Goal: Task Accomplishment & Management: Manage account settings

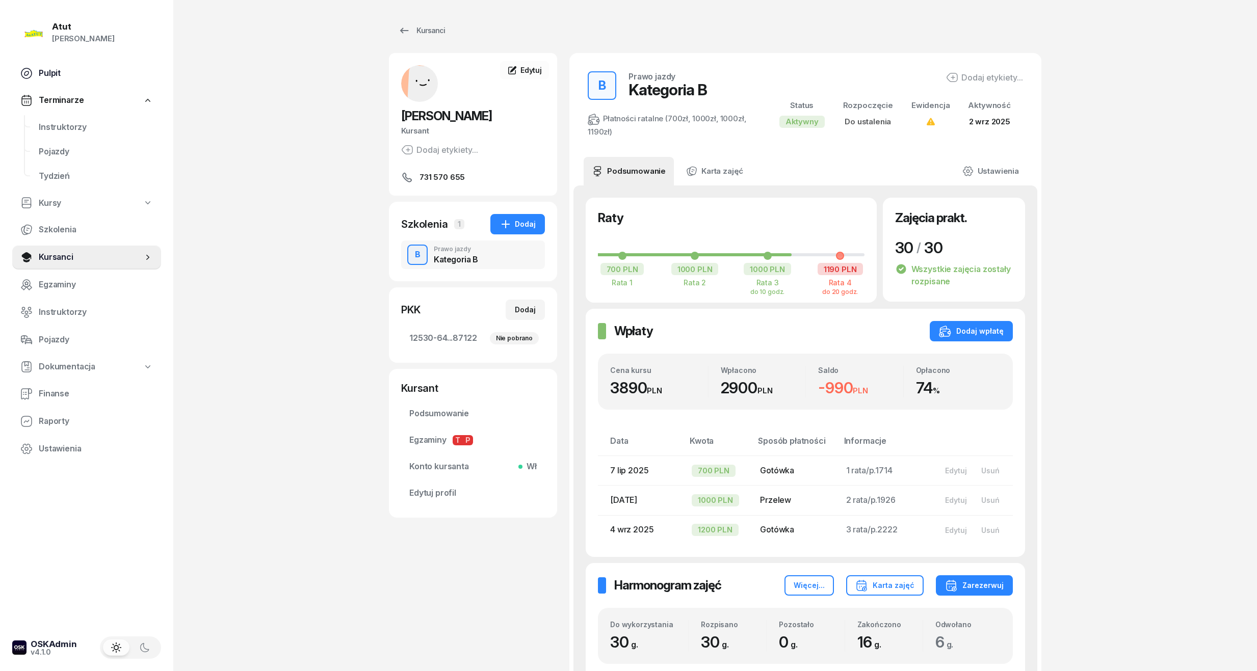
scroll to position [339, 0]
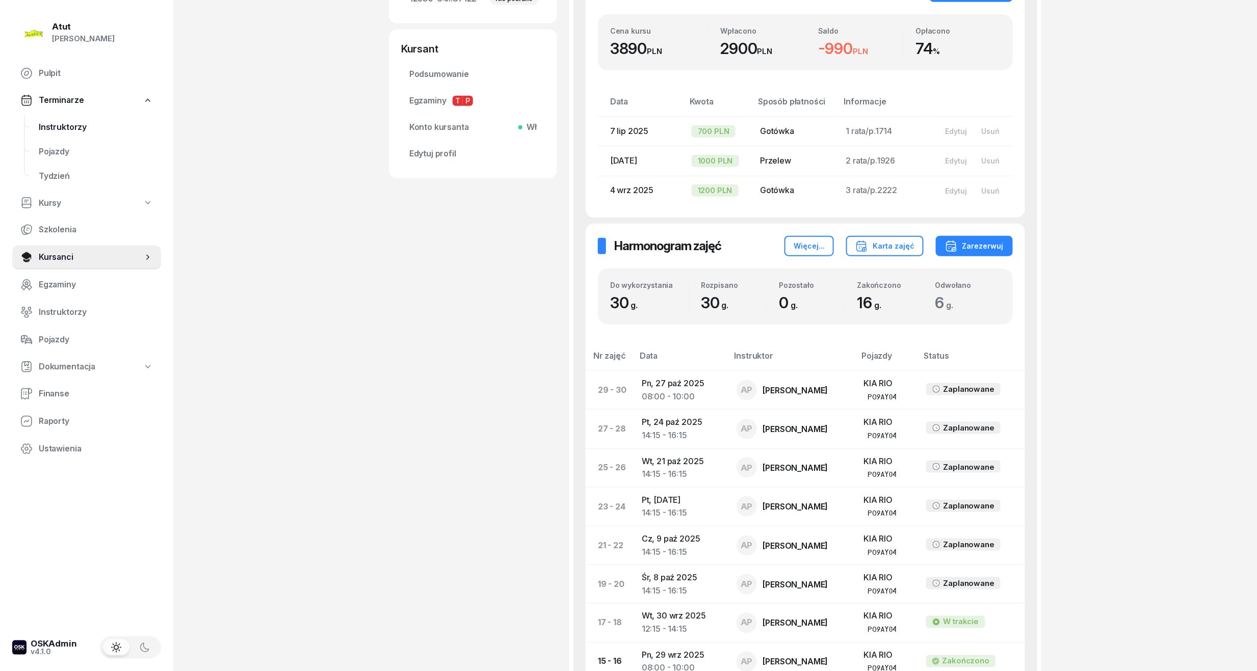
click at [82, 117] on link "Instruktorzy" at bounding box center [96, 127] width 130 height 24
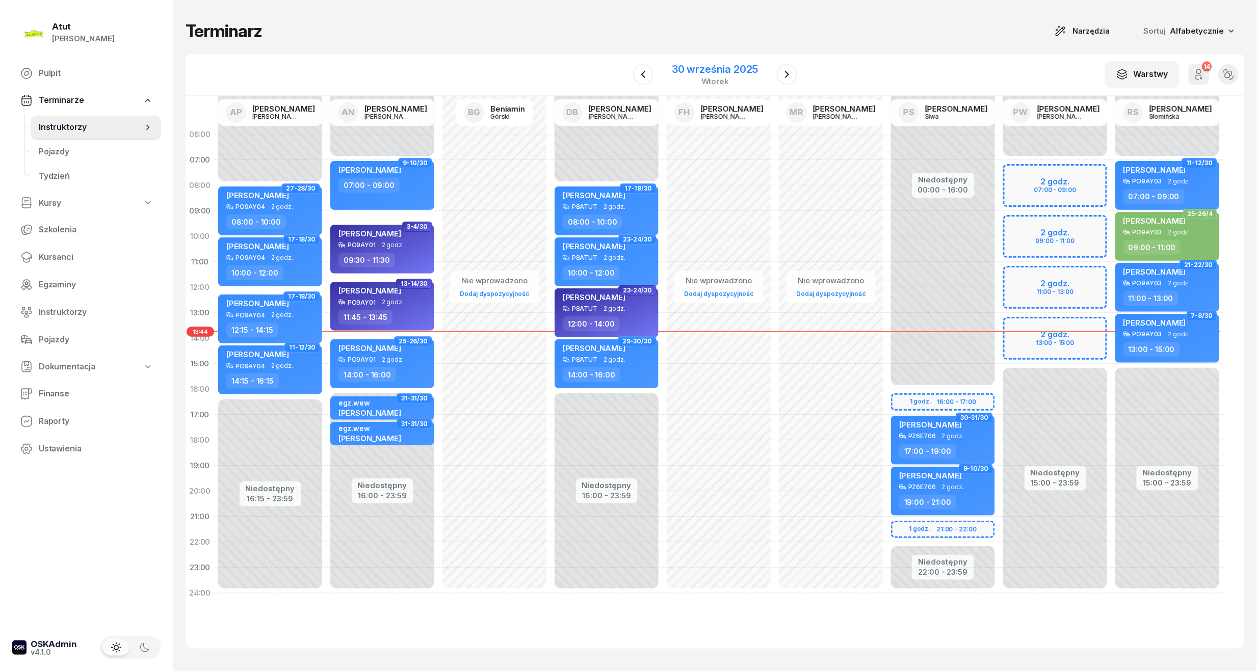
click at [718, 64] on div "30 września 2025" at bounding box center [715, 69] width 86 height 10
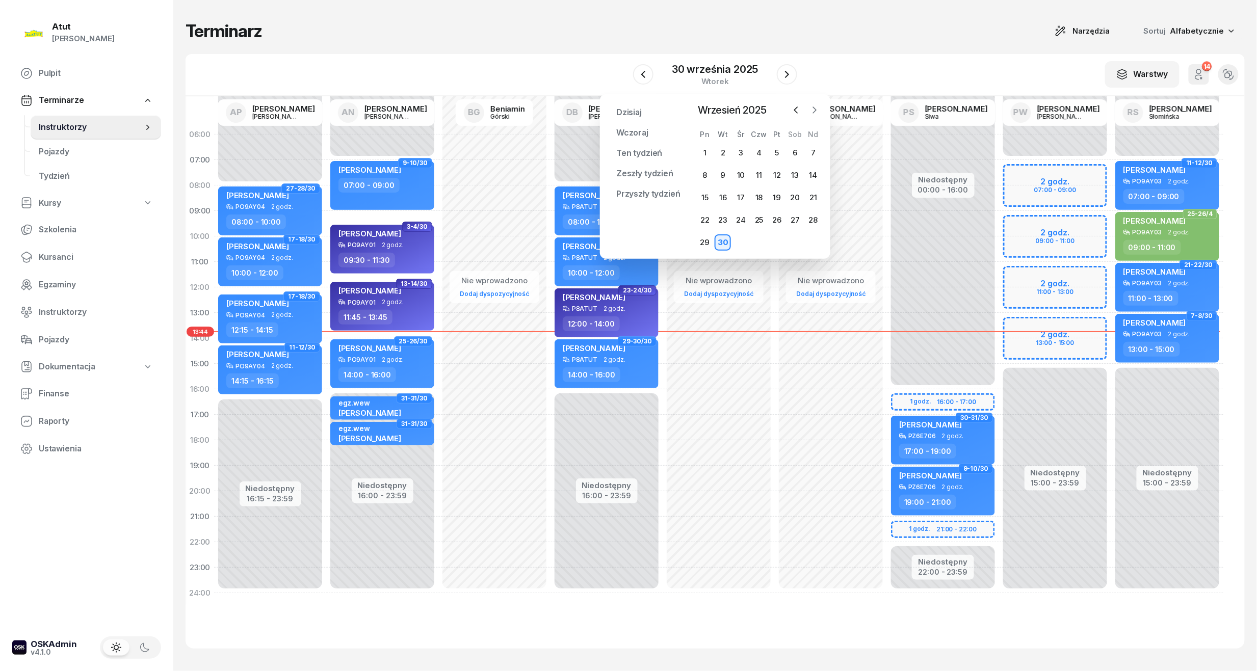
click at [812, 109] on icon "button" at bounding box center [814, 110] width 10 height 10
click at [745, 153] on div "1" at bounding box center [741, 153] width 16 height 16
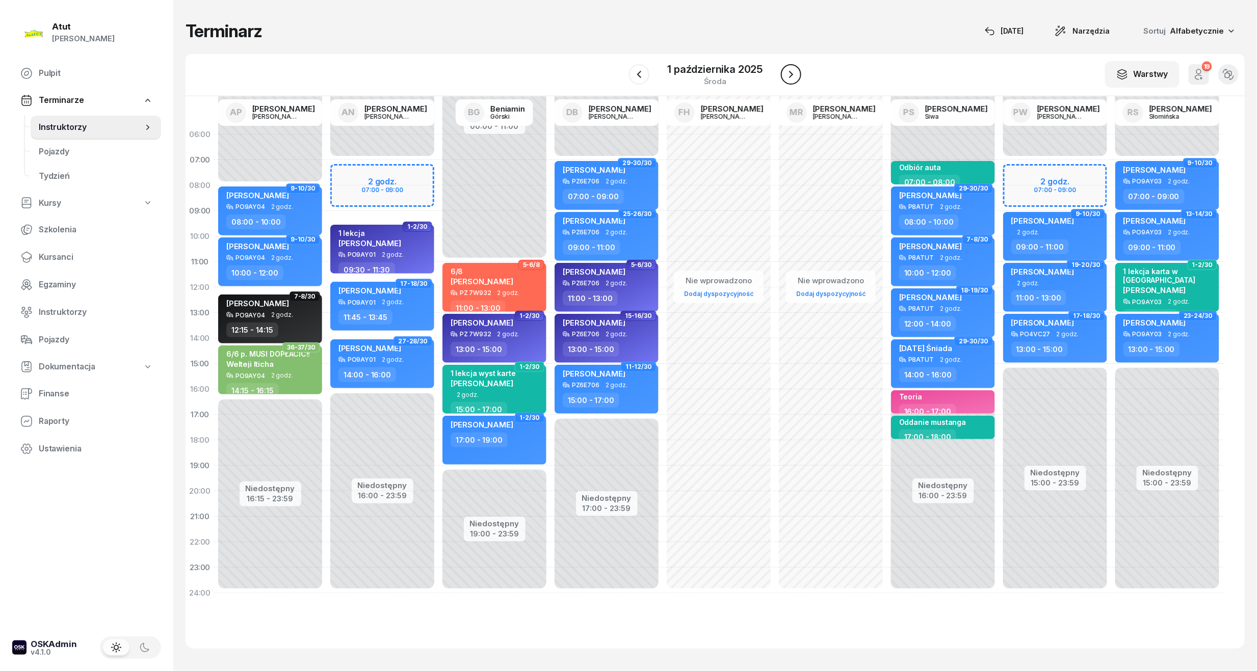
click at [790, 74] on icon "button" at bounding box center [791, 74] width 12 height 12
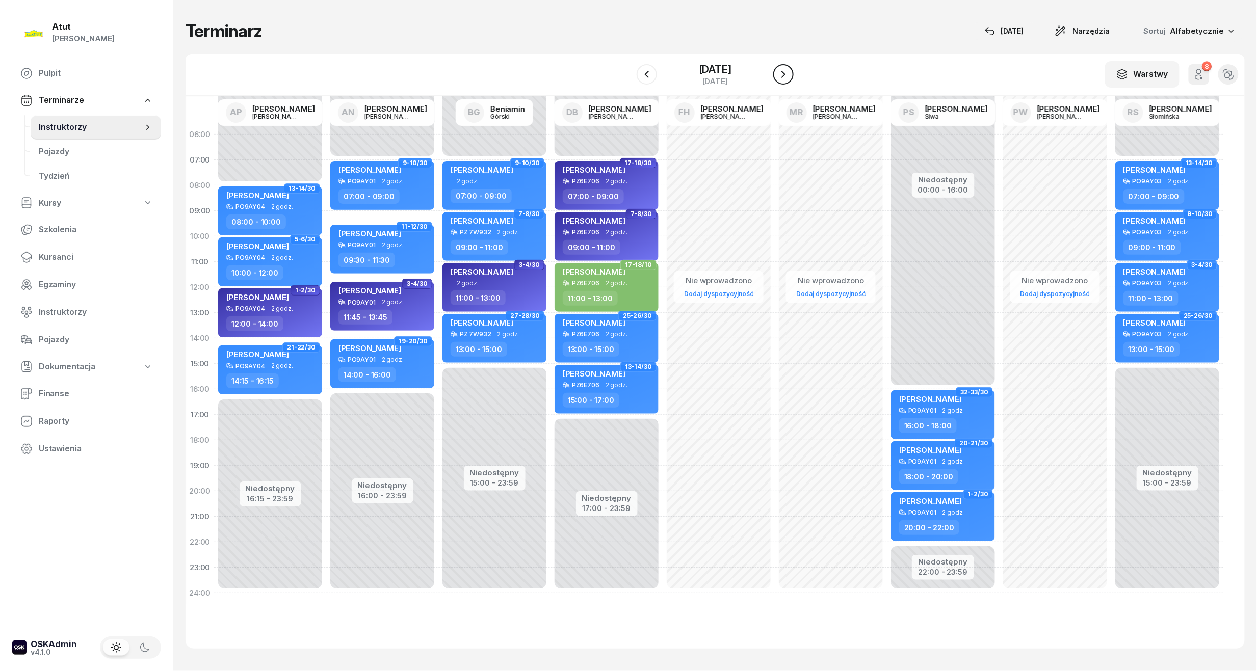
click at [789, 74] on icon "button" at bounding box center [783, 74] width 12 height 12
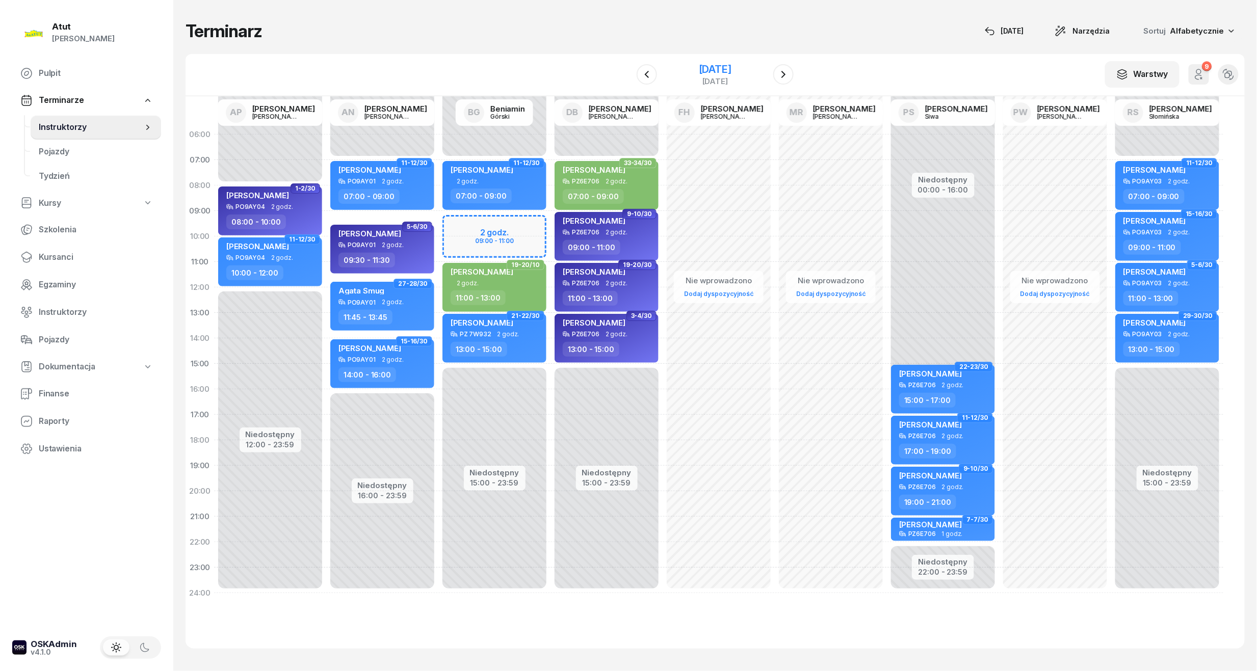
click at [731, 72] on div "[DATE]" at bounding box center [715, 69] width 33 height 10
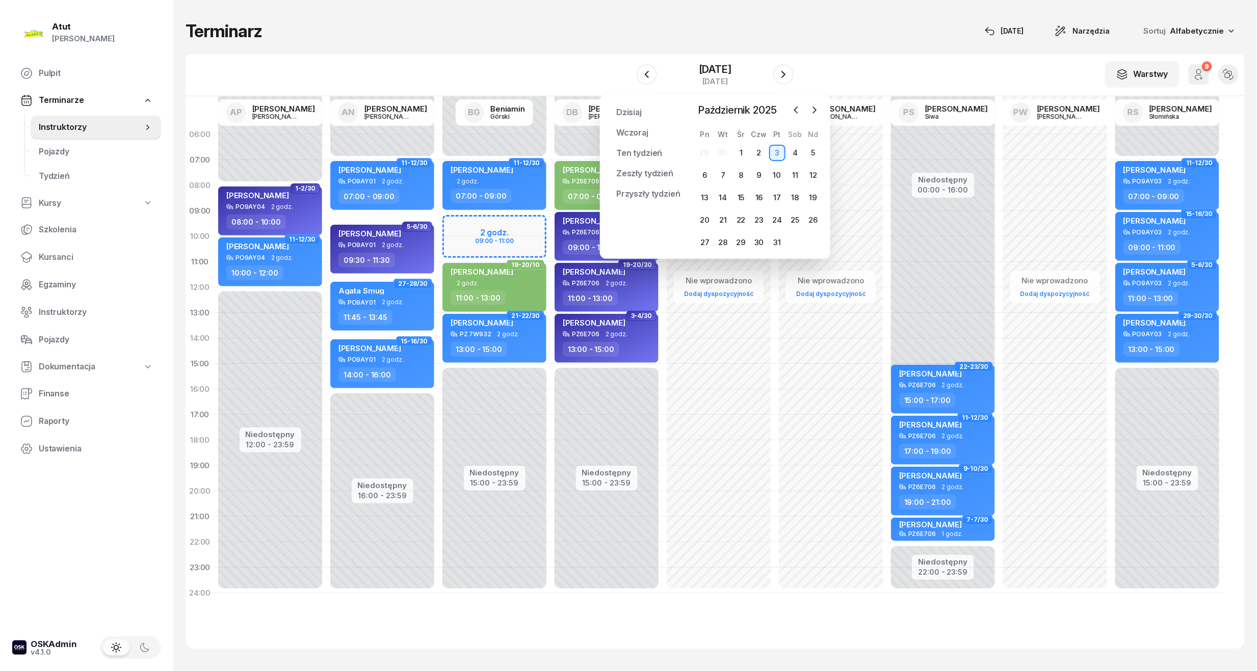
click at [874, 68] on div "W Wybierz AP [PERSON_NAME] AN [PERSON_NAME] BG [PERSON_NAME] DB [PERSON_NAME] F…" at bounding box center [714, 75] width 1059 height 42
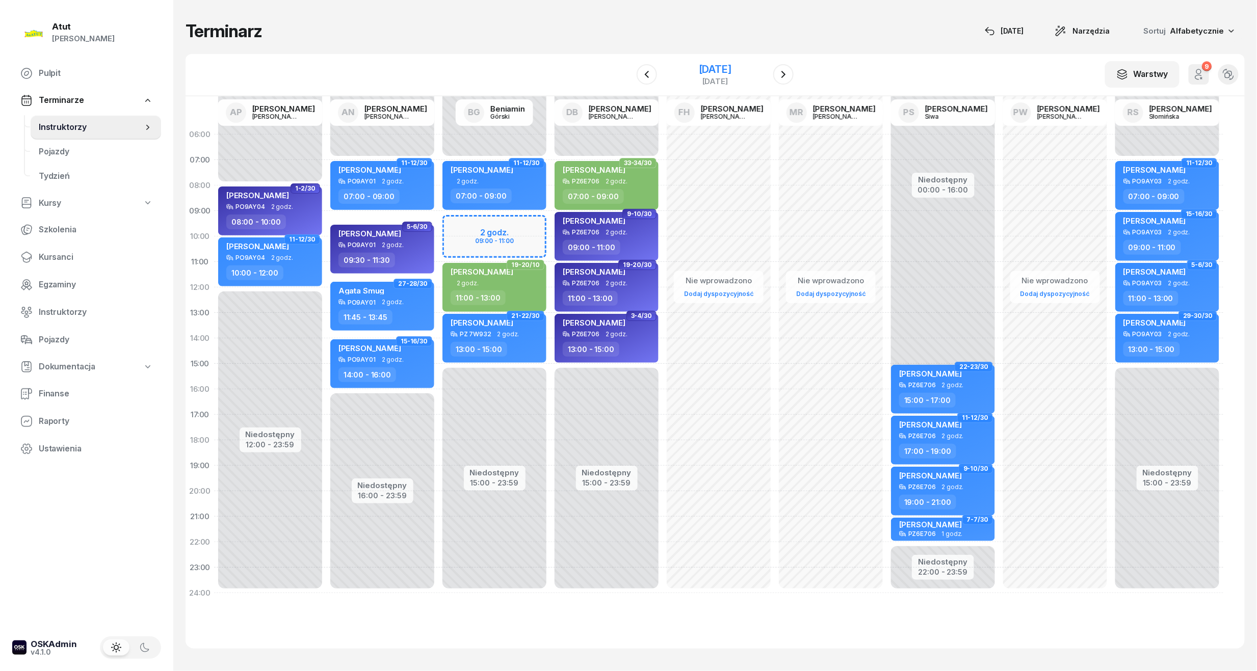
click at [692, 62] on div "[DATE]" at bounding box center [715, 74] width 104 height 29
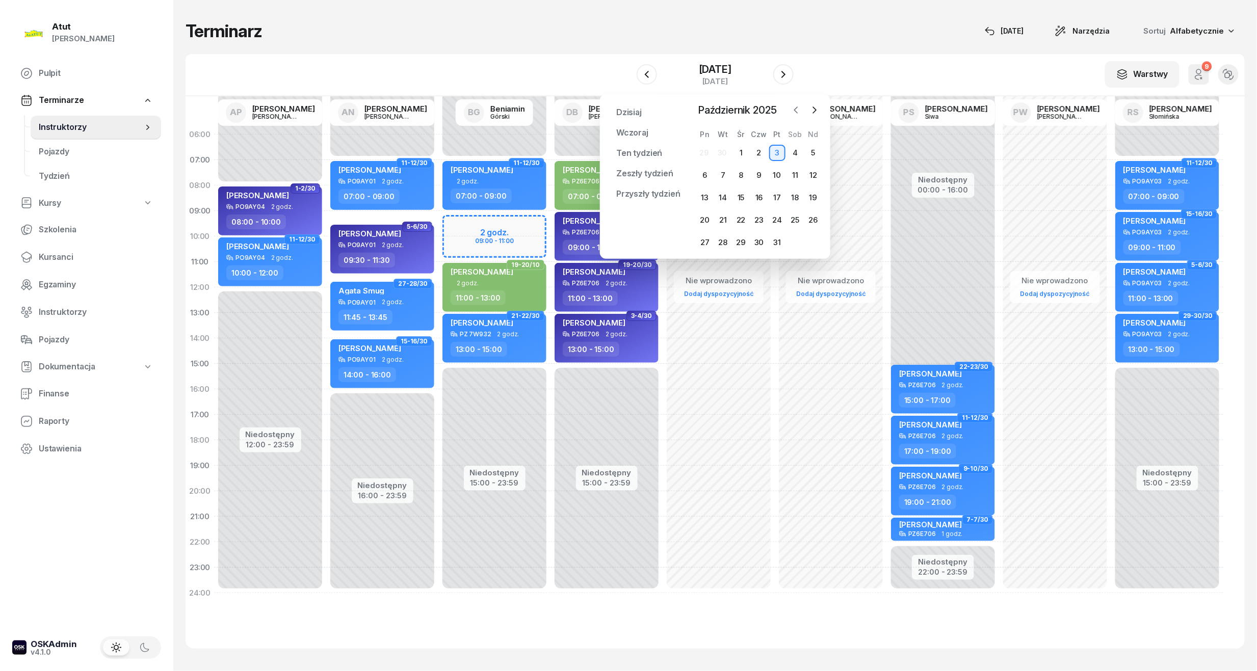
click at [795, 113] on icon "button" at bounding box center [796, 110] width 10 height 10
click at [815, 109] on icon "button" at bounding box center [814, 110] width 3 height 6
click at [742, 149] on div "1" at bounding box center [741, 153] width 16 height 16
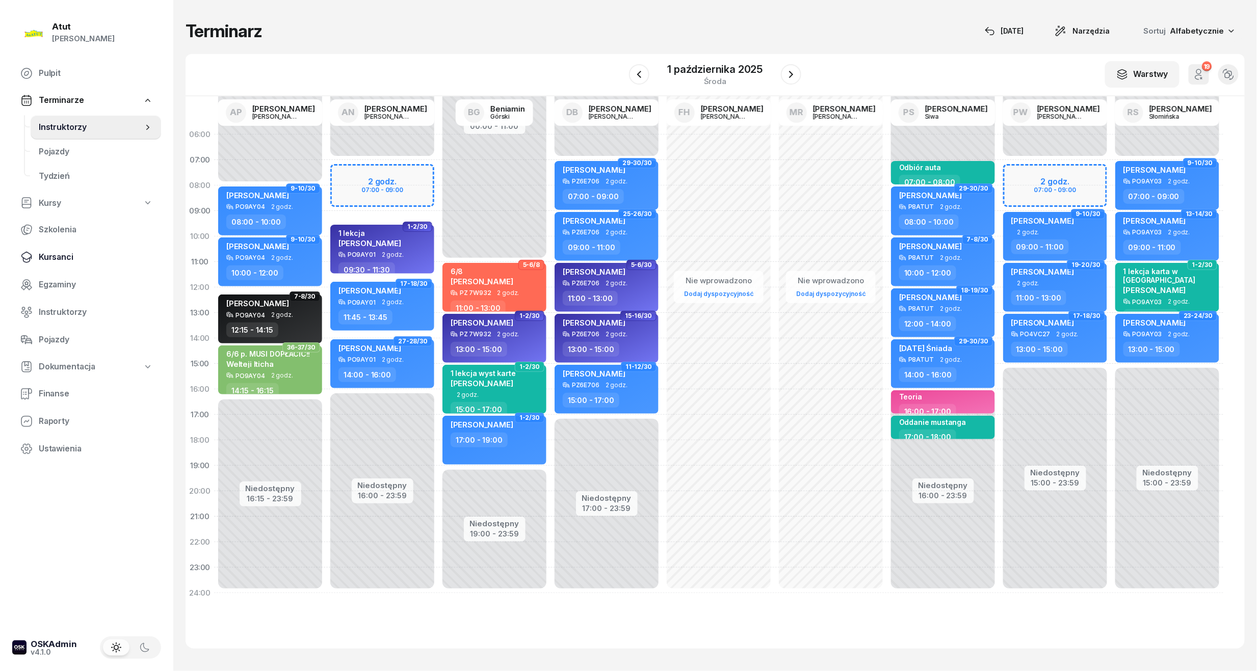
click at [62, 253] on span "Kursanci" at bounding box center [96, 257] width 114 height 13
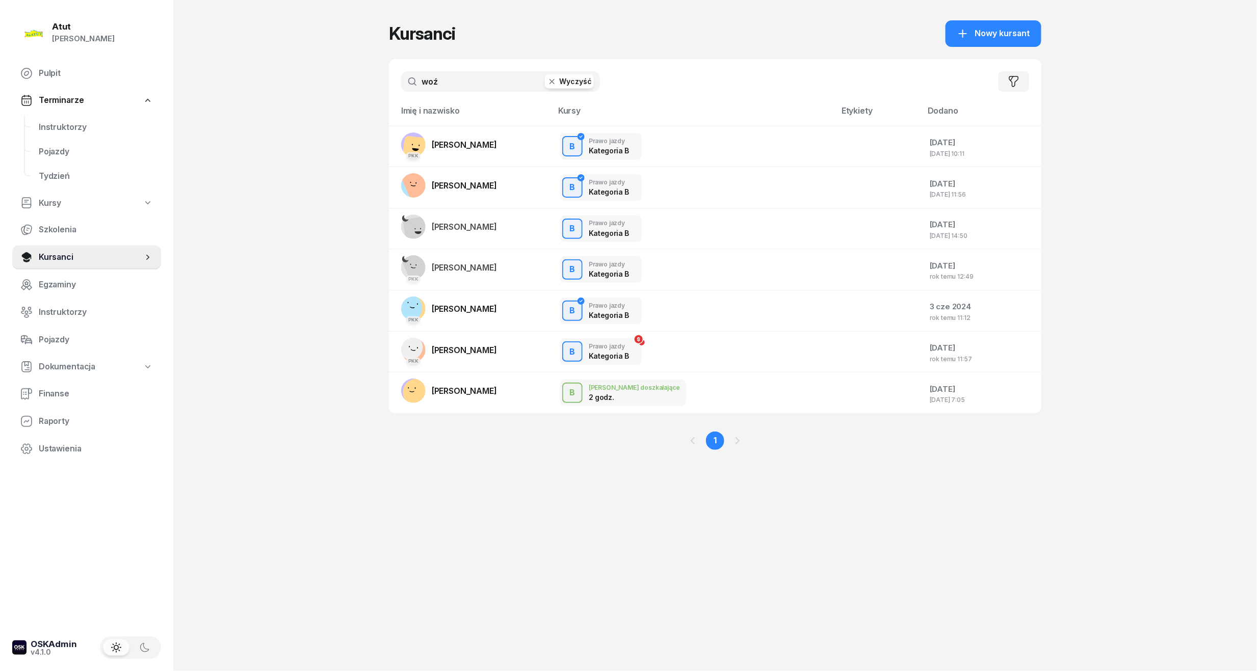
drag, startPoint x: 455, startPoint y: 79, endPoint x: 271, endPoint y: 90, distance: 183.7
click at [271, 90] on div "Atut [PERSON_NAME] Pulpit Terminarze Instruktorzy Pojazdy Tydzień Kursy Szkolen…" at bounding box center [628, 335] width 1257 height 671
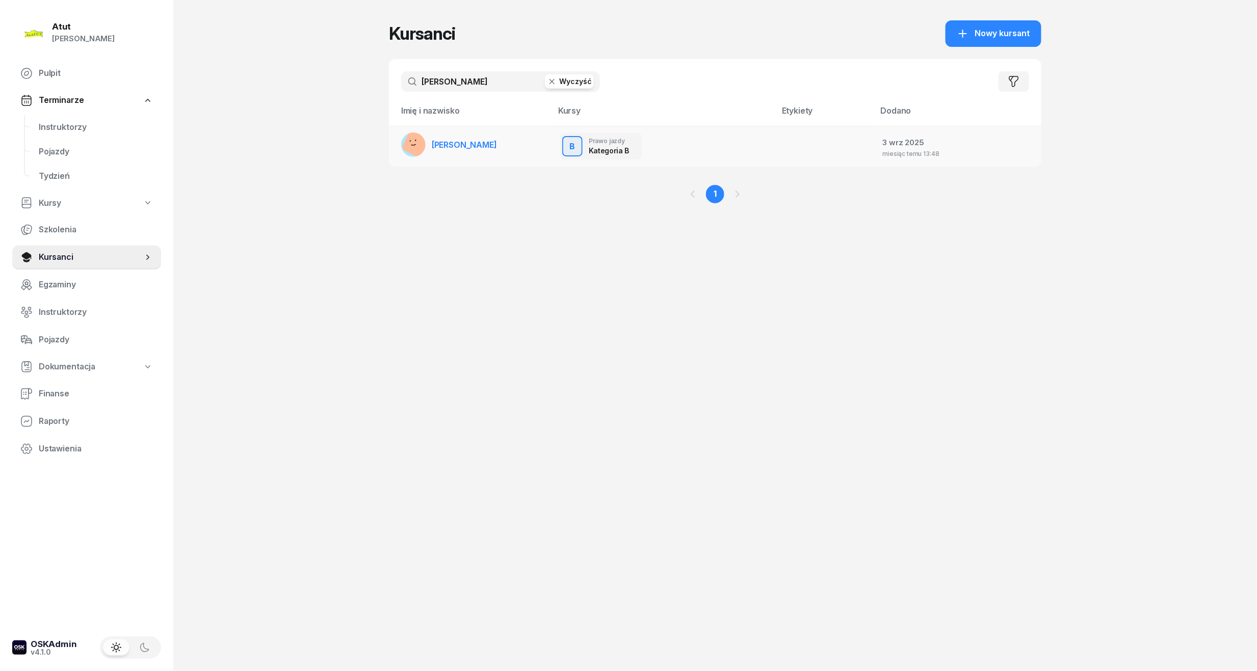
type input "[PERSON_NAME]"
click at [434, 142] on span "[PERSON_NAME]" at bounding box center [464, 145] width 65 height 10
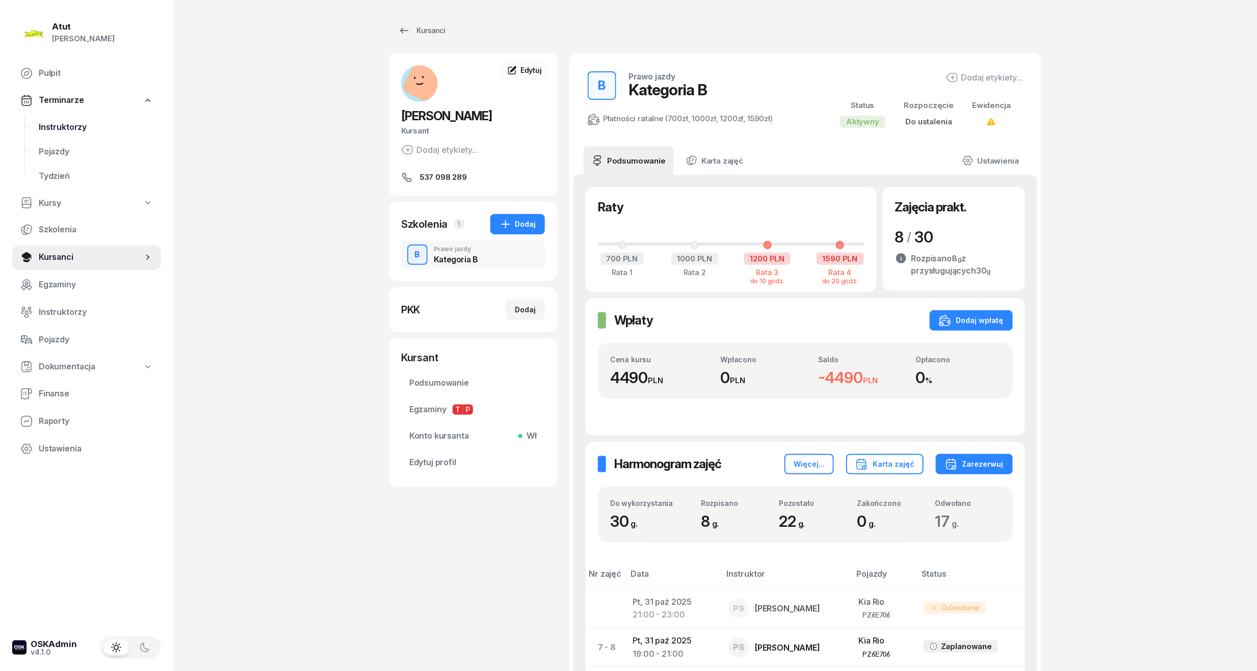
click at [73, 124] on span "Instruktorzy" at bounding box center [96, 127] width 114 height 13
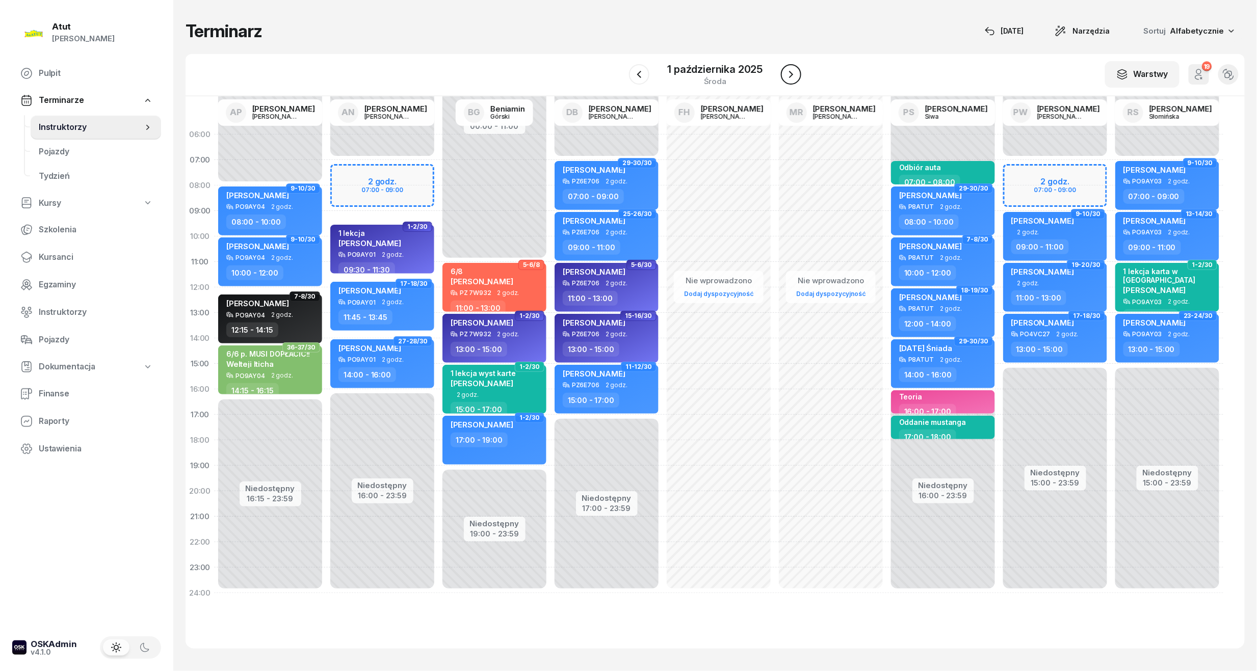
click at [796, 70] on icon "button" at bounding box center [791, 74] width 12 height 12
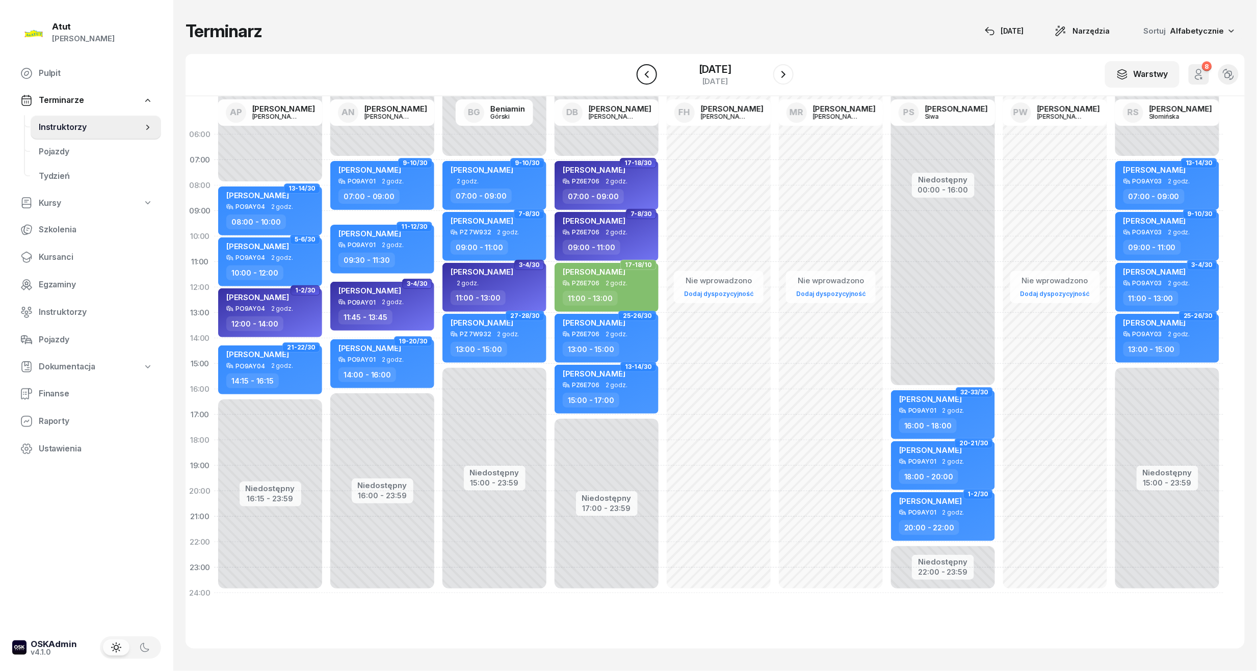
click at [641, 74] on icon "button" at bounding box center [647, 74] width 12 height 12
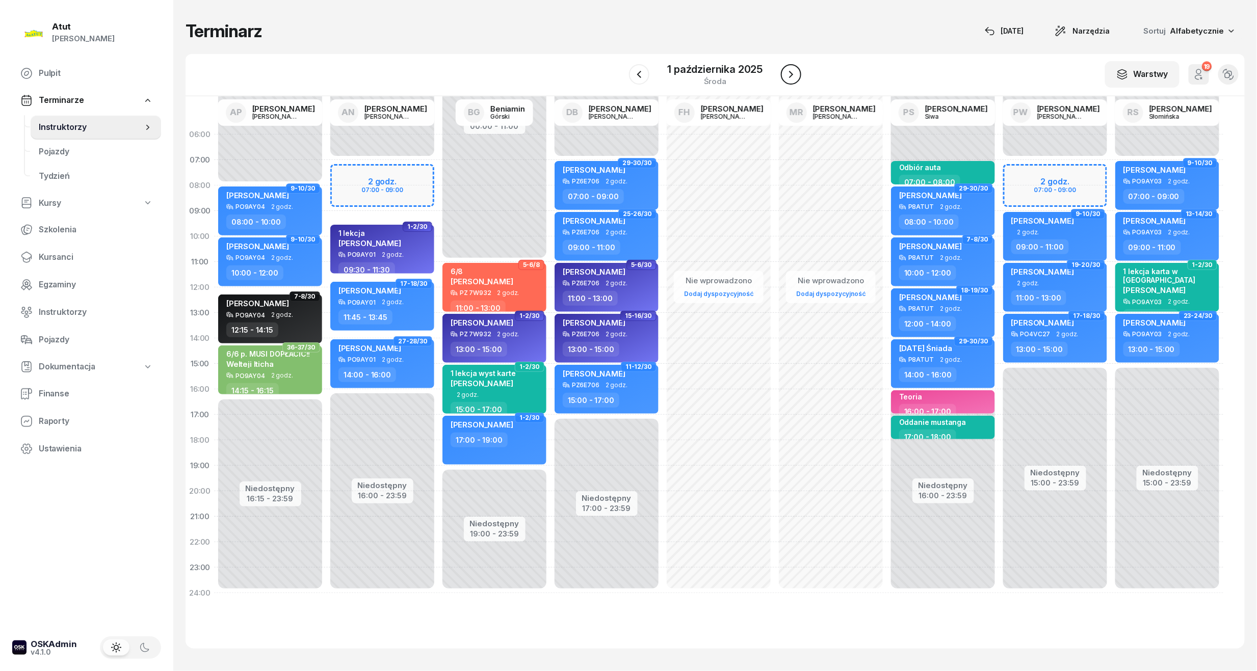
click at [788, 70] on icon "button" at bounding box center [791, 74] width 12 height 12
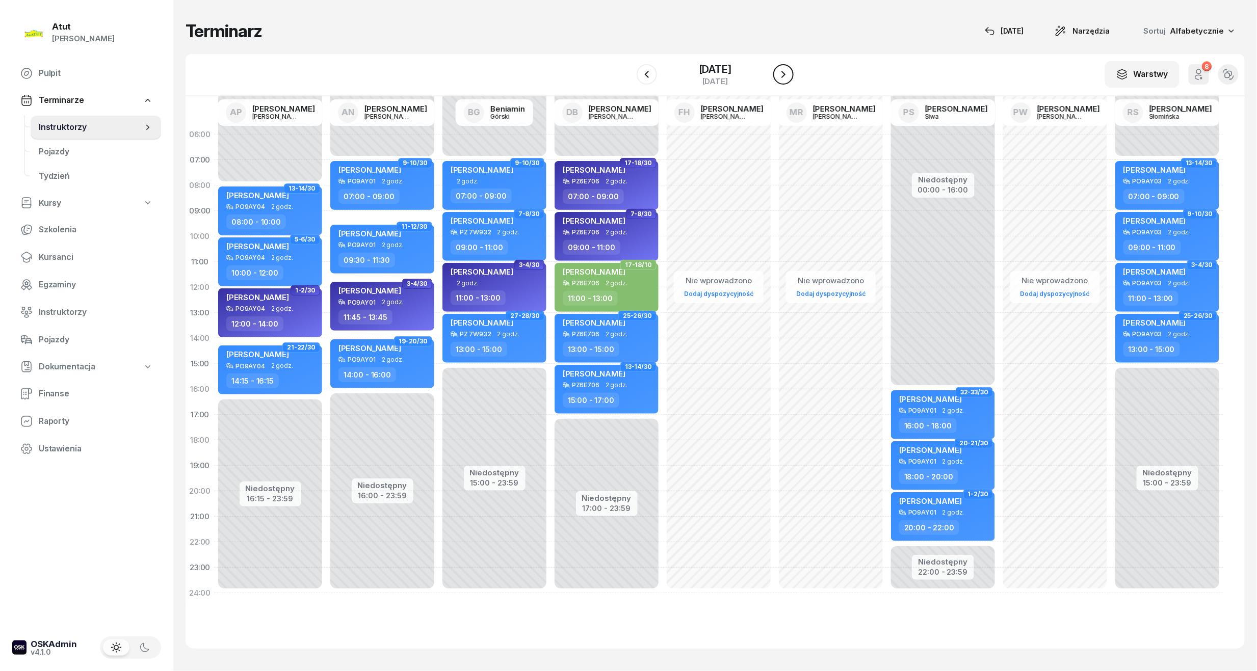
click at [793, 67] on button "button" at bounding box center [783, 74] width 20 height 20
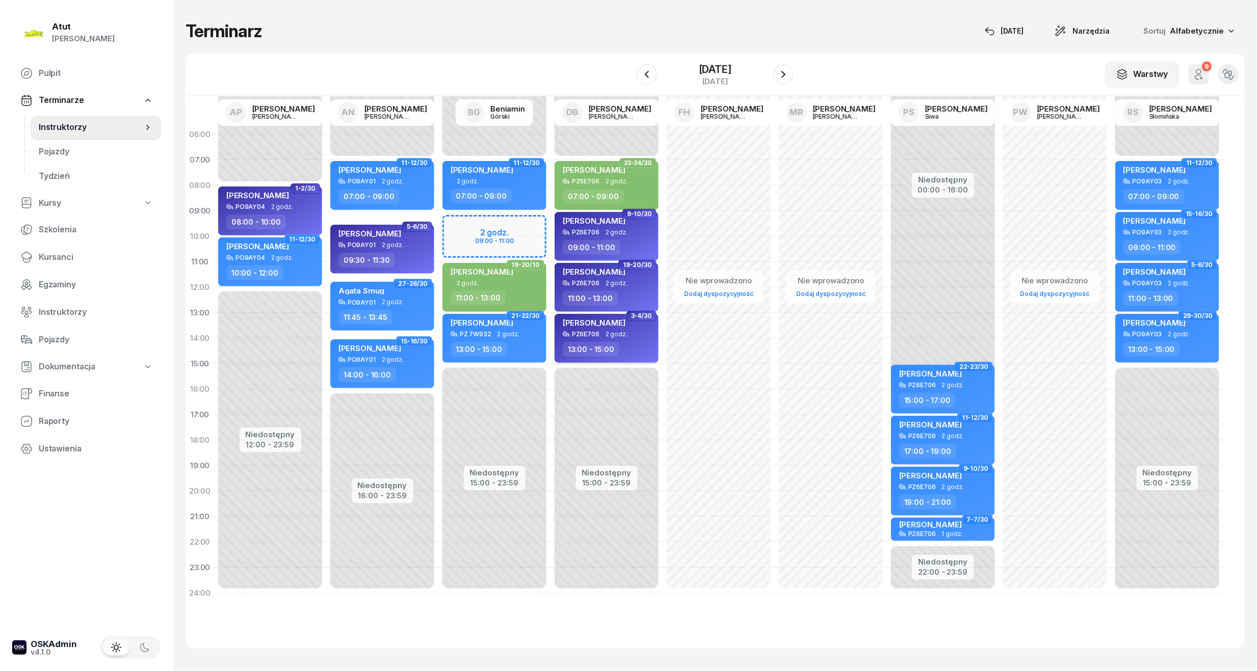
click at [626, 331] on div "PZ6E706 2 godz." at bounding box center [608, 334] width 90 height 7
select select "13"
select select "15"
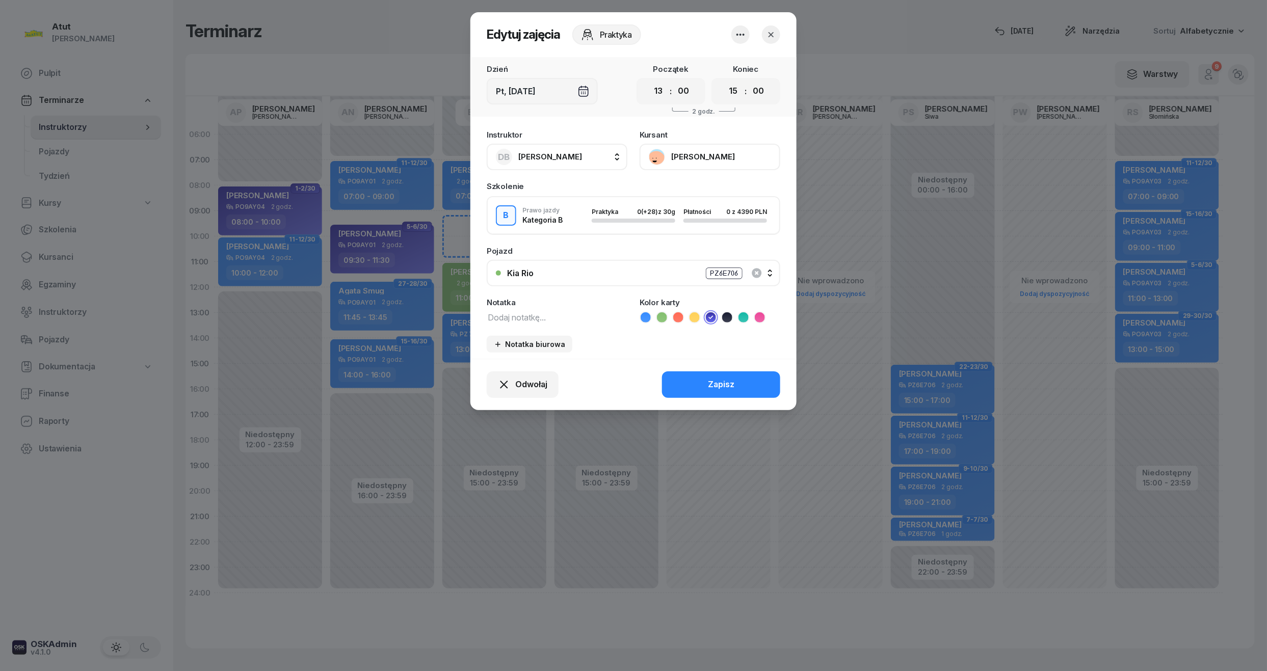
click at [711, 162] on button "[PERSON_NAME]" at bounding box center [710, 157] width 141 height 26
click at [663, 191] on div "Otwórz profil" at bounding box center [672, 191] width 49 height 13
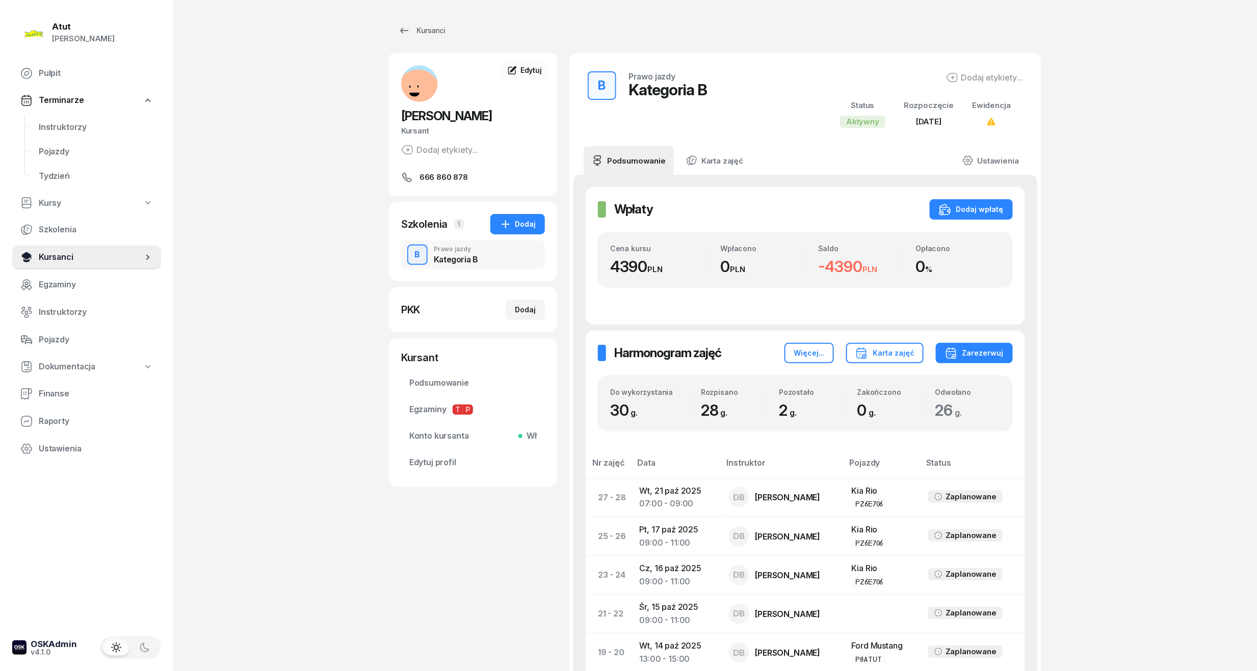
click at [63, 259] on span "Kursanci" at bounding box center [91, 257] width 104 height 13
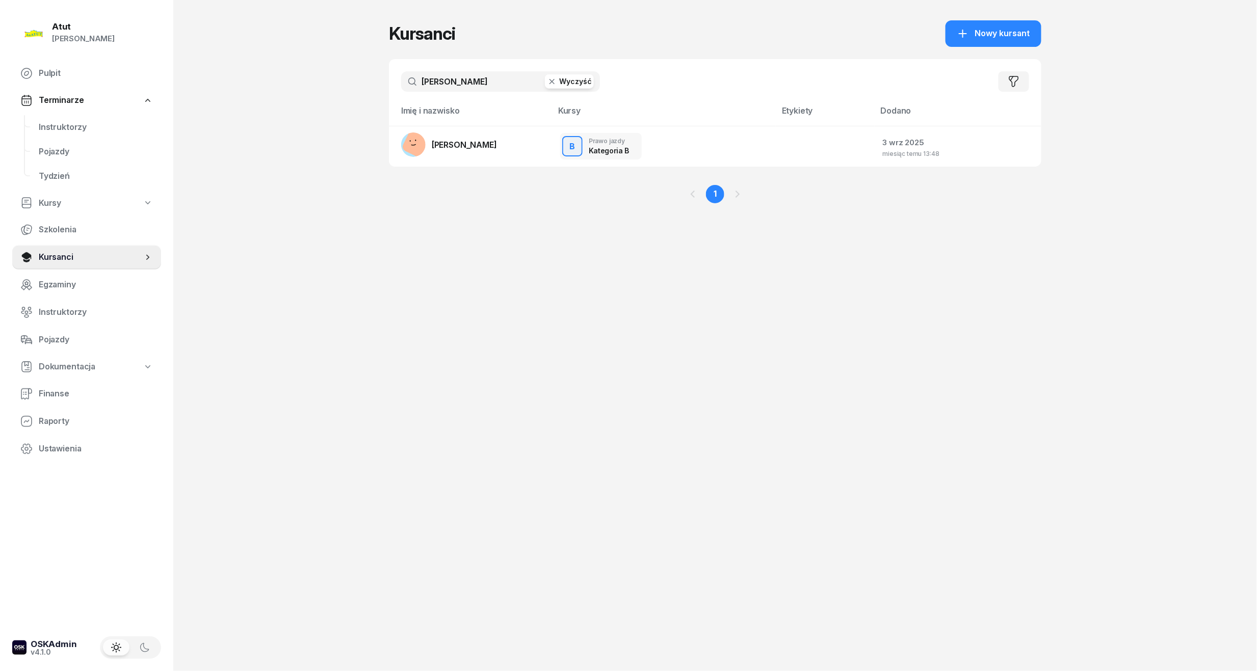
drag, startPoint x: 447, startPoint y: 84, endPoint x: 296, endPoint y: 93, distance: 151.1
click at [296, 93] on div "Atut [PERSON_NAME] Pulpit Terminarze Instruktorzy Pojazdy Tydzień Kursy Szkolen…" at bounding box center [628, 335] width 1257 height 671
click at [72, 122] on span "Instruktorzy" at bounding box center [96, 127] width 114 height 13
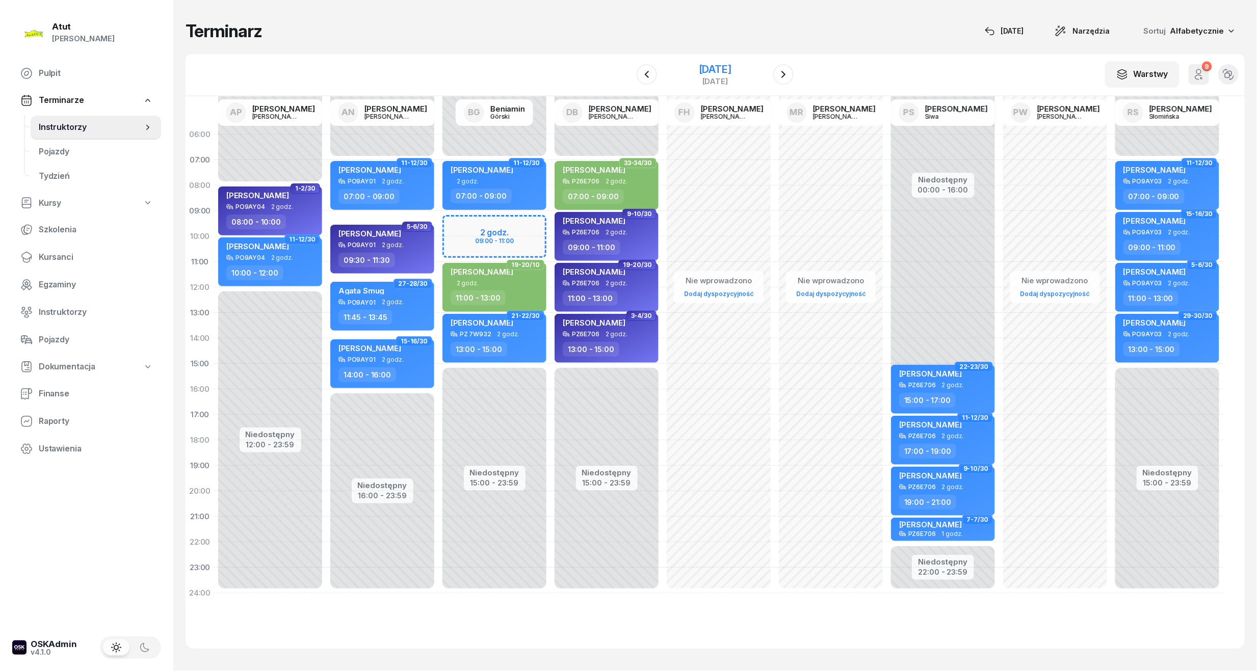
click at [699, 70] on div "[DATE]" at bounding box center [715, 69] width 33 height 10
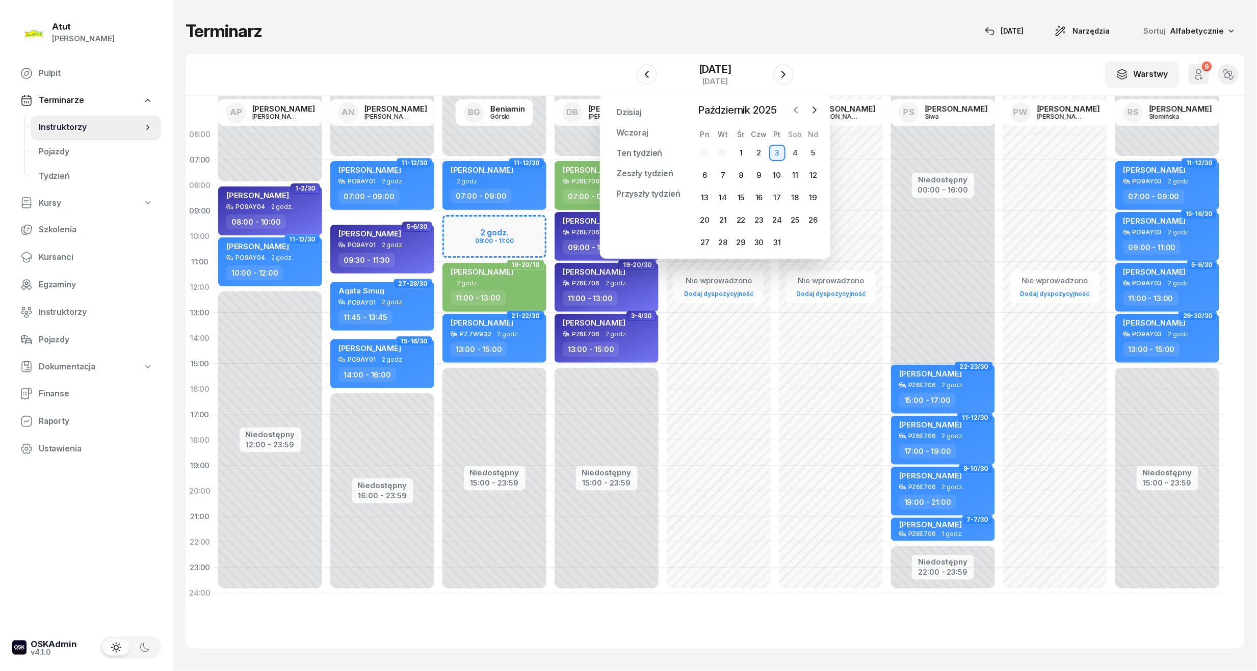
click at [800, 105] on icon "button" at bounding box center [796, 110] width 10 height 10
click at [813, 106] on icon "button" at bounding box center [814, 110] width 10 height 10
click at [747, 150] on div "1" at bounding box center [741, 153] width 16 height 16
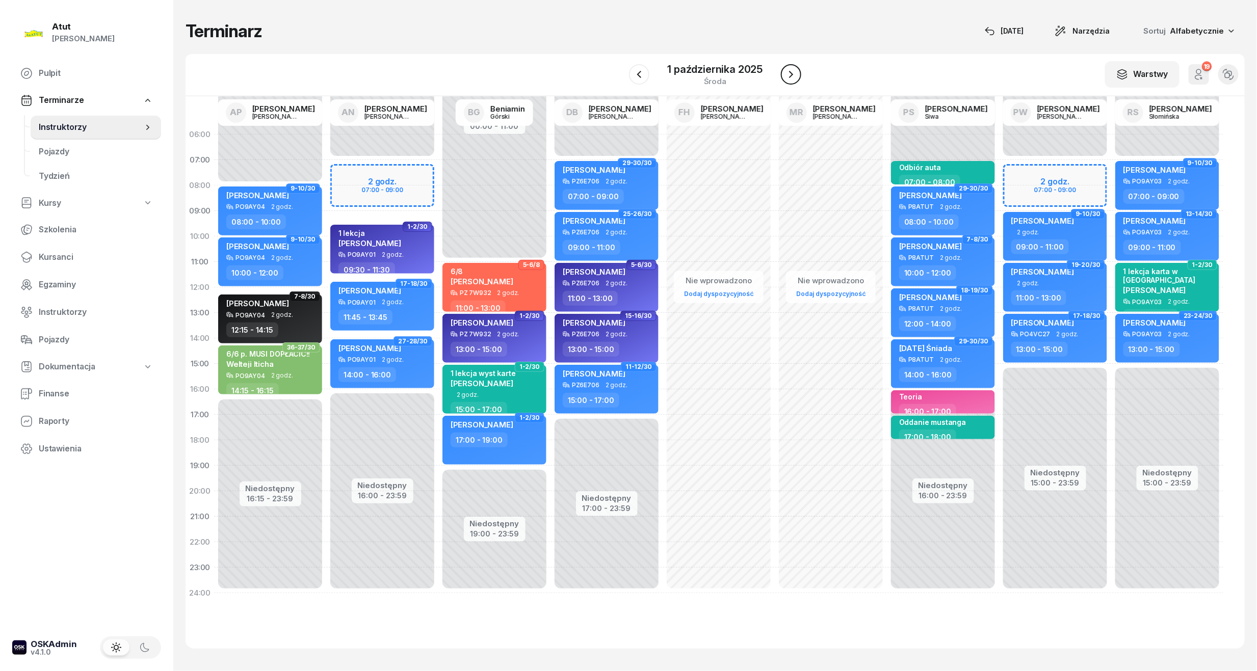
click at [792, 73] on icon "button" at bounding box center [791, 74] width 12 height 12
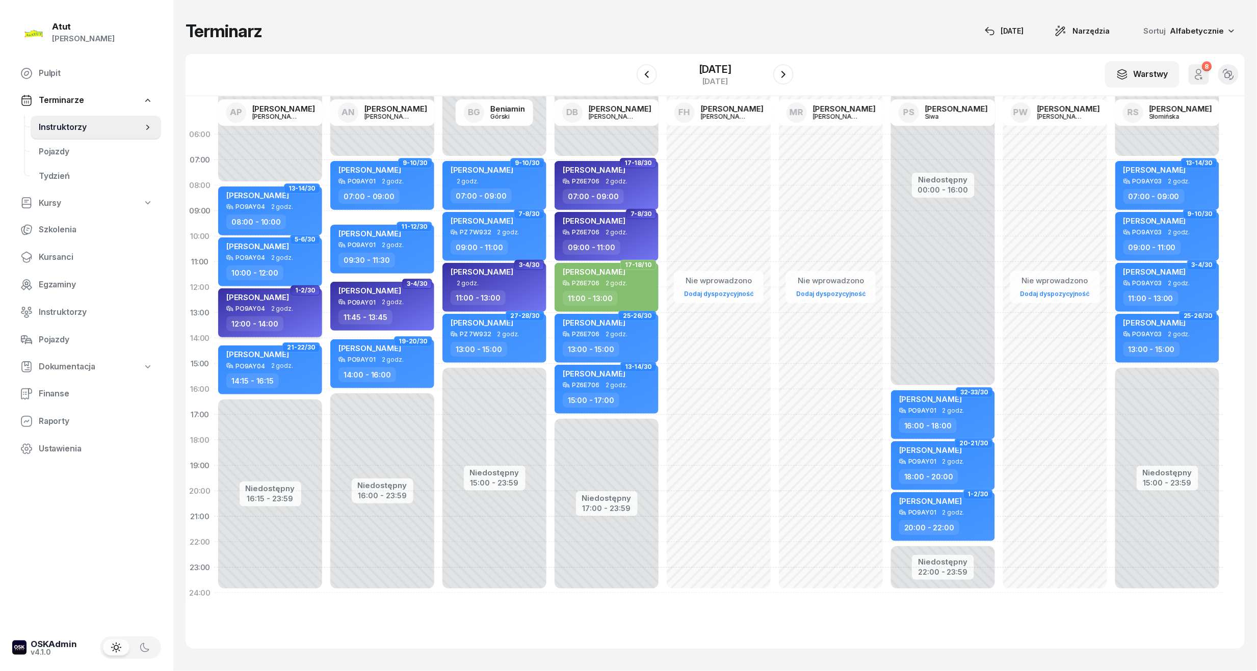
click at [286, 306] on span "2 godz." at bounding box center [282, 308] width 22 height 7
select select "12"
select select "14"
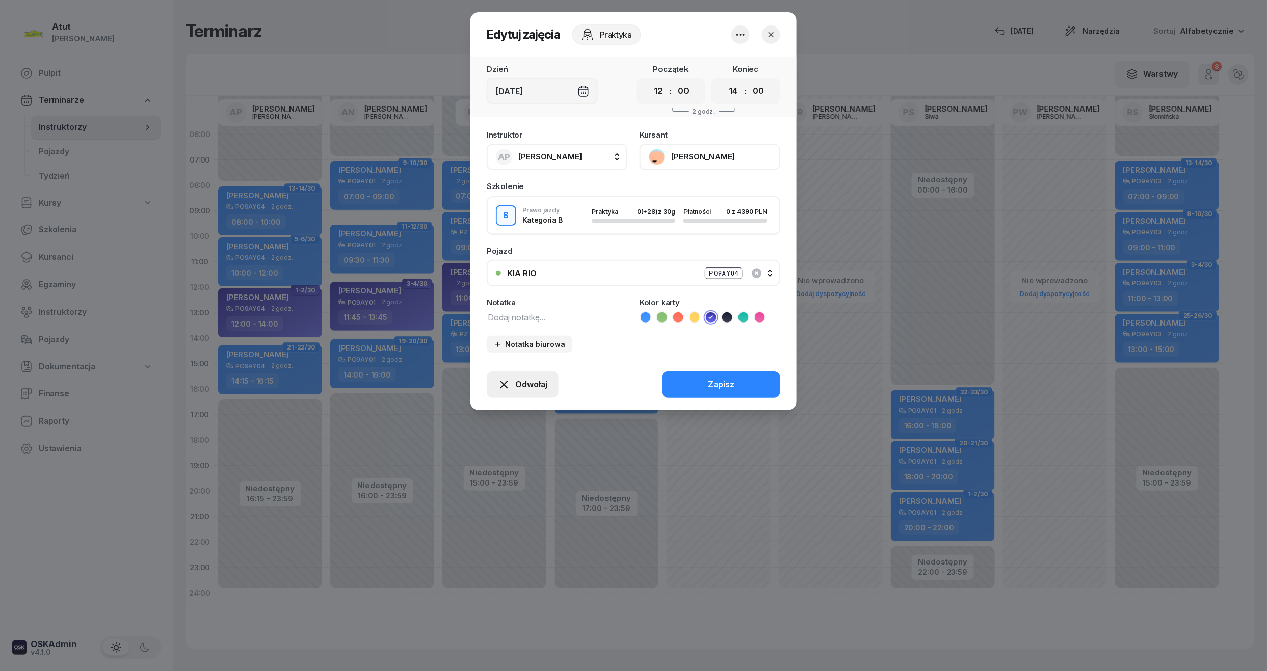
click at [536, 380] on span "Odwołaj" at bounding box center [531, 384] width 32 height 13
click at [505, 295] on div "My odwołaliśmy" at bounding box center [505, 296] width 62 height 13
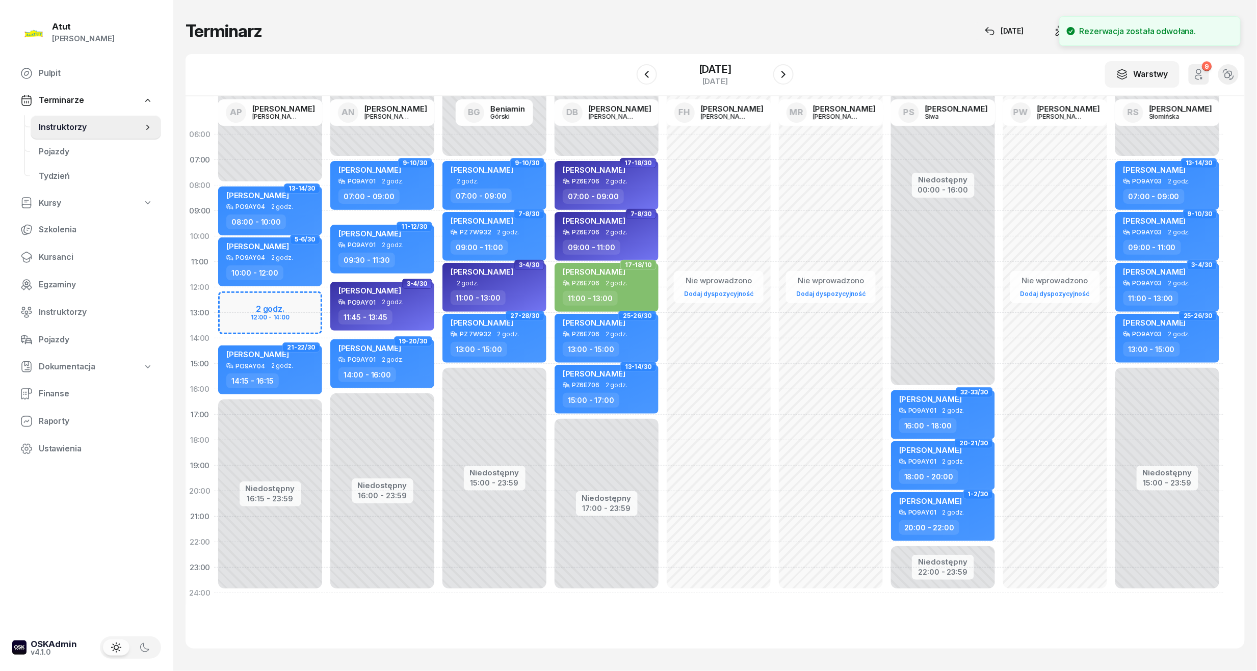
click at [295, 302] on div "Niedostępny 00:00 - 08:00 Niedostępny 16:15 - 23:59 13-14/30 [PERSON_NAME] PO9A…" at bounding box center [270, 364] width 112 height 484
select select "12"
select select "14"
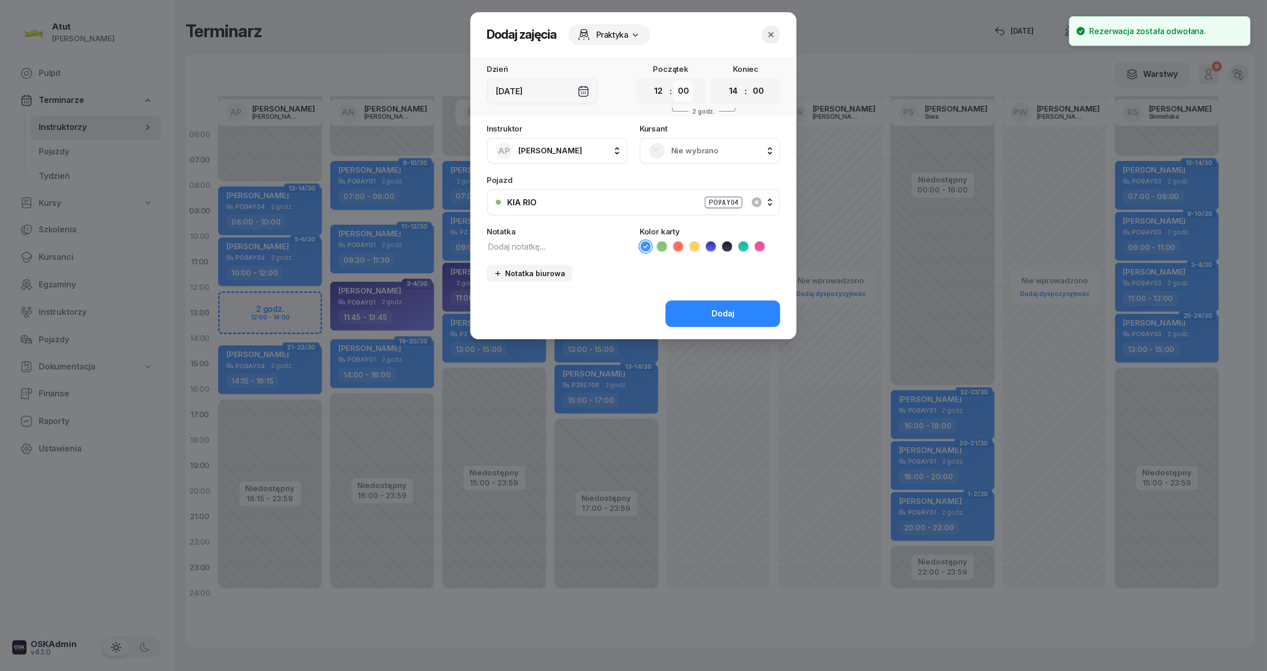
click at [683, 94] on select "00 05 10 15 20 25 30 35 40 45 50 55" at bounding box center [683, 91] width 19 height 21
select select "15"
click at [674, 81] on select "00 05 10 15 20 25 30 35 40 45 50 55" at bounding box center [683, 91] width 19 height 21
click at [762, 92] on select "00 05 10 15 20 25 30 35 40 45 50 55" at bounding box center [758, 91] width 19 height 21
select select "15"
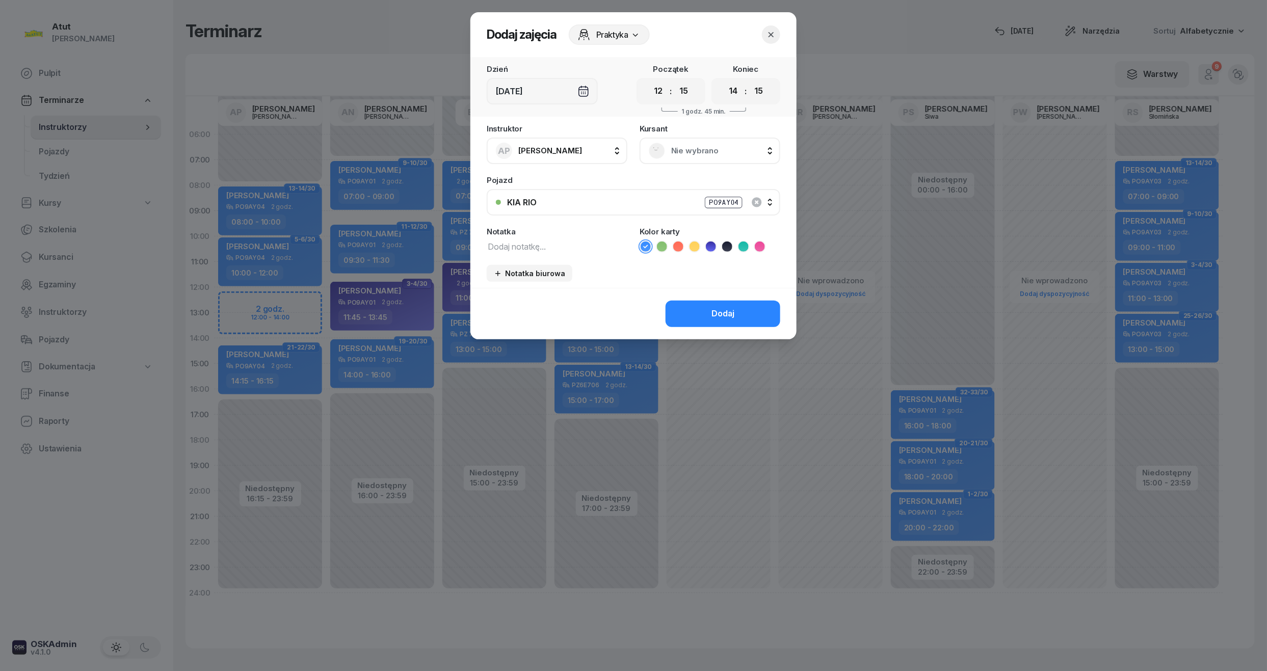
click at [749, 81] on select "00 05 10 15 20 25 30 35 40 45 50 55" at bounding box center [758, 91] width 19 height 21
click at [667, 162] on div "Nie wybrano" at bounding box center [710, 151] width 141 height 26
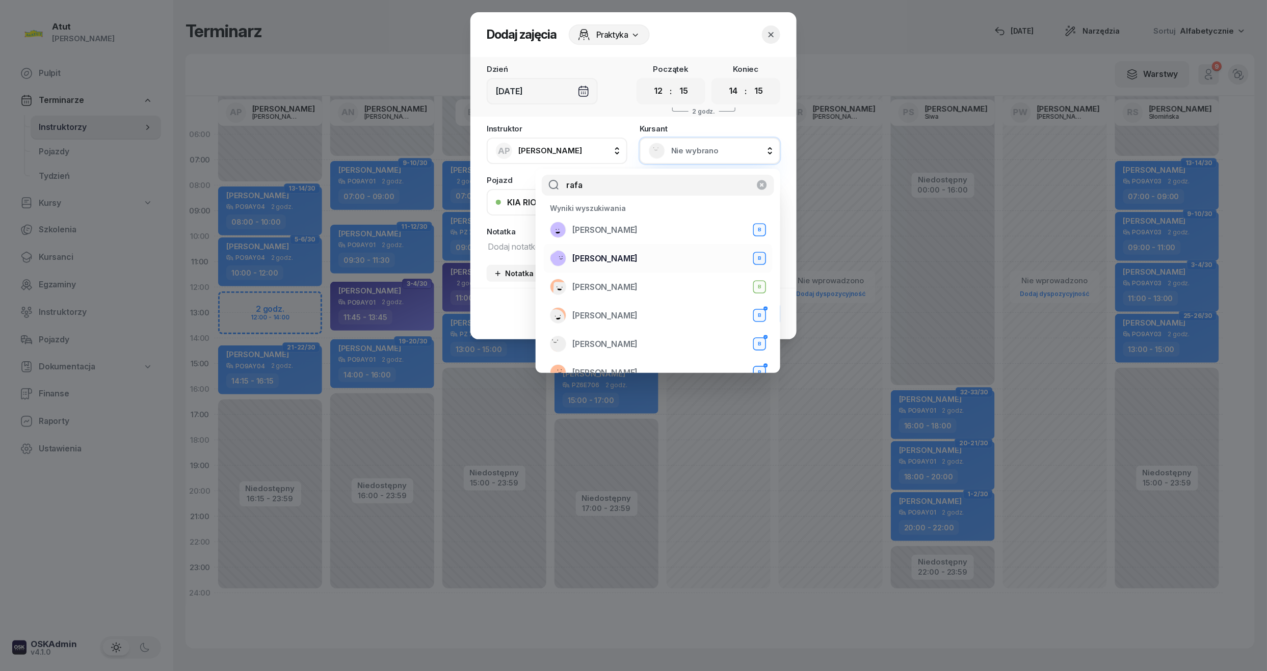
type input "rafa"
click at [598, 256] on span "[PERSON_NAME]" at bounding box center [604, 258] width 65 height 13
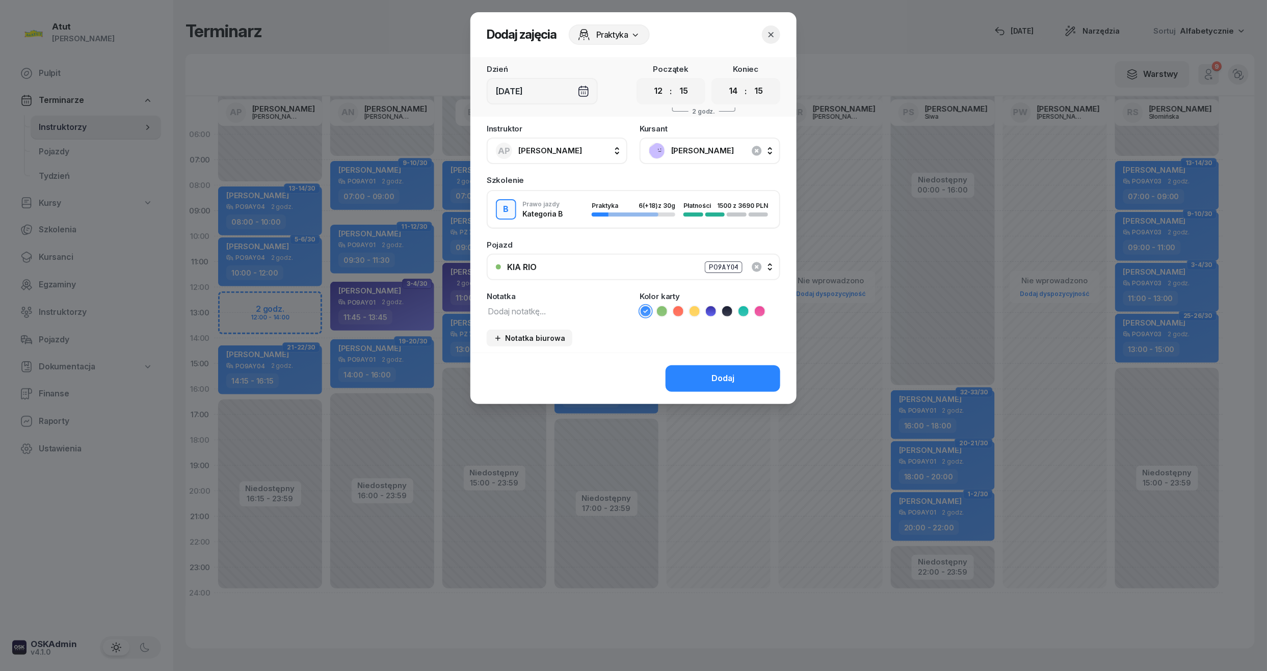
click at [733, 308] on li at bounding box center [727, 311] width 12 height 12
click at [703, 378] on button "Dodaj" at bounding box center [723, 378] width 115 height 26
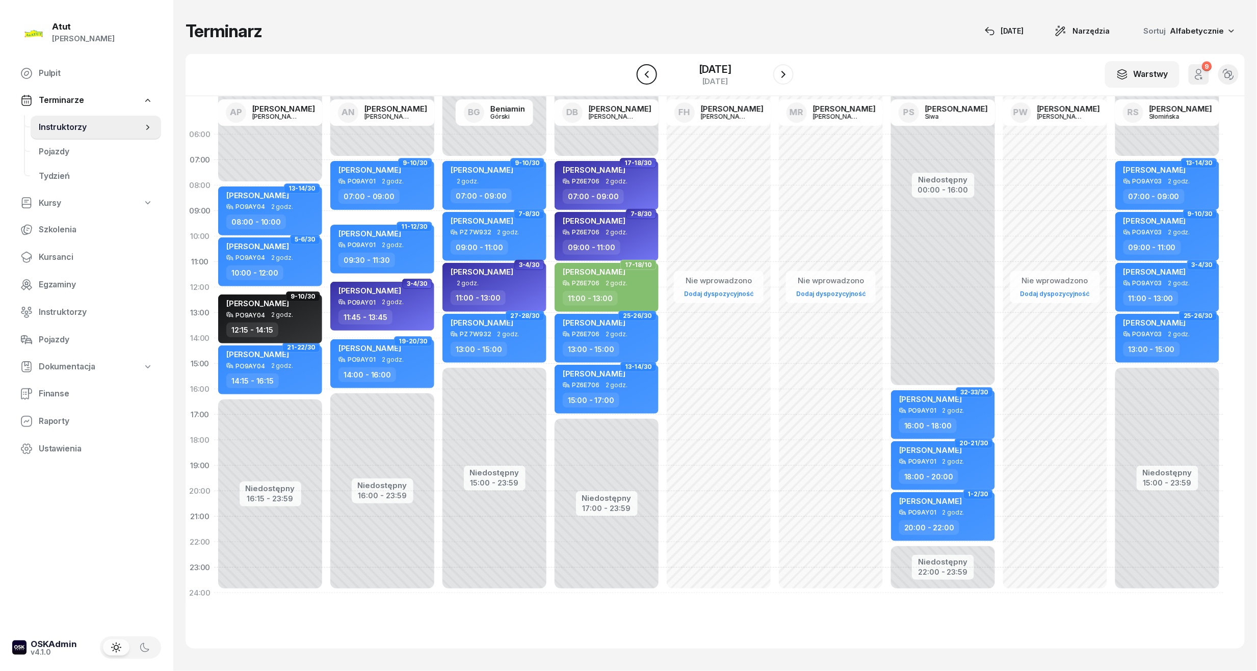
click at [645, 77] on icon "button" at bounding box center [647, 74] width 4 height 7
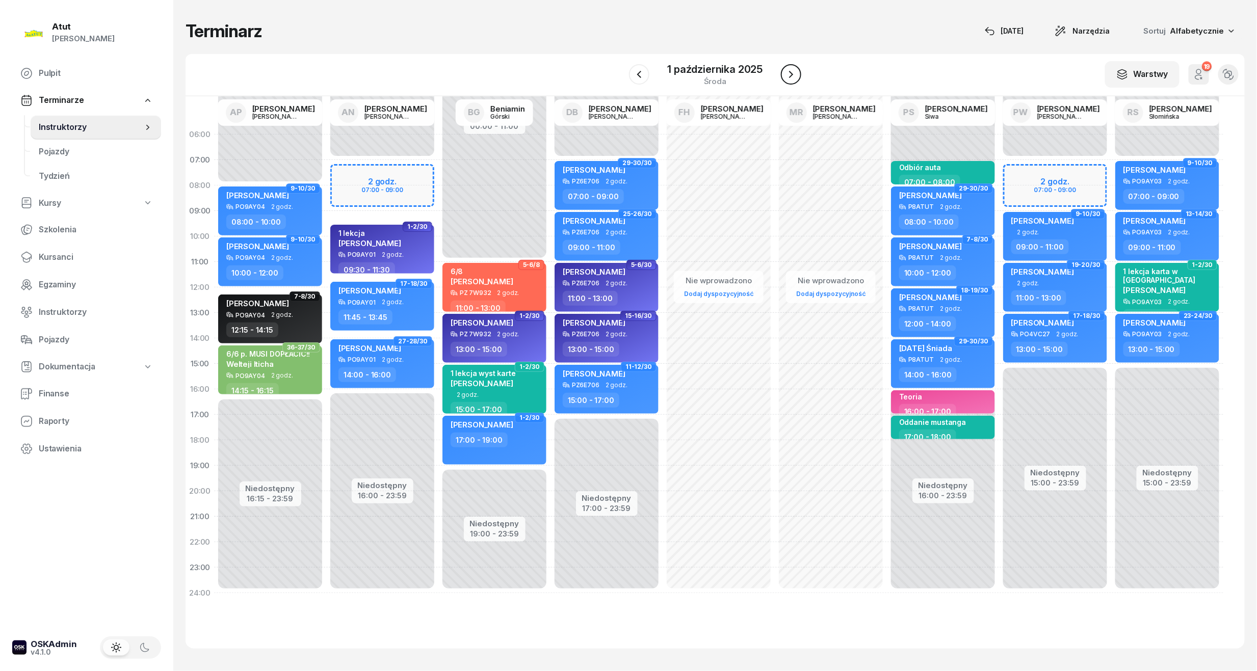
click at [789, 68] on icon "button" at bounding box center [791, 74] width 12 height 12
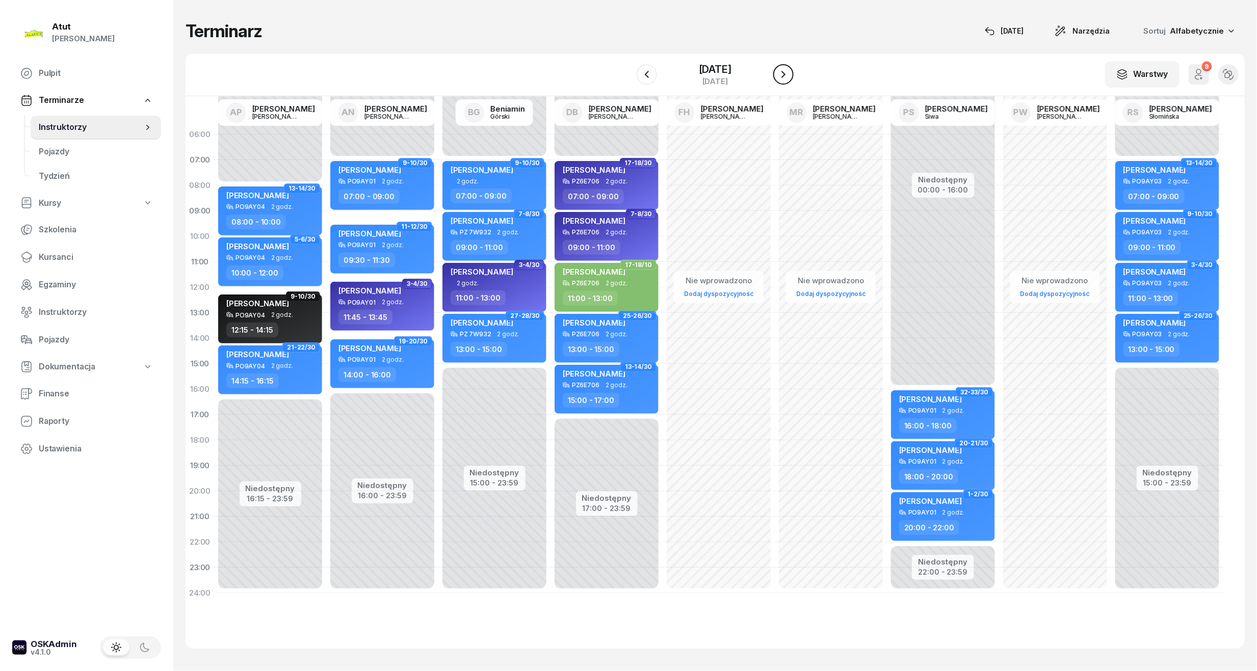
click at [789, 75] on icon "button" at bounding box center [783, 74] width 12 height 12
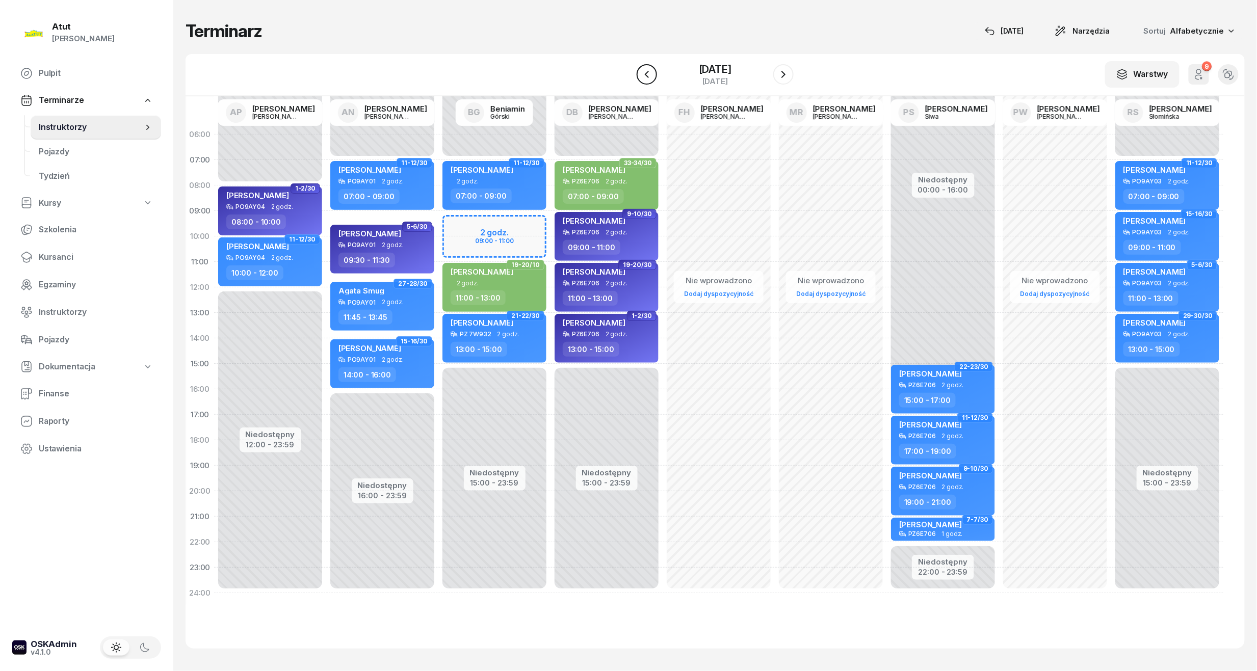
click at [641, 76] on icon "button" at bounding box center [647, 74] width 12 height 12
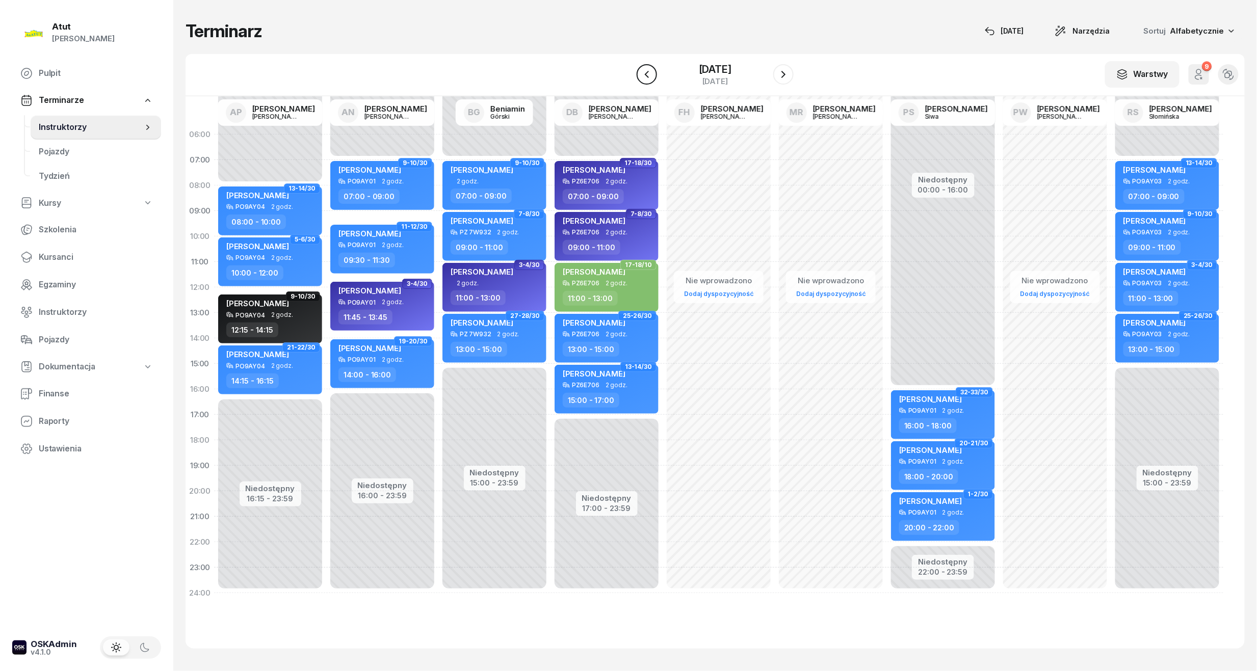
click at [641, 75] on icon "button" at bounding box center [647, 74] width 12 height 12
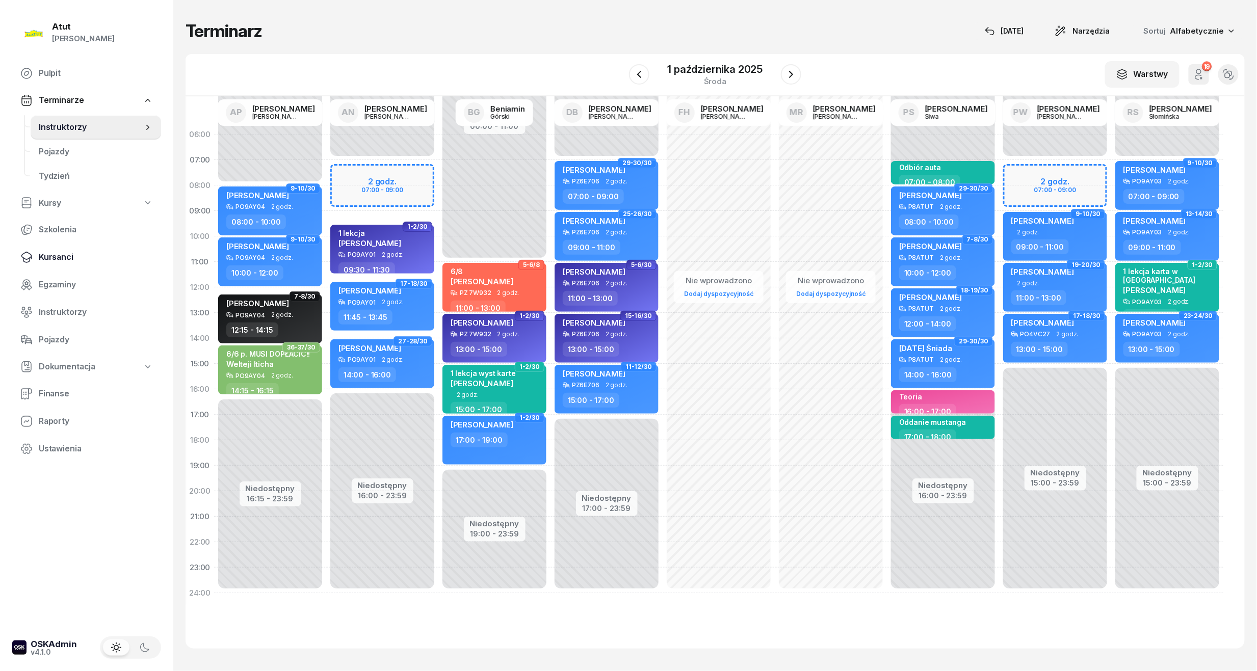
click at [58, 253] on span "Kursanci" at bounding box center [96, 257] width 114 height 13
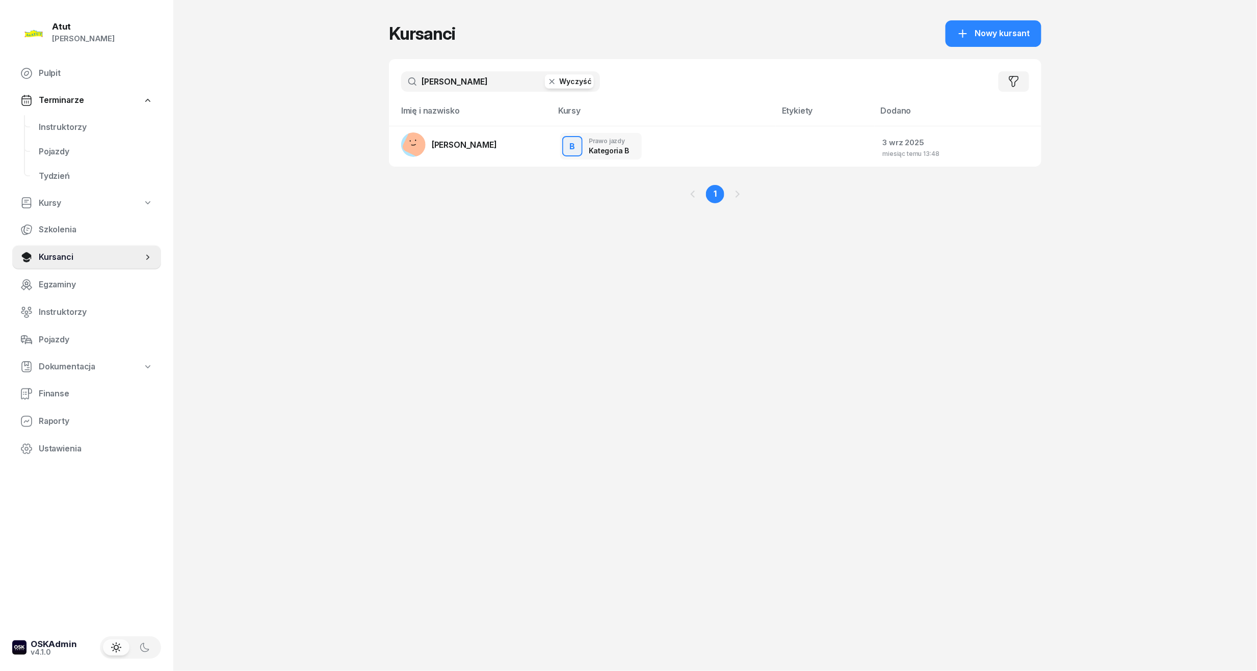
drag, startPoint x: 444, startPoint y: 82, endPoint x: 159, endPoint y: 94, distance: 285.6
click at [160, 94] on div "Atut [PERSON_NAME] Pulpit Terminarze Instruktorzy Pojazdy Tydzień Kursy Szkolen…" at bounding box center [628, 335] width 1257 height 671
type input "sakwa"
click at [481, 148] on span "[PERSON_NAME]" at bounding box center [464, 145] width 65 height 10
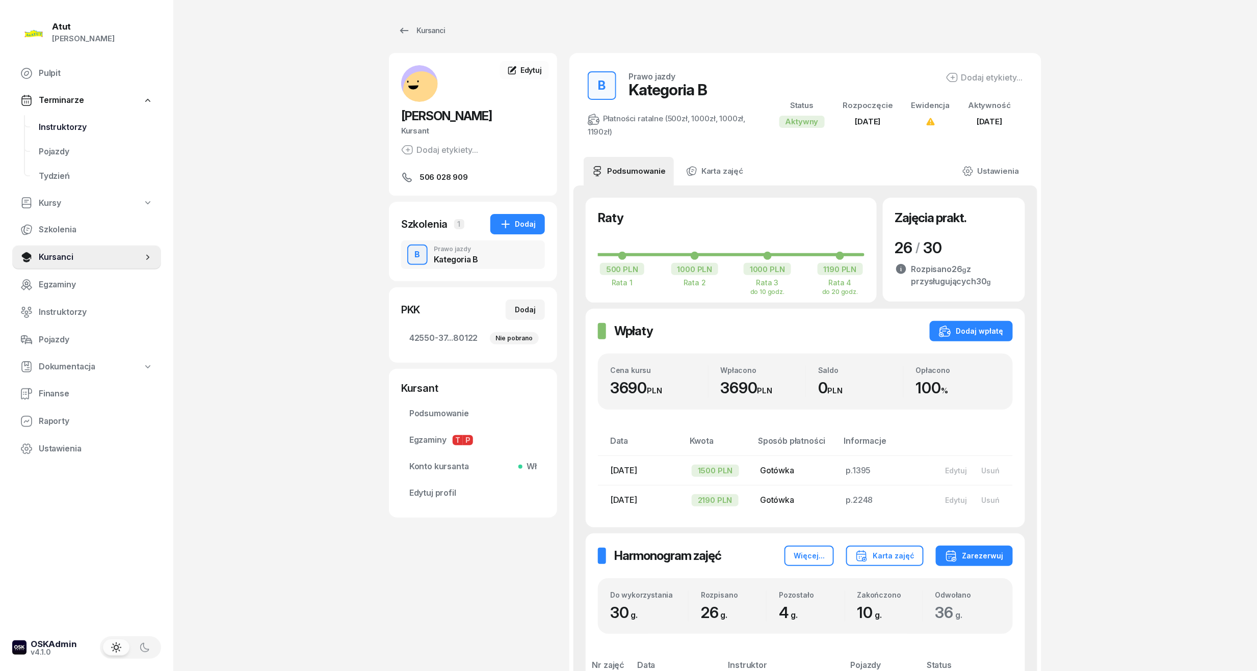
click at [61, 131] on span "Instruktorzy" at bounding box center [96, 127] width 114 height 13
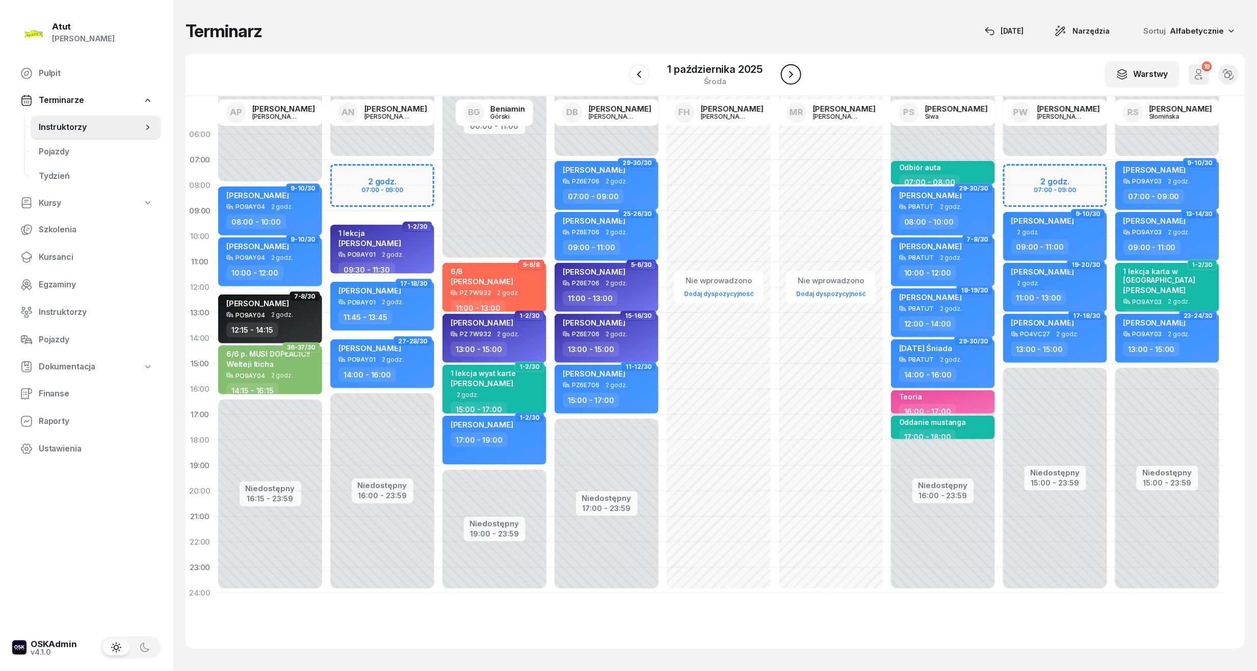
click at [789, 76] on icon "button" at bounding box center [791, 74] width 12 height 12
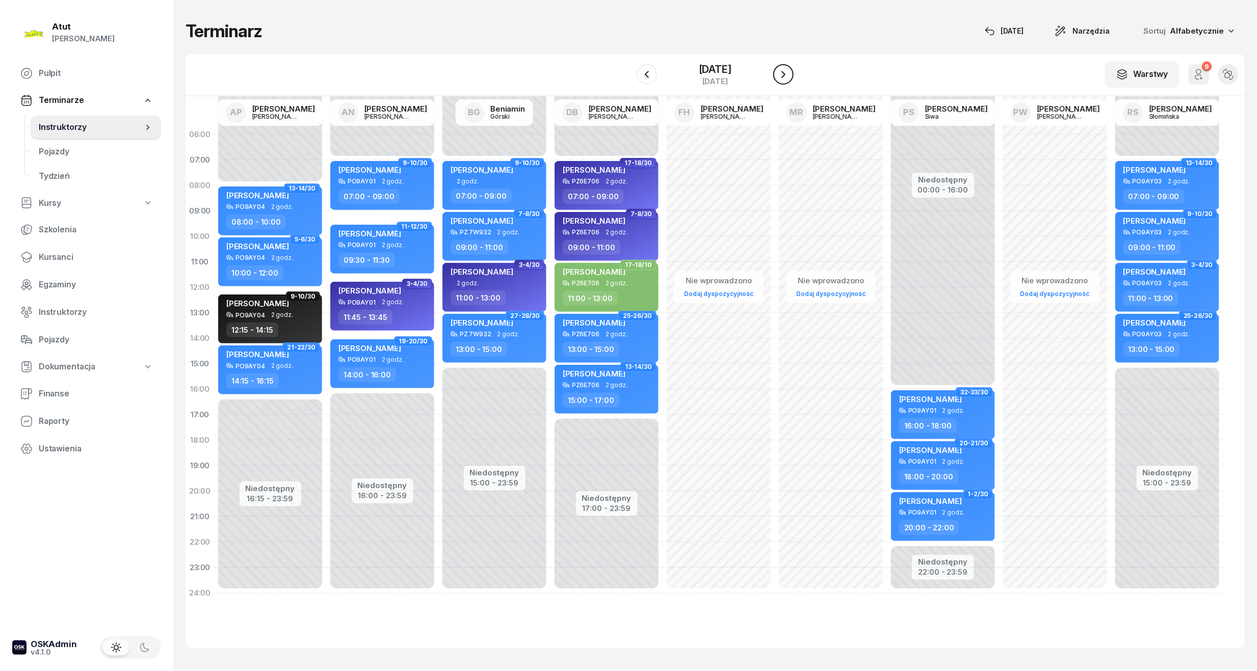
click at [789, 76] on icon "button" at bounding box center [783, 74] width 12 height 12
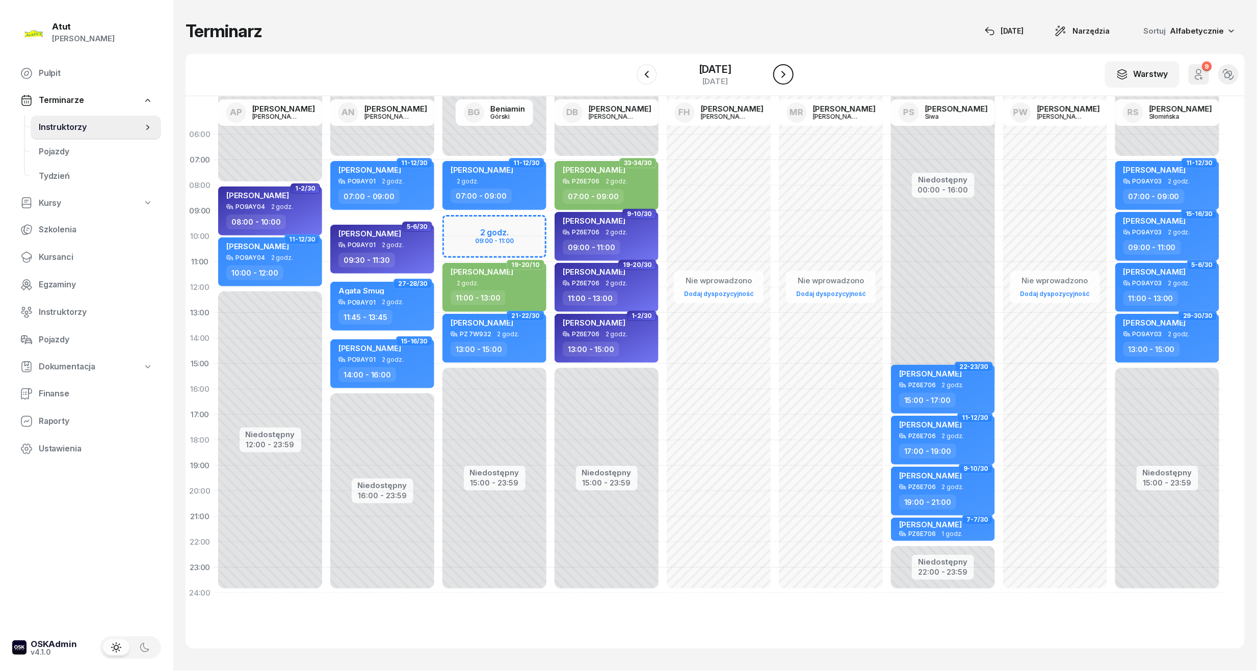
click at [789, 76] on icon "button" at bounding box center [783, 74] width 12 height 12
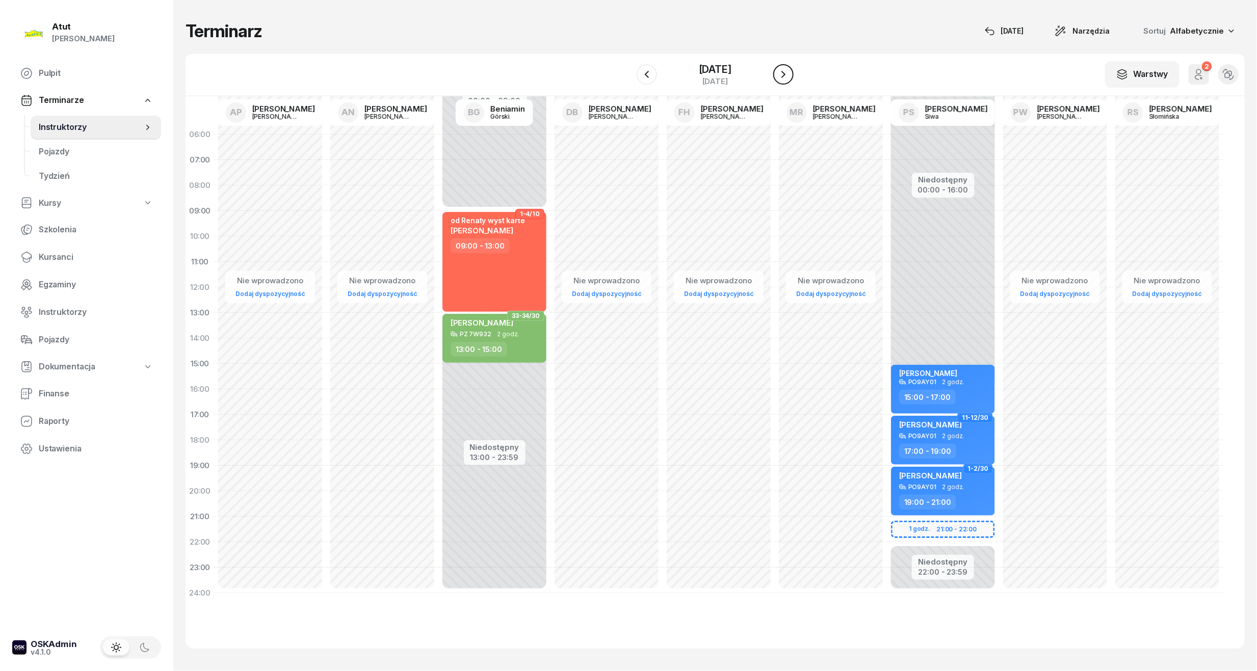
click at [789, 76] on icon "button" at bounding box center [783, 74] width 12 height 12
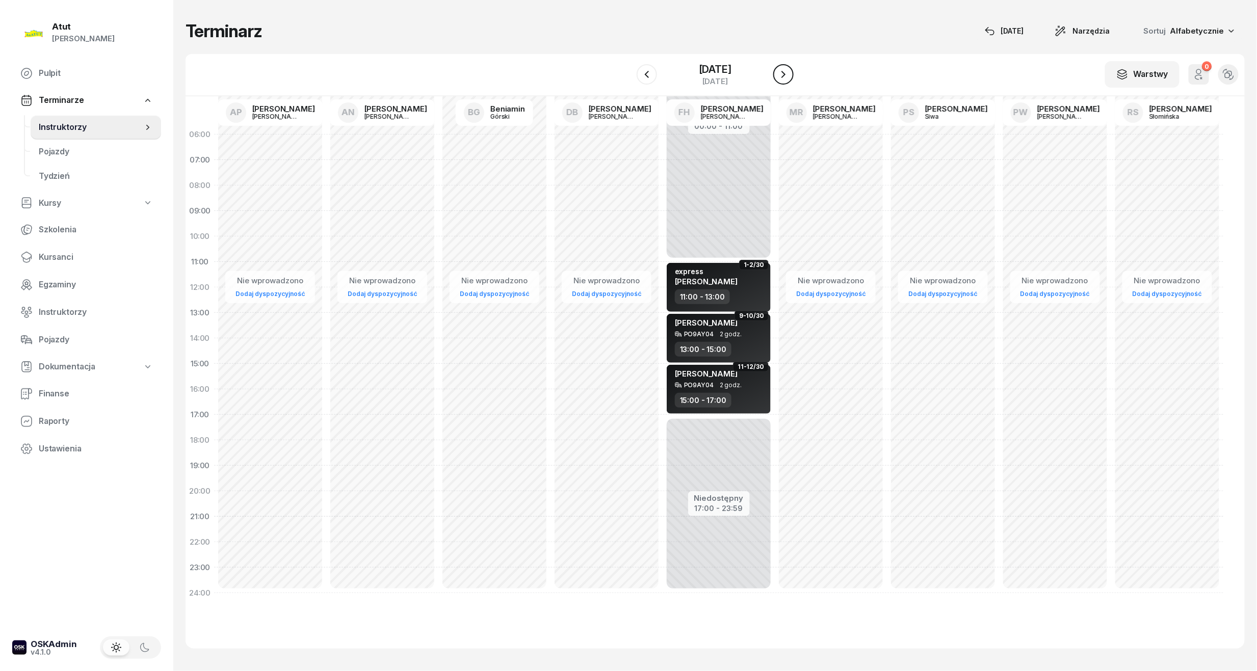
click at [789, 76] on icon "button" at bounding box center [783, 74] width 12 height 12
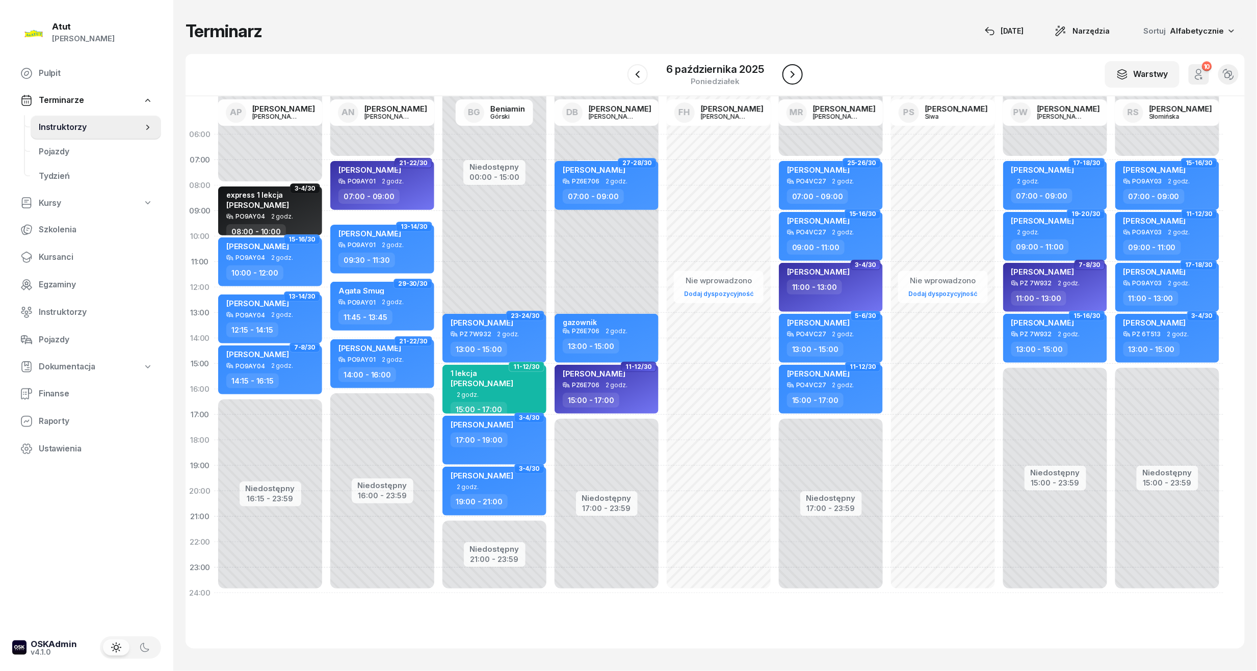
click at [798, 72] on button "button" at bounding box center [792, 74] width 20 height 20
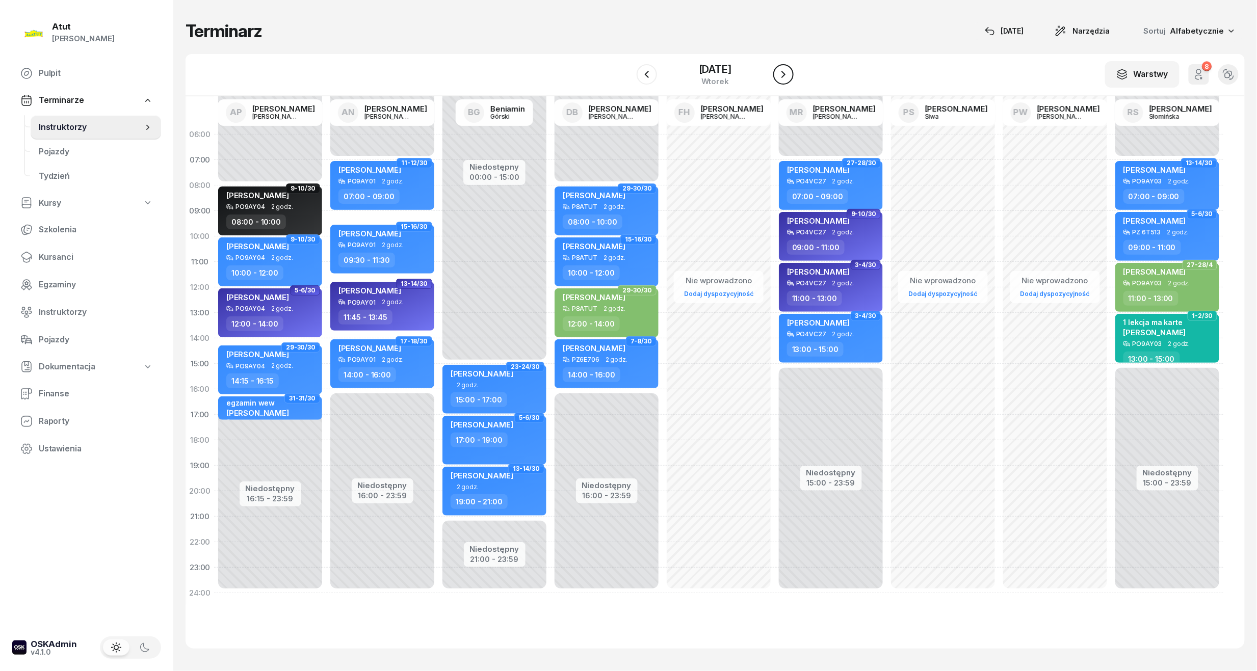
click at [789, 71] on icon "button" at bounding box center [783, 74] width 12 height 12
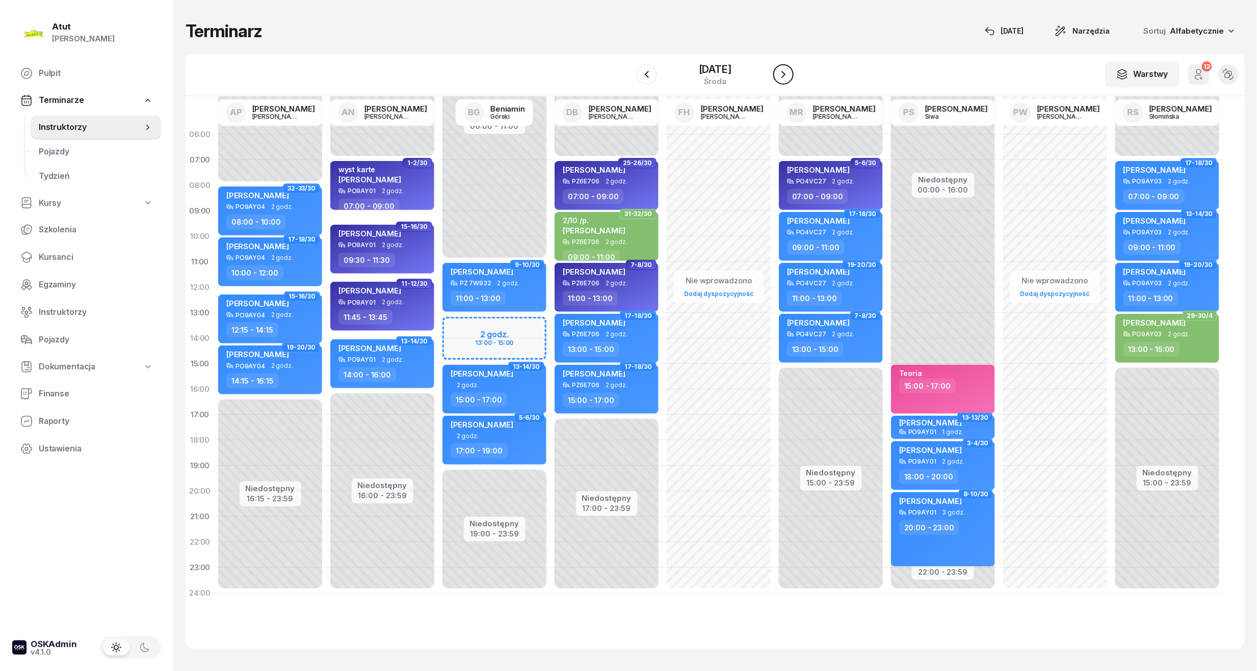
click at [785, 76] on icon "button" at bounding box center [783, 74] width 4 height 7
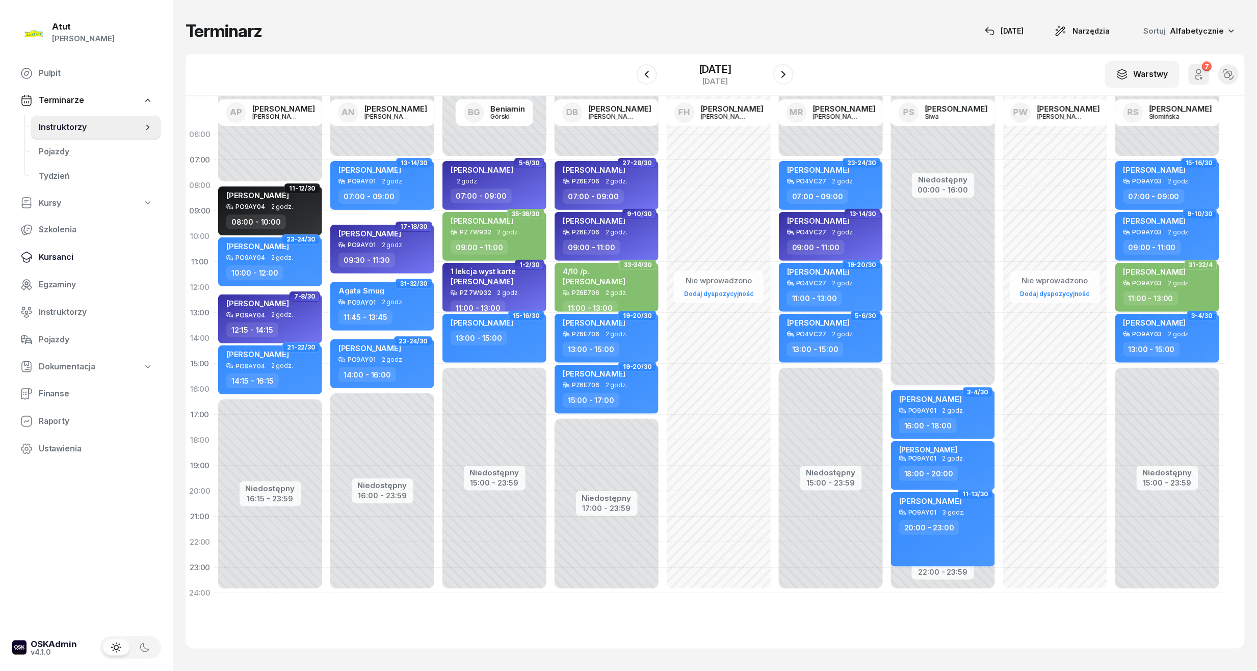
click at [56, 251] on span "Kursanci" at bounding box center [96, 257] width 114 height 13
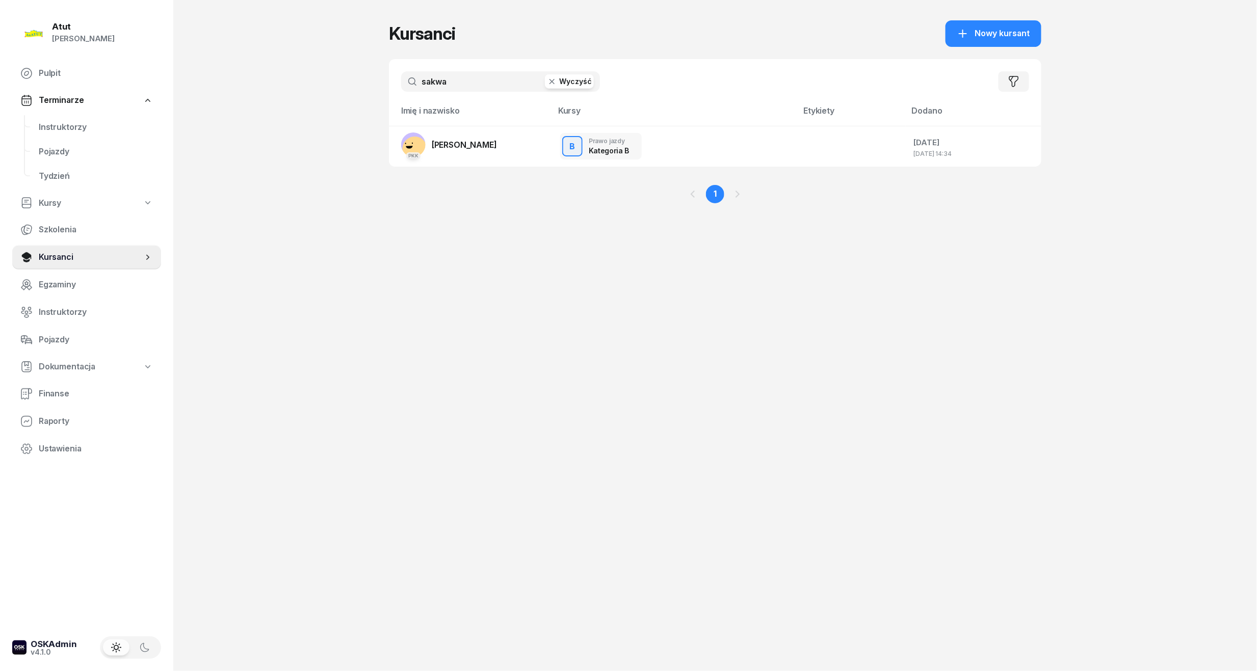
drag, startPoint x: 475, startPoint y: 79, endPoint x: 268, endPoint y: 88, distance: 207.6
click at [268, 88] on div "Atut [PERSON_NAME] Pulpit Terminarze Instruktorzy Pojazdy Tydzień Kursy Szkolen…" at bounding box center [628, 335] width 1257 height 671
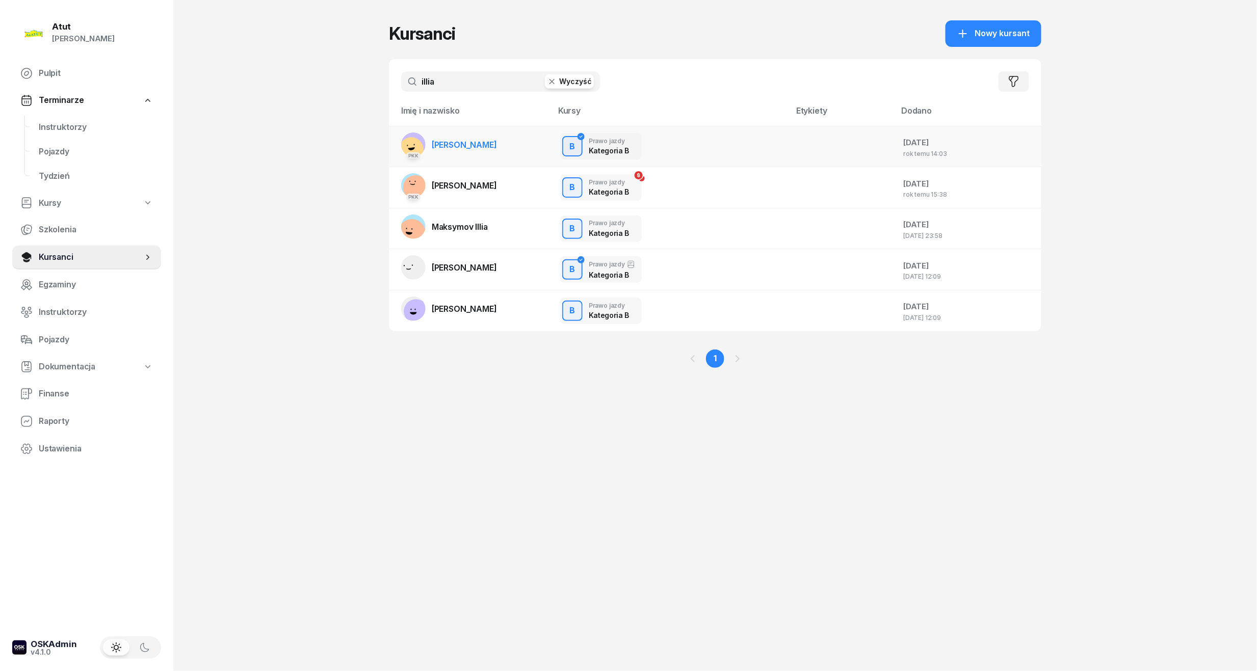
type input "illia"
click at [476, 148] on span "[PERSON_NAME]" at bounding box center [464, 145] width 65 height 10
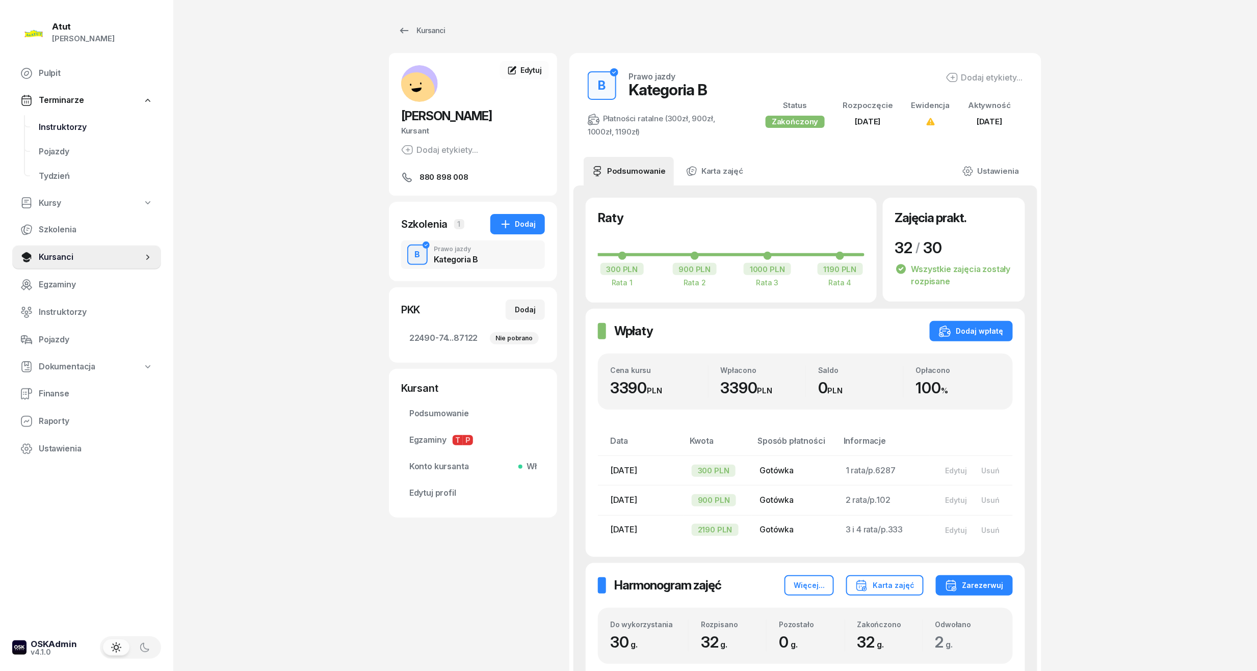
click at [83, 124] on span "Instruktorzy" at bounding box center [96, 127] width 114 height 13
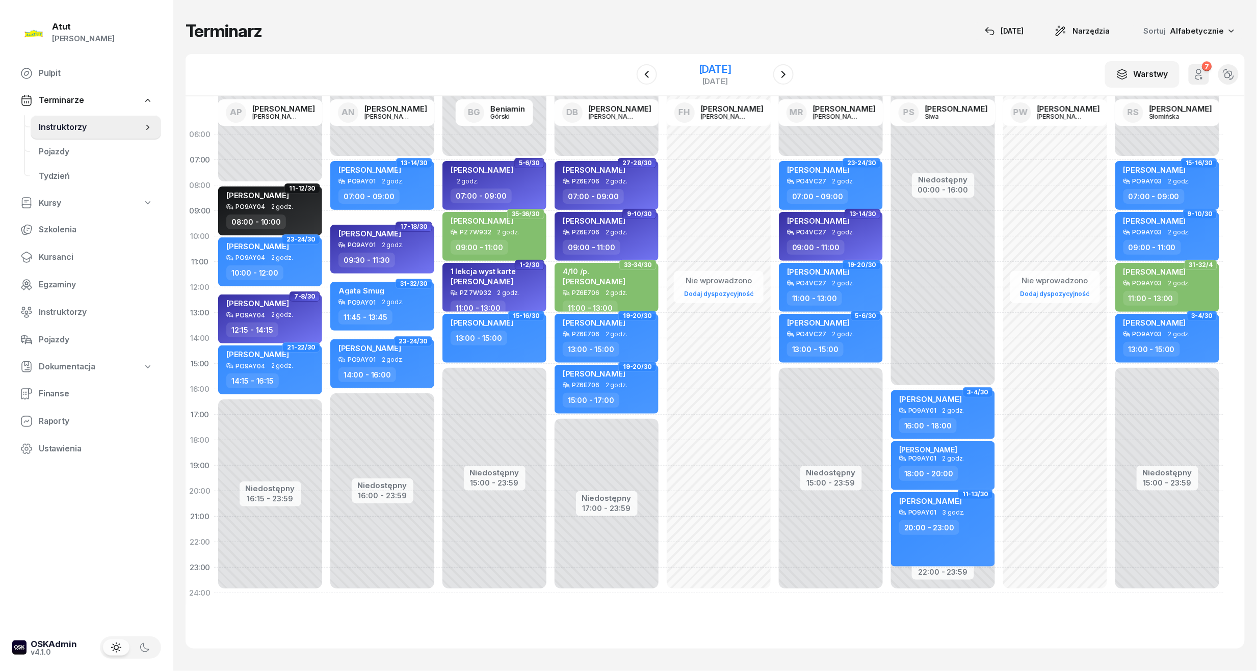
click at [710, 64] on div "[DATE]" at bounding box center [715, 69] width 33 height 10
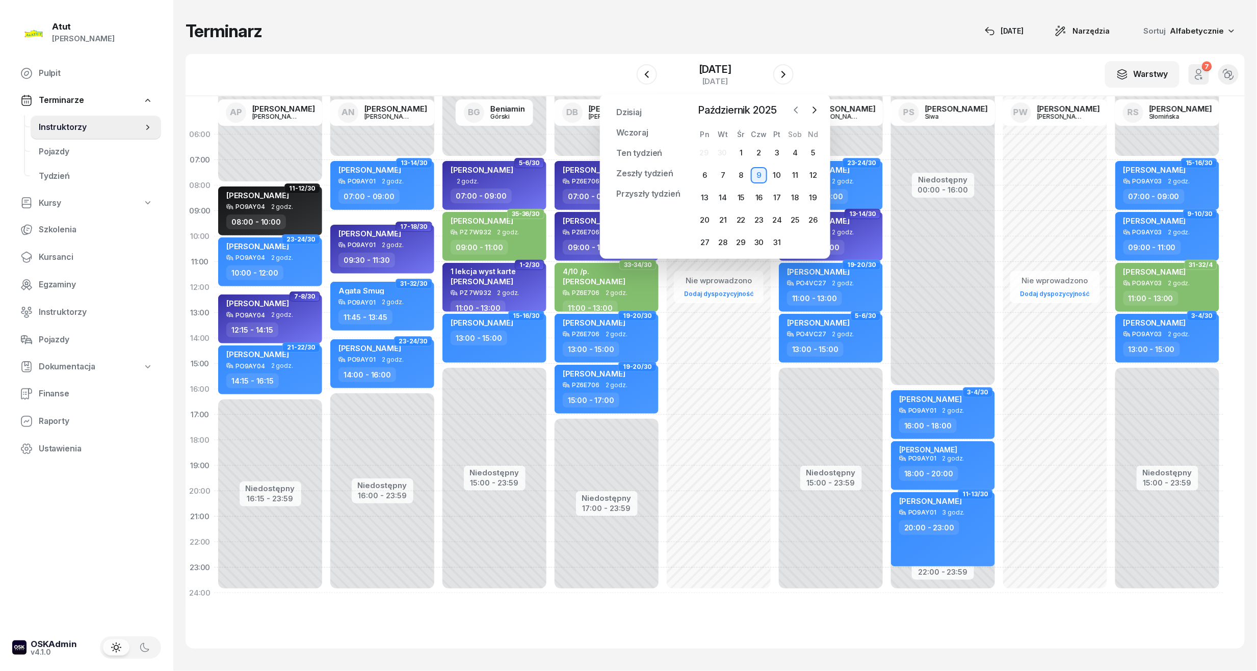
click at [798, 107] on icon "button" at bounding box center [796, 110] width 10 height 10
click at [811, 105] on icon "button" at bounding box center [814, 110] width 10 height 10
click at [742, 149] on div "1" at bounding box center [741, 153] width 16 height 16
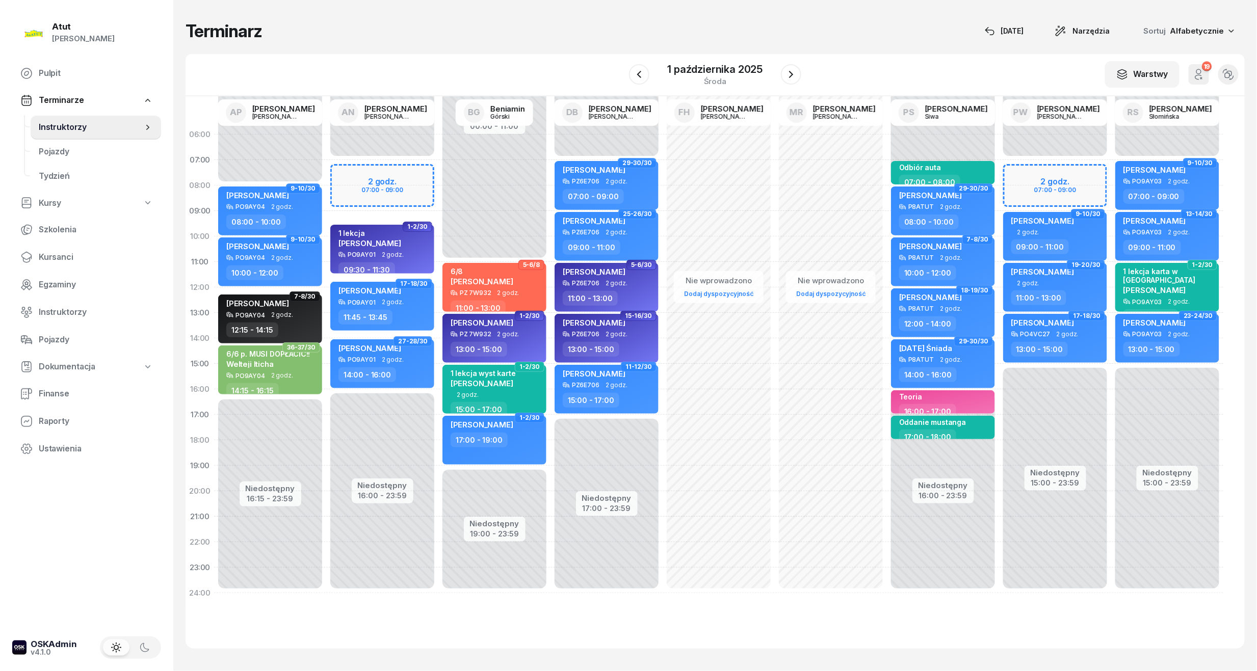
drag, startPoint x: 399, startPoint y: 195, endPoint x: 417, endPoint y: 195, distance: 18.3
click at [404, 194] on div "Niedostępny 00:00 - 07:00 Niedostępny 16:00 - 23:59 2 godz. 07:00 - 09:00 1-2/3…" at bounding box center [382, 364] width 112 height 484
select select "08"
select select "09"
select select "30"
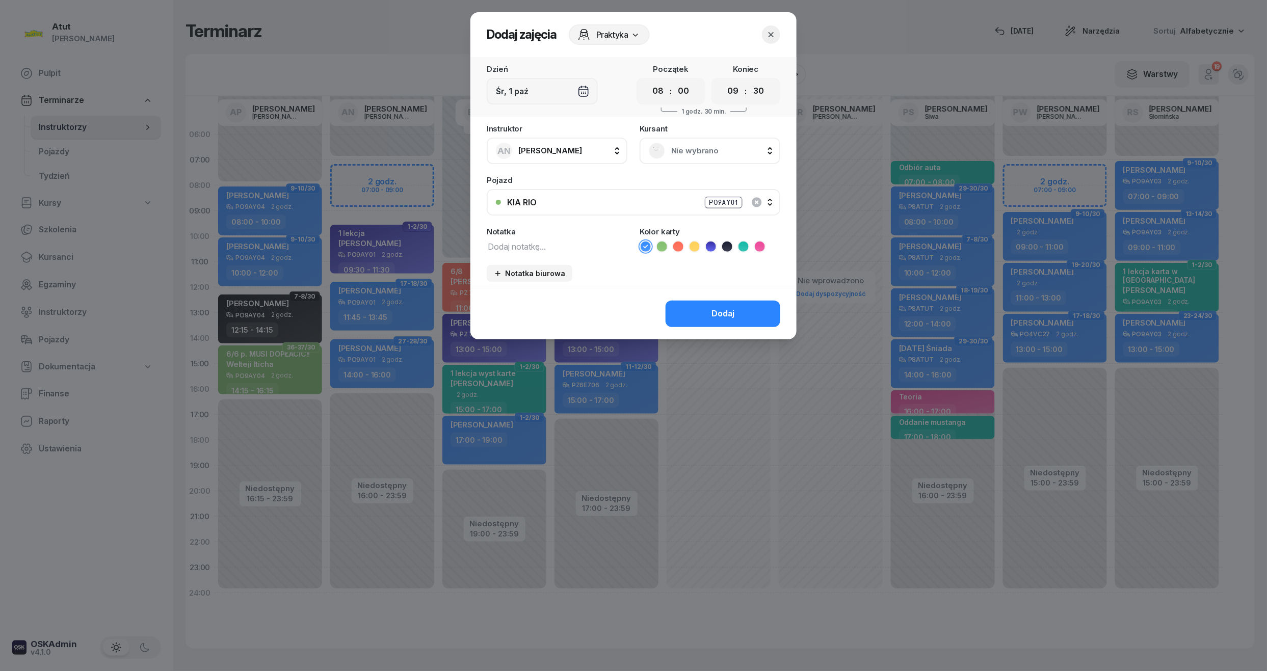
click at [700, 150] on span "Nie wybrano" at bounding box center [721, 150] width 100 height 13
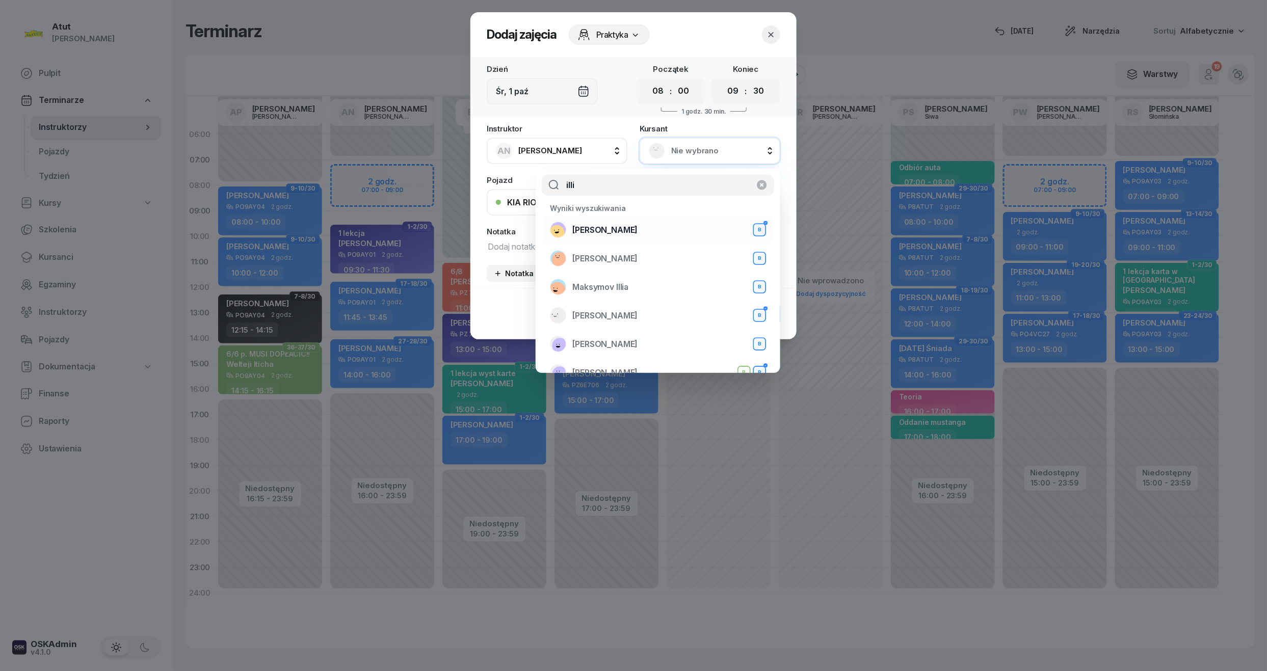
type input "illi"
click at [611, 227] on span "[PERSON_NAME]" at bounding box center [604, 230] width 65 height 13
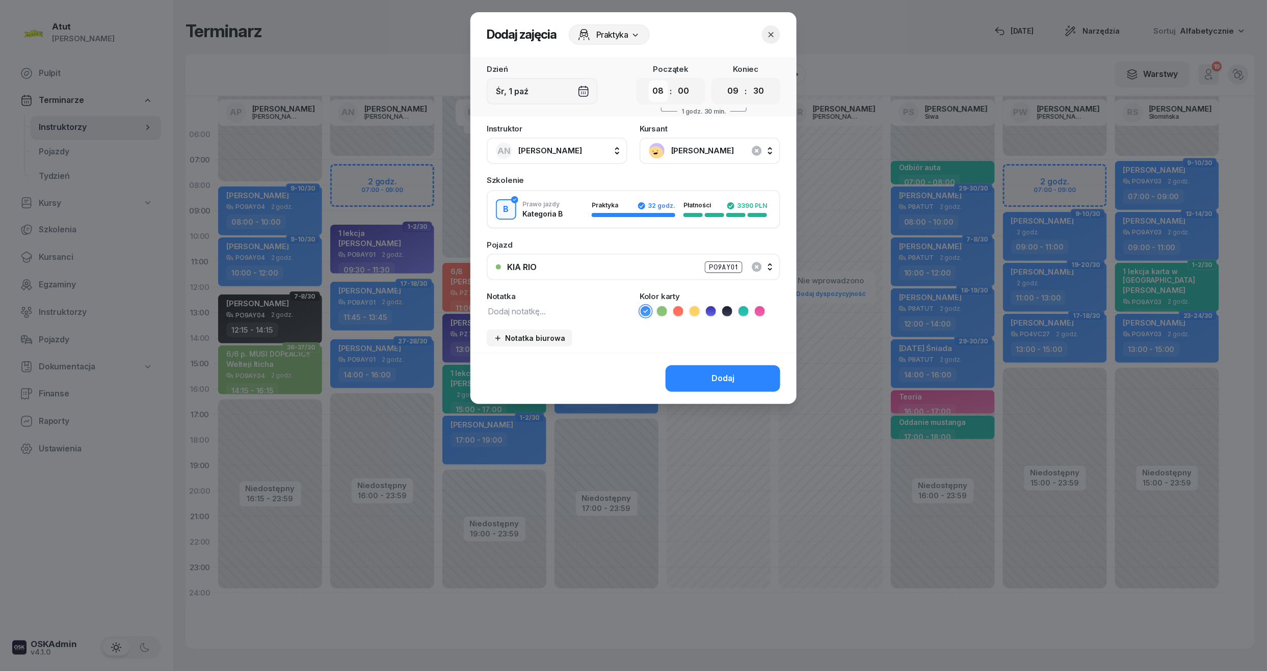
click at [656, 92] on select "00 01 02 03 04 05 06 07 08 09 10 11 12 13 14 15 16 17 18 19 20 21 22 23" at bounding box center [658, 91] width 19 height 21
select select "07"
click at [649, 81] on select "00 01 02 03 04 05 06 07 08 09 10 11 12 13 14 15 16 17 18 19 20 21 22 23" at bounding box center [658, 91] width 19 height 21
click at [763, 92] on select "00 05 10 15 20 25 30 35 40 45 50 55" at bounding box center [758, 91] width 19 height 21
select select "00"
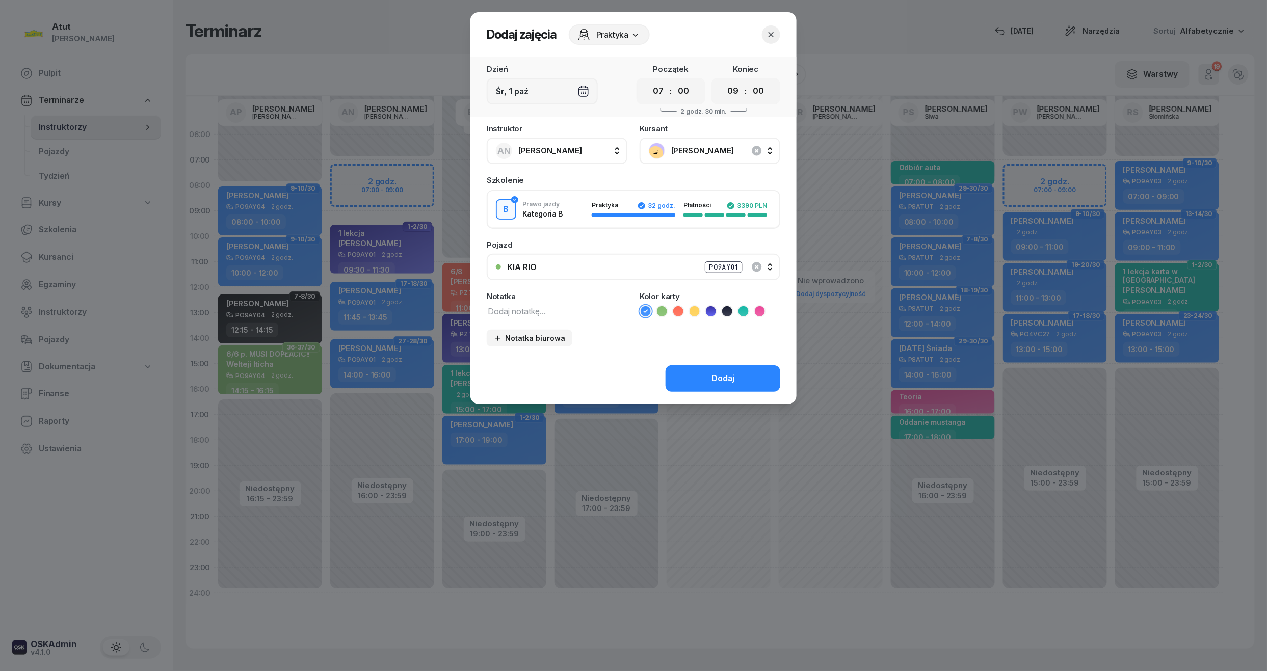
click at [749, 81] on select "00 05 10 15 20 25 30 35 40 45 50 55" at bounding box center [758, 91] width 19 height 21
click at [665, 314] on icon at bounding box center [662, 311] width 10 height 10
click at [549, 314] on textarea at bounding box center [557, 310] width 141 height 13
type textarea "2/2"
click at [699, 382] on button "Dodaj" at bounding box center [723, 378] width 115 height 26
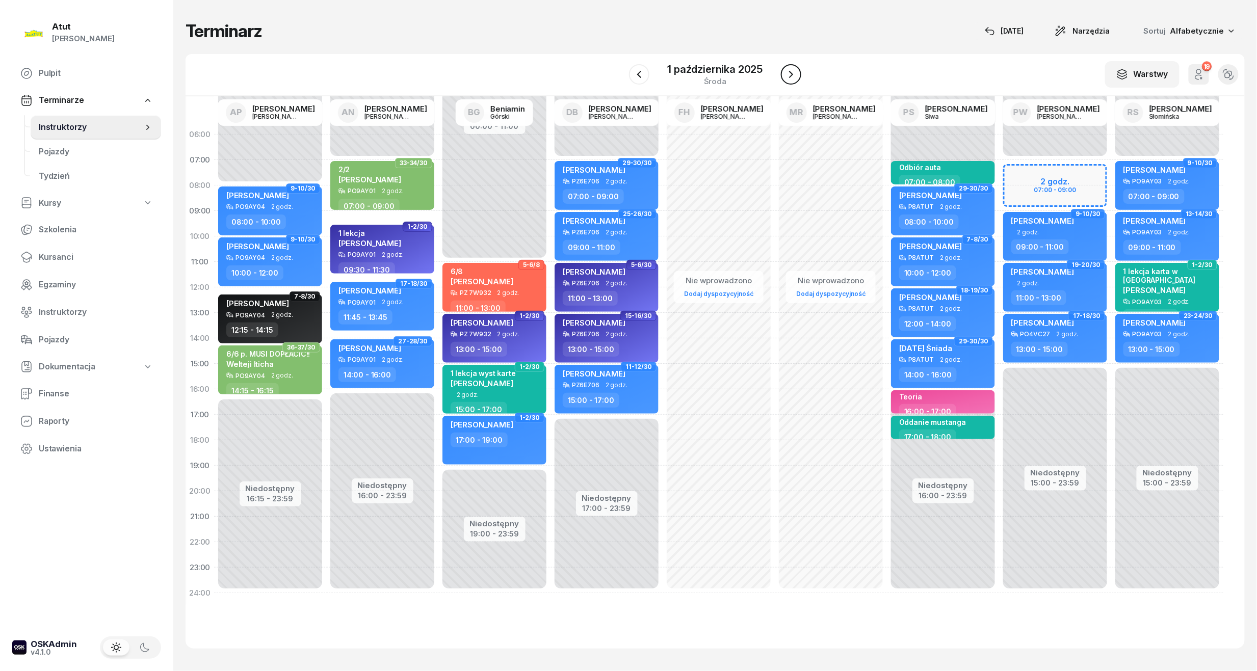
click at [794, 72] on icon "button" at bounding box center [791, 74] width 12 height 12
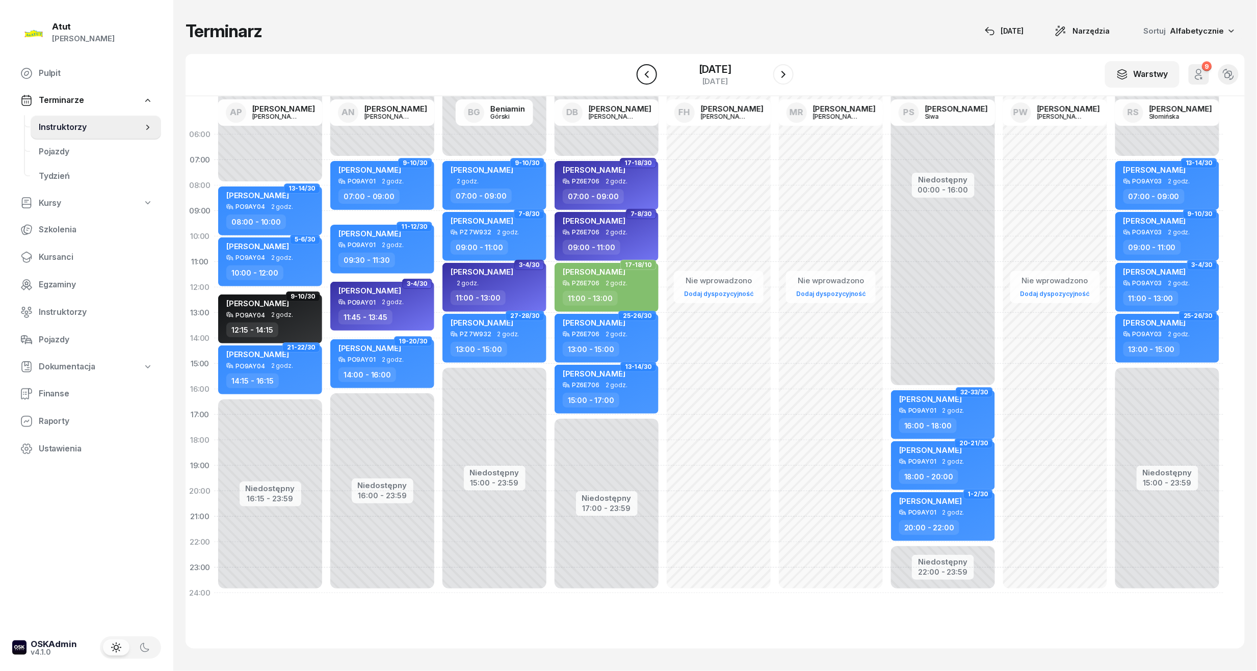
click at [641, 74] on icon "button" at bounding box center [647, 74] width 12 height 12
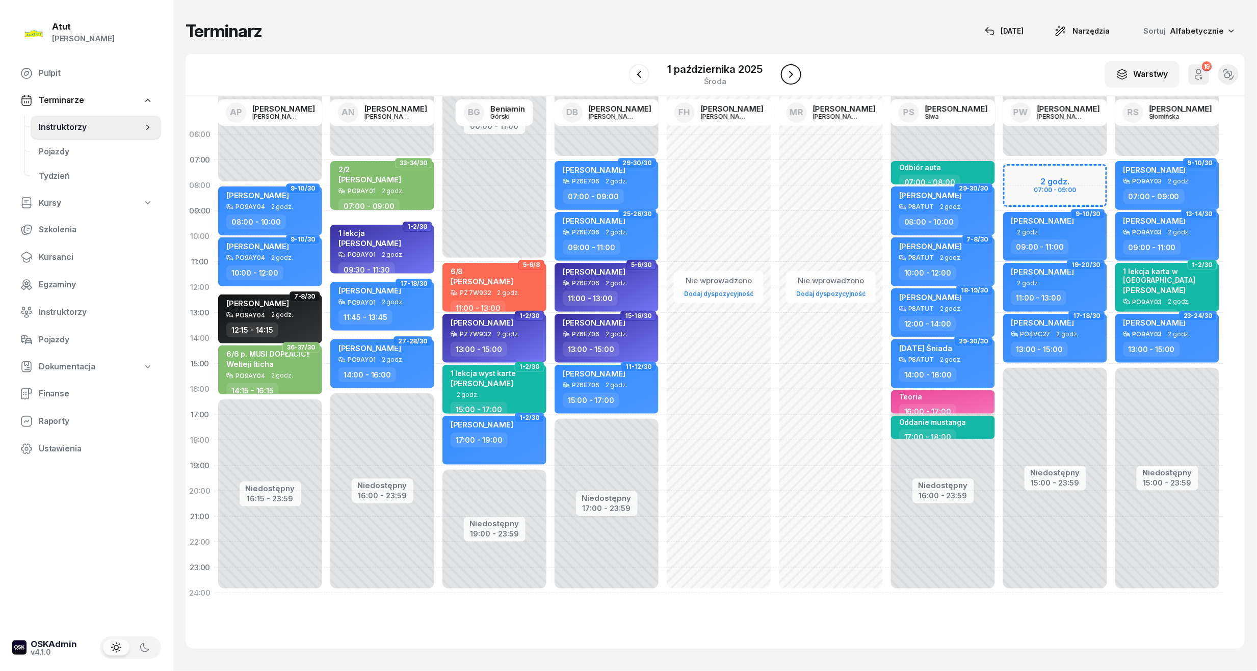
click at [792, 77] on icon "button" at bounding box center [791, 74] width 12 height 12
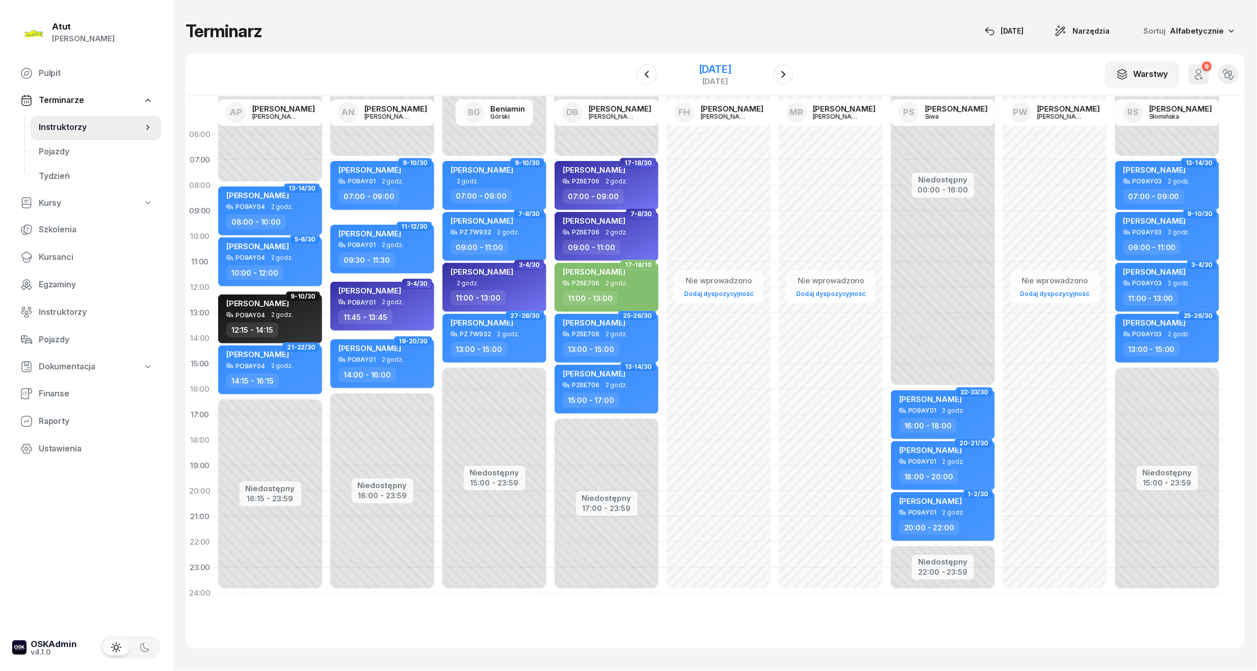
click at [731, 68] on div "[DATE]" at bounding box center [715, 69] width 33 height 10
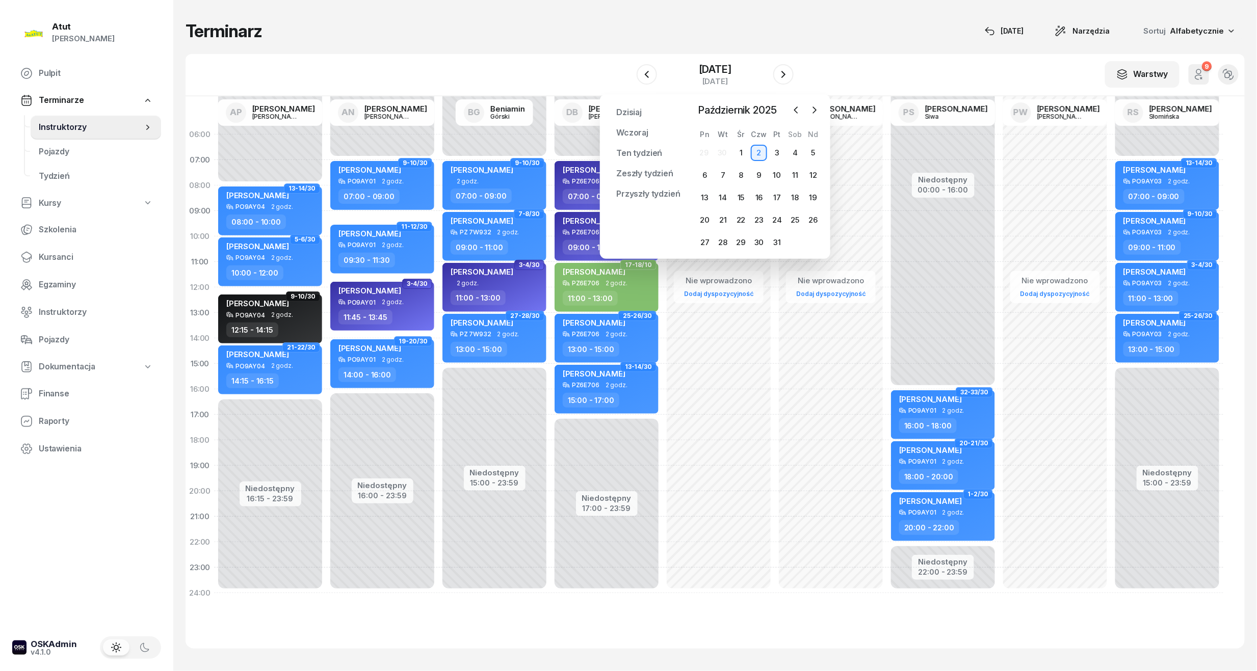
click at [887, 82] on div "W Wybierz AP [PERSON_NAME] AN [PERSON_NAME] BG [PERSON_NAME] DB [PERSON_NAME] F…" at bounding box center [714, 75] width 1059 height 42
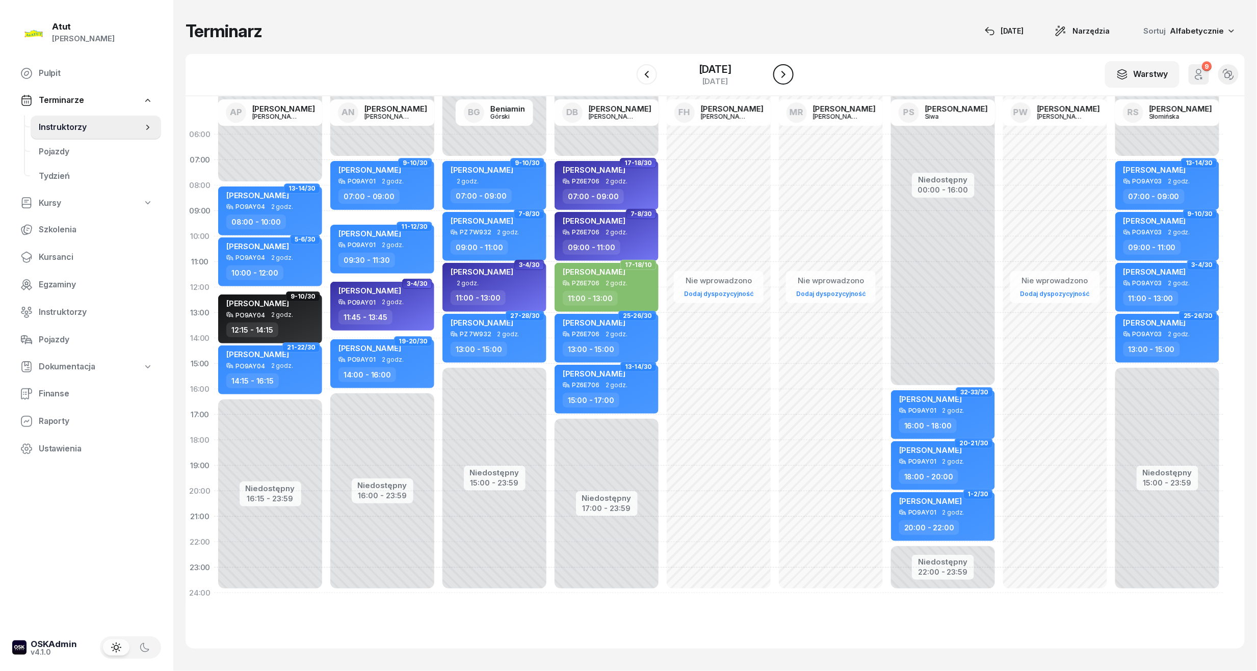
click at [789, 74] on icon "button" at bounding box center [783, 74] width 12 height 12
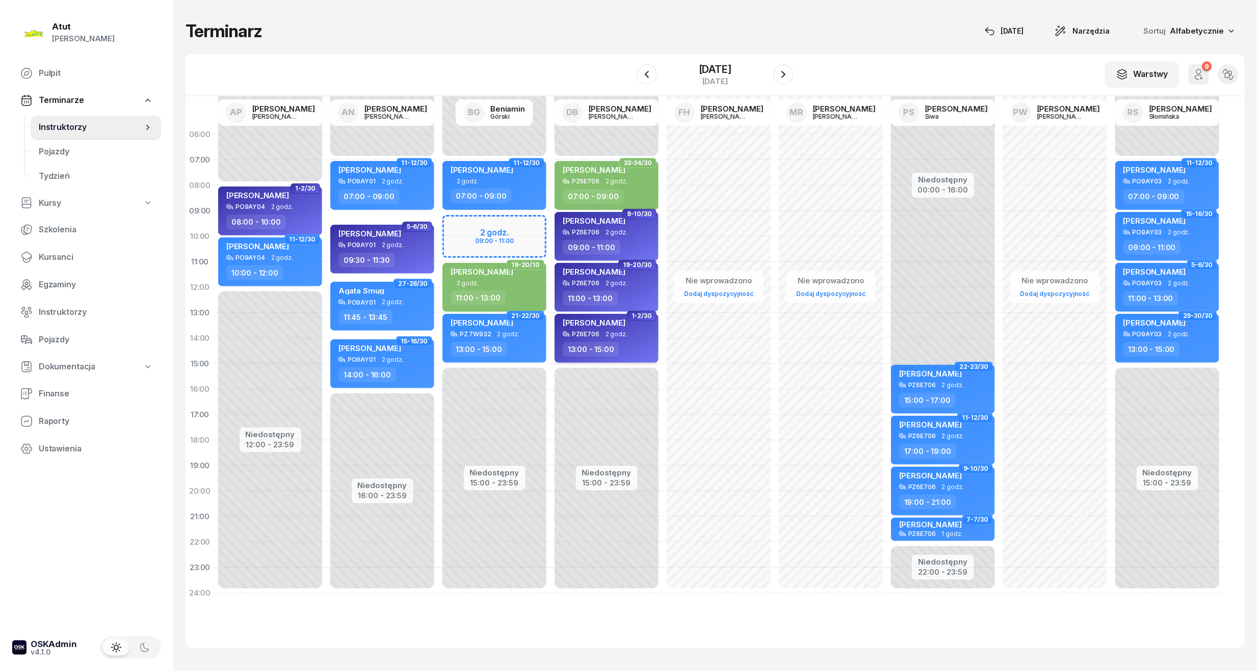
click at [642, 322] on div "[PERSON_NAME]" at bounding box center [608, 324] width 90 height 13
select select "13"
select select "15"
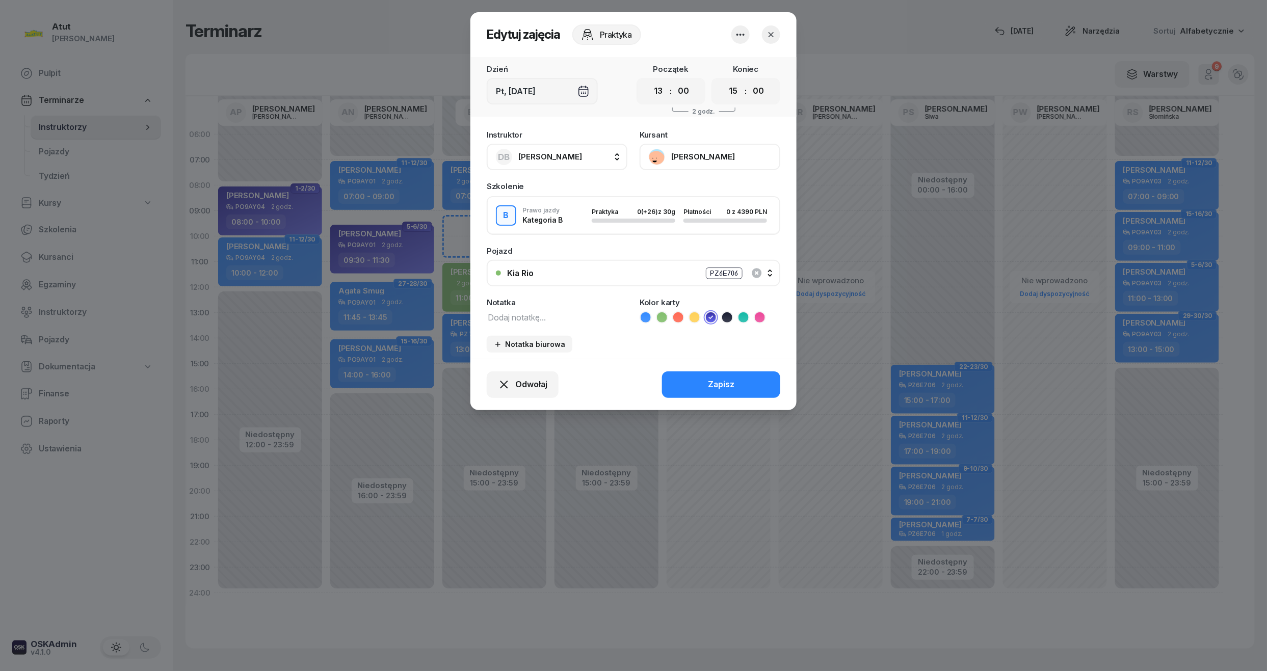
click at [716, 151] on button "[PERSON_NAME]" at bounding box center [710, 157] width 141 height 26
click at [665, 195] on div "Otwórz profil" at bounding box center [672, 191] width 49 height 13
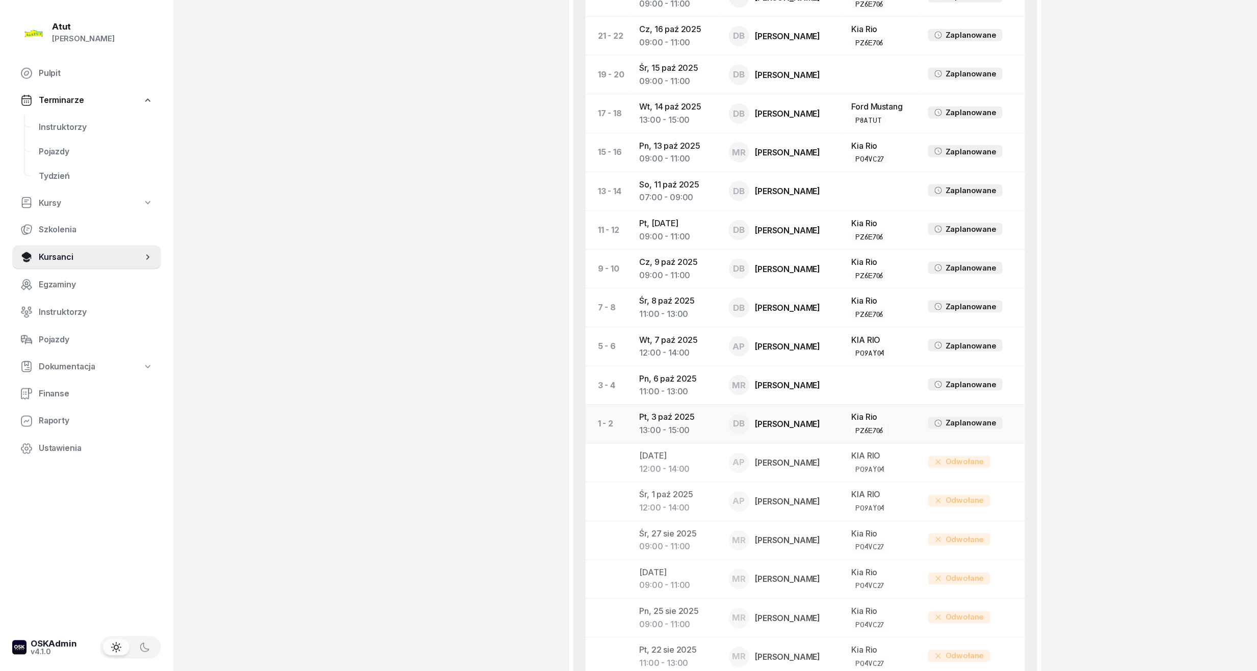
scroll to position [408, 0]
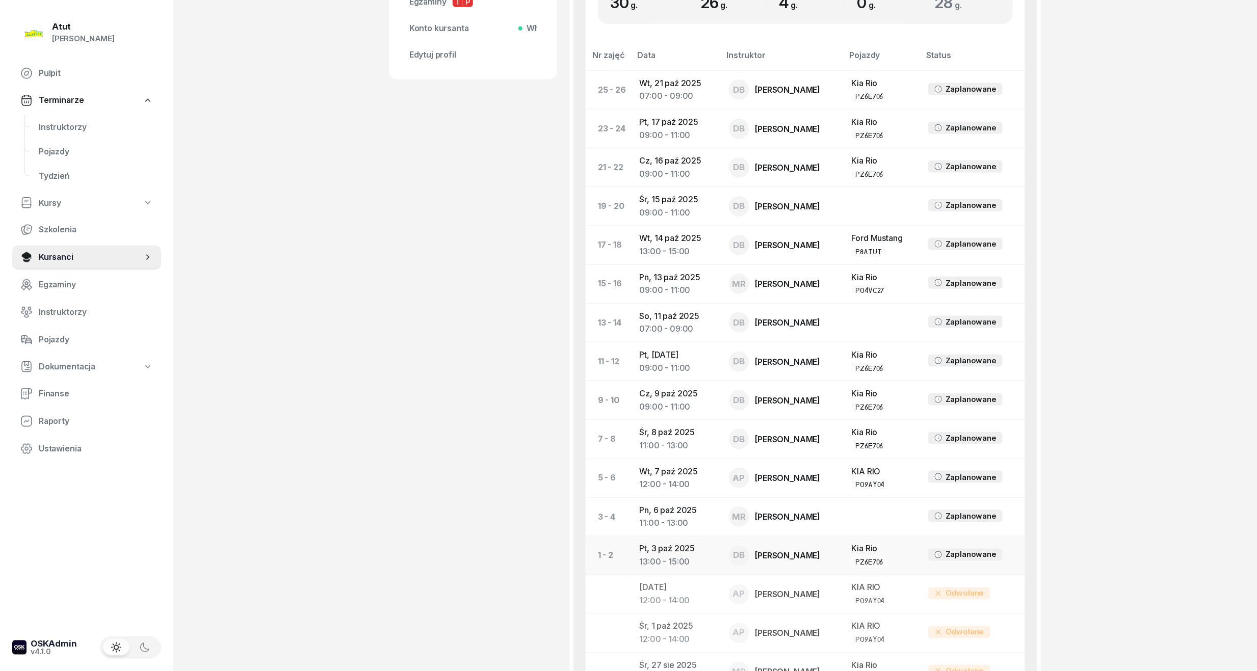
click at [677, 553] on td "Pt, [DATE] 13:00 - 15:00" at bounding box center [675, 555] width 89 height 39
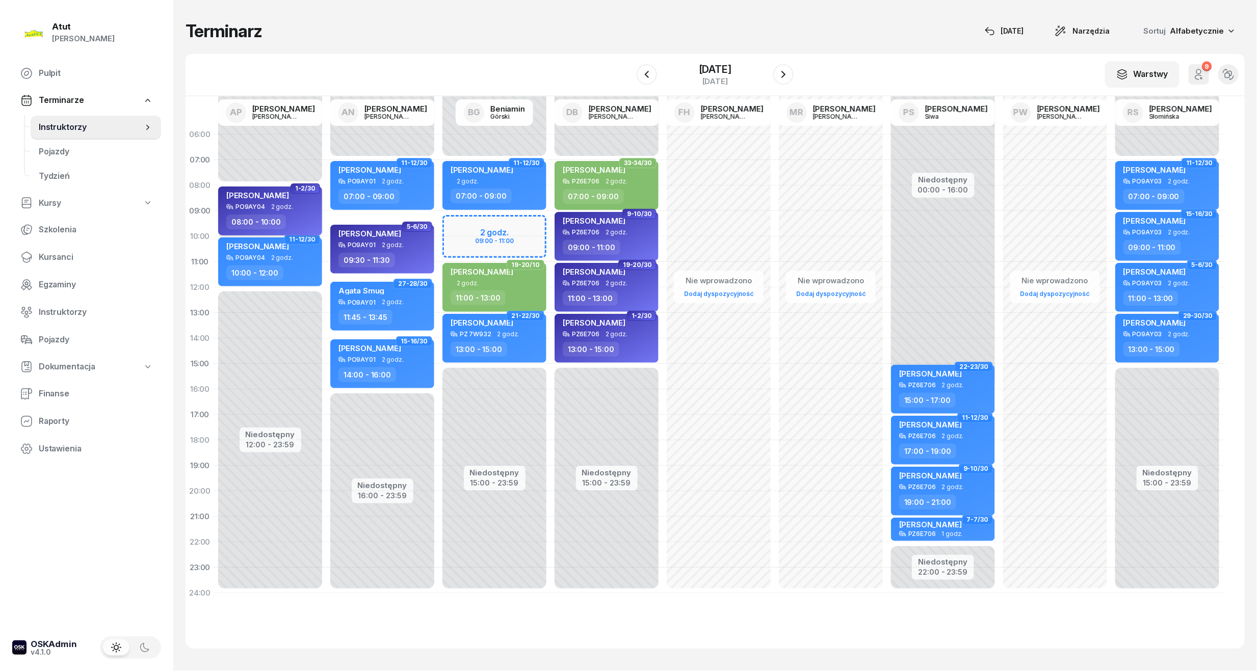
click at [271, 205] on span "2 godz." at bounding box center [282, 206] width 22 height 7
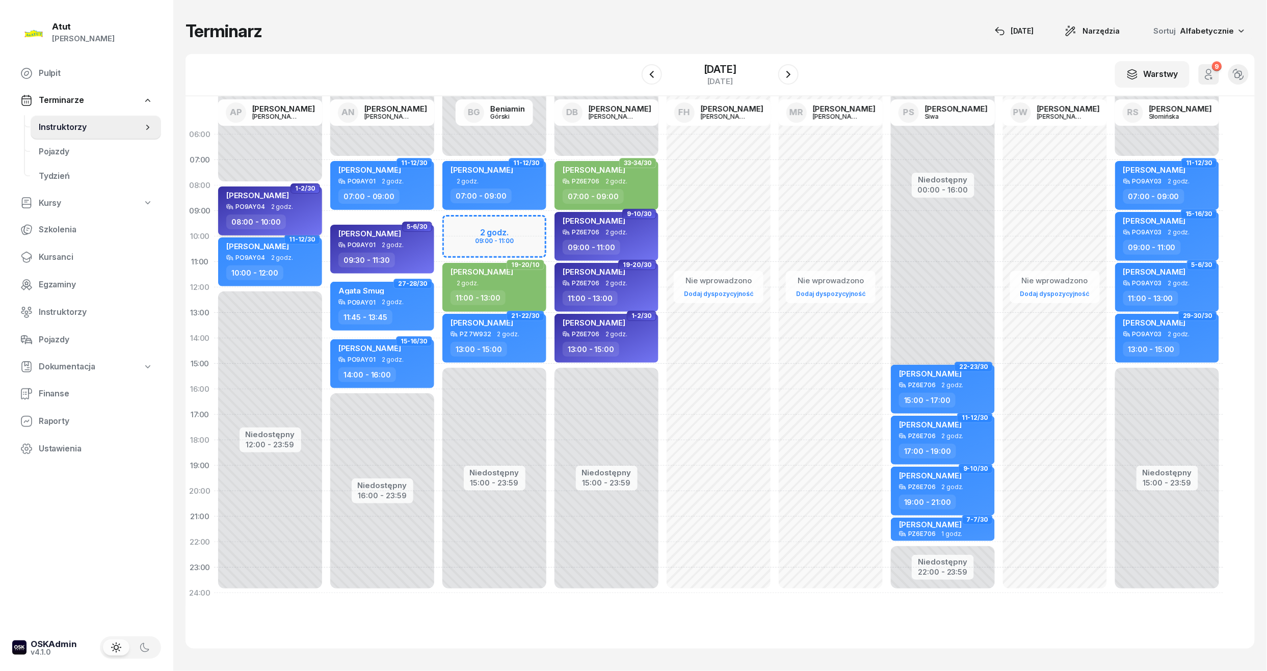
select select "08"
select select "10"
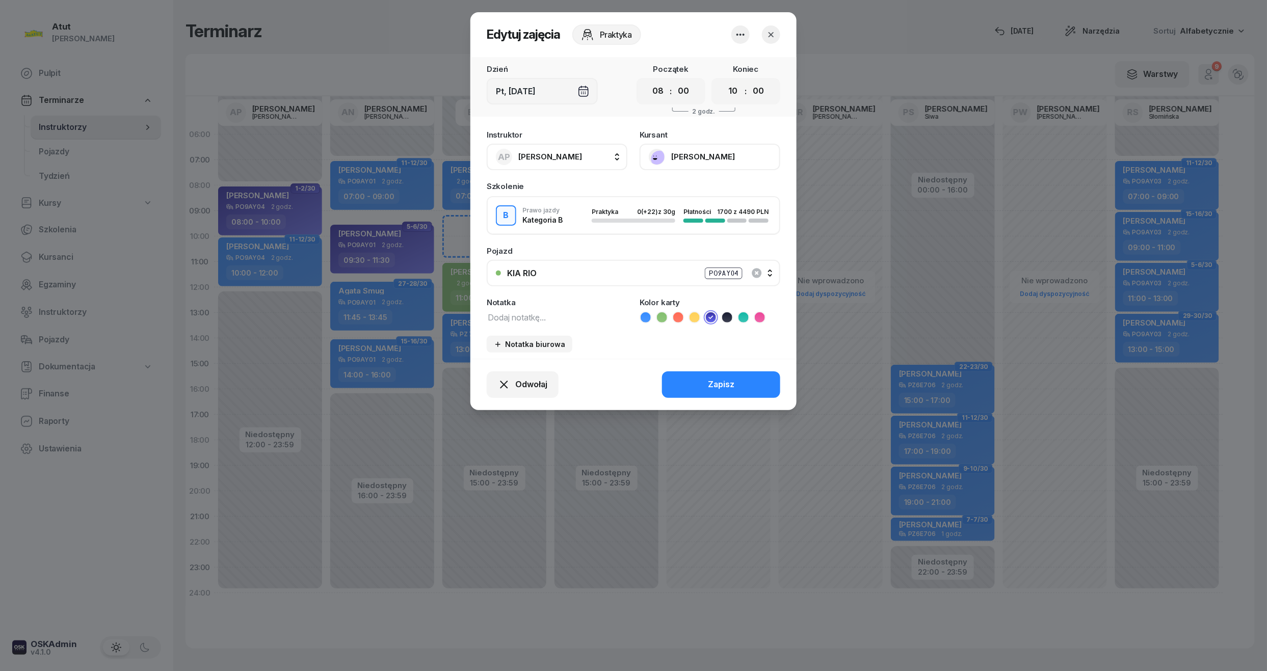
click at [715, 148] on button "[PERSON_NAME]" at bounding box center [710, 157] width 141 height 26
drag, startPoint x: 702, startPoint y: 182, endPoint x: 694, endPoint y: 184, distance: 7.9
click at [695, 184] on link "Otwórz profil" at bounding box center [709, 191] width 135 height 25
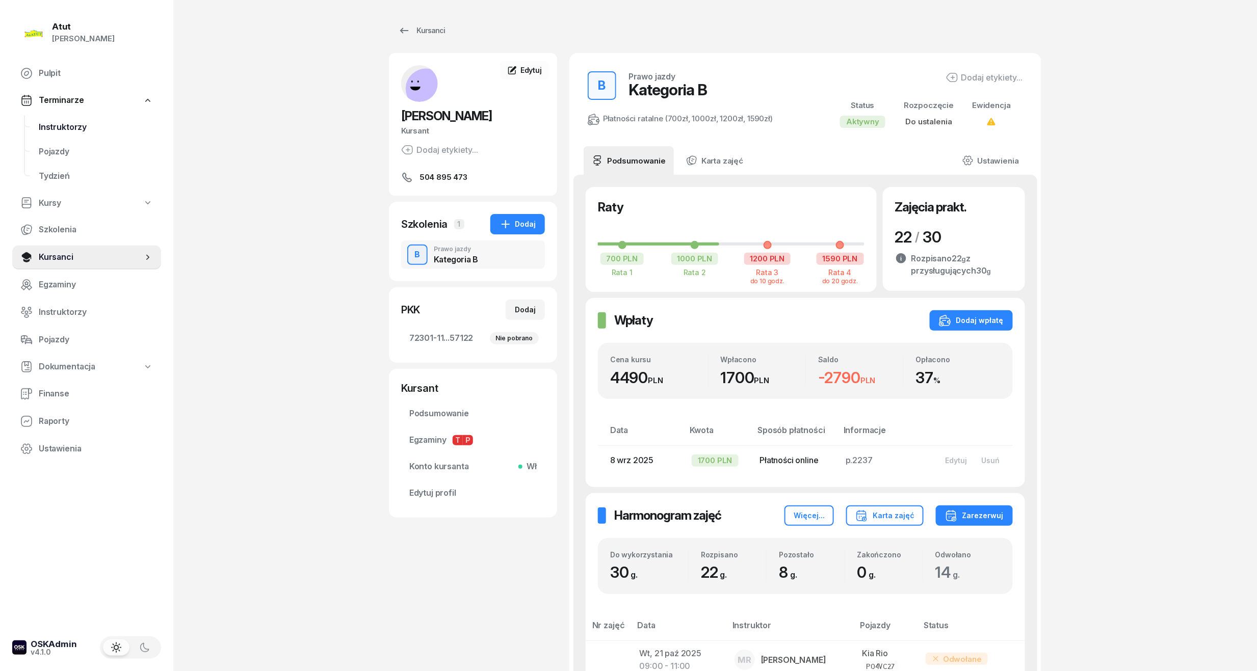
click at [58, 123] on span "Instruktorzy" at bounding box center [96, 127] width 114 height 13
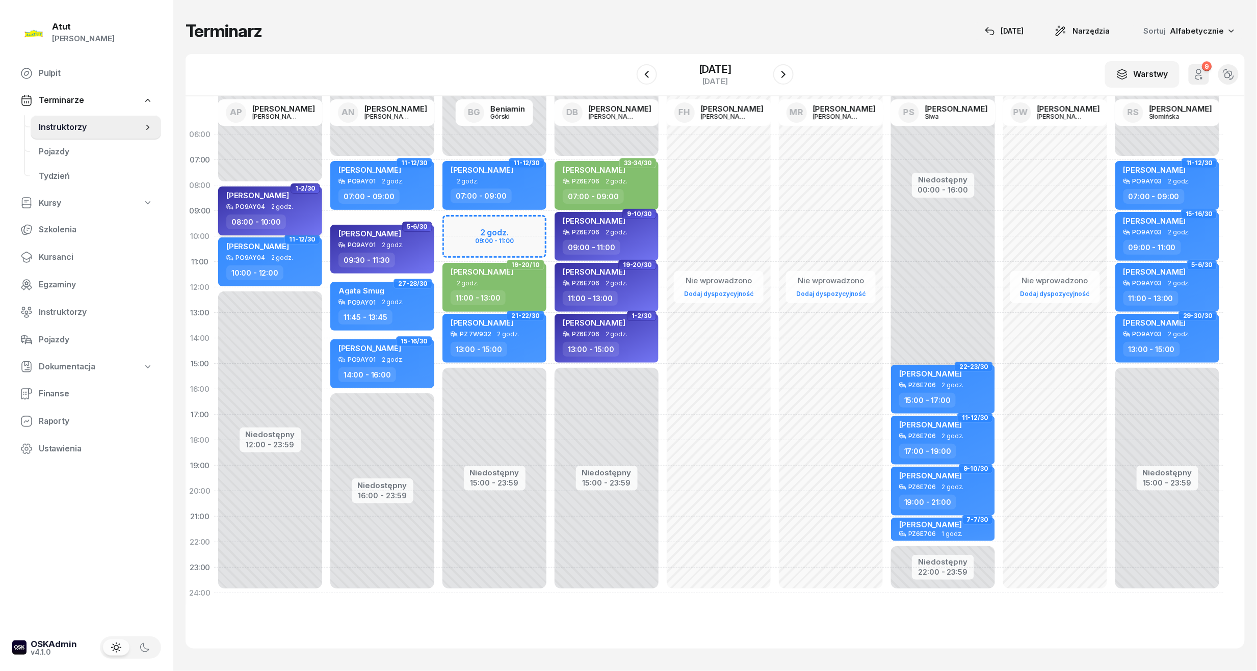
click at [255, 194] on span "[PERSON_NAME]" at bounding box center [257, 196] width 63 height 10
select select "08"
select select "10"
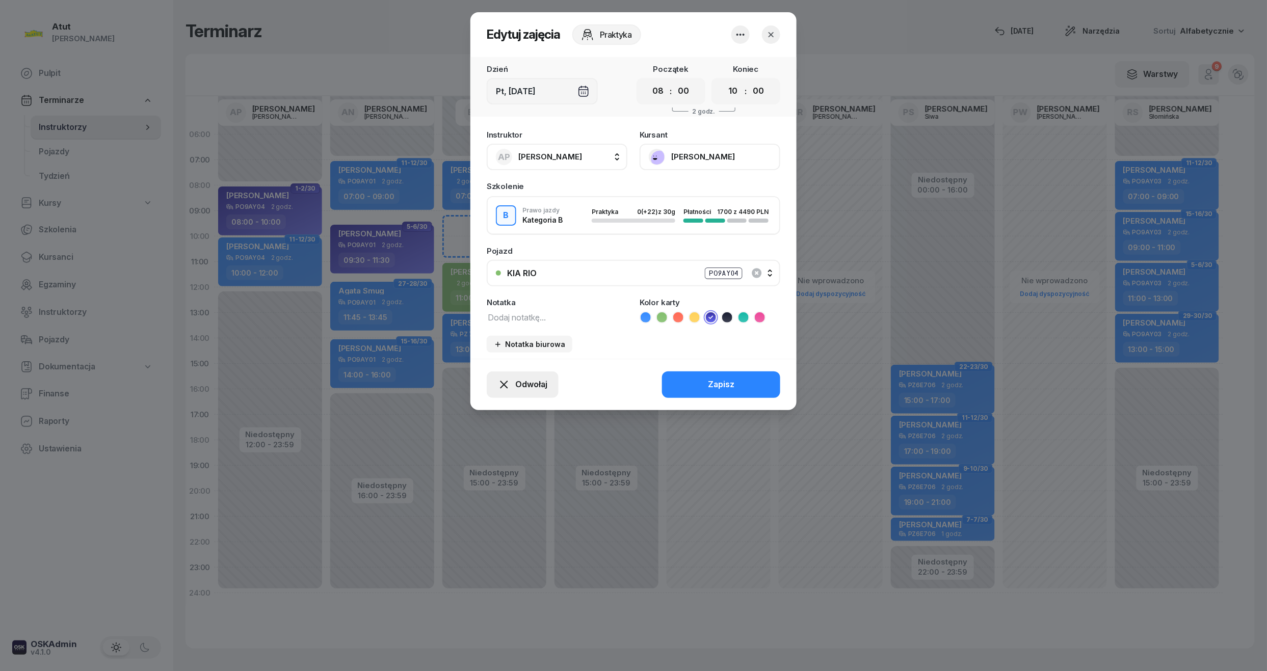
click at [538, 380] on span "Odwołaj" at bounding box center [531, 384] width 32 height 13
click at [500, 298] on div "My odwołaliśmy" at bounding box center [505, 296] width 62 height 13
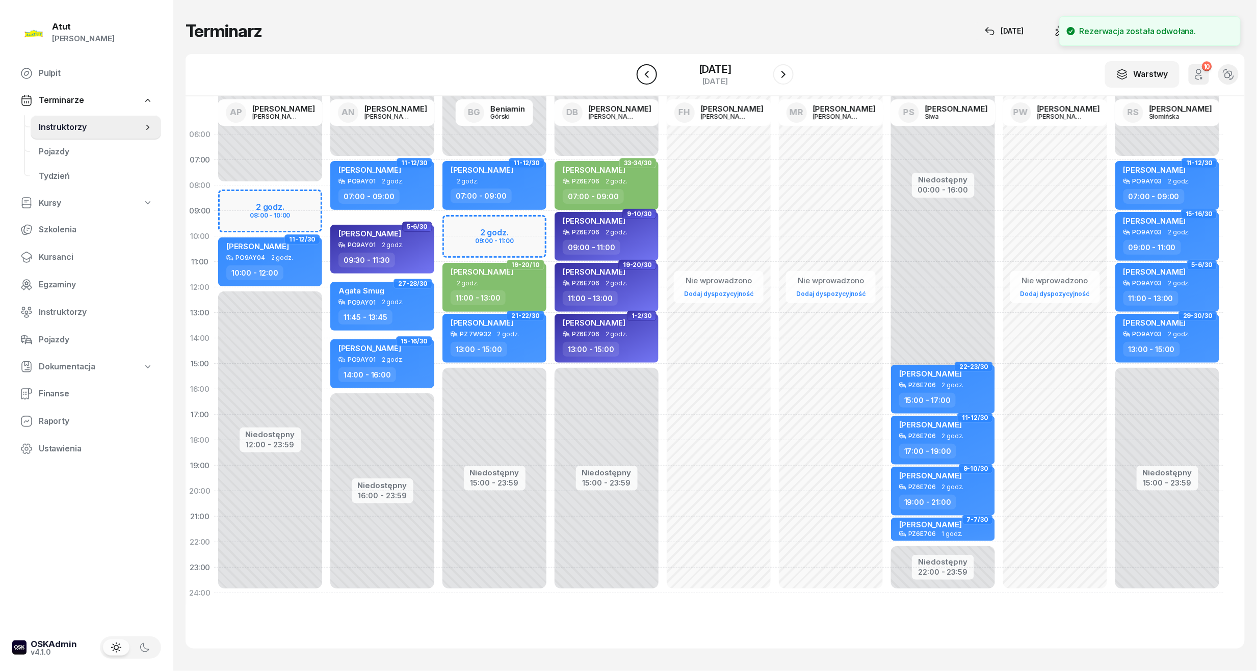
click at [641, 78] on icon "button" at bounding box center [647, 74] width 12 height 12
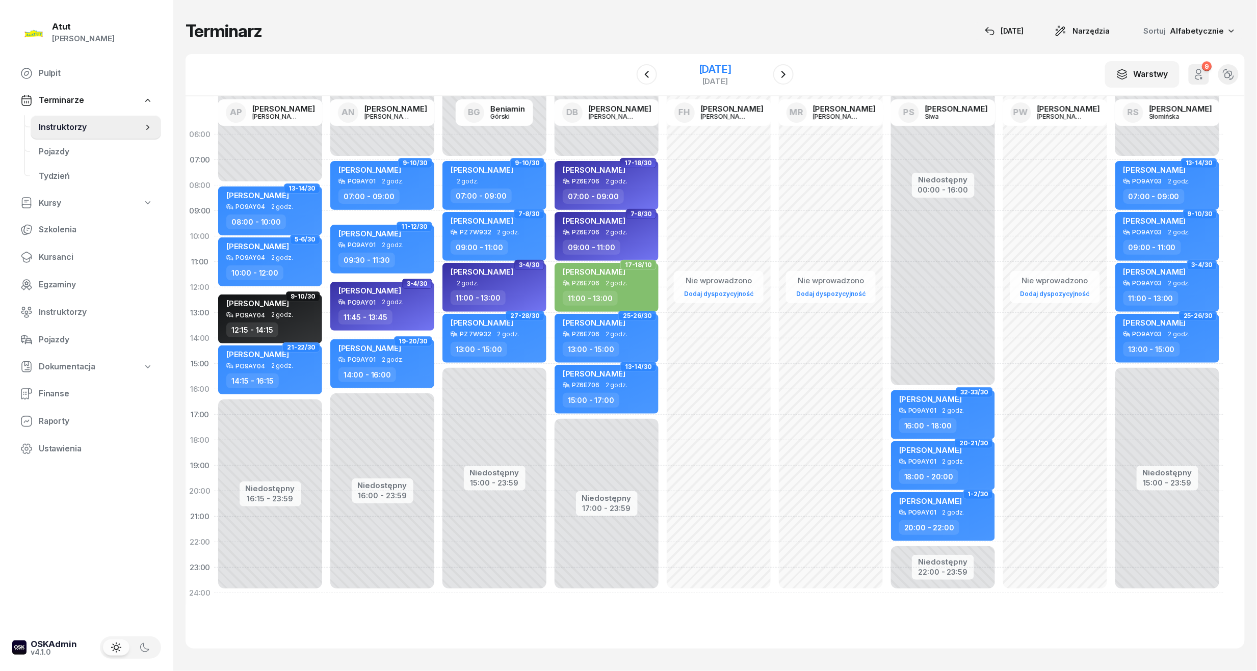
click at [728, 66] on div "[DATE]" at bounding box center [715, 69] width 33 height 10
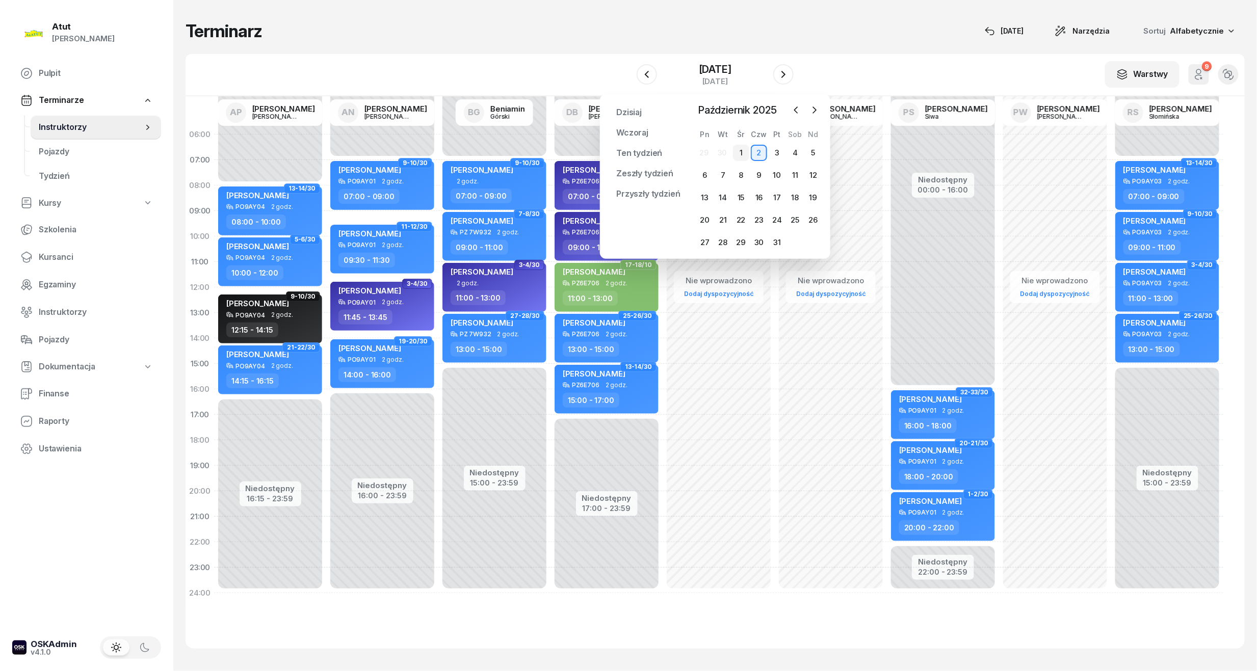
click at [740, 157] on div "1" at bounding box center [741, 153] width 16 height 16
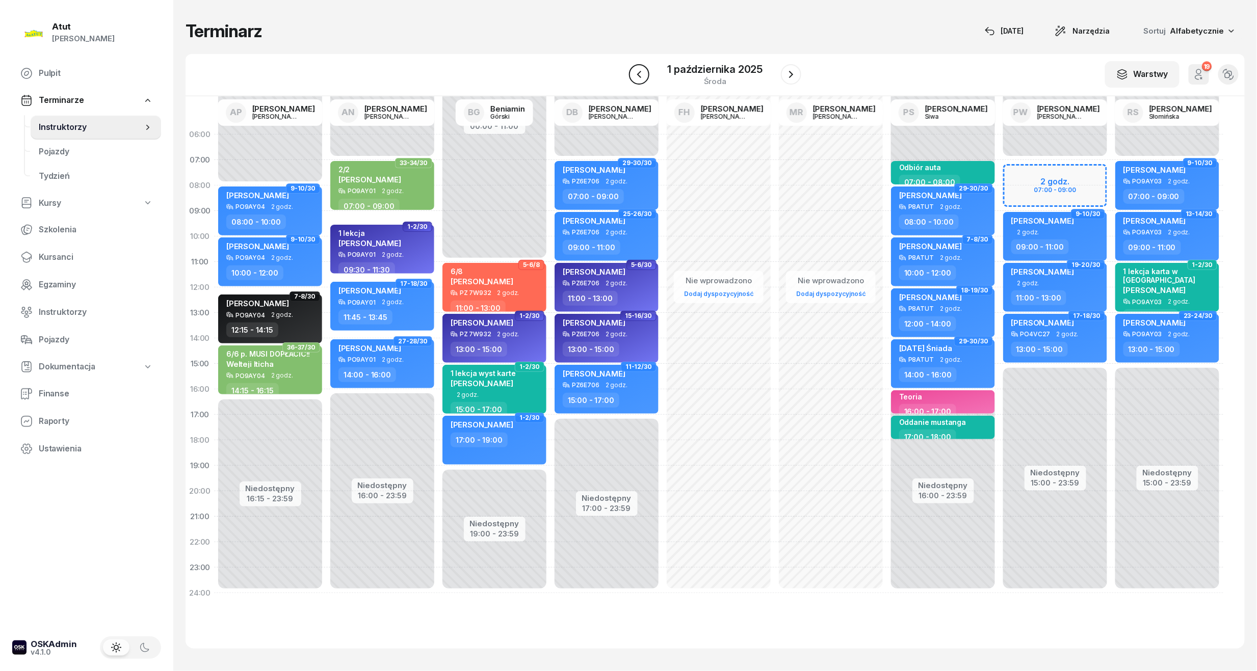
click at [641, 72] on icon "button" at bounding box center [638, 74] width 4 height 7
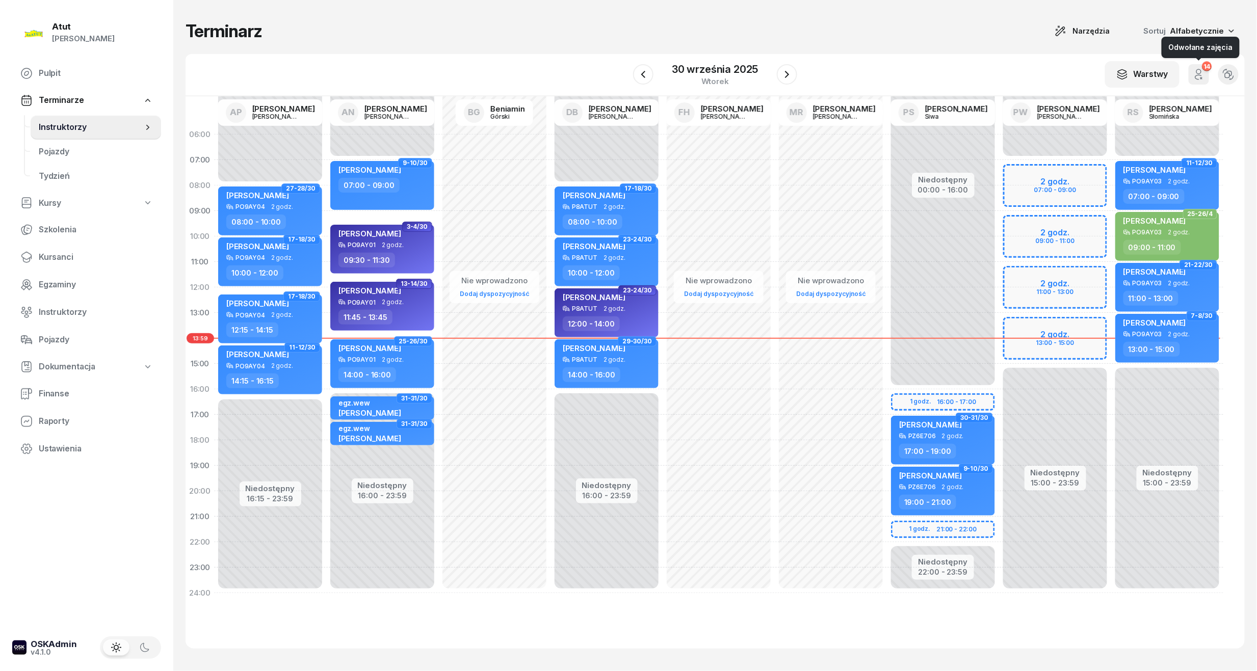
click at [1195, 77] on icon "button" at bounding box center [1198, 74] width 12 height 12
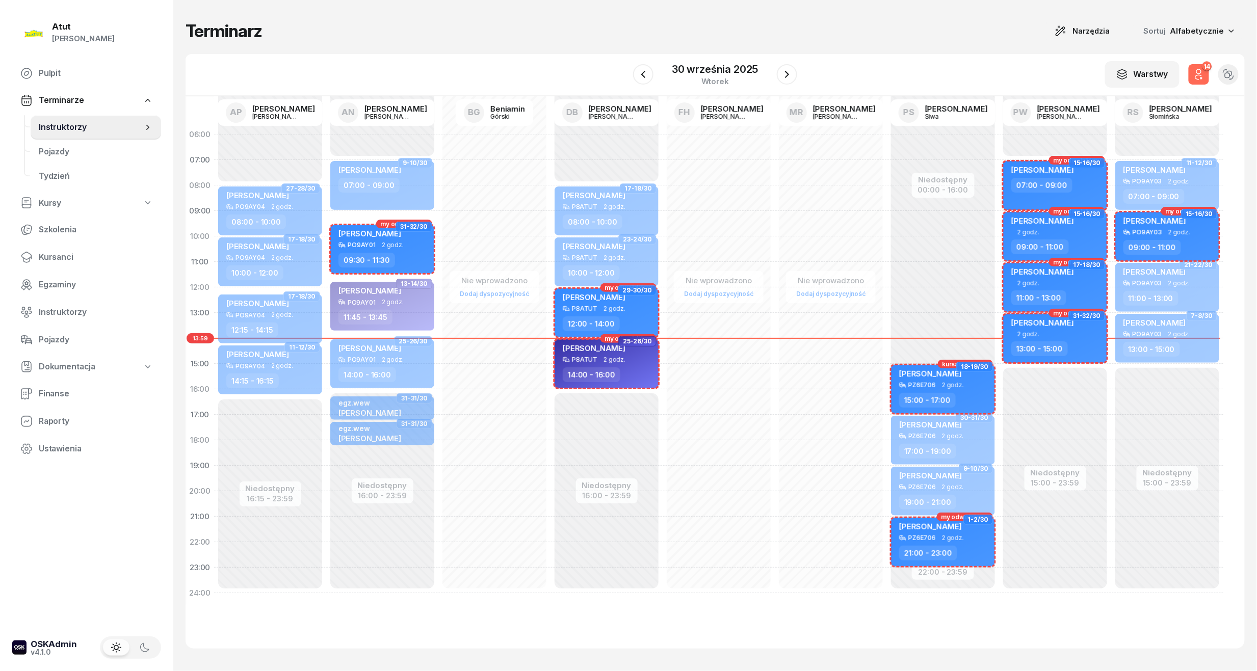
click at [1195, 77] on icon "button" at bounding box center [1198, 74] width 12 height 12
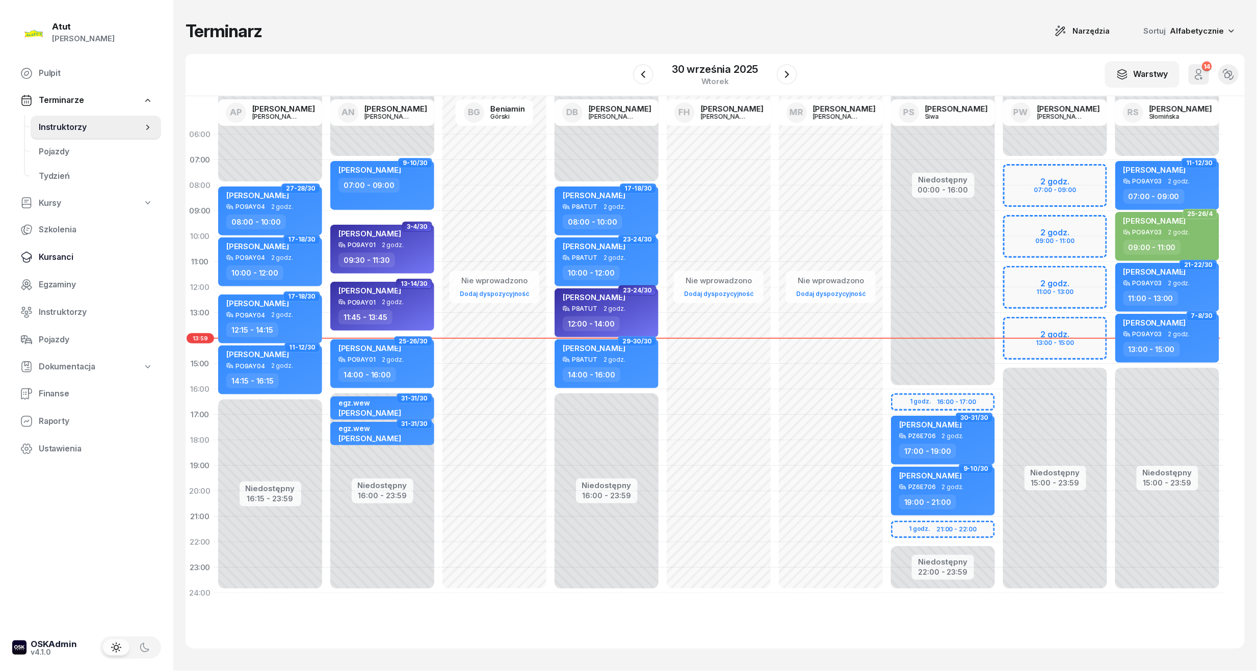
click at [40, 261] on link "Kursanci" at bounding box center [86, 257] width 149 height 24
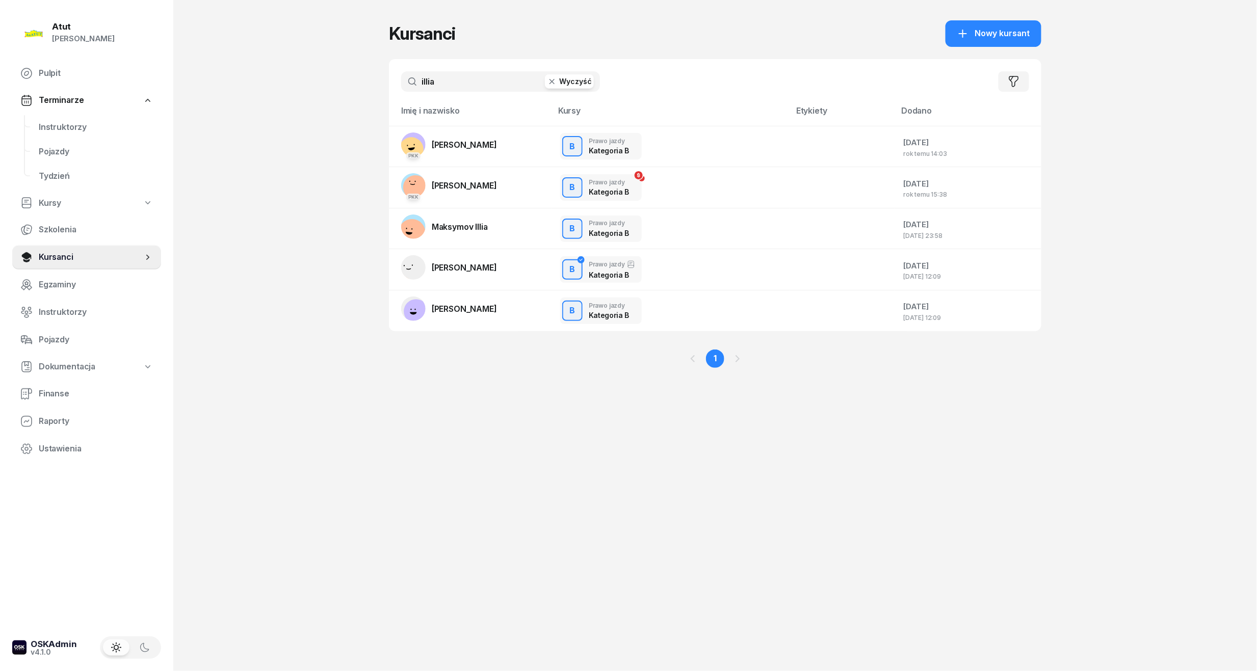
drag, startPoint x: 483, startPoint y: 86, endPoint x: 241, endPoint y: 103, distance: 243.2
click at [241, 103] on div "Atut [PERSON_NAME] Pulpit Terminarze Instruktorzy Pojazdy Tydzień Kursy Szkolen…" at bounding box center [628, 335] width 1257 height 671
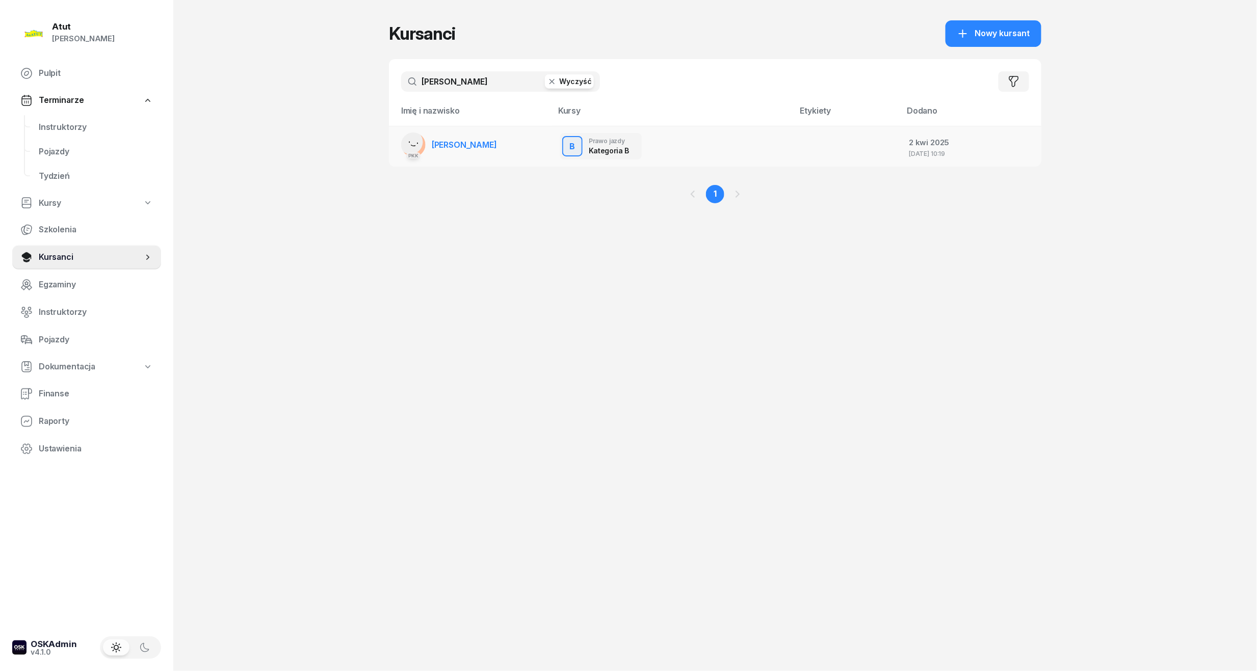
type input "[PERSON_NAME]"
click at [461, 153] on link "PKK [GEOGRAPHIC_DATA][PERSON_NAME]" at bounding box center [449, 144] width 96 height 24
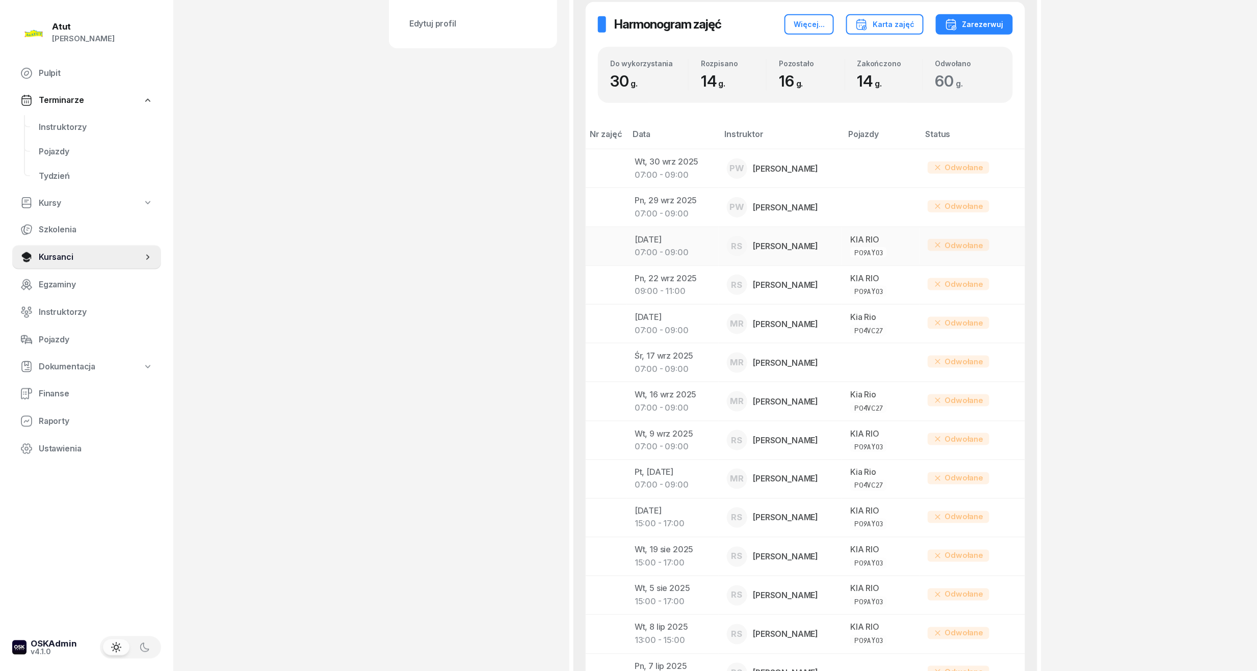
scroll to position [136, 0]
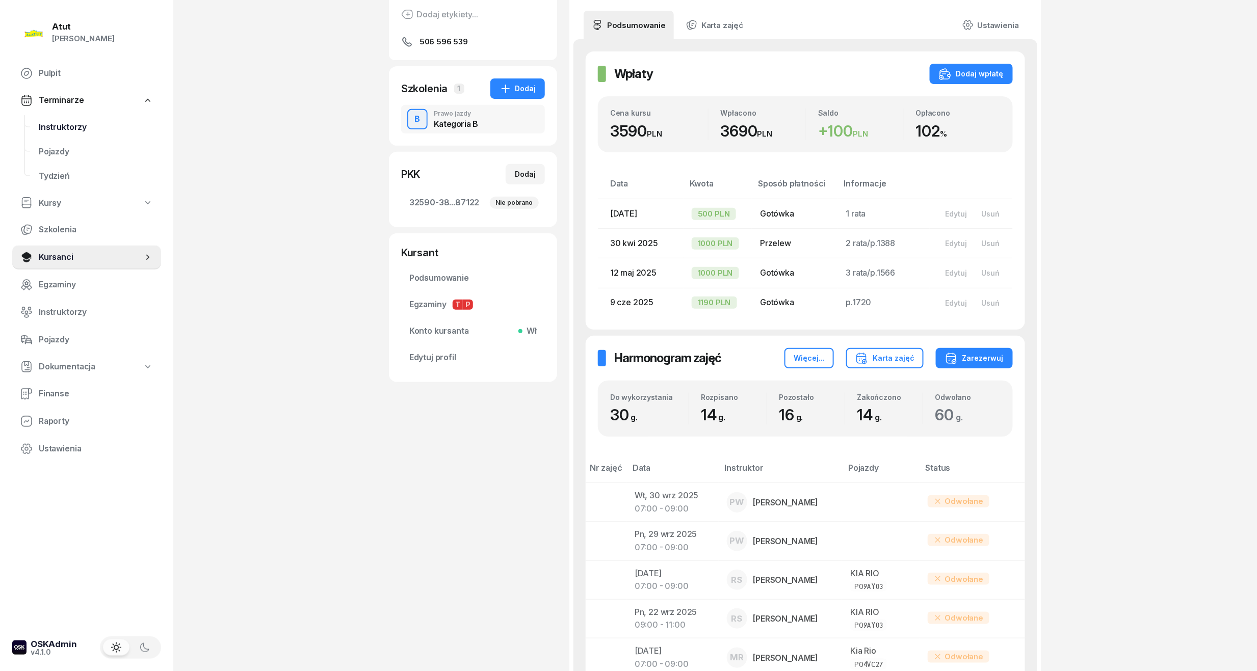
click at [38, 129] on link "Instruktorzy" at bounding box center [96, 127] width 130 height 24
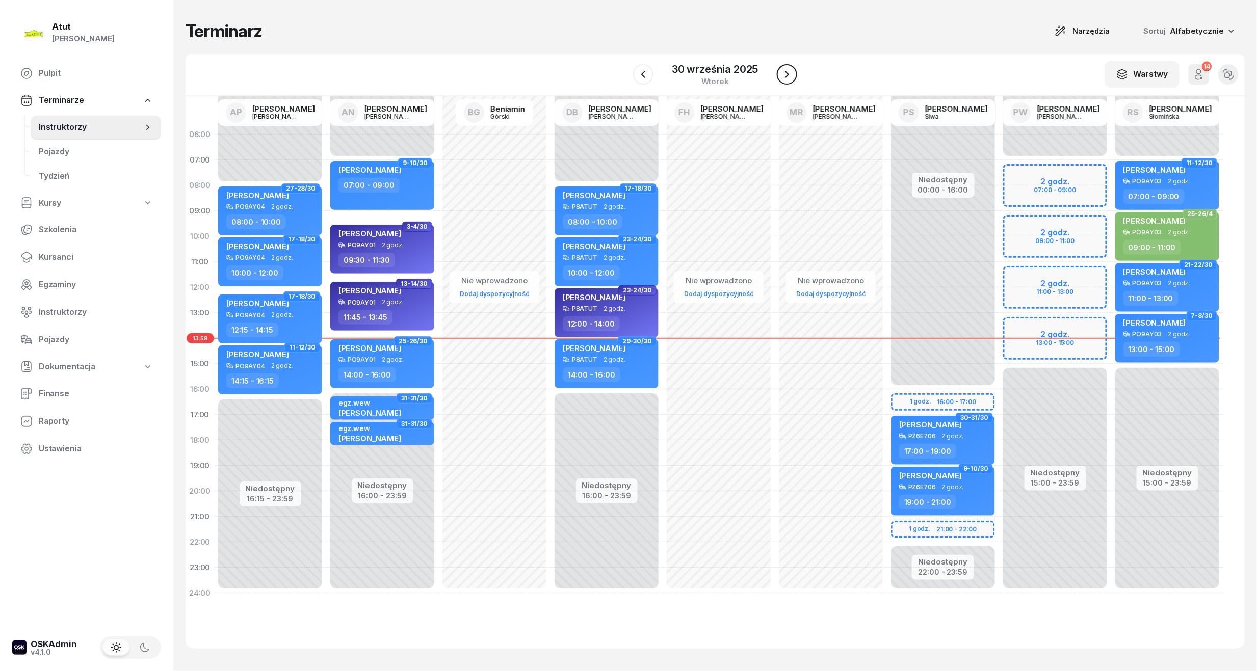
click at [783, 74] on icon "button" at bounding box center [787, 74] width 12 height 12
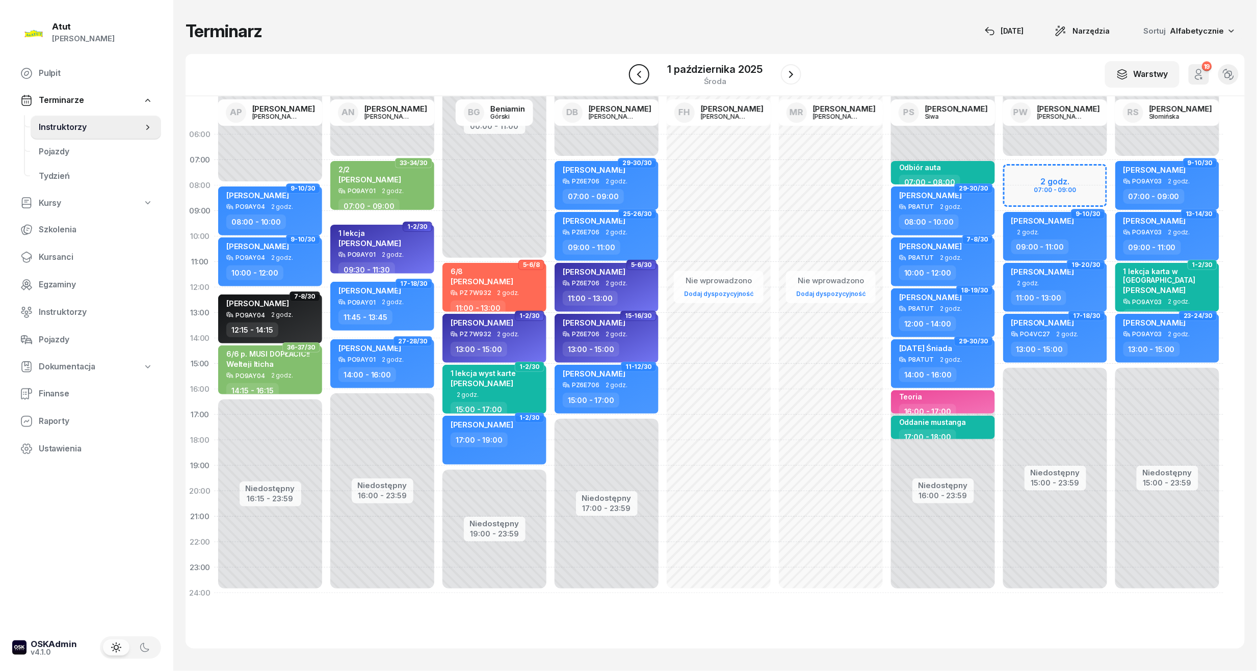
click at [635, 77] on icon "button" at bounding box center [639, 74] width 12 height 12
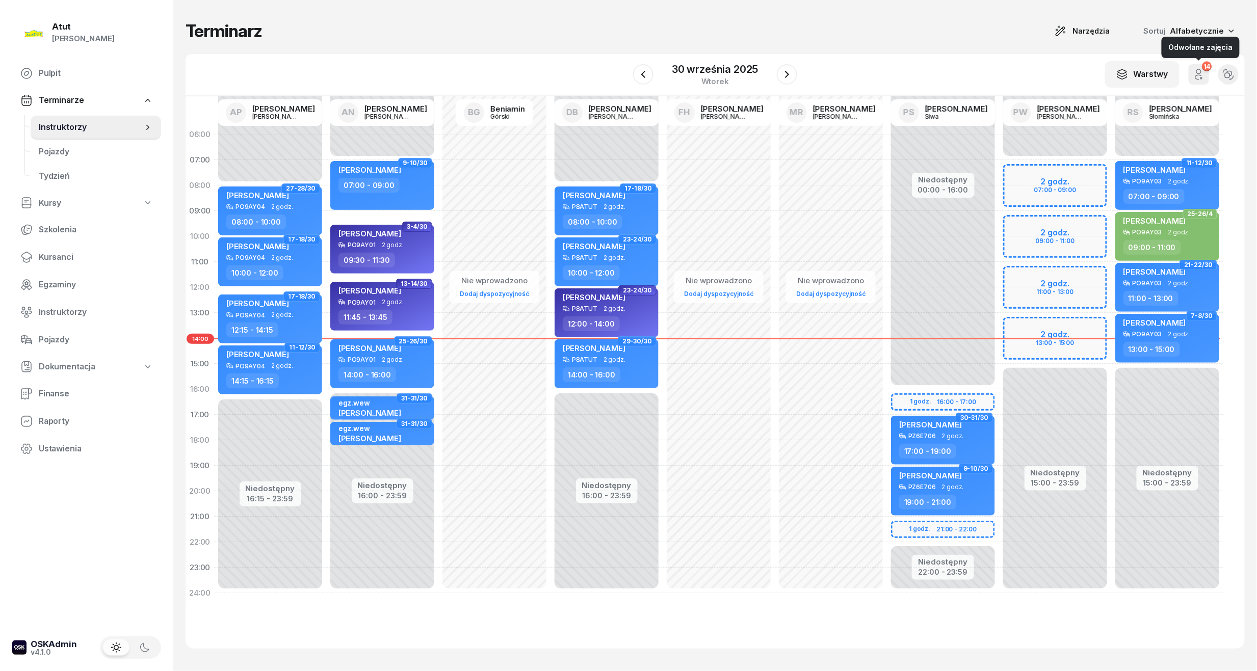
click at [1191, 72] on button "14" at bounding box center [1198, 74] width 20 height 20
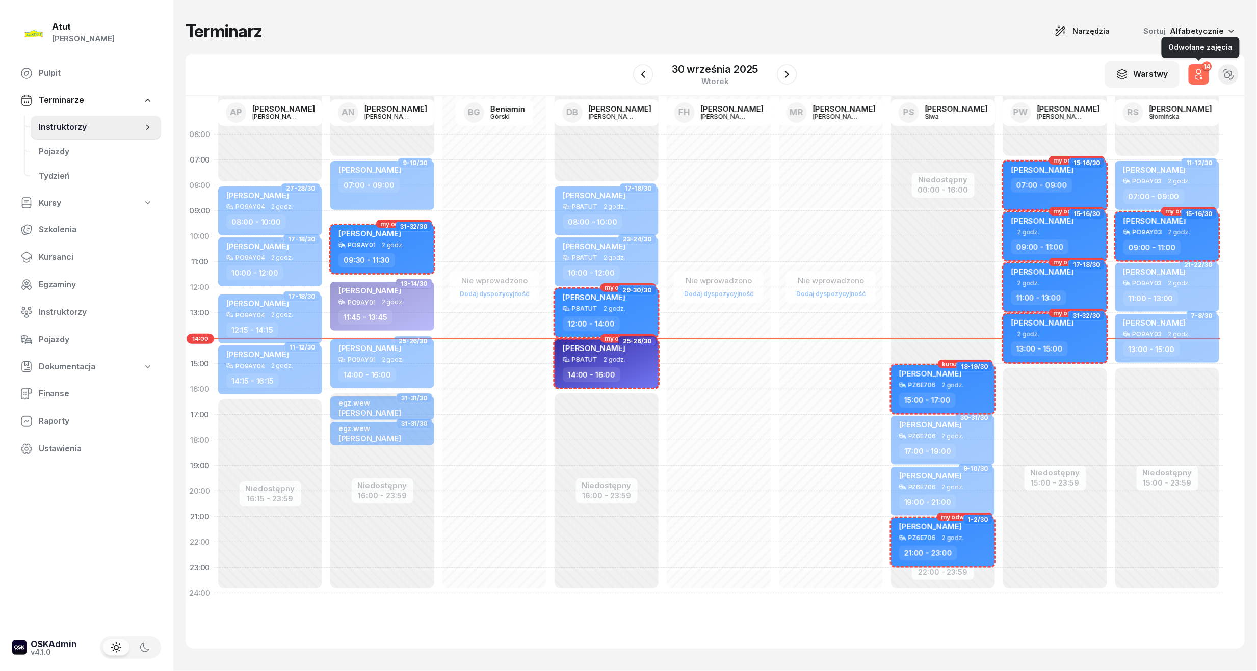
click at [1206, 68] on div "14" at bounding box center [1207, 67] width 10 height 10
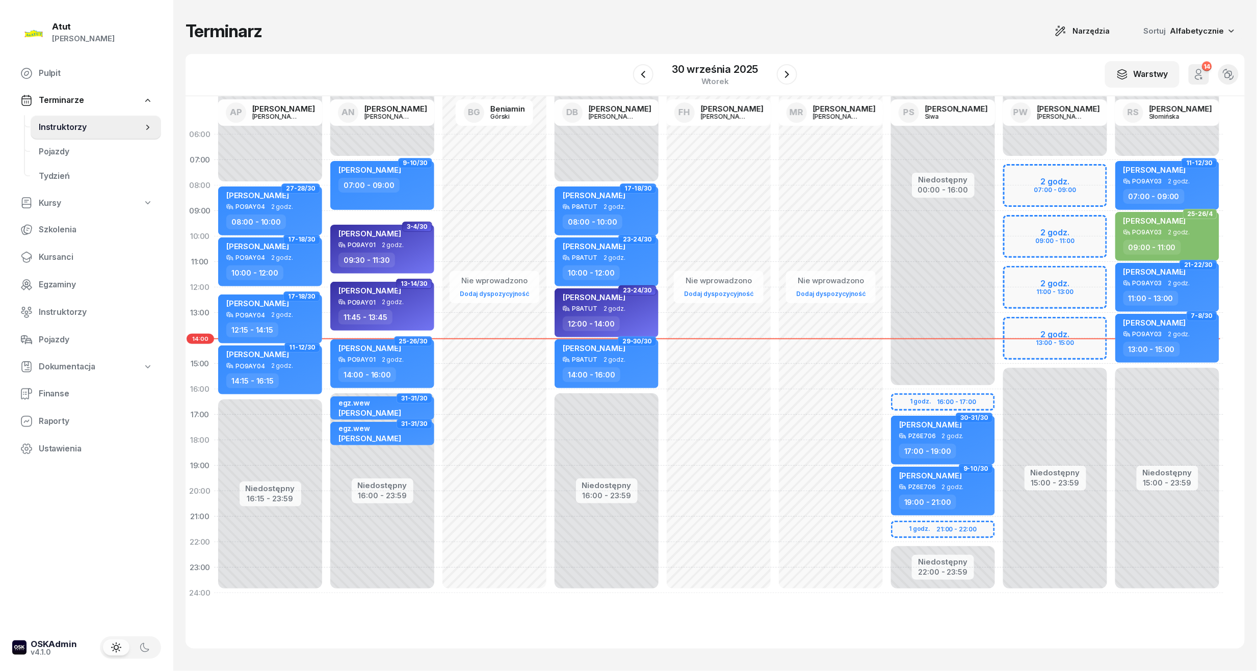
click at [46, 242] on nav "Pulpit Terminarze Instruktorzy Pojazdy Tydzień Kursy Szkolenia Kursanci Egzamin…" at bounding box center [86, 261] width 149 height 400
click at [45, 255] on span "Kursanci" at bounding box center [96, 257] width 114 height 13
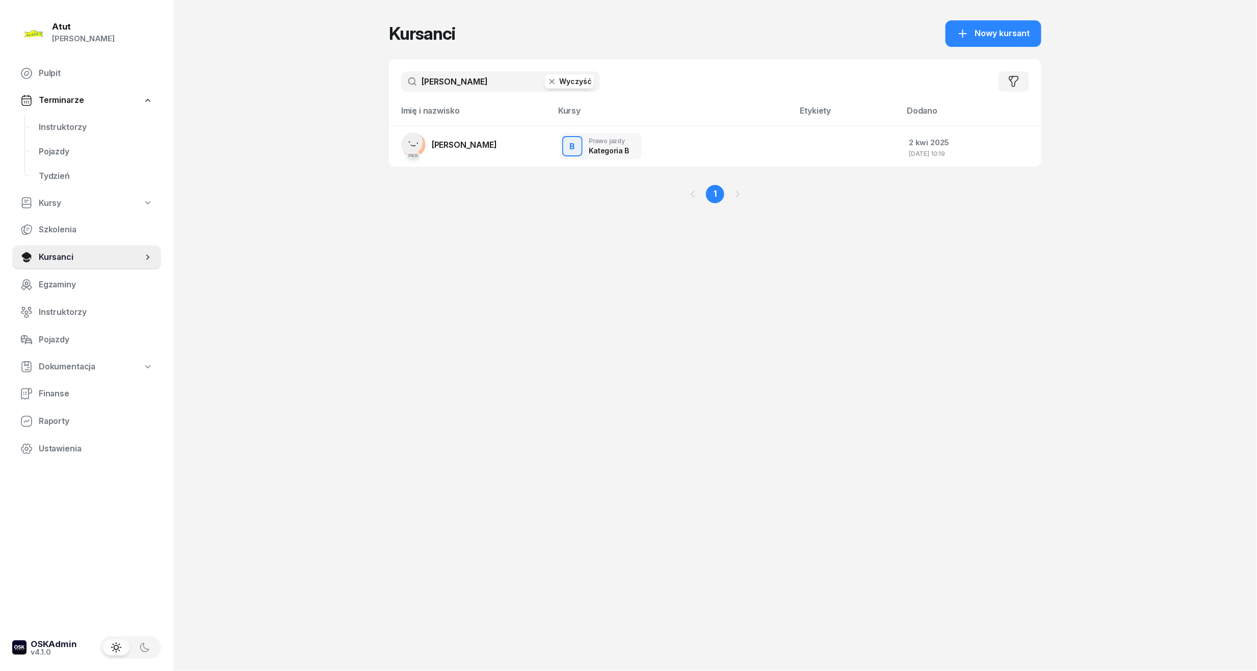
drag, startPoint x: 469, startPoint y: 88, endPoint x: 21, endPoint y: 49, distance: 449.6
click at [21, 49] on div "Atut [PERSON_NAME] Pulpit Terminarze Instruktorzy Pojazdy Tydzień Kursy Szkolen…" at bounding box center [628, 335] width 1257 height 671
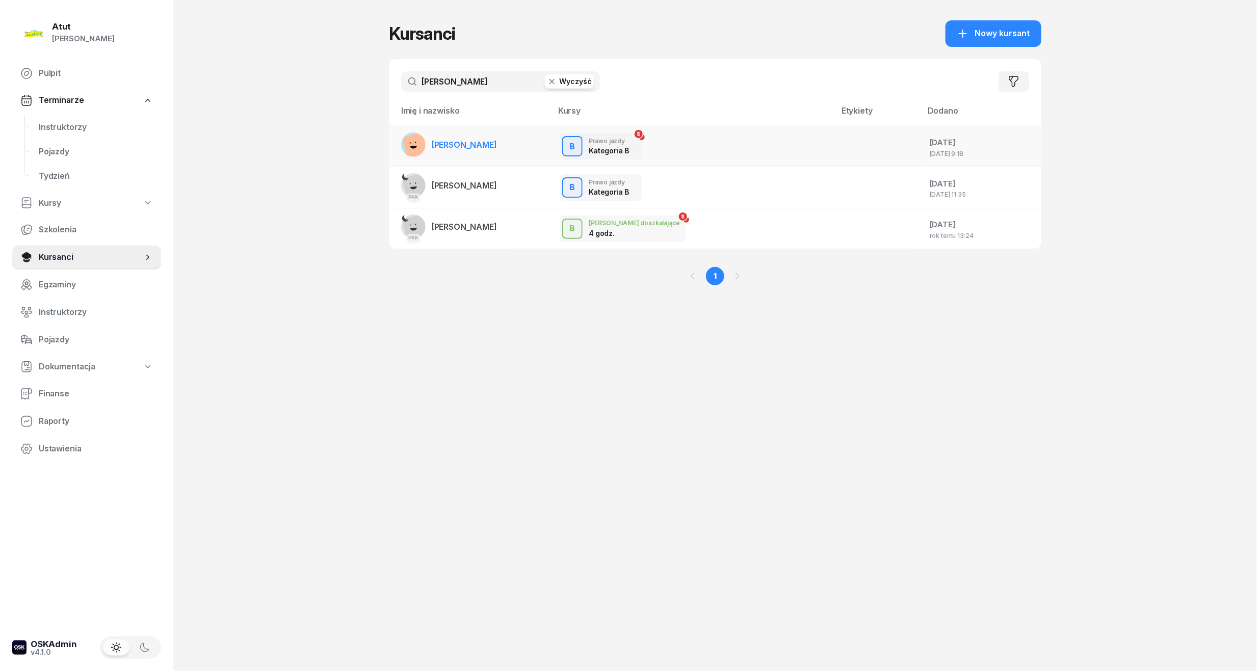
type input "[PERSON_NAME]"
click at [442, 141] on span "[PERSON_NAME]" at bounding box center [464, 145] width 65 height 10
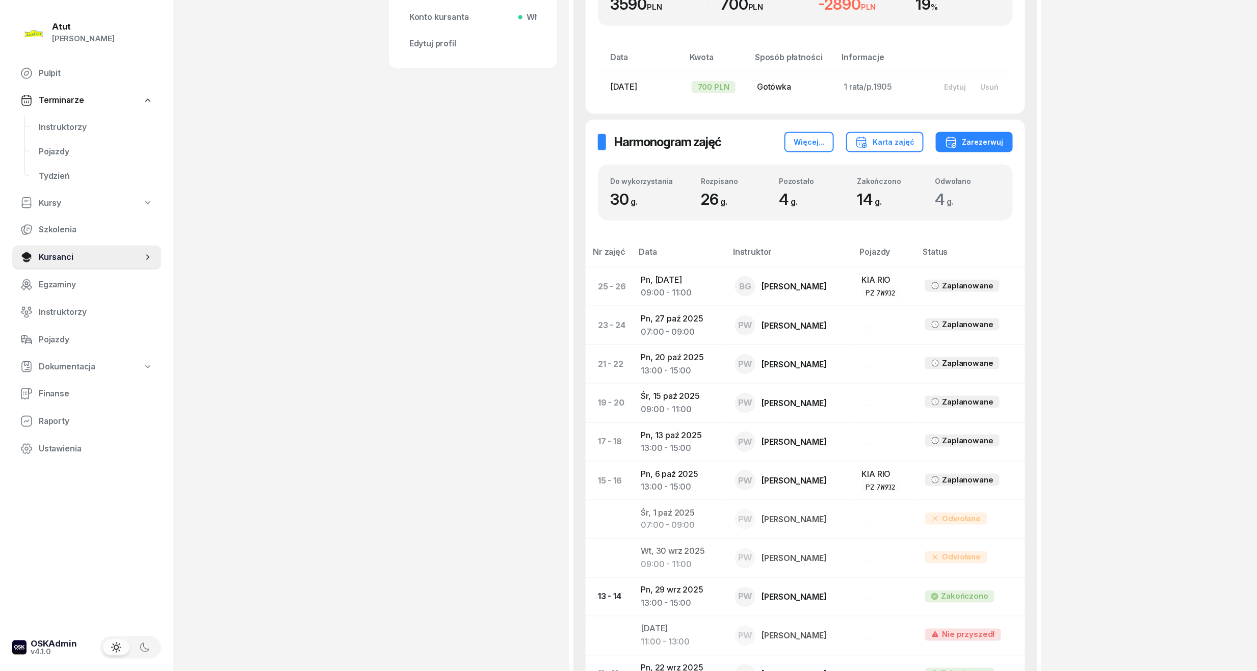
scroll to position [272, 0]
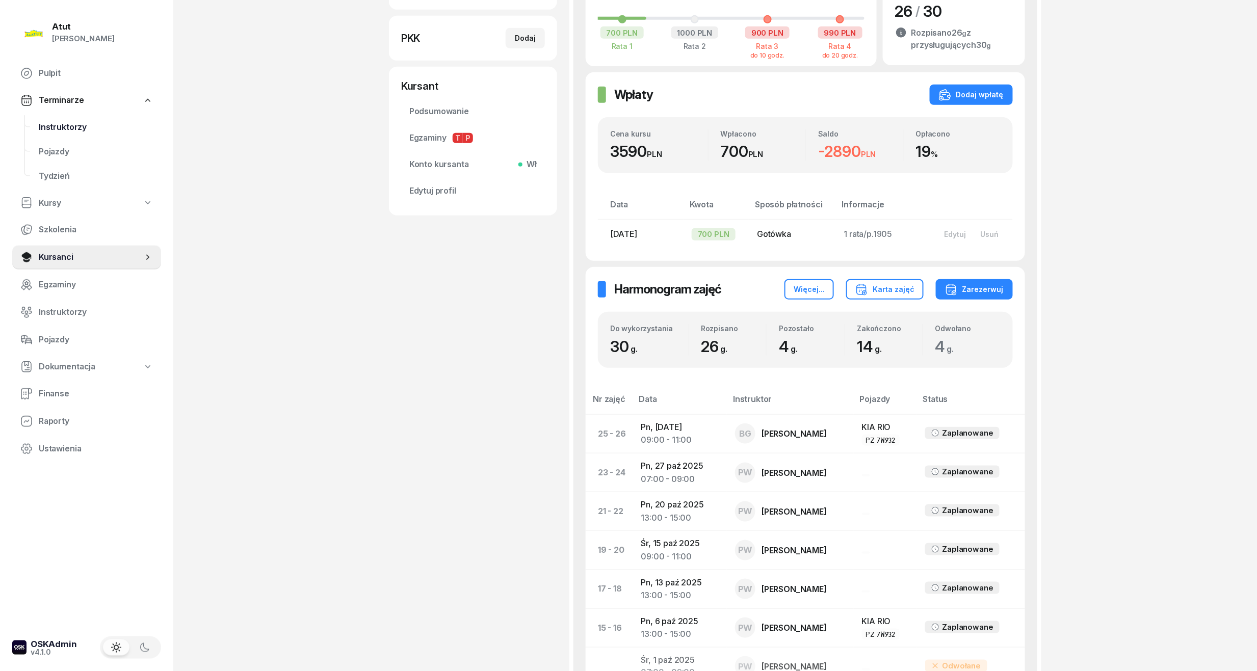
click at [62, 127] on span "Instruktorzy" at bounding box center [96, 127] width 114 height 13
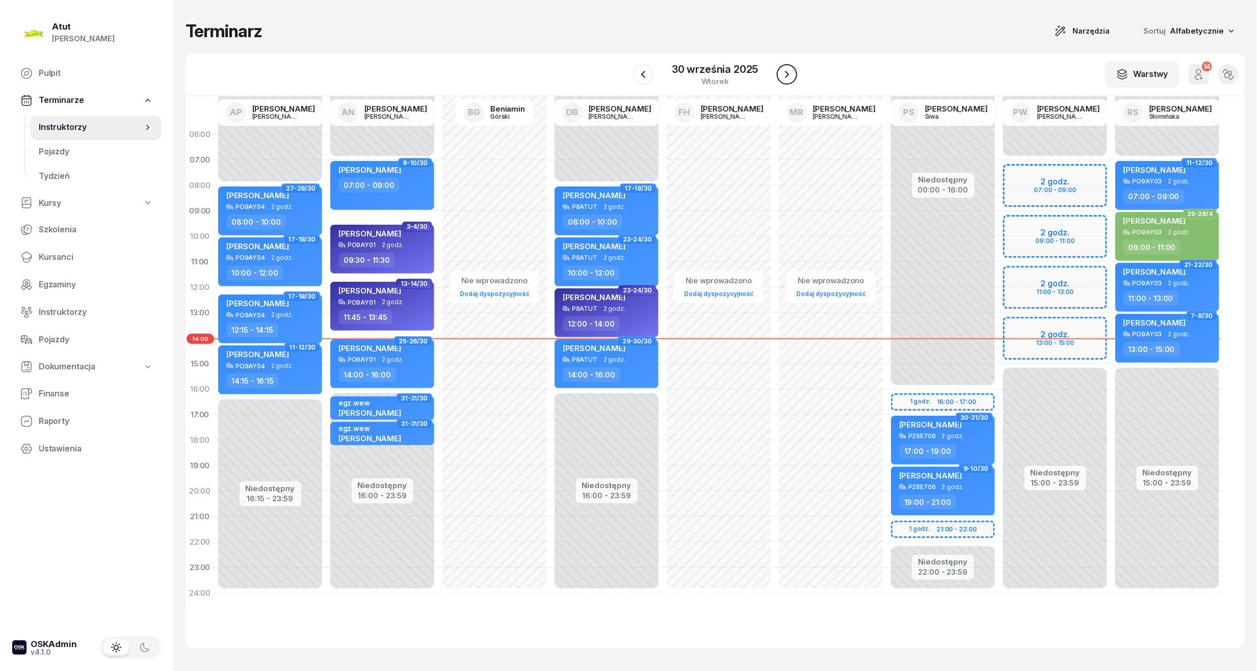
click at [787, 71] on icon "button" at bounding box center [787, 74] width 12 height 12
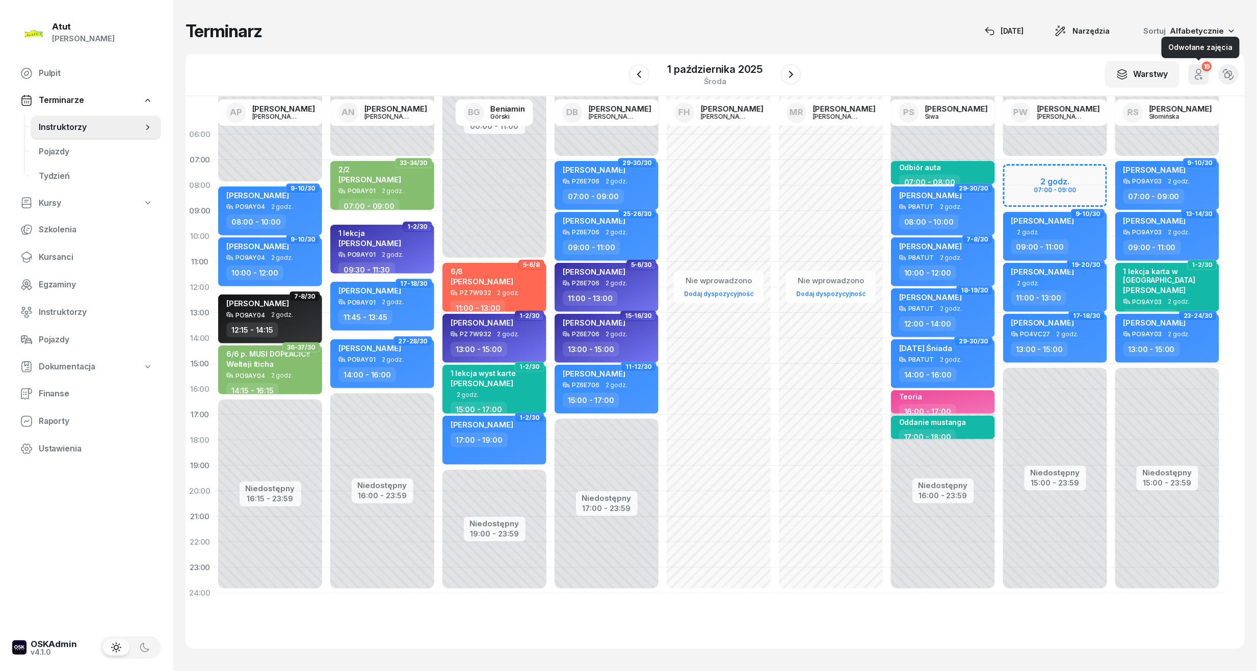
click at [1201, 68] on icon "button" at bounding box center [1198, 74] width 12 height 12
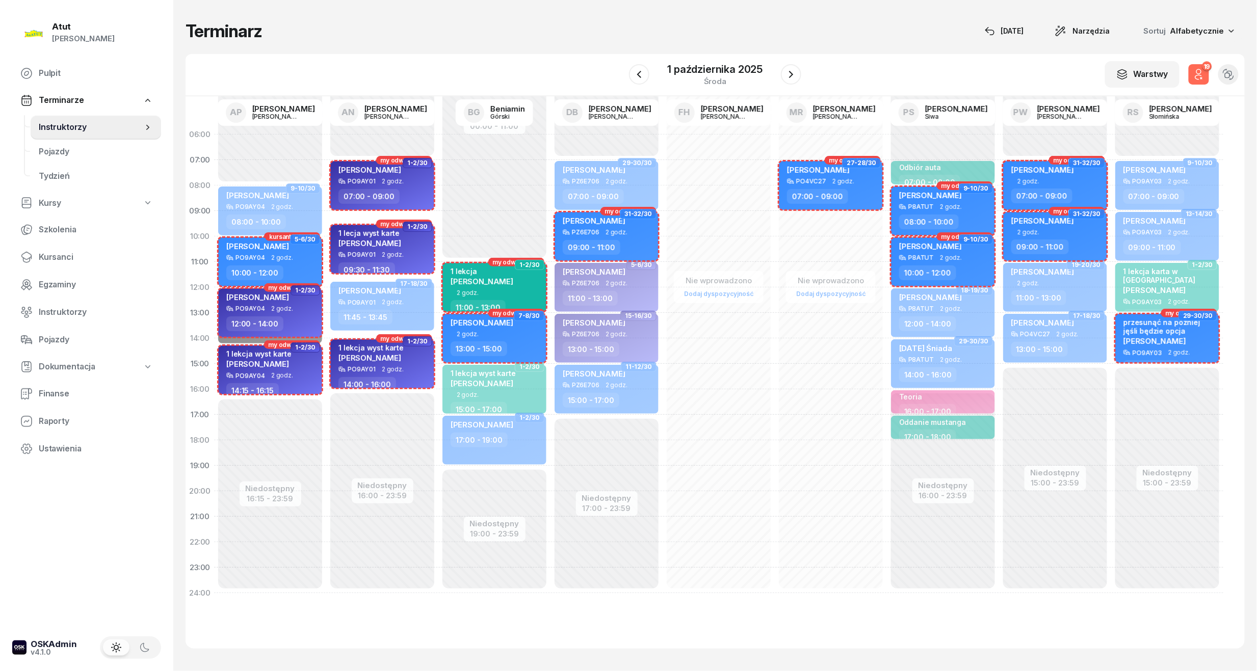
click at [1201, 68] on icon "button" at bounding box center [1198, 74] width 12 height 12
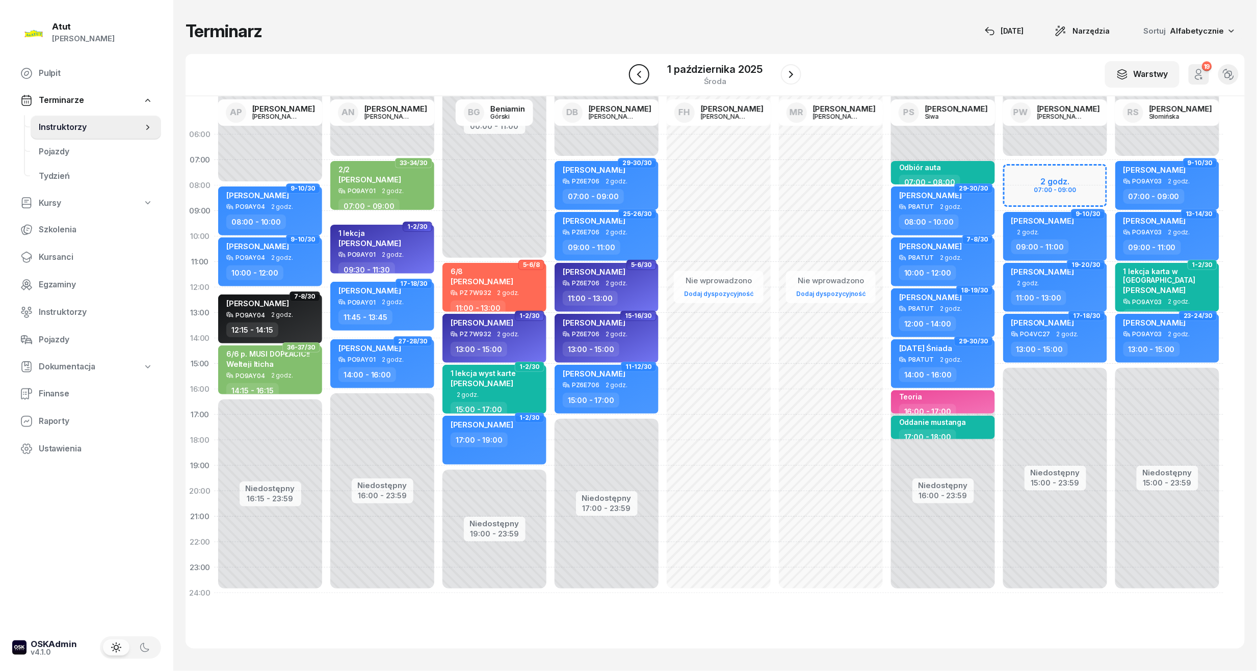
click at [641, 82] on button "button" at bounding box center [639, 74] width 20 height 20
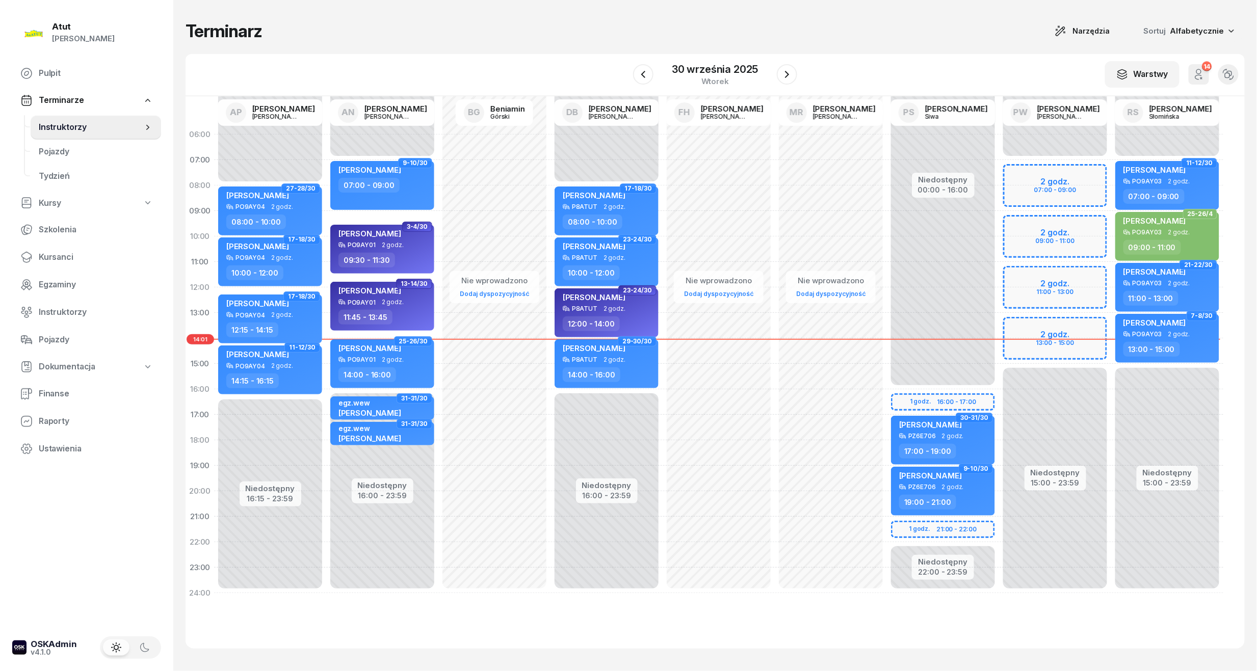
click at [1203, 74] on icon "button" at bounding box center [1198, 74] width 12 height 12
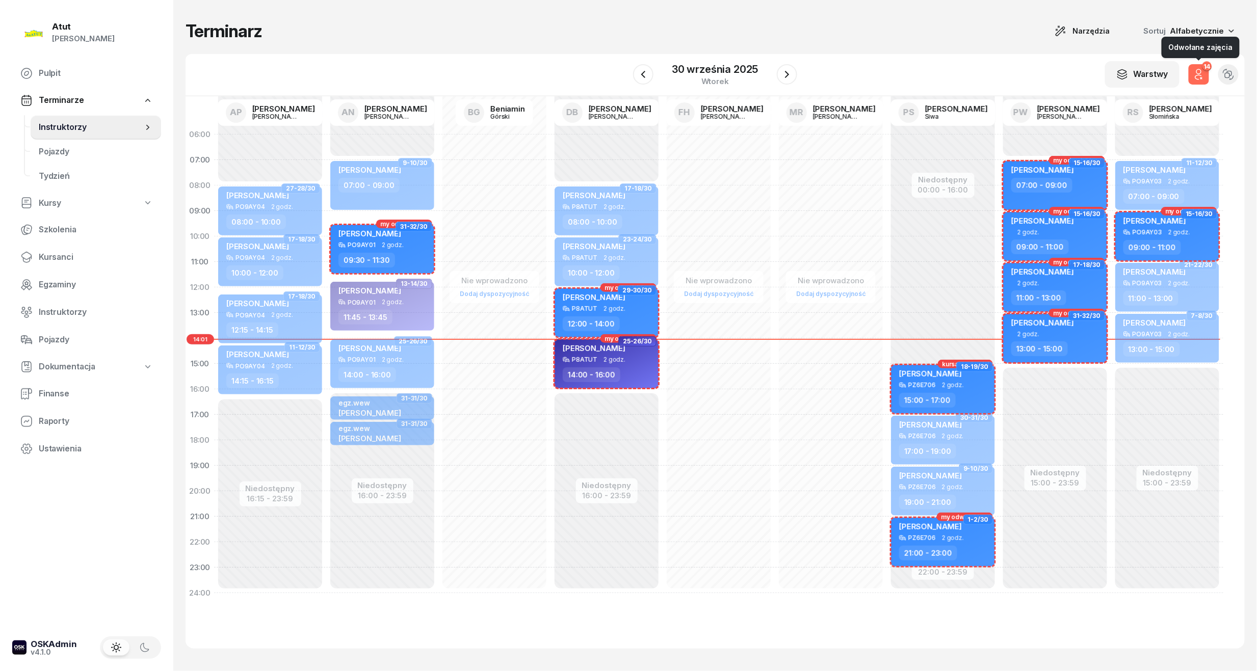
click at [1200, 76] on icon "button" at bounding box center [1198, 74] width 12 height 12
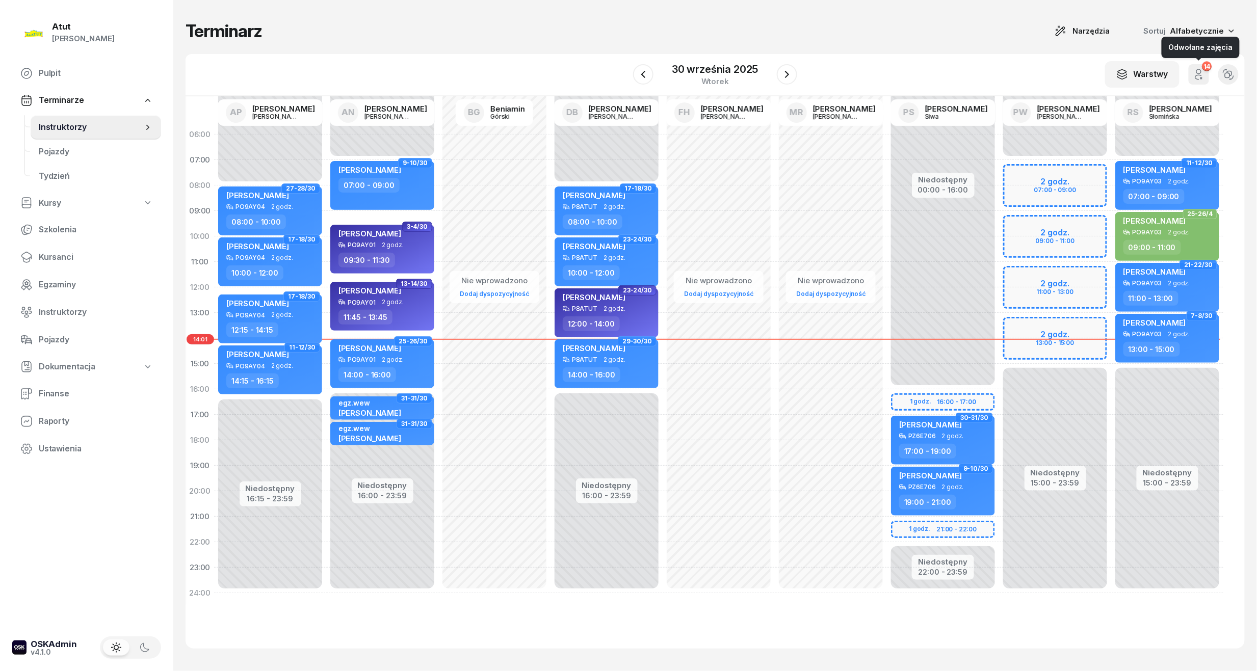
click at [1197, 73] on icon "button" at bounding box center [1198, 74] width 12 height 12
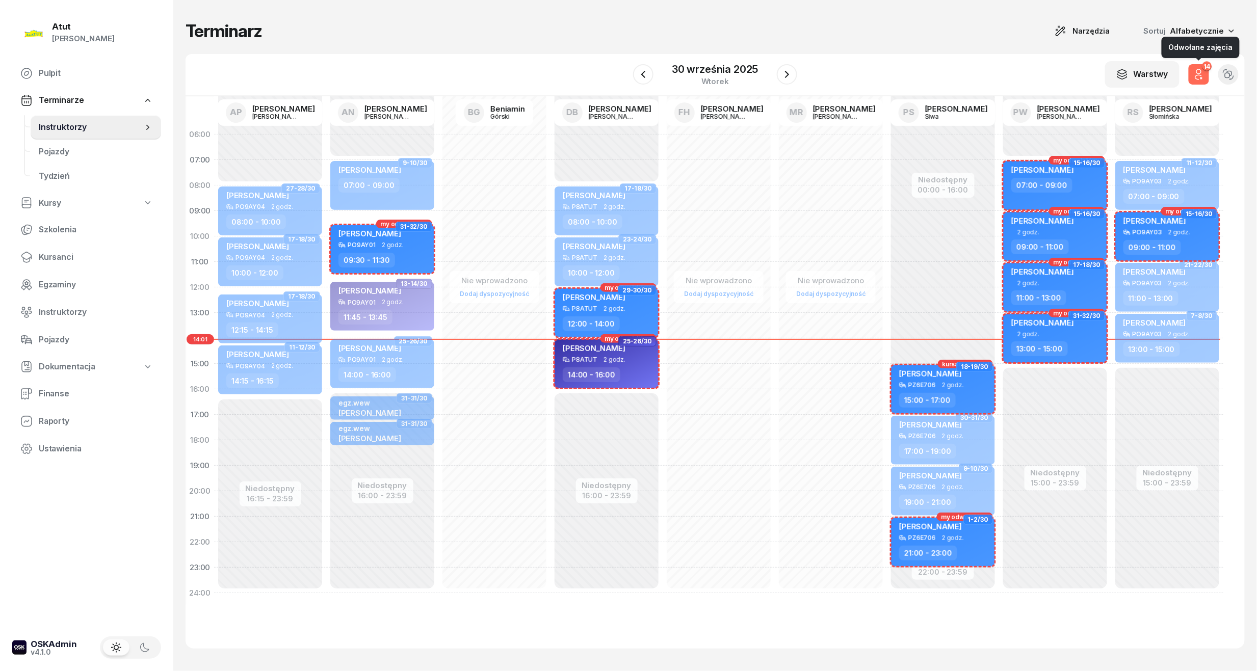
click at [1200, 72] on icon "button" at bounding box center [1198, 74] width 12 height 12
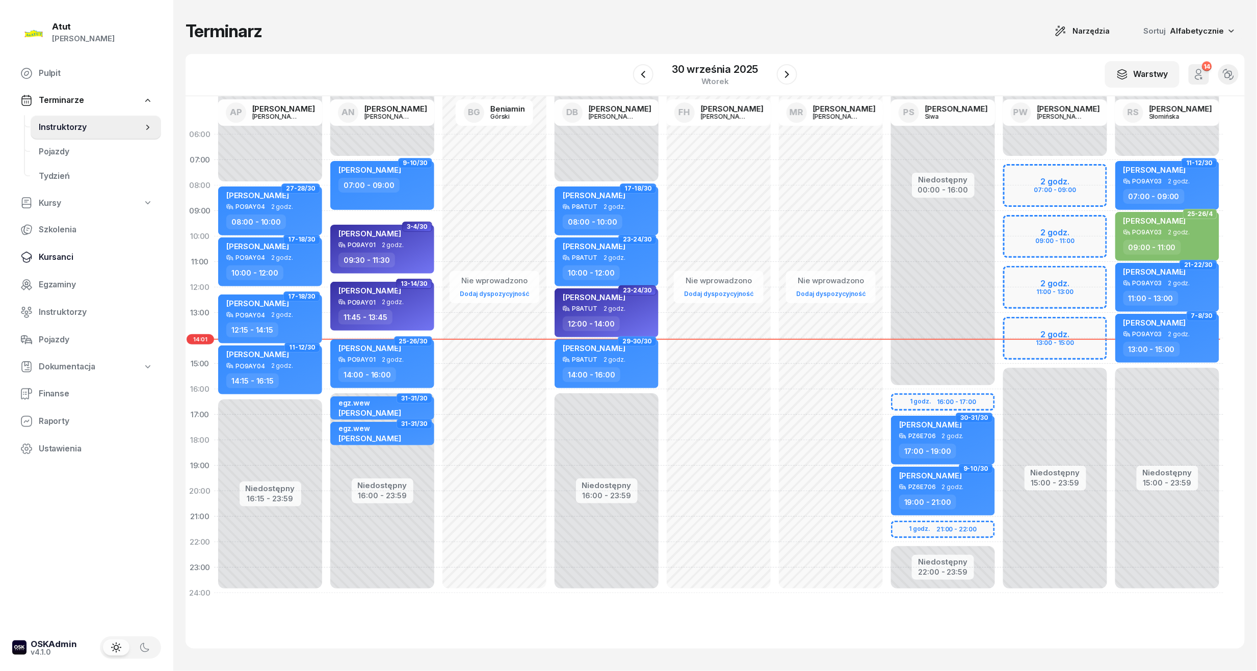
click at [64, 253] on span "Kursanci" at bounding box center [96, 257] width 114 height 13
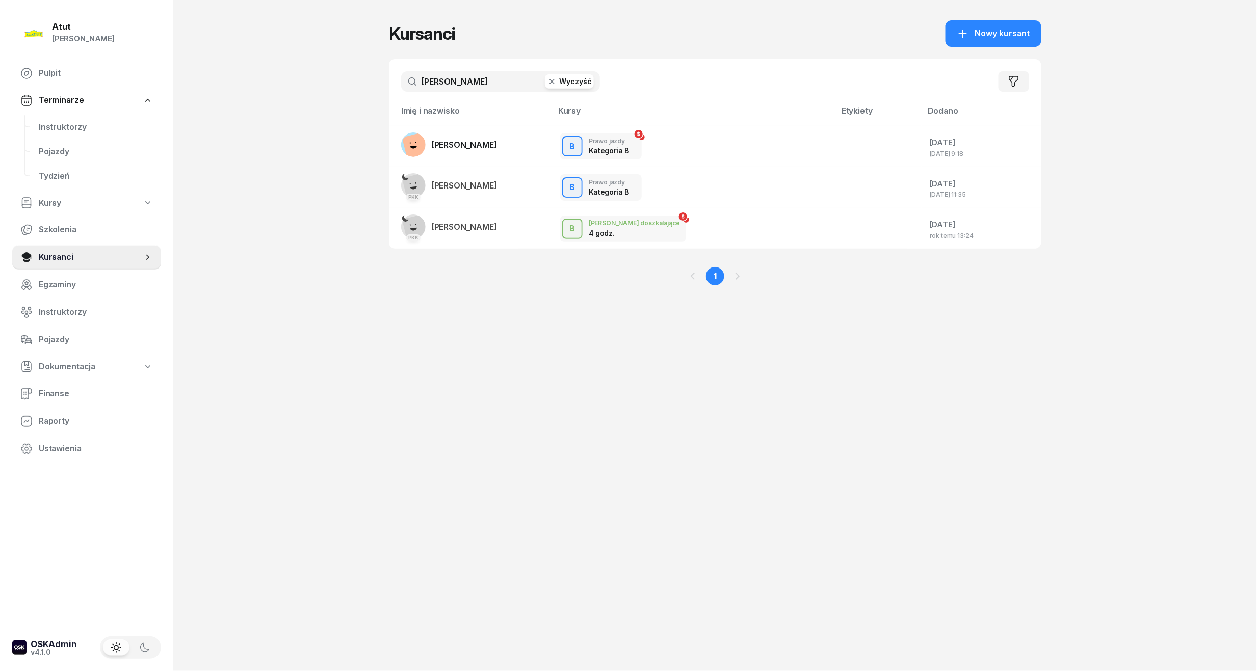
drag, startPoint x: 503, startPoint y: 82, endPoint x: -35, endPoint y: 109, distance: 538.8
click at [0, 109] on html "[PERSON_NAME] [PERSON_NAME] Pulpit Terminarze Instruktorzy Pojazdy Tydzień Kurs…" at bounding box center [628, 335] width 1257 height 671
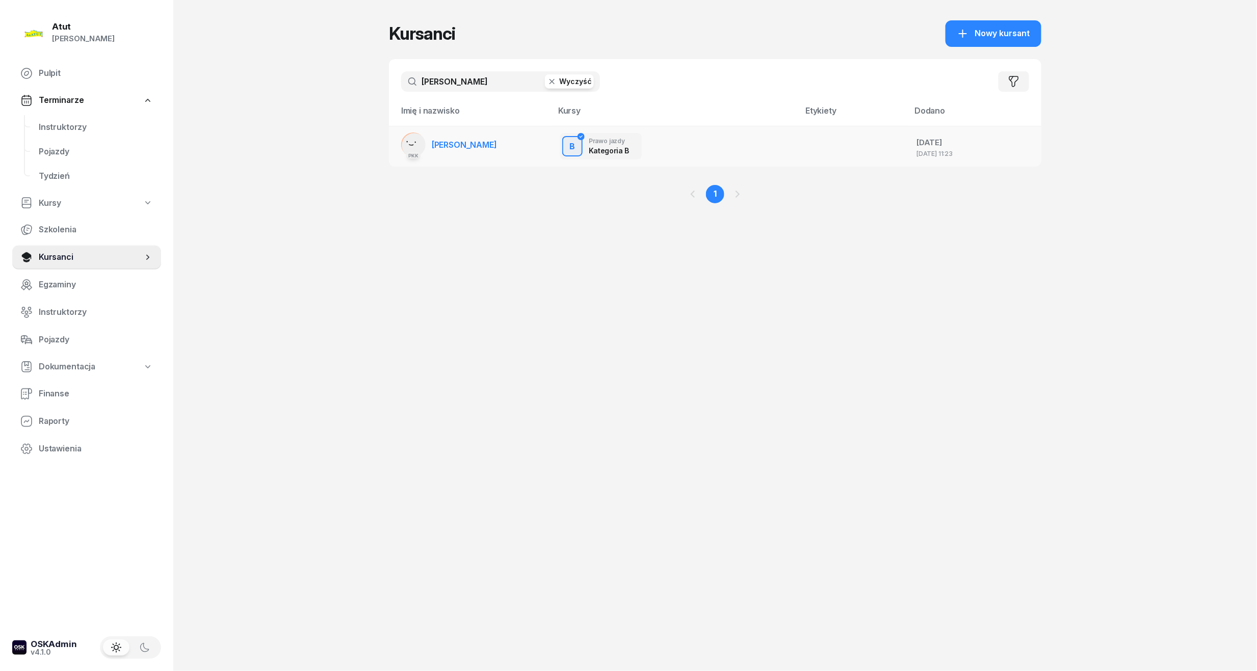
type input "[PERSON_NAME]"
click at [497, 140] on span "[PERSON_NAME]" at bounding box center [464, 145] width 65 height 10
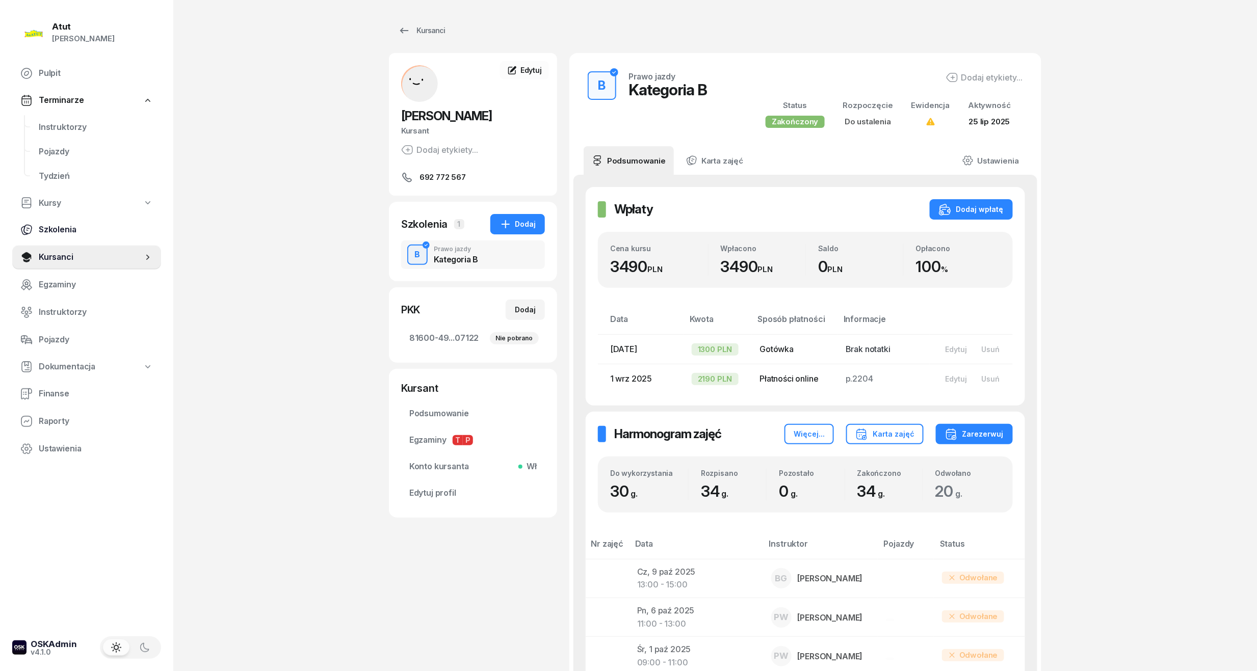
drag, startPoint x: 61, startPoint y: 255, endPoint x: 115, endPoint y: 227, distance: 60.2
click at [61, 255] on span "Kursanci" at bounding box center [91, 257] width 104 height 13
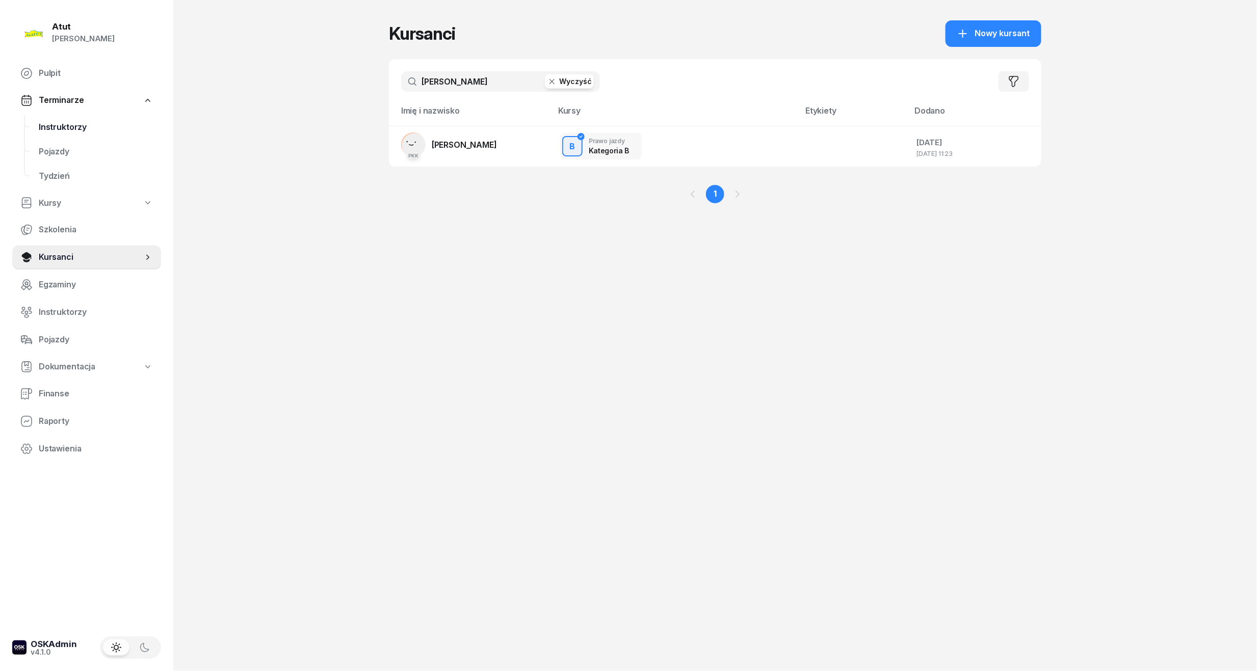
click at [76, 124] on span "Instruktorzy" at bounding box center [96, 127] width 114 height 13
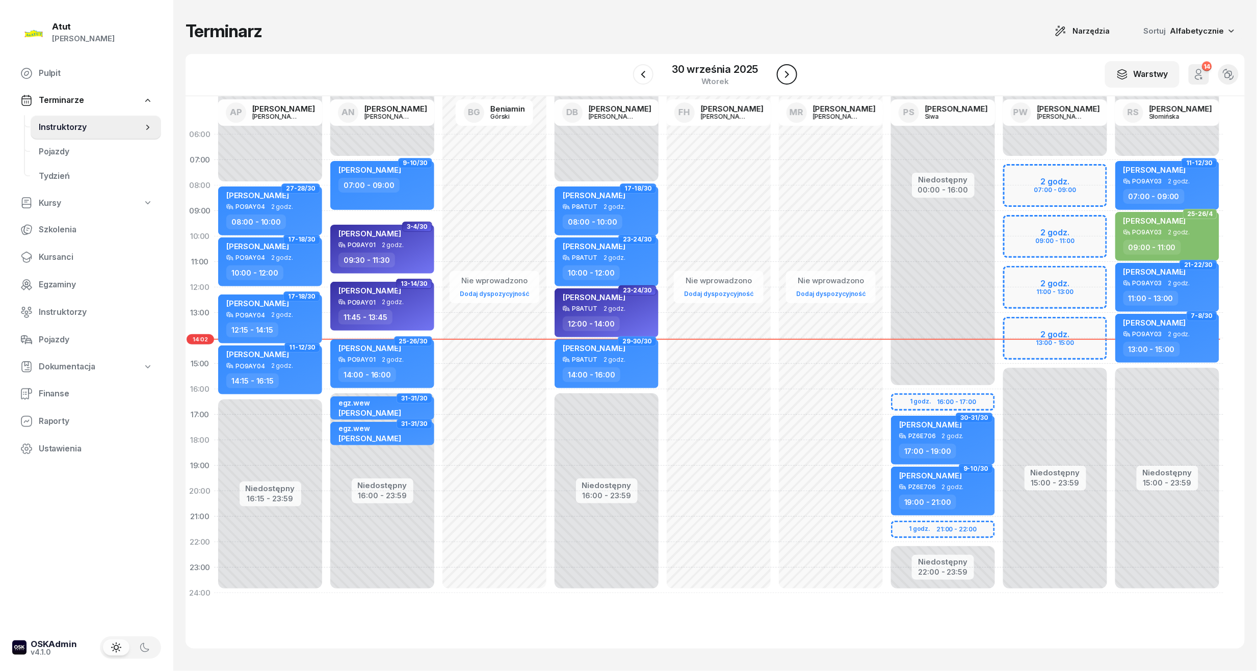
click at [789, 79] on icon "button" at bounding box center [787, 74] width 12 height 12
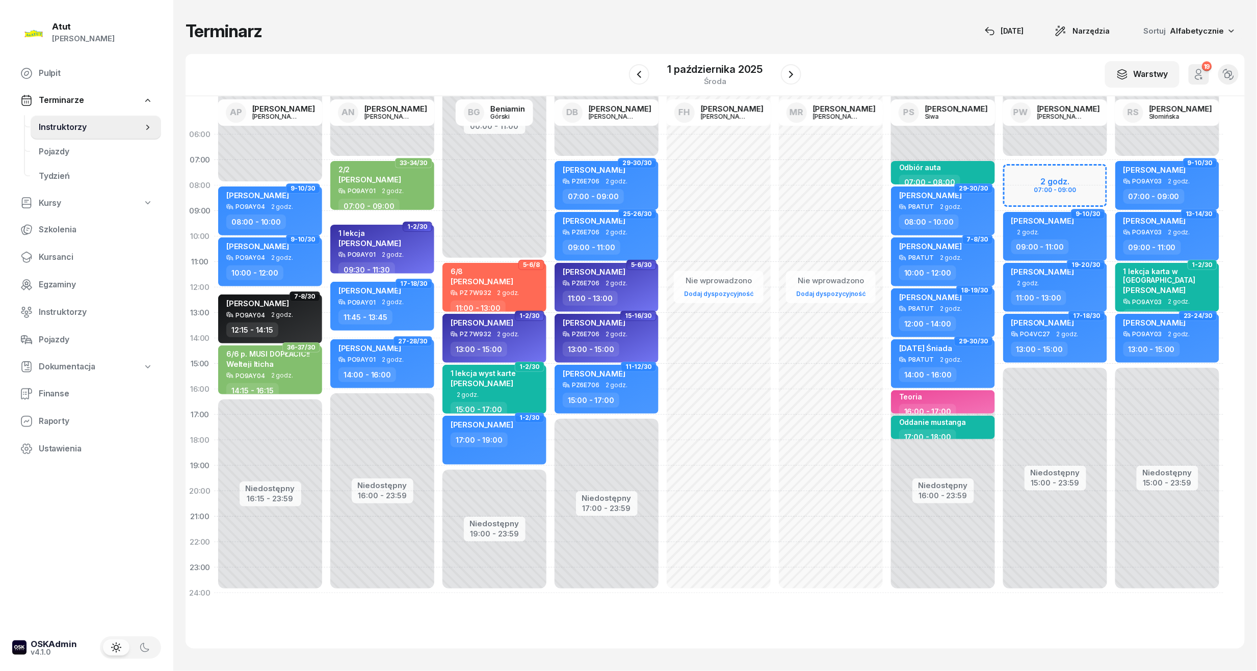
click at [1052, 181] on div "Niedostępny 00:00 - 07:00 Niedostępny 15:00 - 23:59 2 godz. 07:00 - 09:00 17-18…" at bounding box center [1055, 364] width 112 height 484
select select "07"
select select "09"
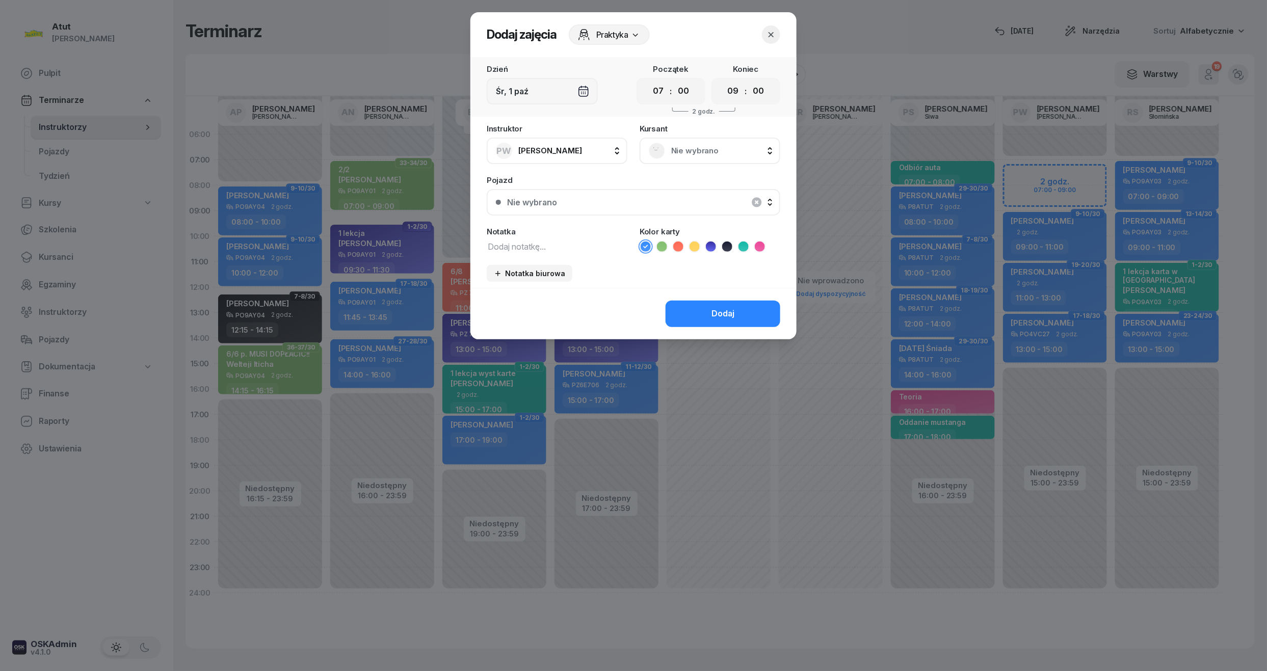
click at [699, 151] on span "Nie wybrano" at bounding box center [721, 150] width 100 height 13
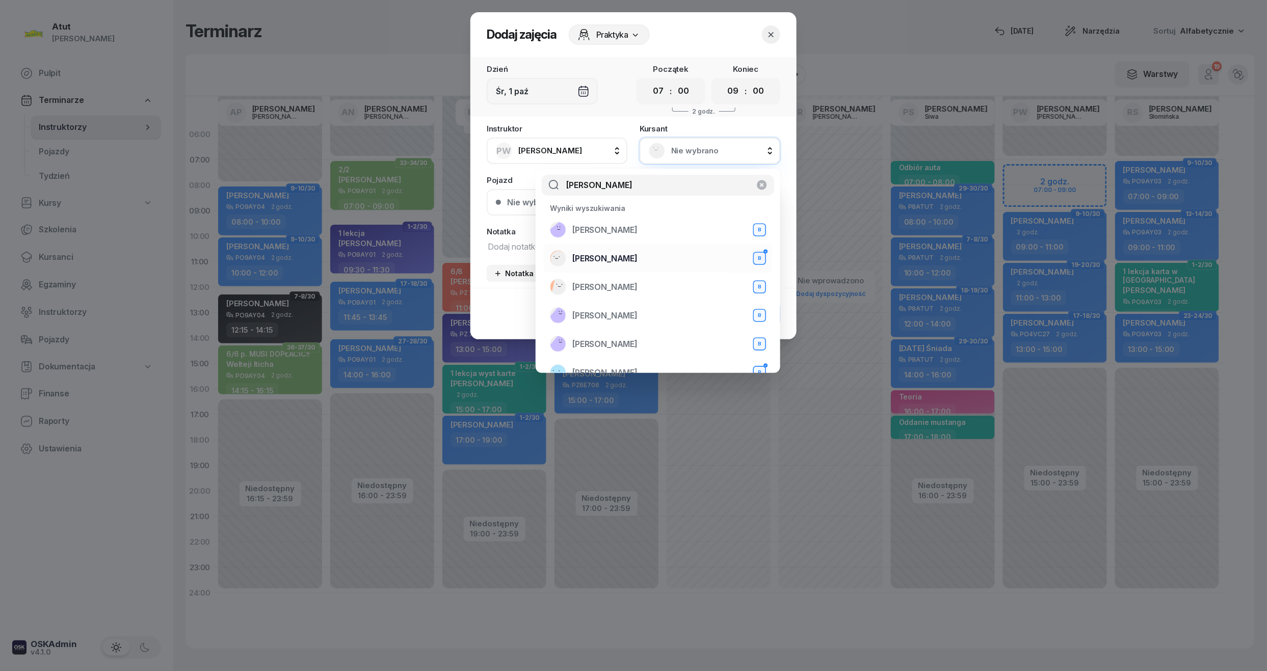
type input "[PERSON_NAME]"
click at [633, 261] on span "[PERSON_NAME]" at bounding box center [604, 258] width 65 height 13
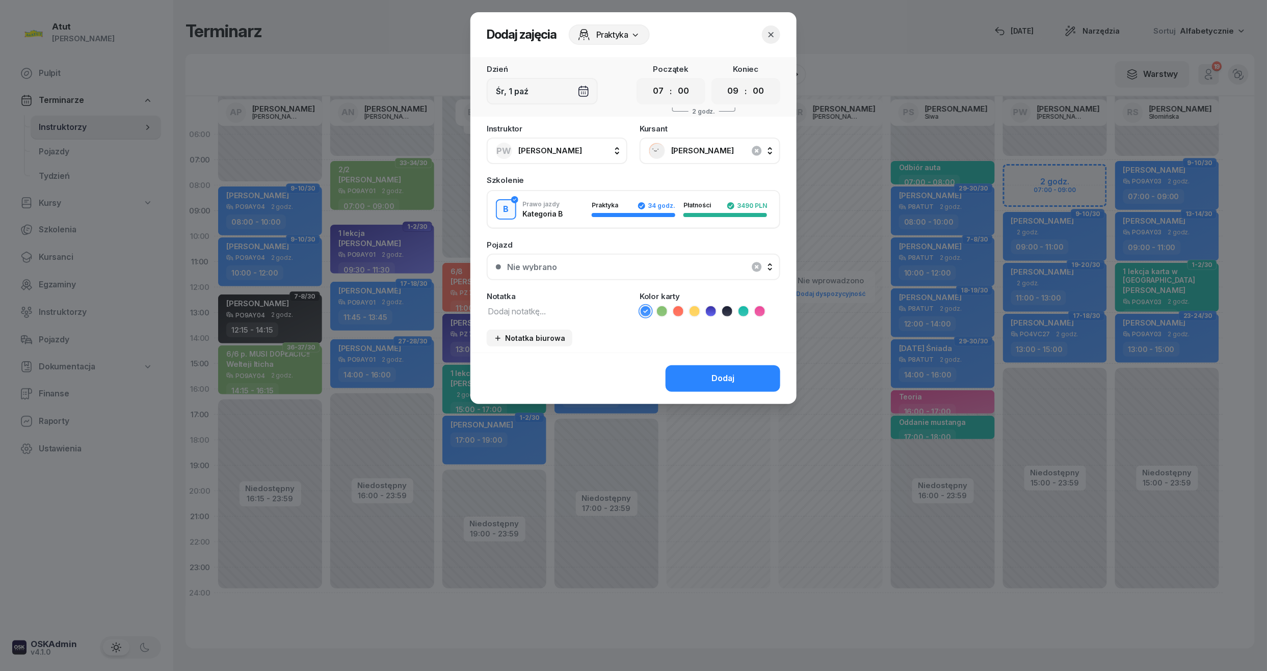
click at [573, 260] on button "Nie wybrano" at bounding box center [634, 267] width 294 height 26
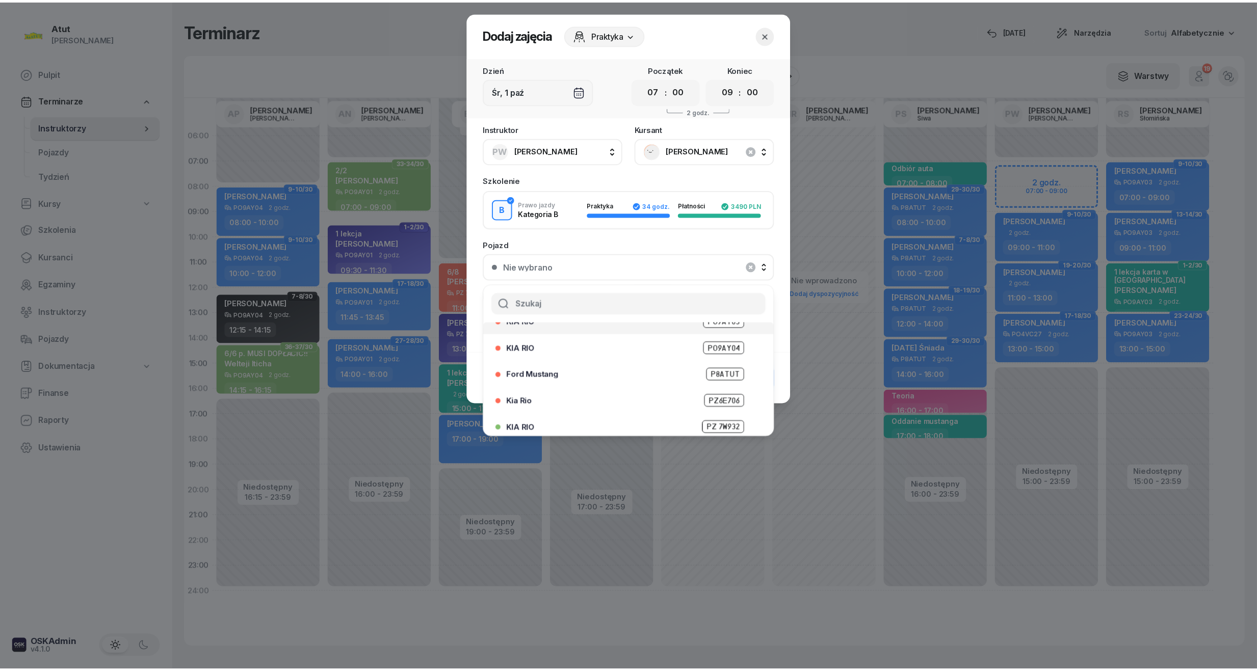
scroll to position [126, 0]
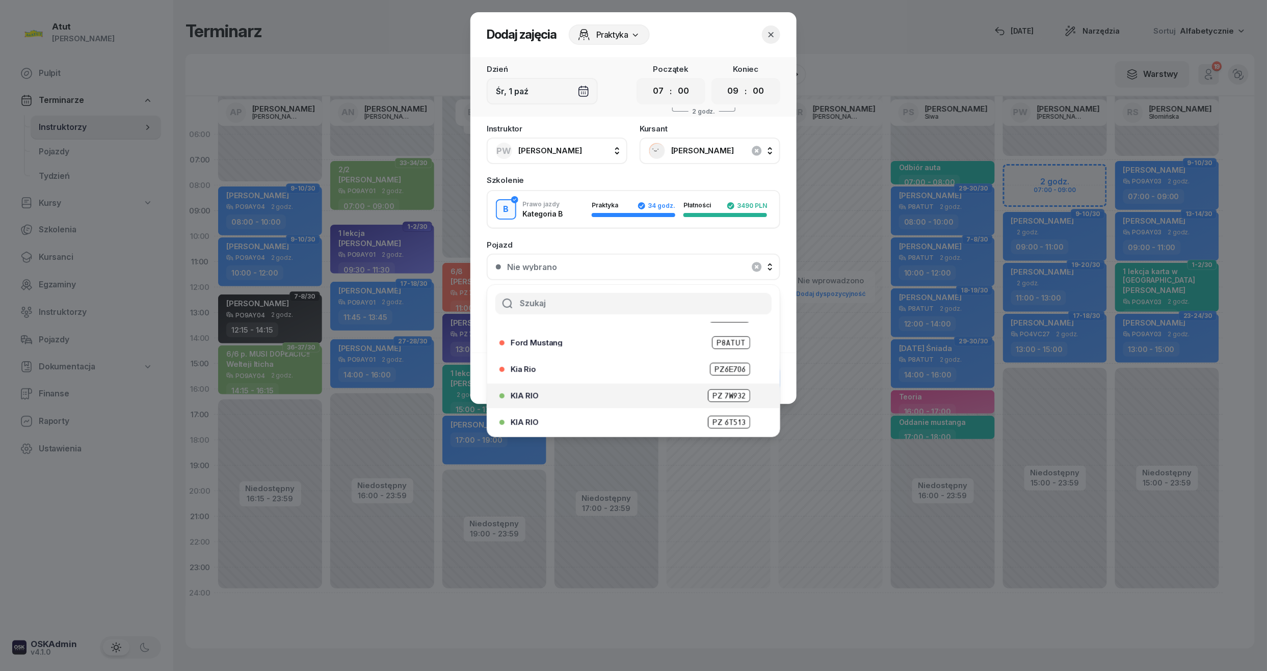
click at [709, 389] on span "PZ 7W932" at bounding box center [729, 395] width 42 height 13
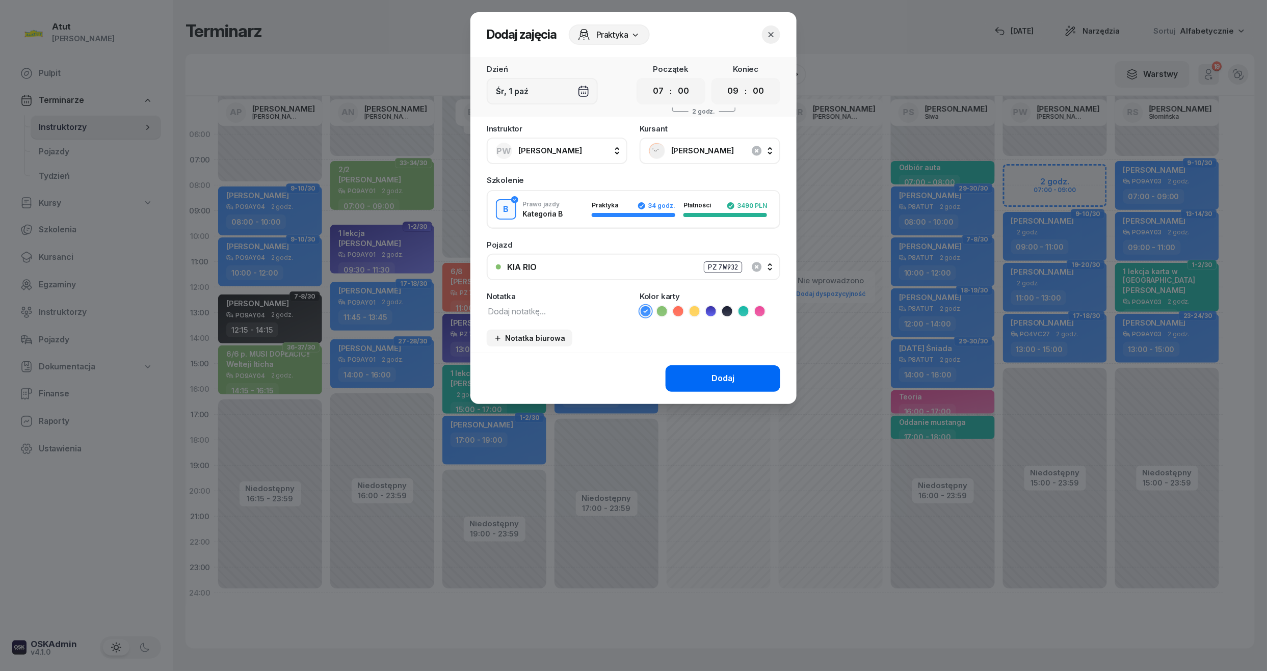
click at [726, 373] on div "Dodaj" at bounding box center [722, 378] width 23 height 13
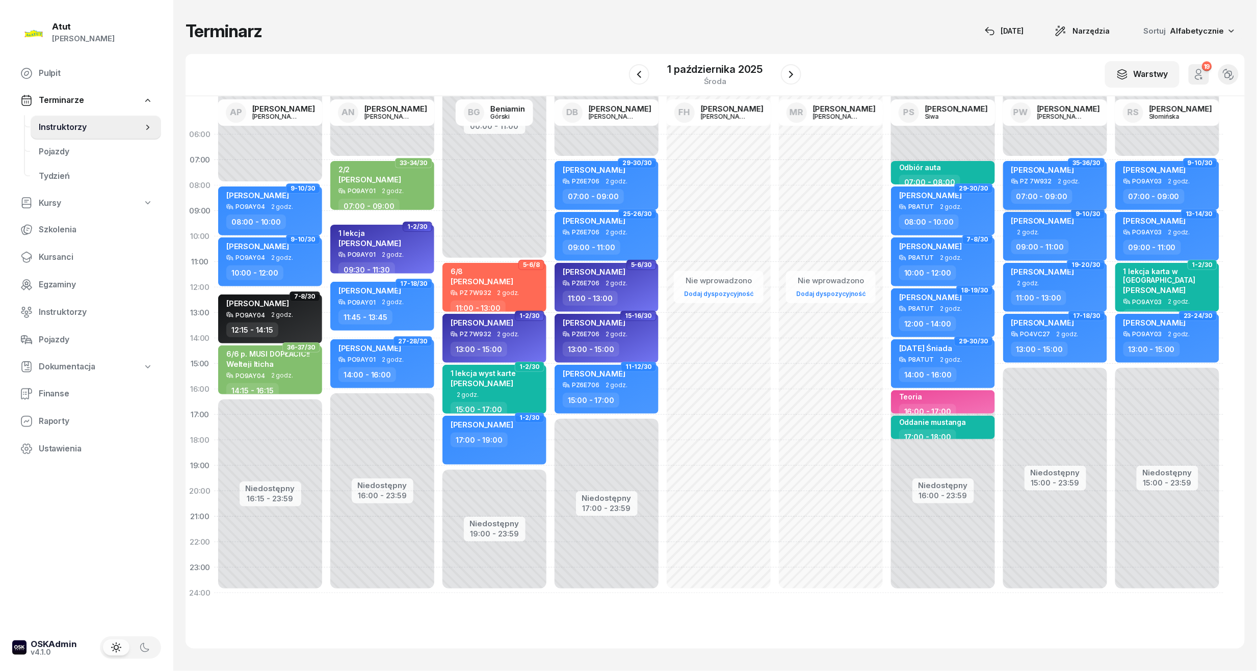
click at [1048, 168] on span "[PERSON_NAME]" at bounding box center [1042, 170] width 63 height 10
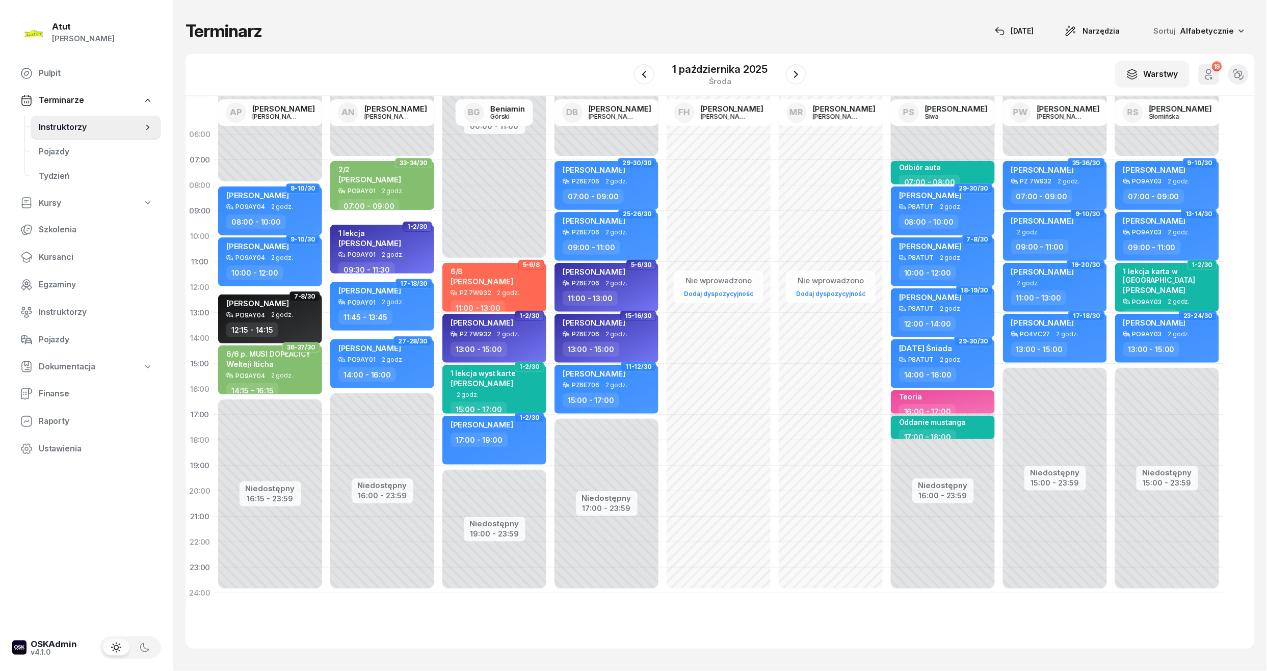
select select "07"
select select "09"
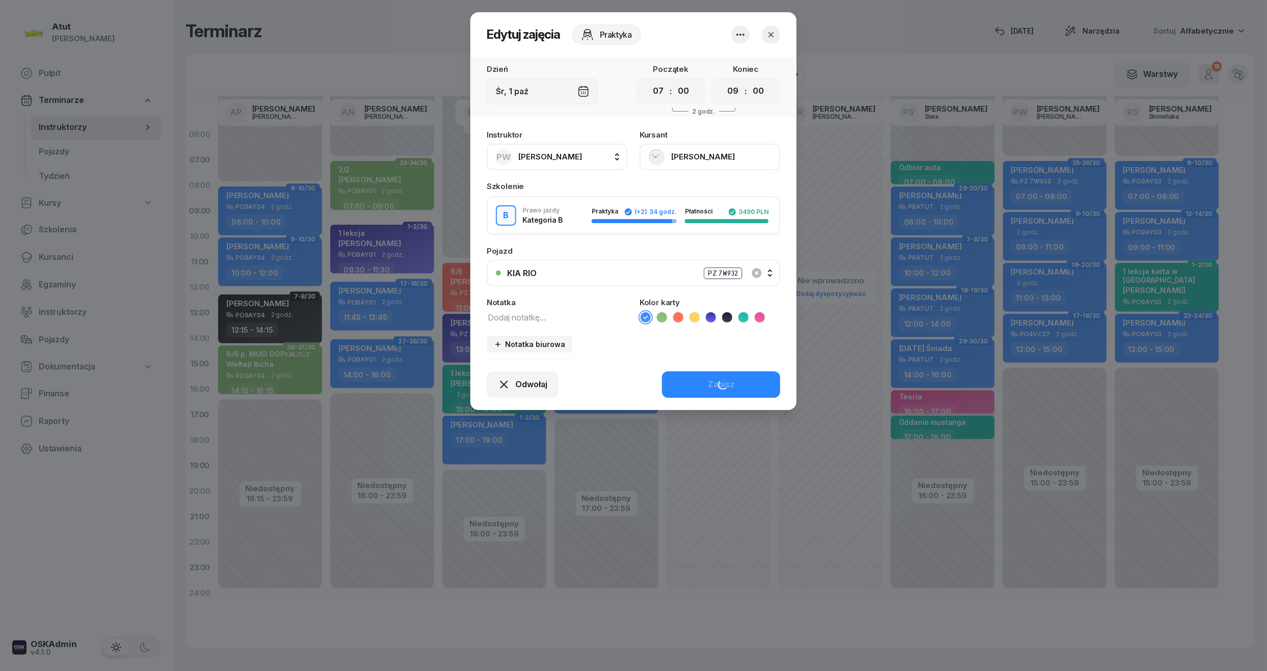
click at [684, 145] on button "[PERSON_NAME]" at bounding box center [710, 157] width 141 height 26
click at [671, 198] on link "Otwórz profil" at bounding box center [709, 191] width 135 height 25
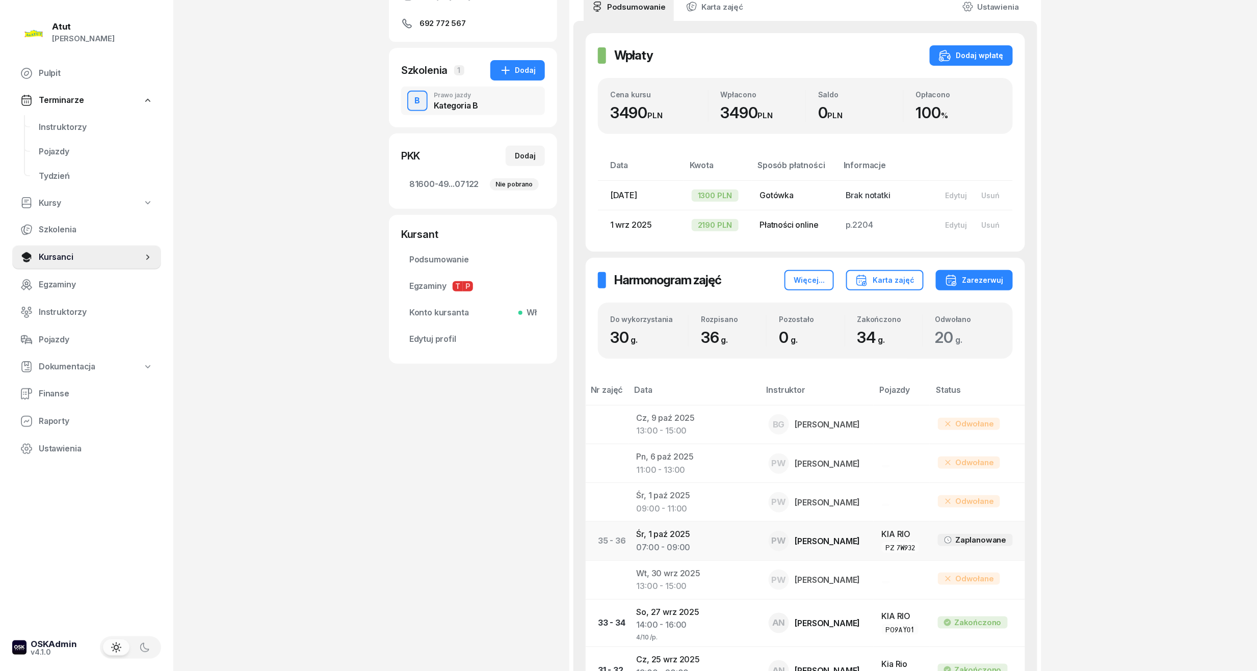
scroll to position [339, 0]
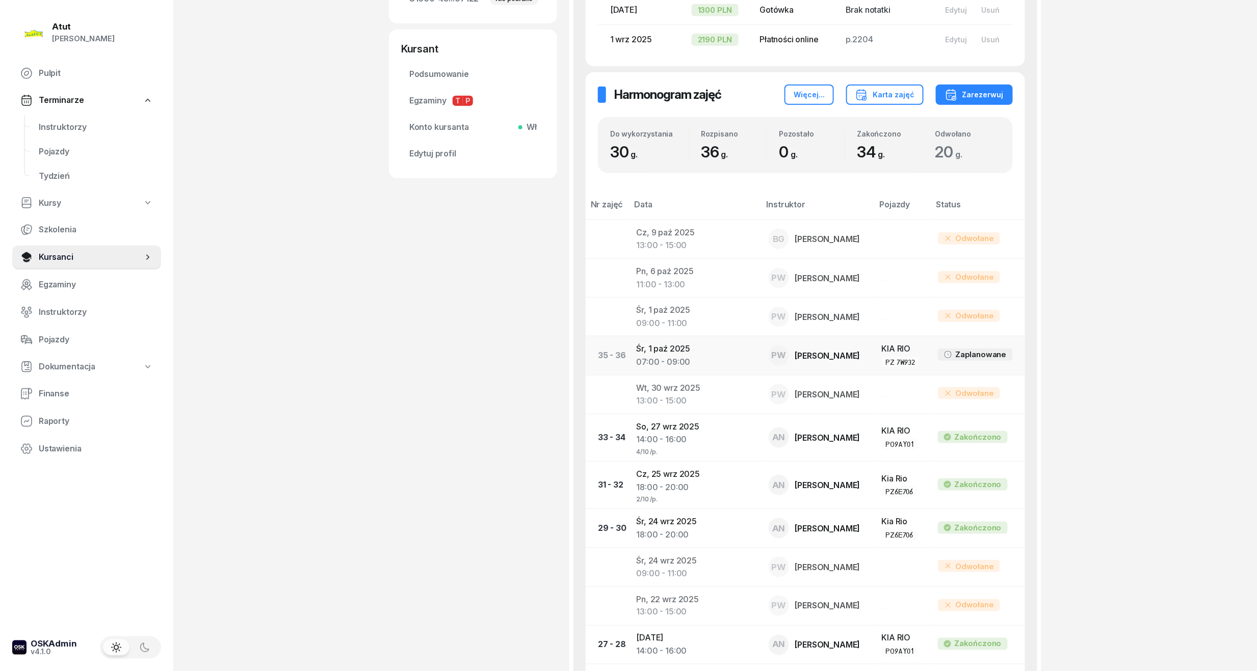
click at [656, 343] on td "[DATE] 07:00 - 09:00" at bounding box center [694, 355] width 132 height 39
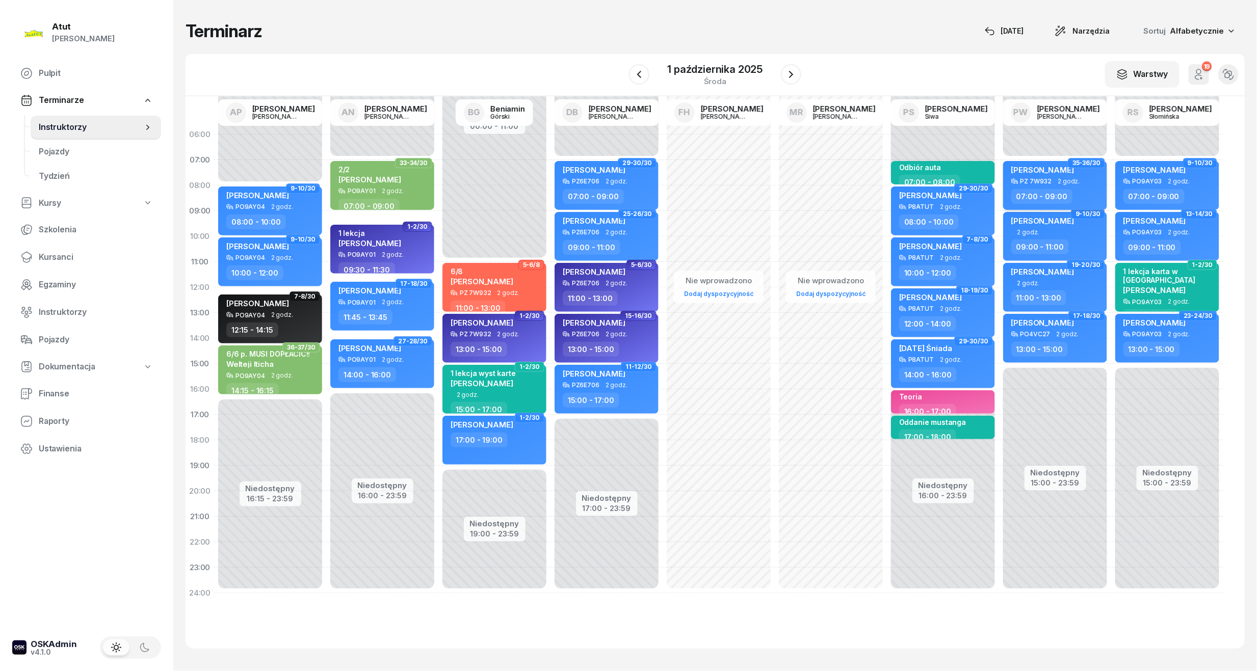
click at [1028, 166] on span "[PERSON_NAME]" at bounding box center [1042, 170] width 63 height 10
click at [1050, 178] on div "PZ 7W932 2 godz." at bounding box center [1056, 181] width 90 height 7
select select "07"
select select "09"
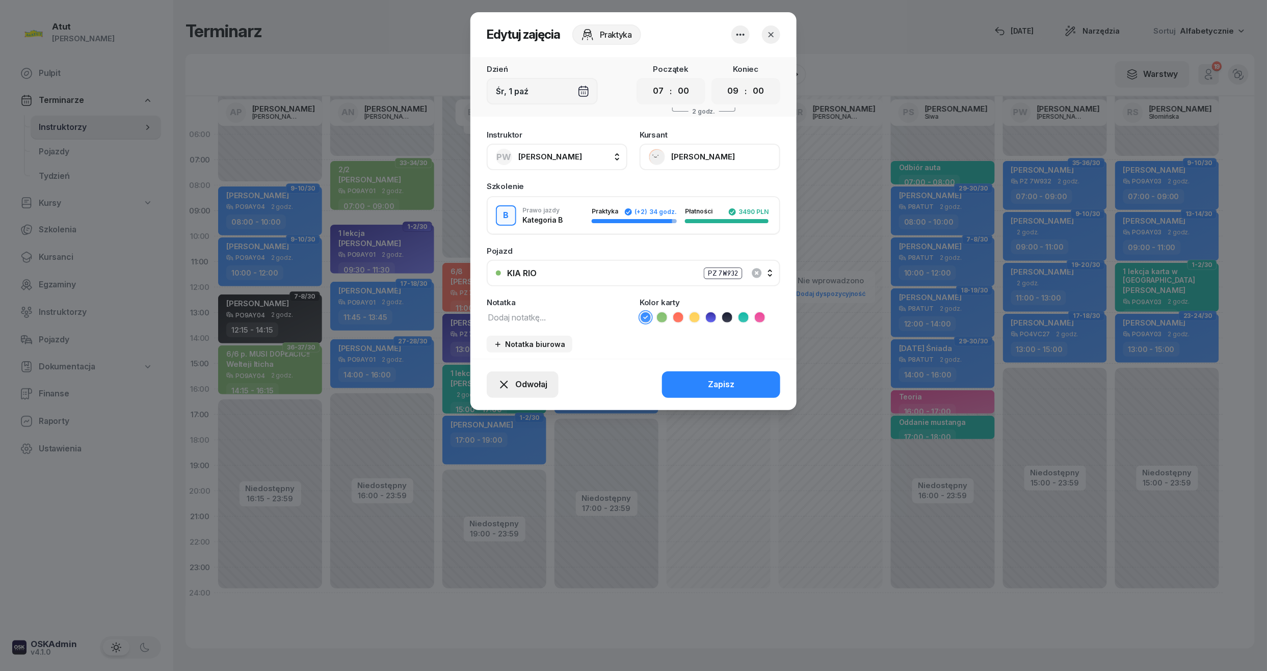
click at [519, 389] on span "Odwołaj" at bounding box center [531, 384] width 32 height 13
click at [500, 292] on div "My odwołaliśmy" at bounding box center [505, 296] width 62 height 13
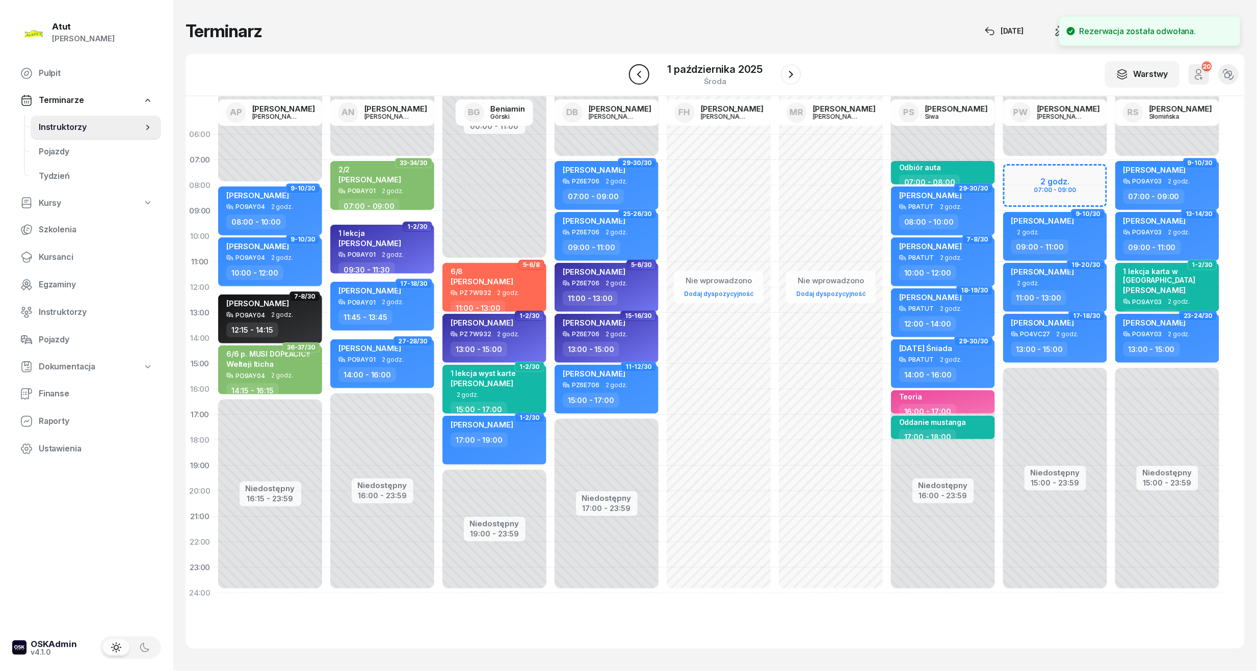
click at [643, 81] on button "button" at bounding box center [639, 74] width 20 height 20
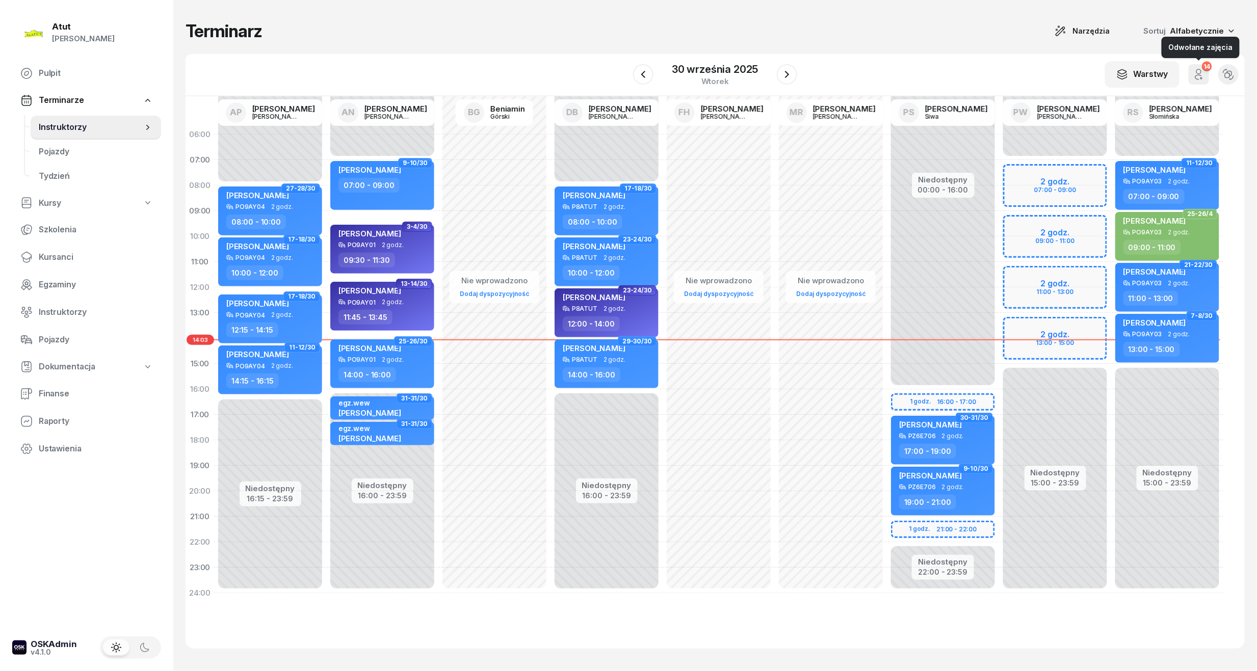
click at [1203, 78] on icon "button" at bounding box center [1198, 74] width 12 height 12
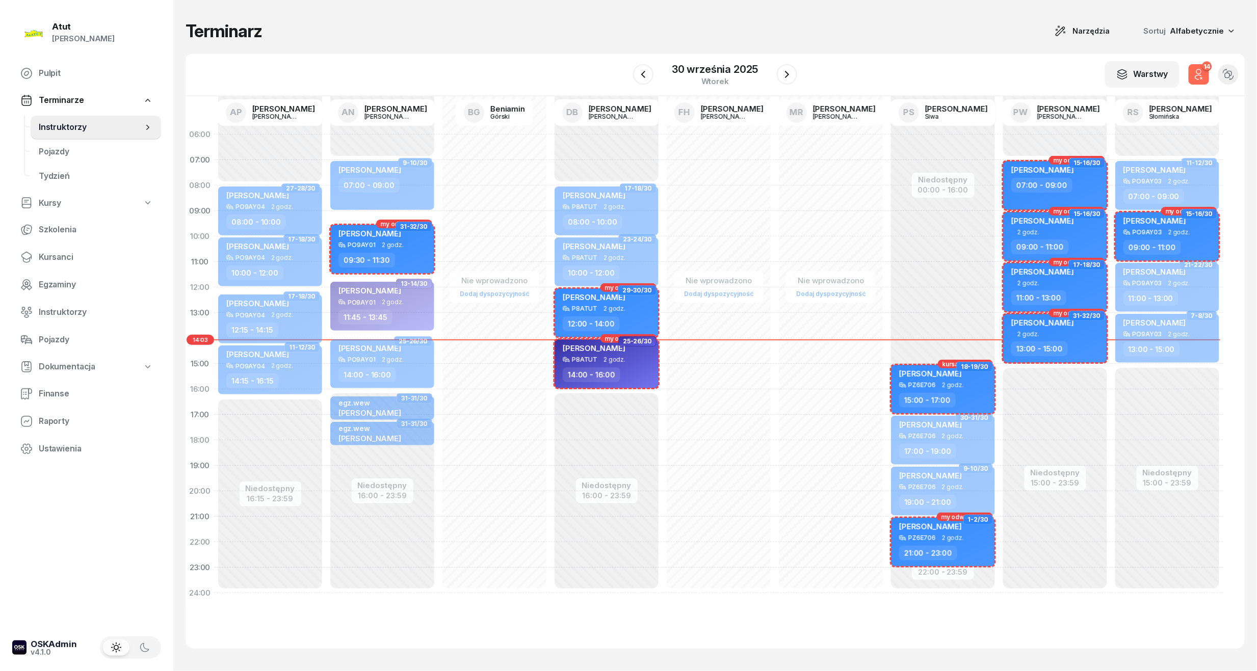
click at [1203, 78] on icon "button" at bounding box center [1198, 74] width 12 height 12
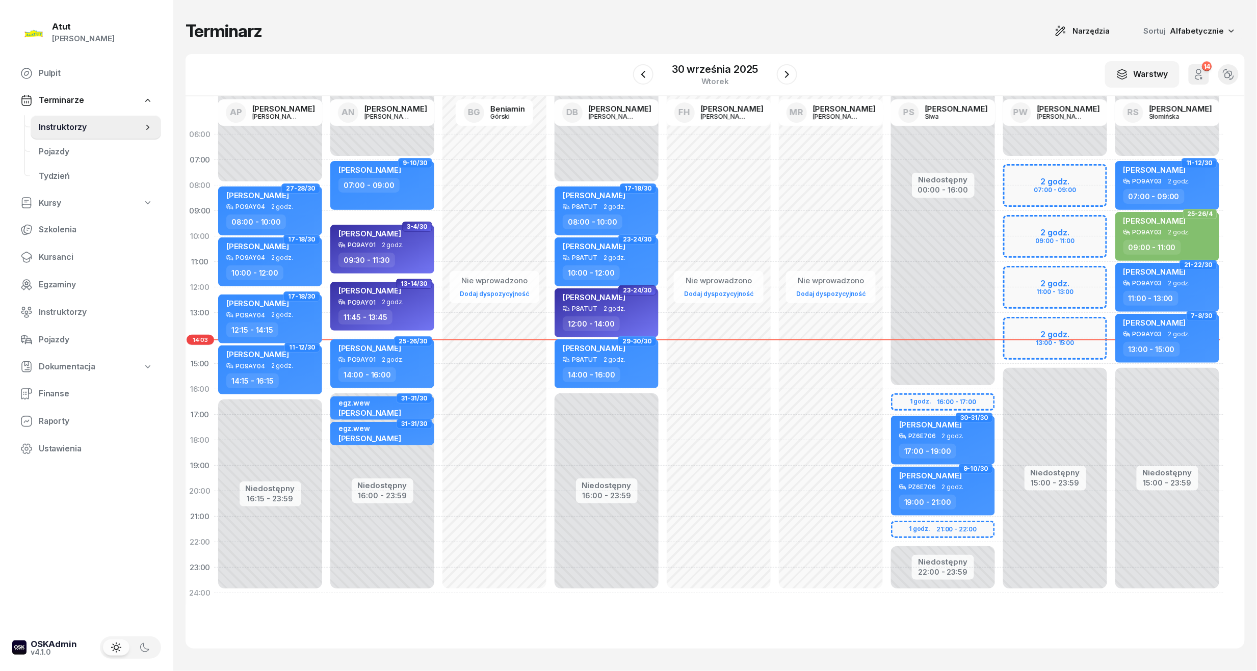
click at [798, 67] on div "W Wybierz AP [PERSON_NAME] AN [PERSON_NAME] BG [PERSON_NAME] DB [PERSON_NAME] F…" at bounding box center [714, 75] width 1059 height 42
click at [791, 75] on icon "button" at bounding box center [787, 74] width 12 height 12
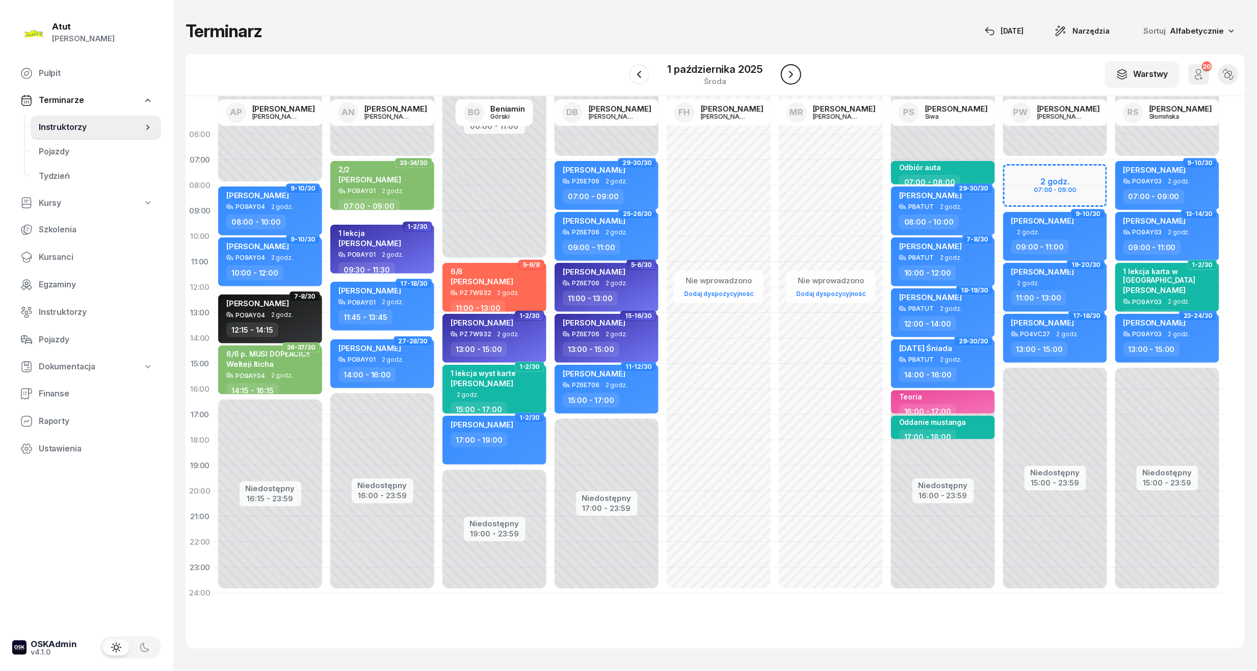
click at [789, 70] on icon "button" at bounding box center [791, 74] width 12 height 12
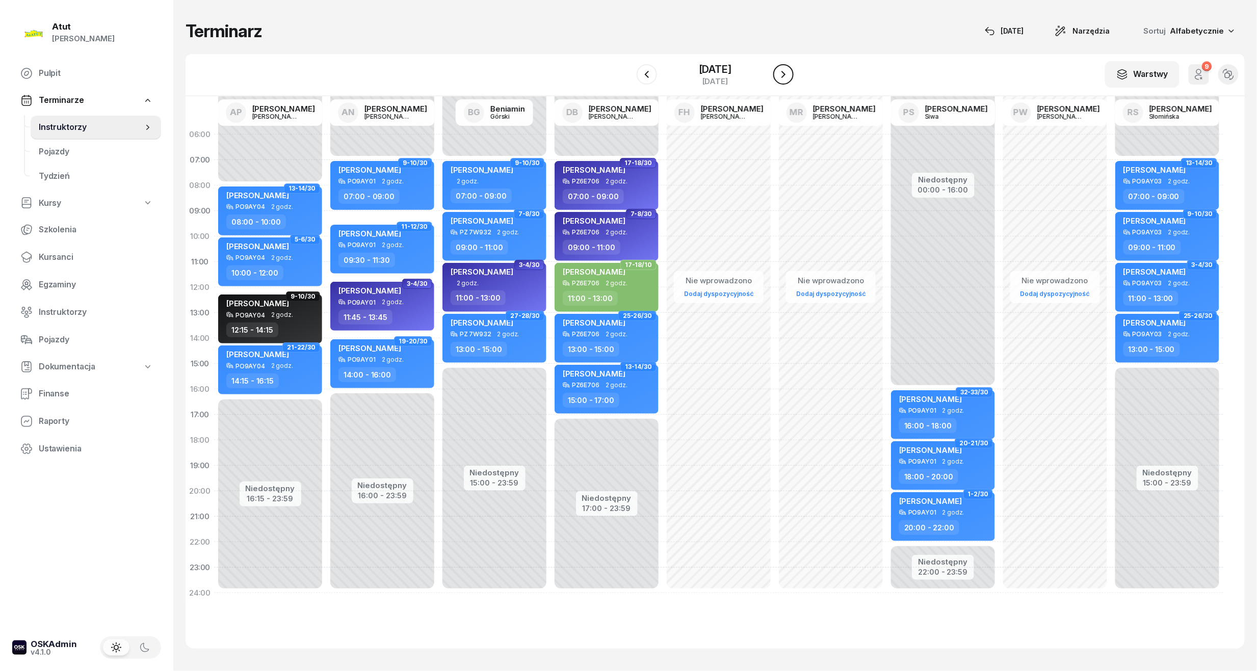
click at [789, 70] on icon "button" at bounding box center [783, 74] width 12 height 12
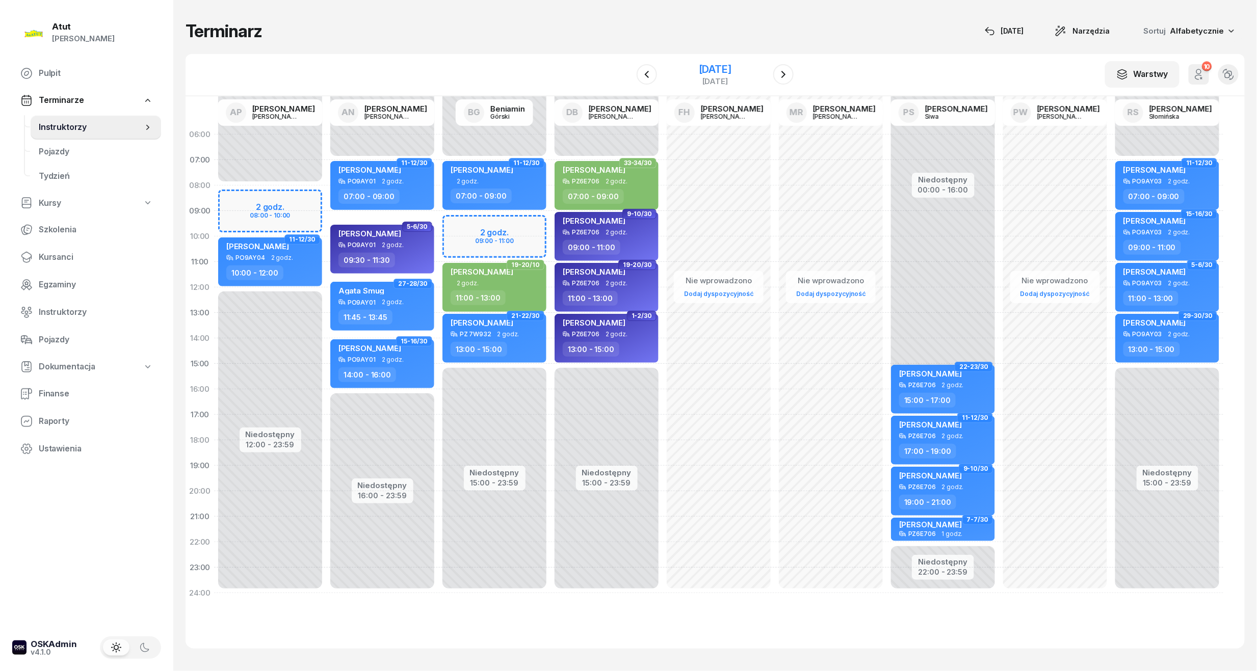
click at [701, 70] on div "[DATE]" at bounding box center [715, 69] width 33 height 10
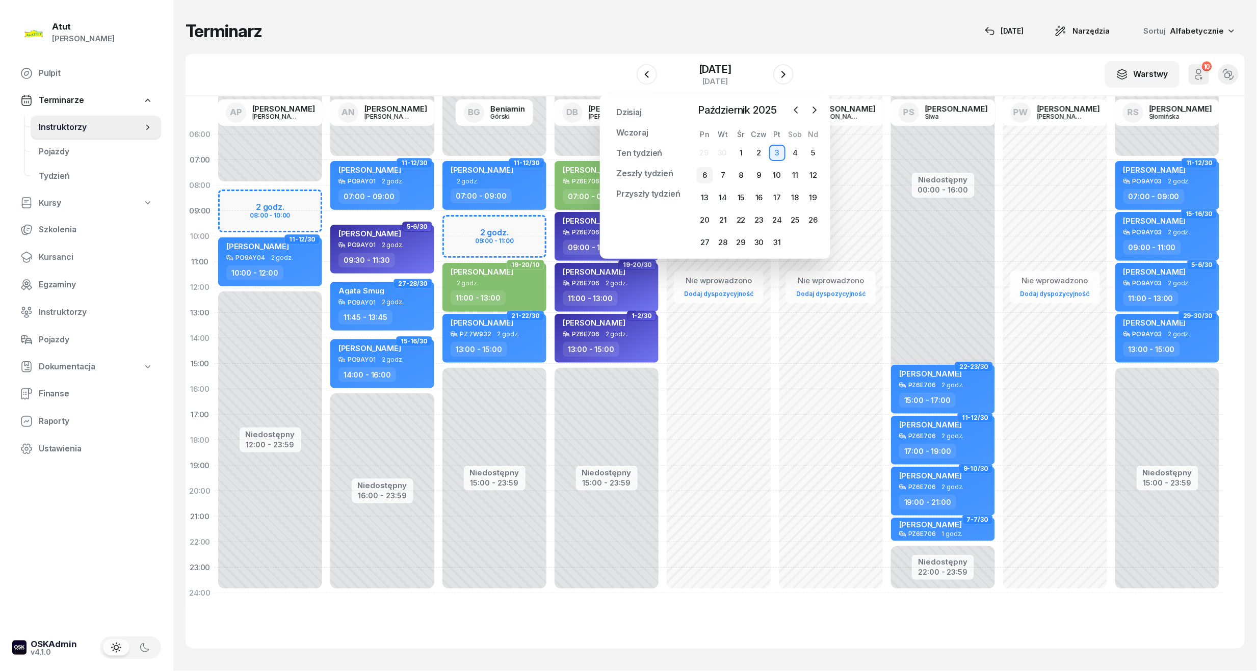
click at [706, 176] on div "6" at bounding box center [705, 175] width 16 height 16
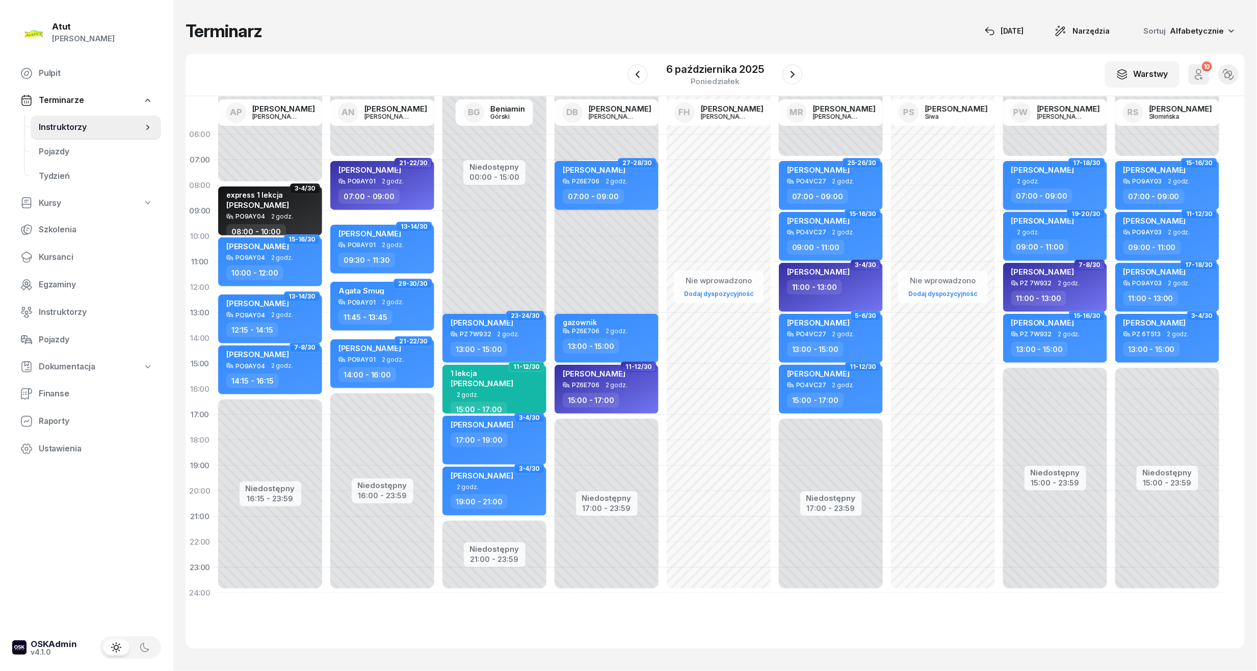
click at [1060, 179] on div "2 godz." at bounding box center [1056, 181] width 90 height 7
select select "07"
select select "09"
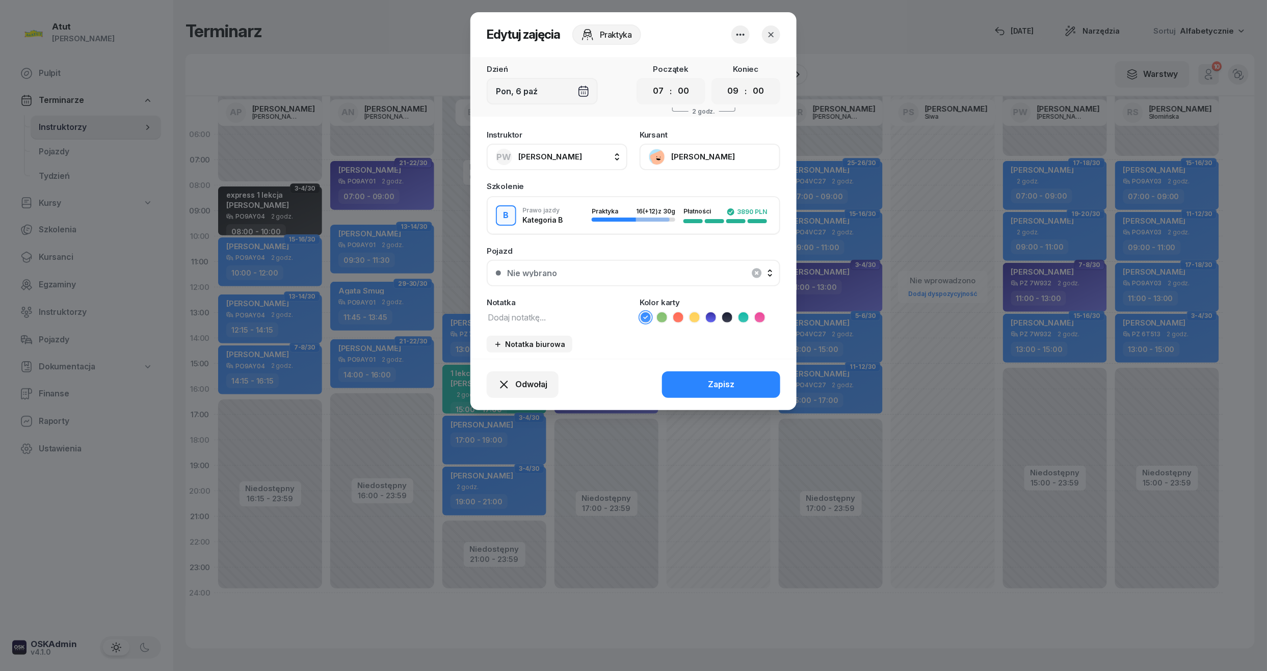
click at [720, 153] on button "[PERSON_NAME]" at bounding box center [710, 157] width 141 height 26
click at [724, 188] on link "Otwórz profil" at bounding box center [709, 191] width 135 height 25
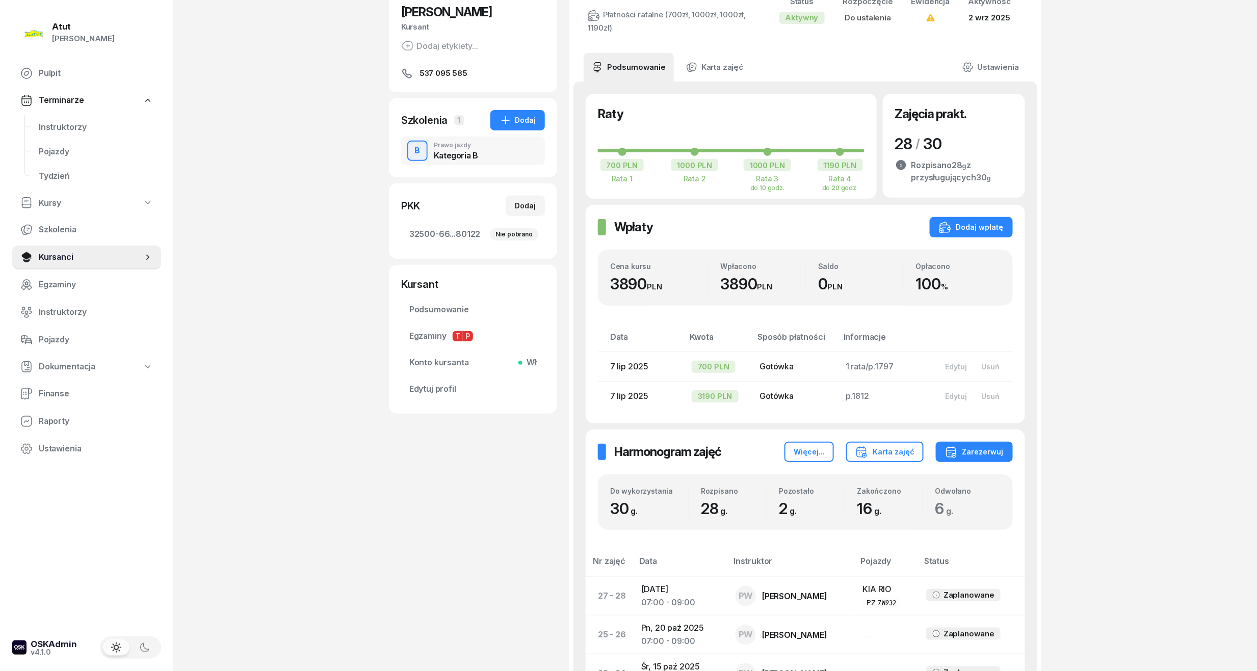
scroll to position [136, 0]
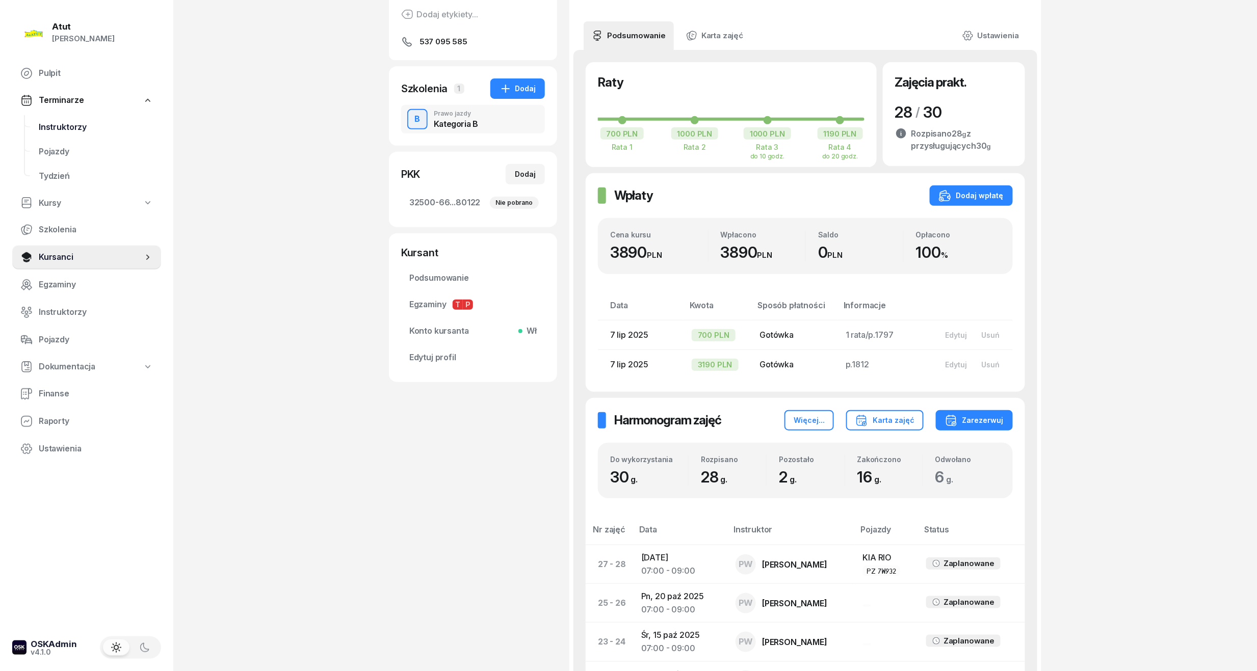
click at [66, 131] on span "Instruktorzy" at bounding box center [96, 127] width 114 height 13
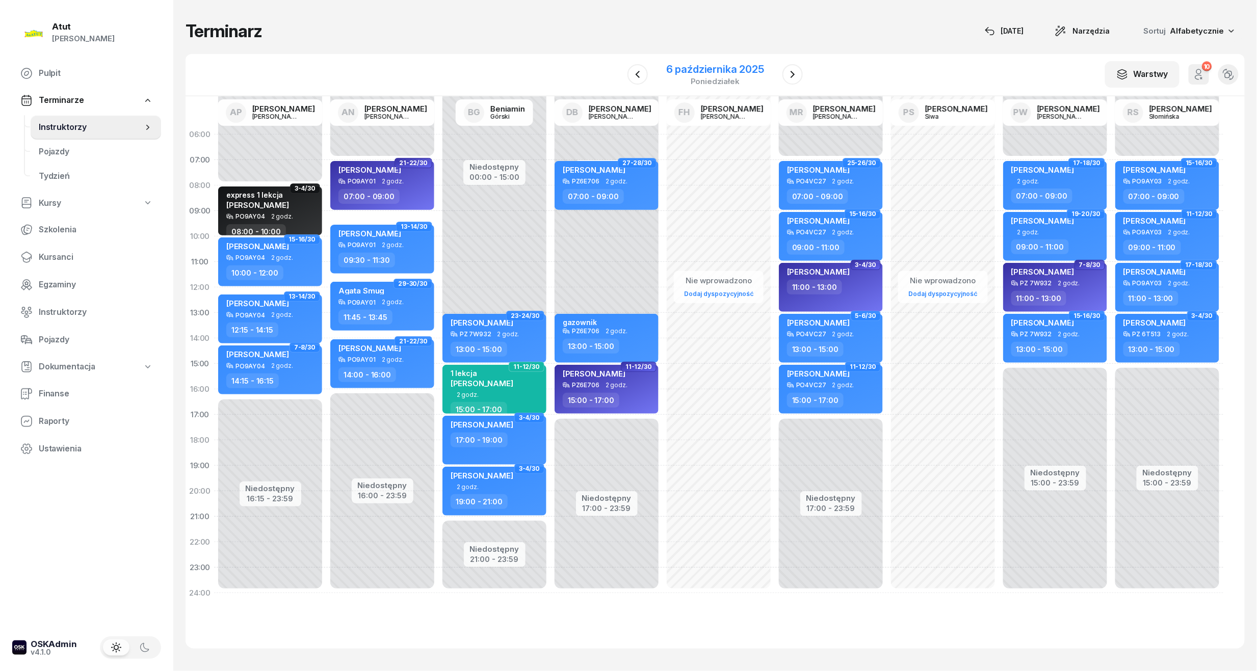
click at [723, 71] on div "6 października 2025" at bounding box center [715, 69] width 98 height 10
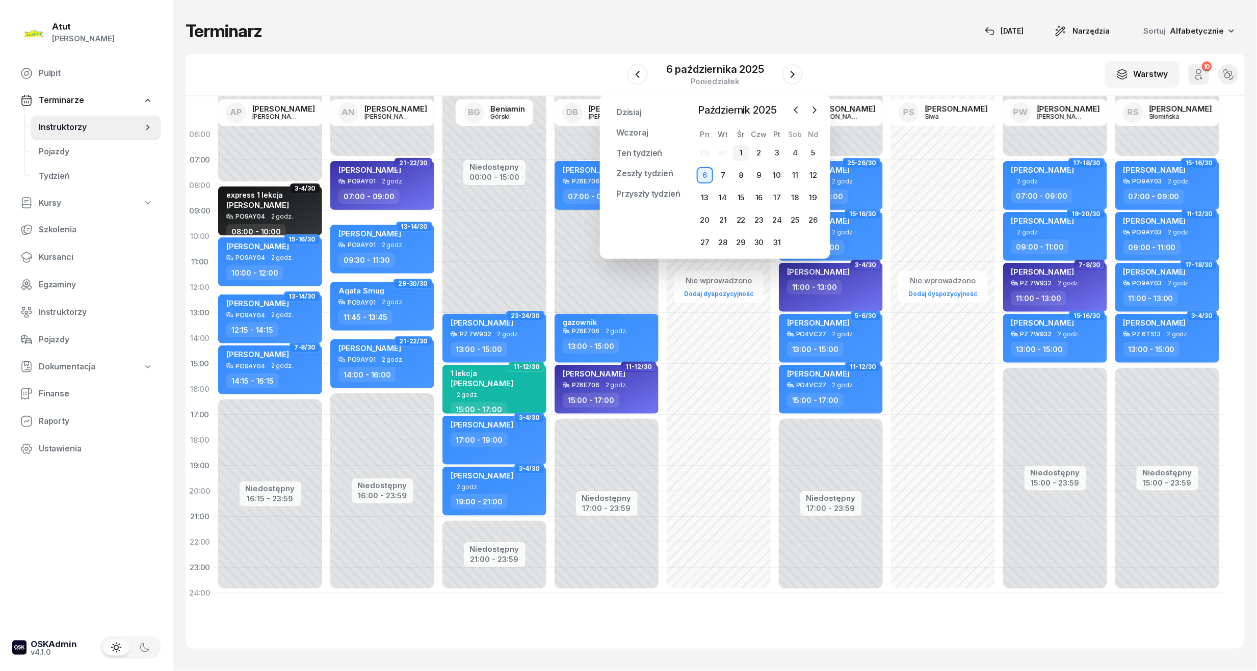
click at [745, 153] on div "1" at bounding box center [741, 153] width 16 height 16
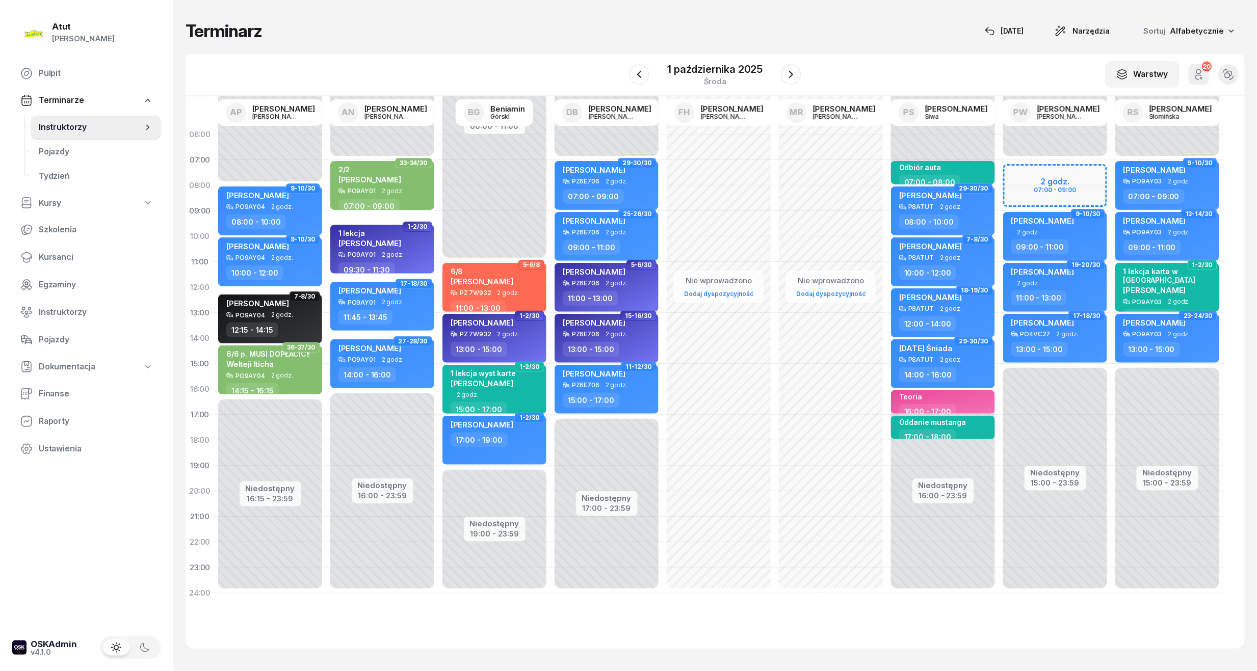
click at [1047, 182] on div "Niedostępny 00:00 - 07:00 Niedostępny 15:00 - 23:59 2 godz. 07:00 - 09:00 35-36…" at bounding box center [1055, 364] width 112 height 484
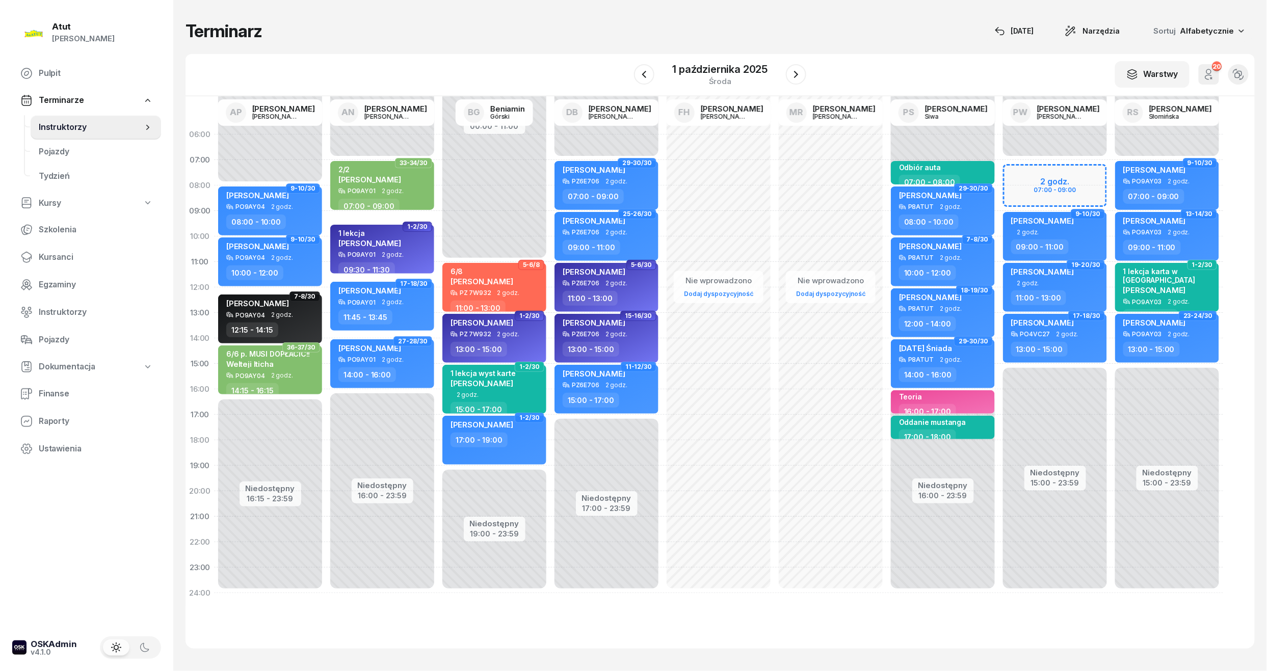
select select "07"
select select "09"
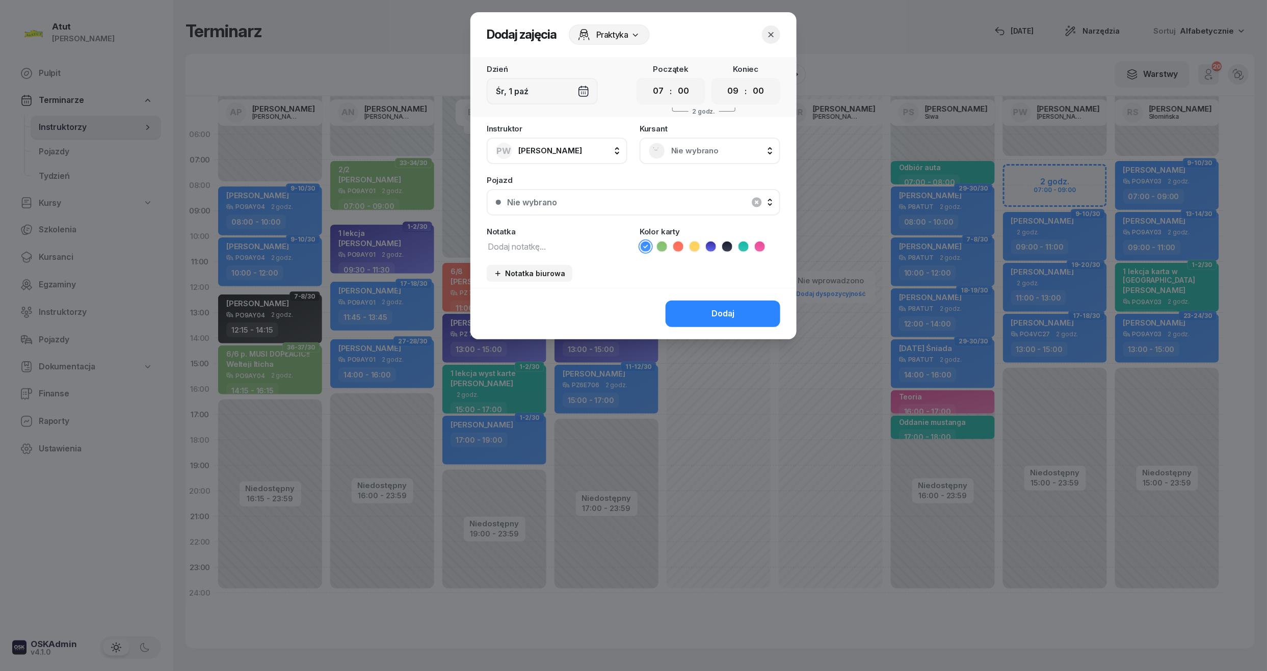
click at [721, 149] on span "Nie wybrano" at bounding box center [721, 150] width 100 height 13
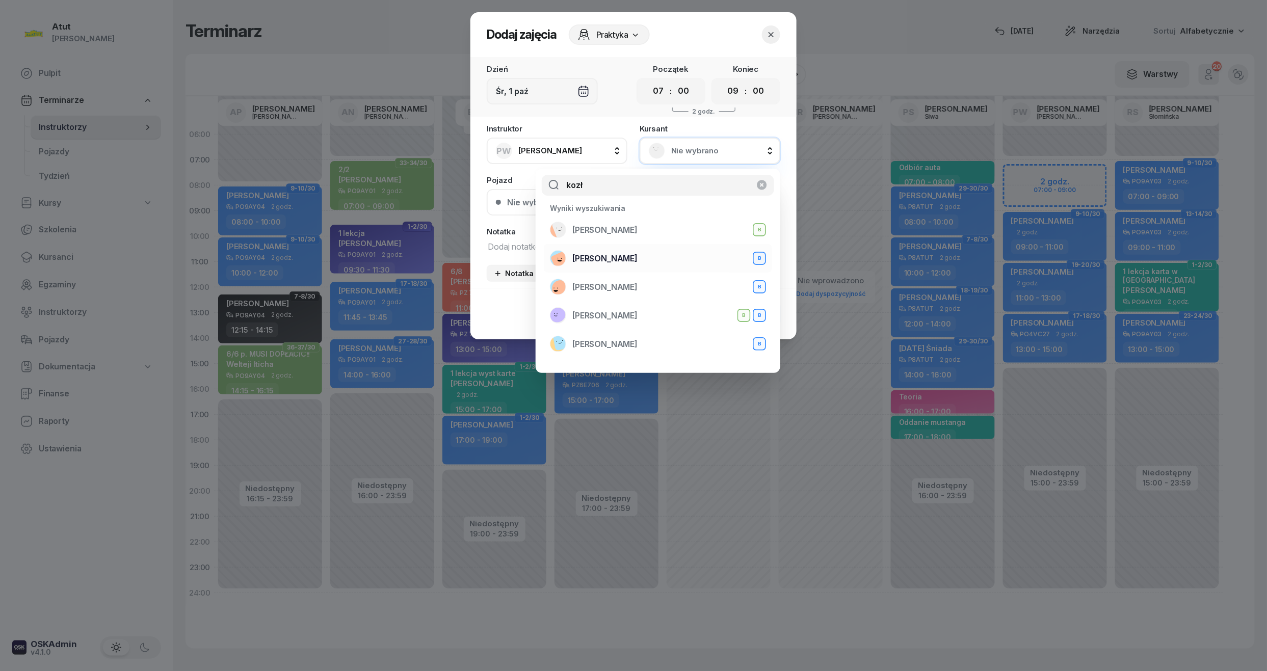
type input "kozł"
click at [636, 252] on div "[PERSON_NAME] B" at bounding box center [658, 258] width 216 height 16
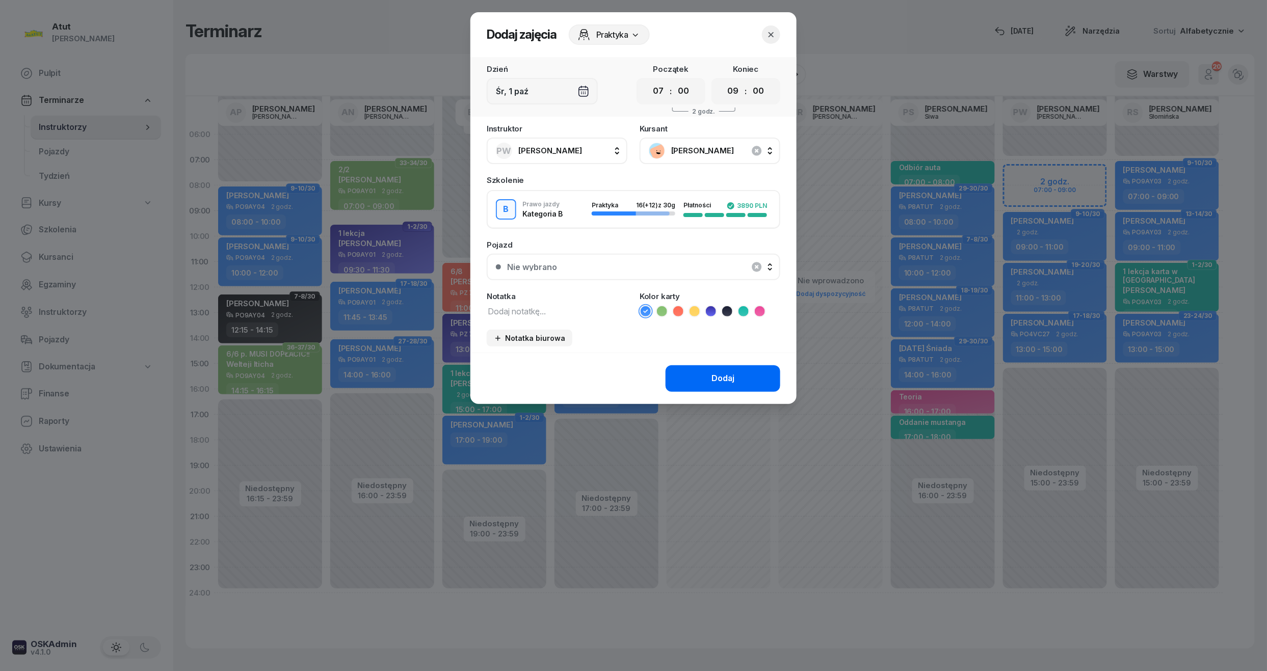
click at [740, 375] on button "Dodaj" at bounding box center [723, 378] width 115 height 26
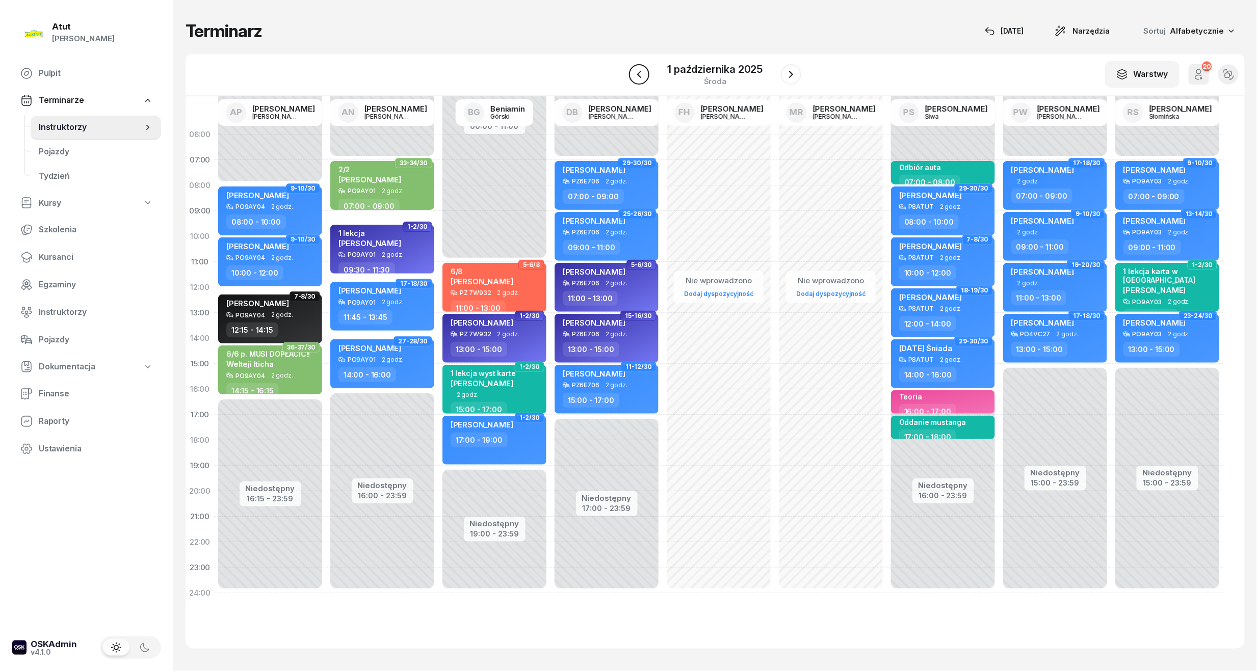
click at [641, 70] on icon "button" at bounding box center [639, 74] width 12 height 12
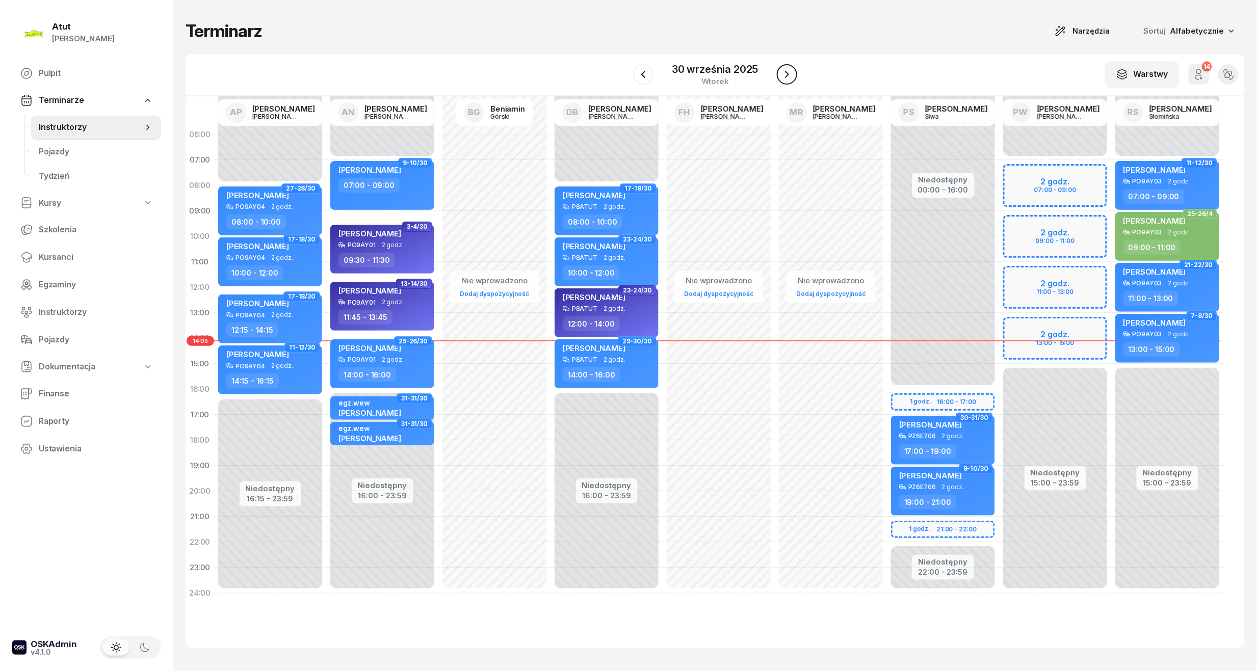
click at [791, 66] on button "button" at bounding box center [787, 74] width 20 height 20
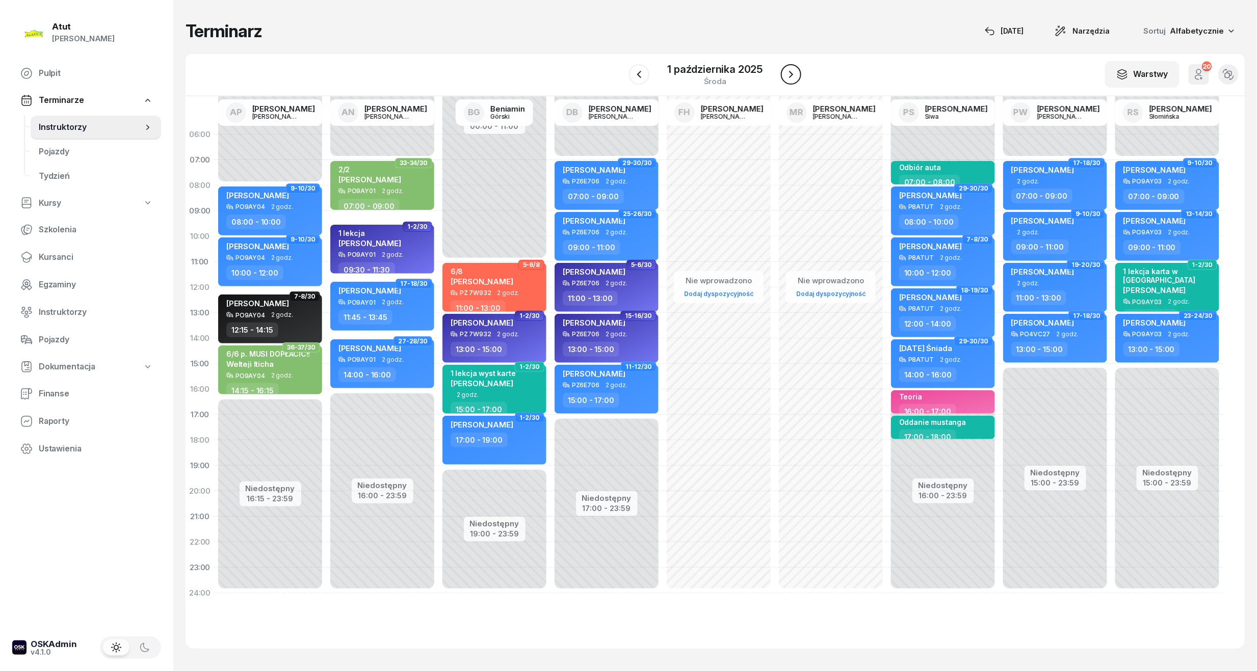
click at [785, 66] on button "button" at bounding box center [791, 74] width 20 height 20
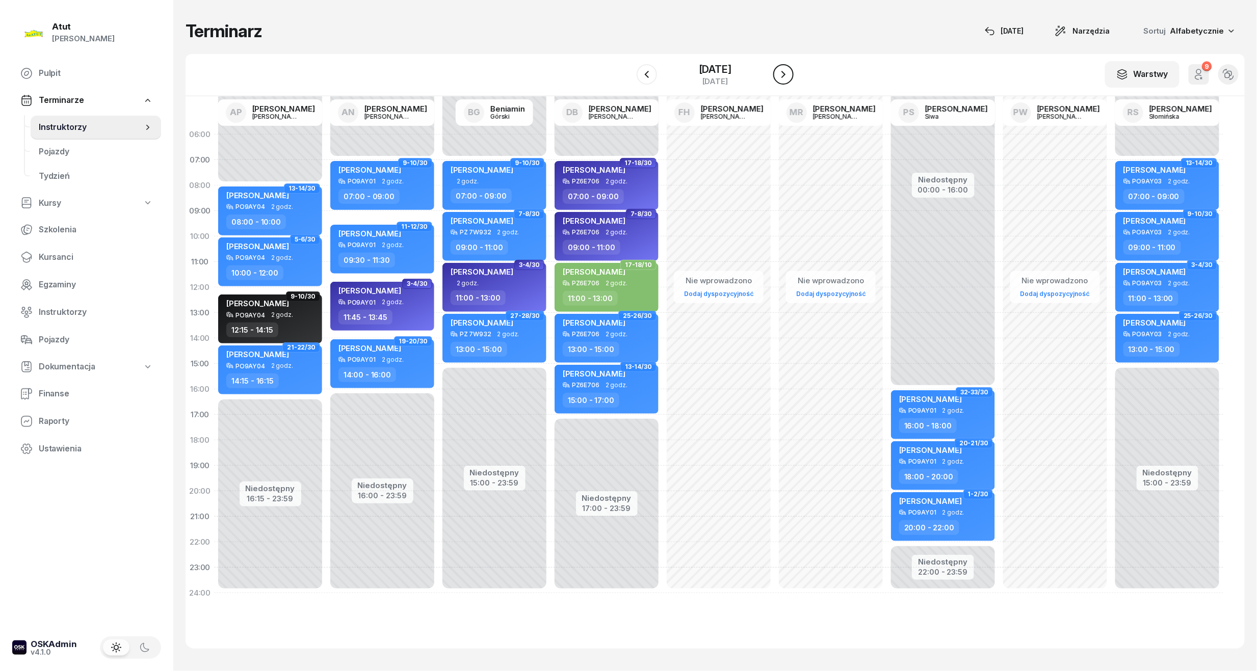
click at [789, 79] on icon "button" at bounding box center [783, 74] width 12 height 12
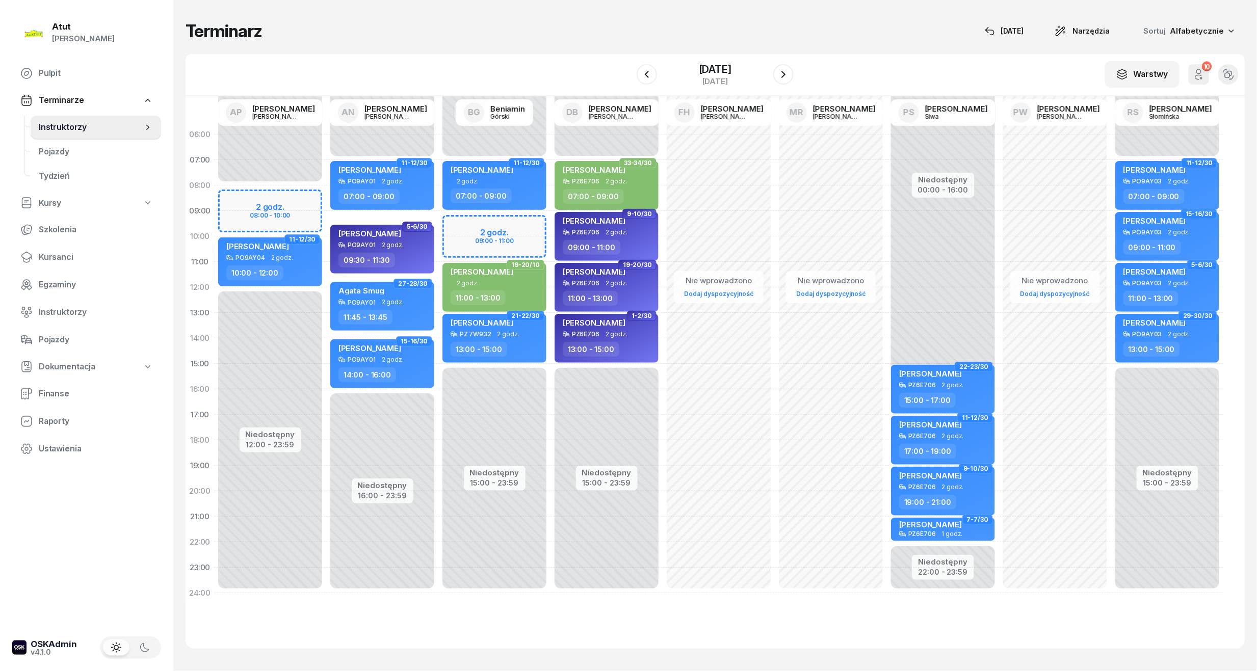
drag, startPoint x: 61, startPoint y: 255, endPoint x: 259, endPoint y: 159, distance: 219.9
click at [61, 255] on span "Kursanci" at bounding box center [96, 257] width 114 height 13
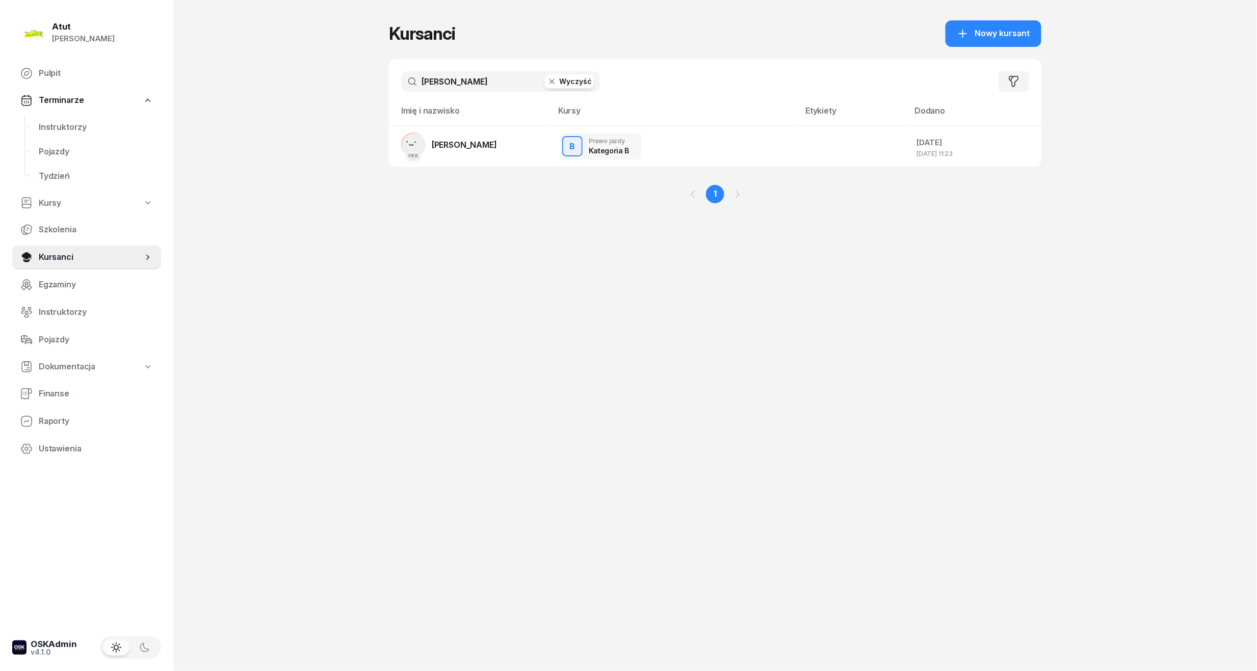
drag, startPoint x: 239, startPoint y: 74, endPoint x: 88, endPoint y: 88, distance: 152.0
click at [95, 88] on div "Atut [PERSON_NAME] Pulpit Terminarze Instruktorzy Pojazdy Tydzień Kursy Szkolen…" at bounding box center [628, 335] width 1257 height 671
click at [427, 87] on input "[PERSON_NAME]" at bounding box center [500, 81] width 199 height 20
click at [431, 84] on input "[PERSON_NAME]" at bounding box center [500, 81] width 199 height 20
type input "[PERSON_NAME]"
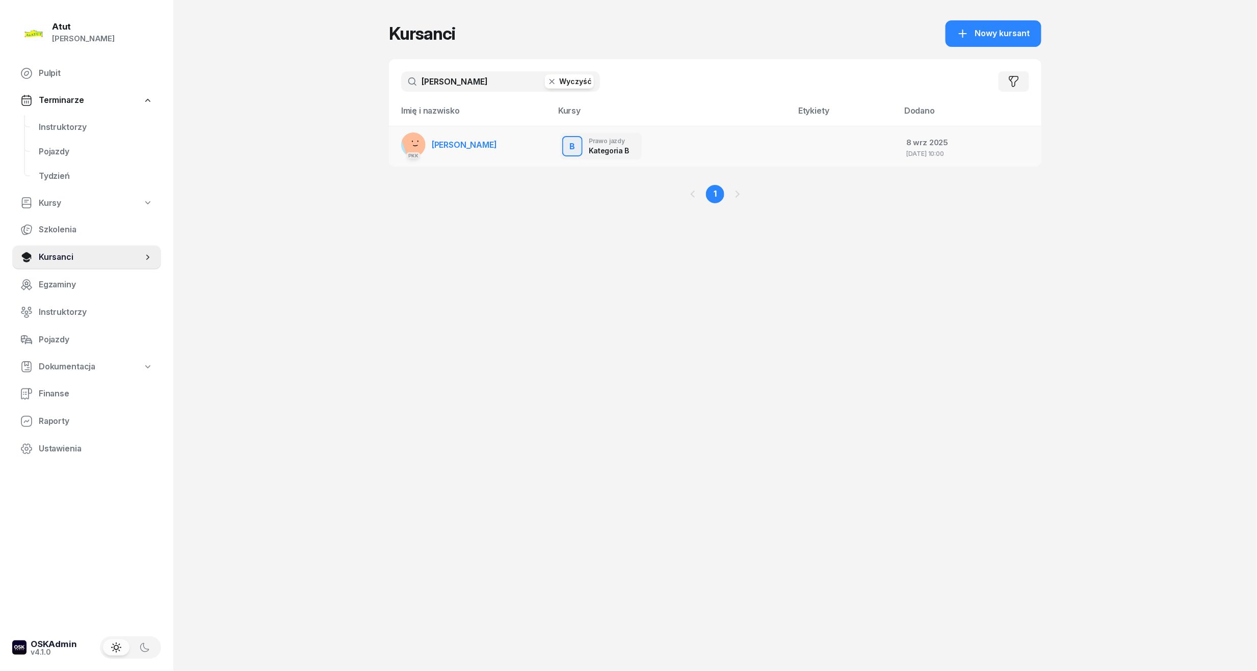
click at [453, 143] on span "[PERSON_NAME]" at bounding box center [464, 145] width 65 height 10
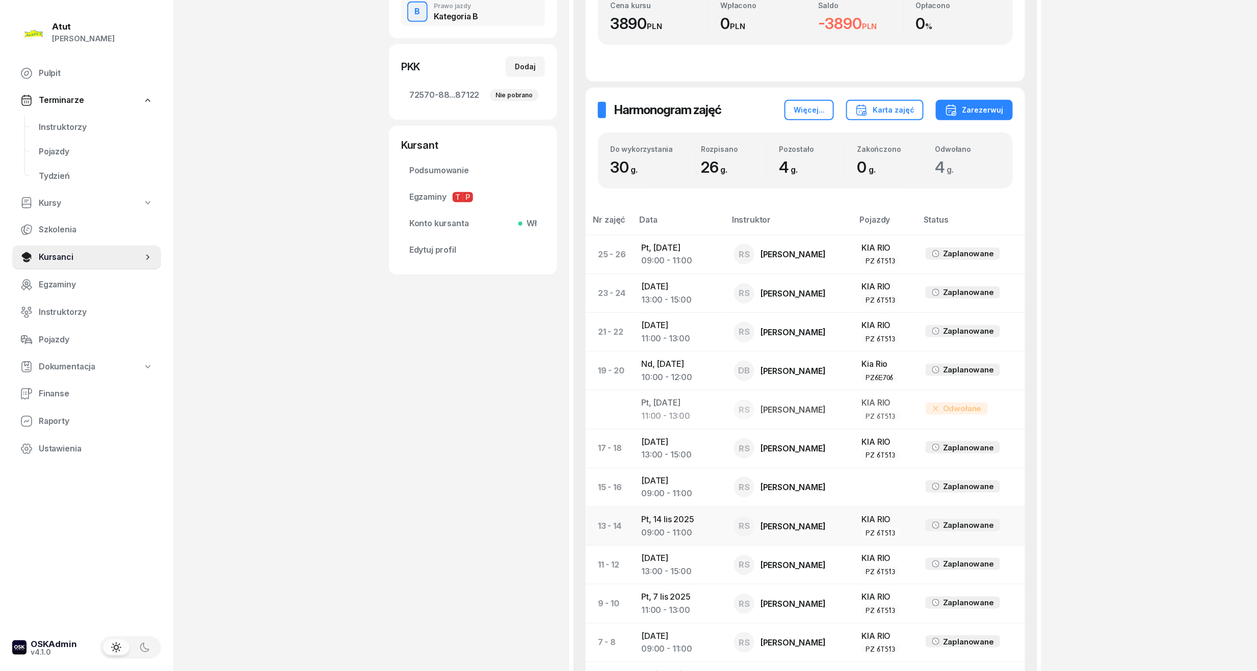
scroll to position [180, 0]
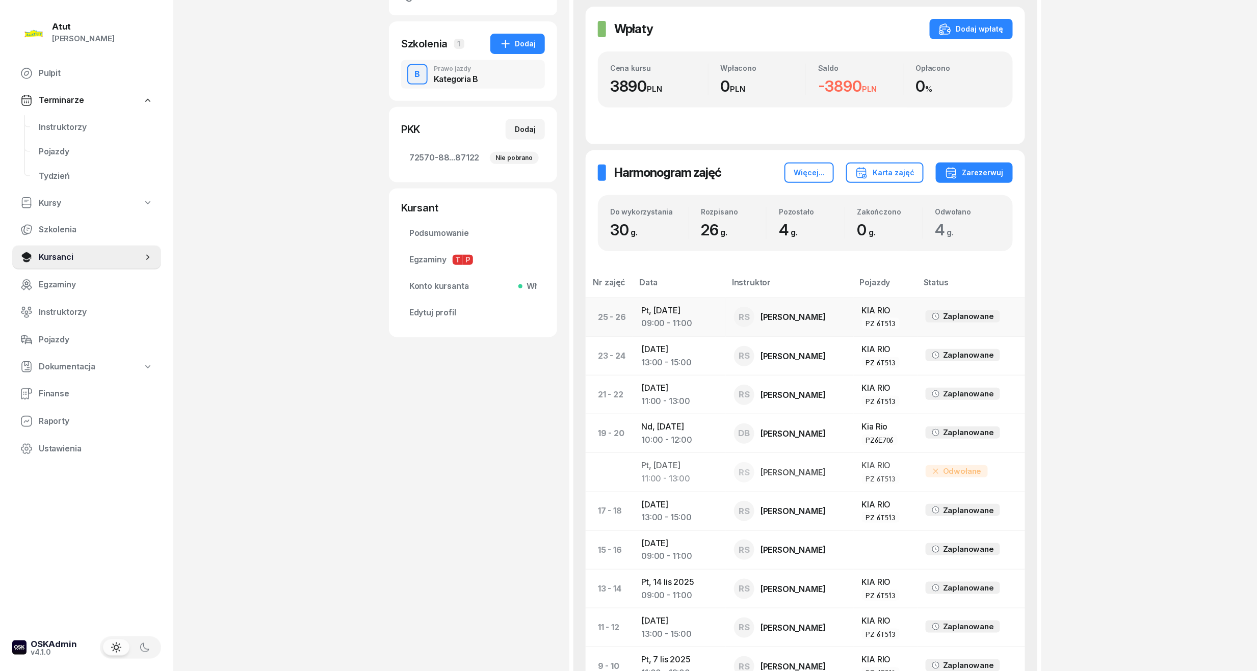
click at [669, 324] on div "09:00 - 11:00" at bounding box center [679, 323] width 76 height 13
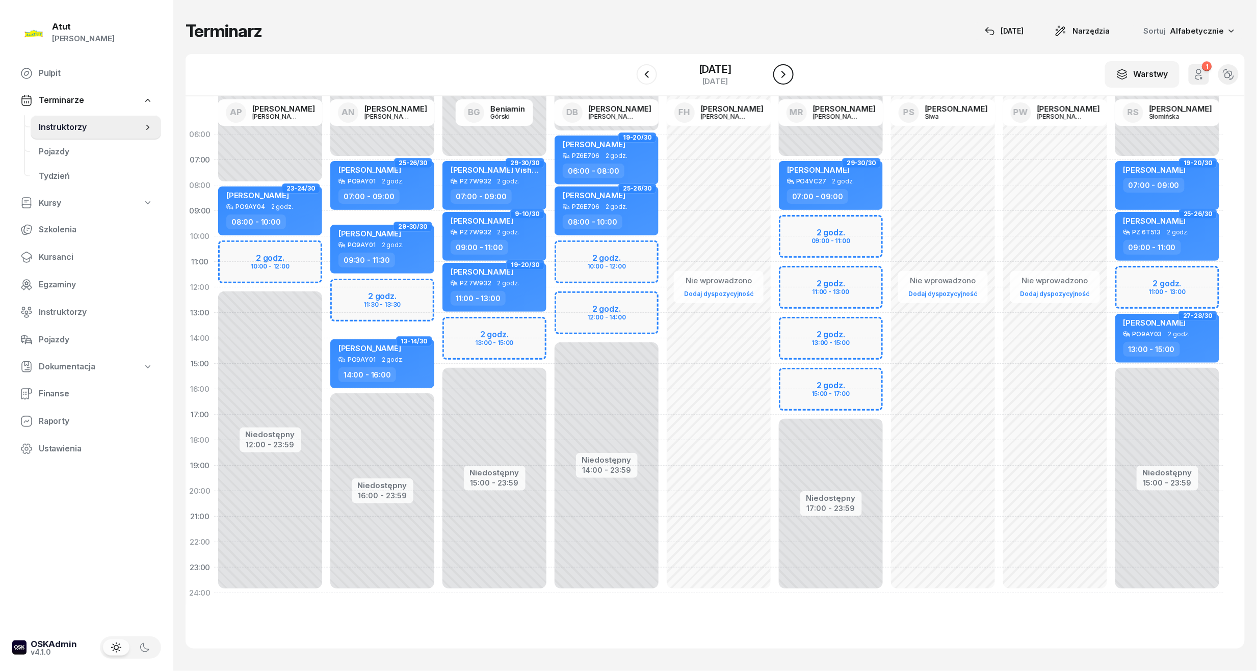
click at [779, 79] on button "button" at bounding box center [783, 74] width 20 height 20
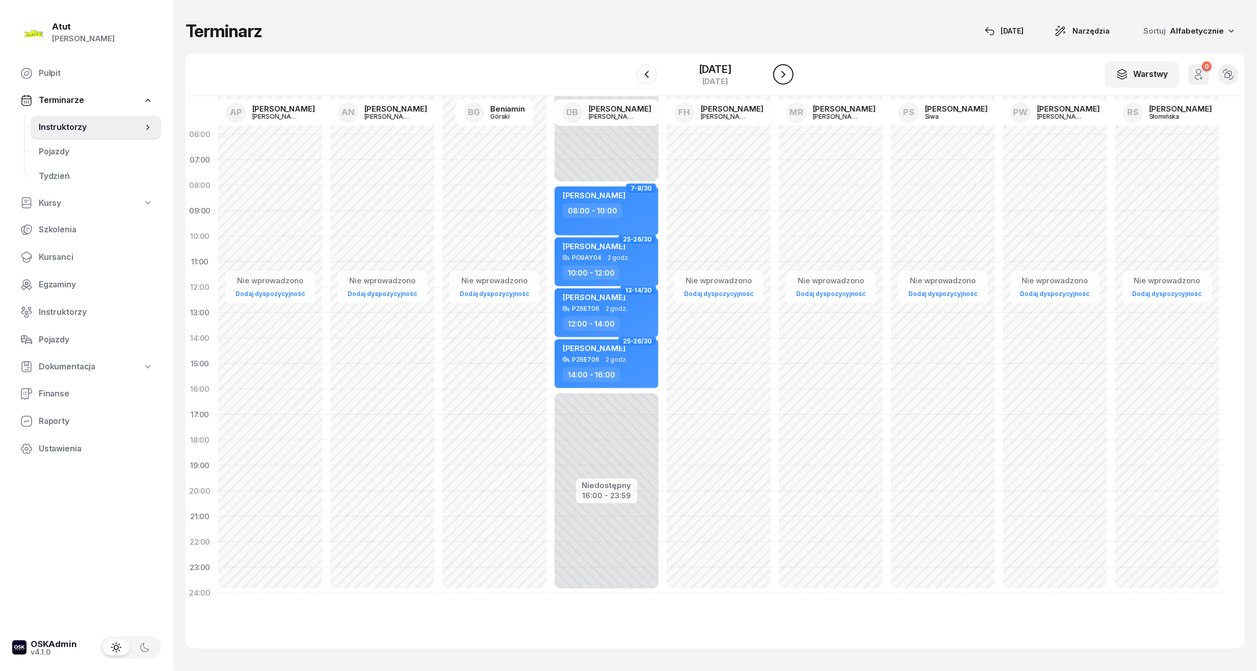
click at [779, 79] on button "button" at bounding box center [783, 74] width 20 height 20
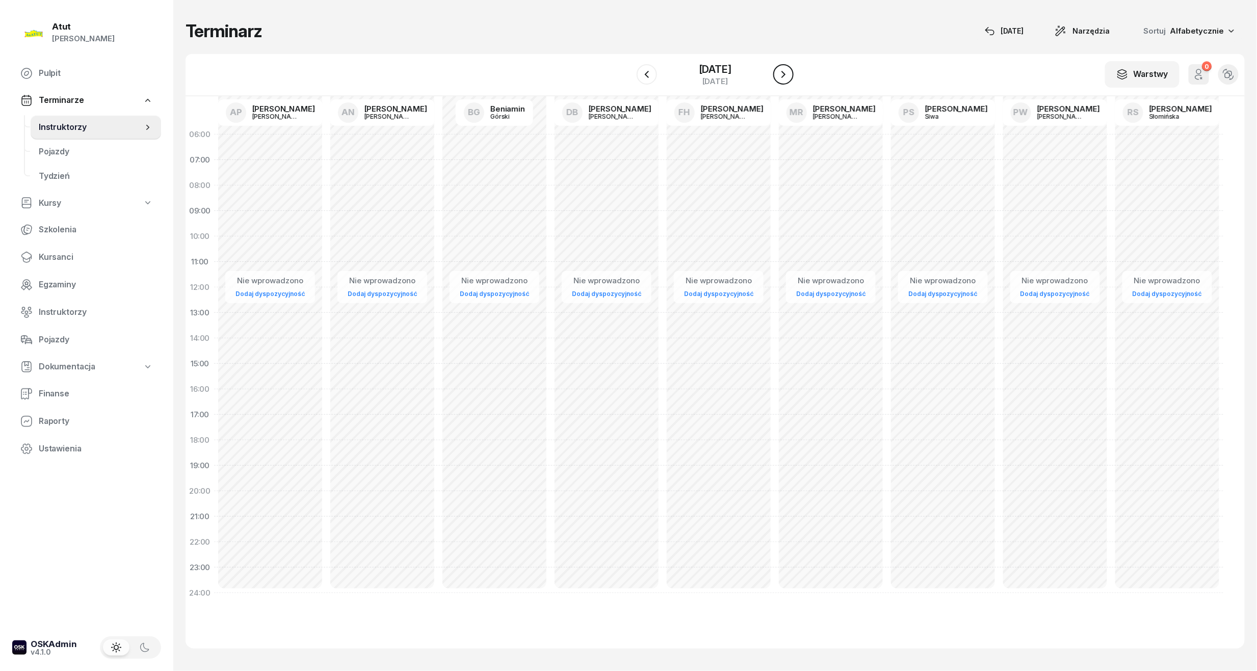
click at [779, 79] on button "button" at bounding box center [783, 74] width 20 height 20
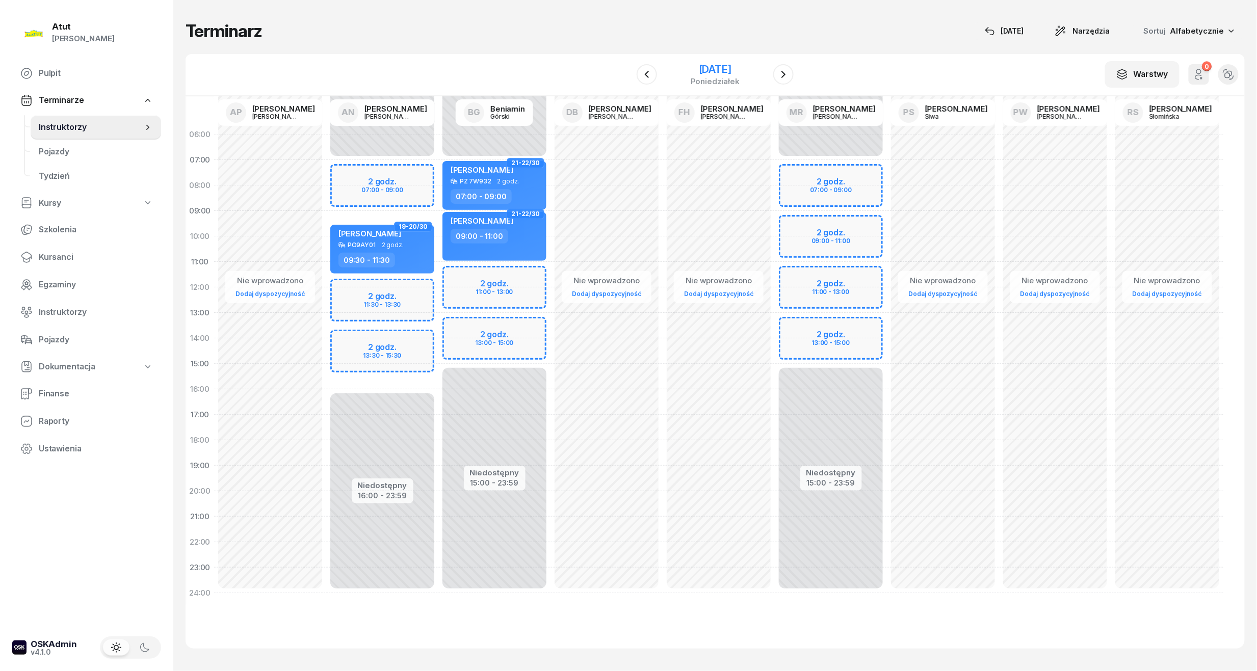
click at [724, 70] on div "[DATE]" at bounding box center [715, 69] width 49 height 10
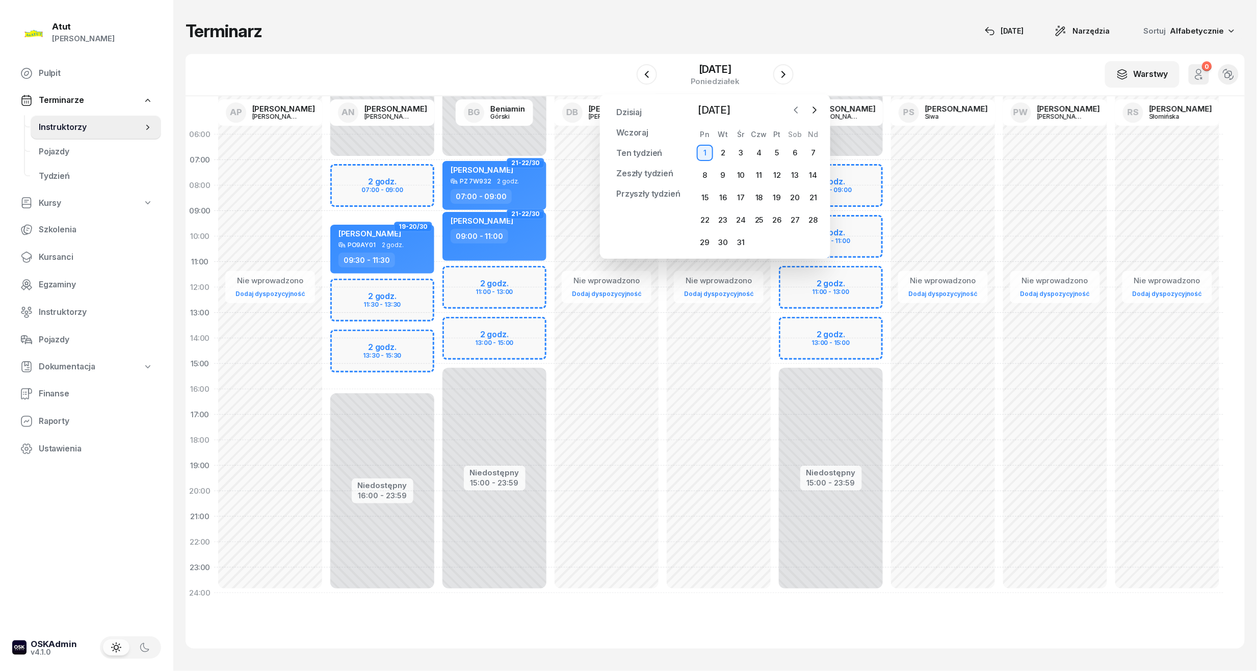
click at [799, 107] on icon "button" at bounding box center [796, 110] width 10 height 10
click at [813, 107] on icon "button" at bounding box center [814, 110] width 3 height 6
click at [740, 148] on div "1" at bounding box center [741, 153] width 16 height 16
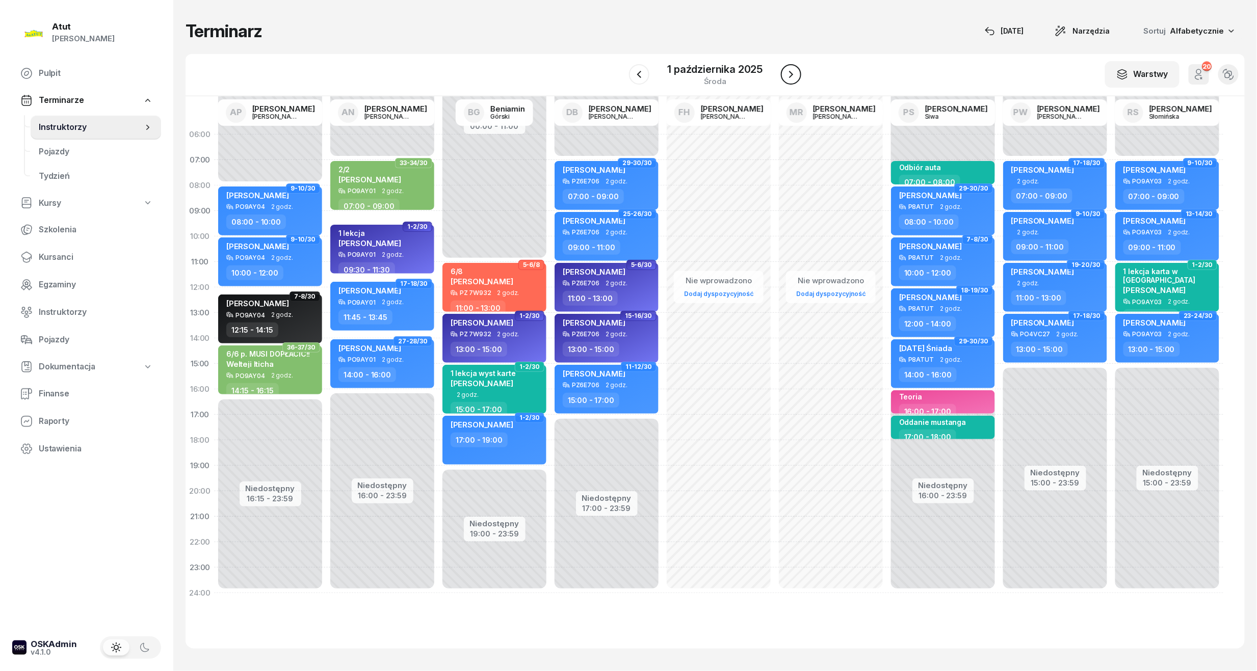
click at [786, 74] on icon "button" at bounding box center [791, 74] width 12 height 12
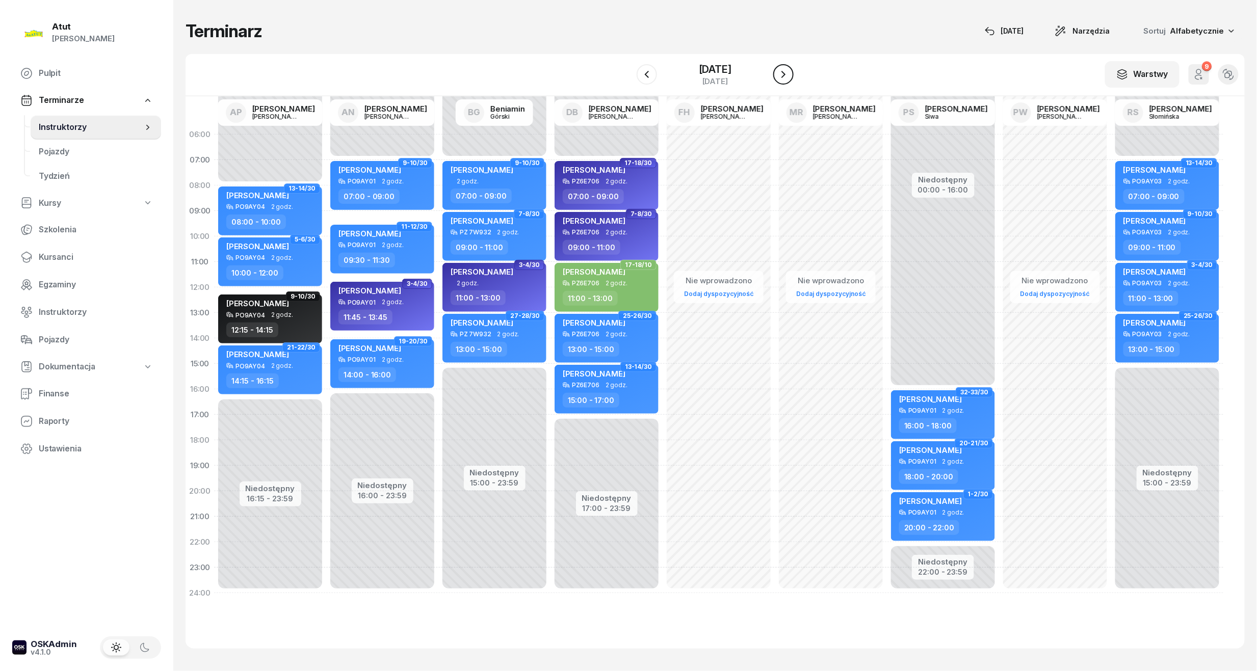
click at [786, 74] on icon "button" at bounding box center [783, 74] width 12 height 12
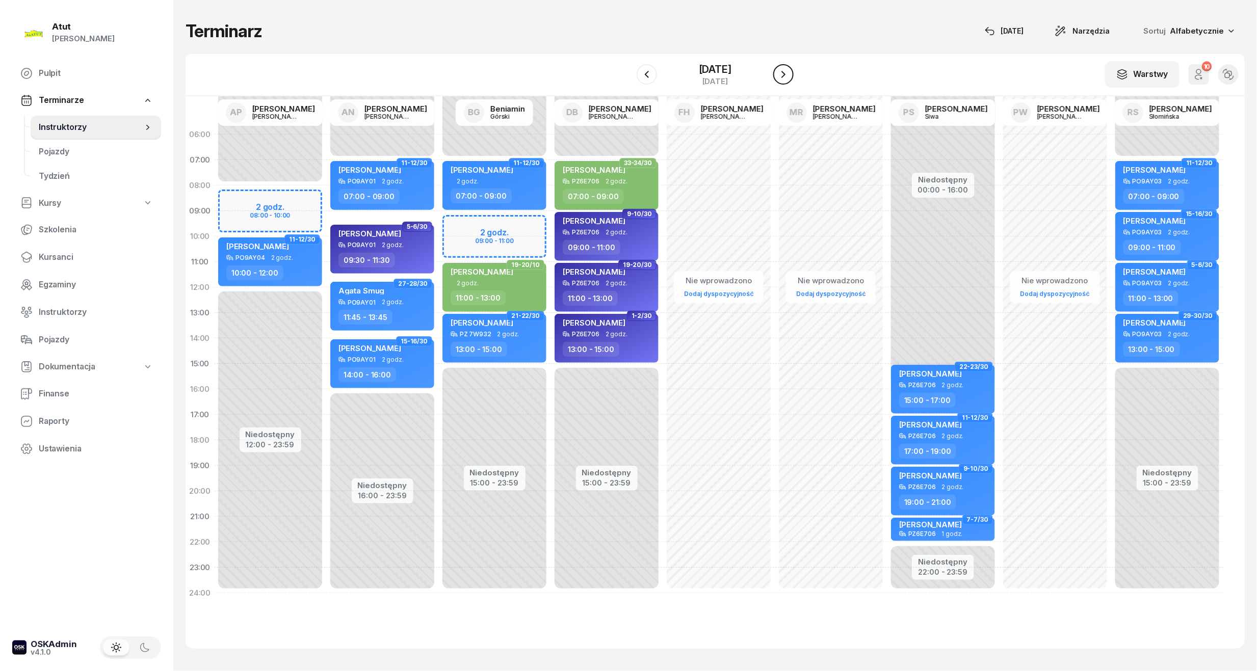
click at [786, 74] on icon "button" at bounding box center [783, 74] width 12 height 12
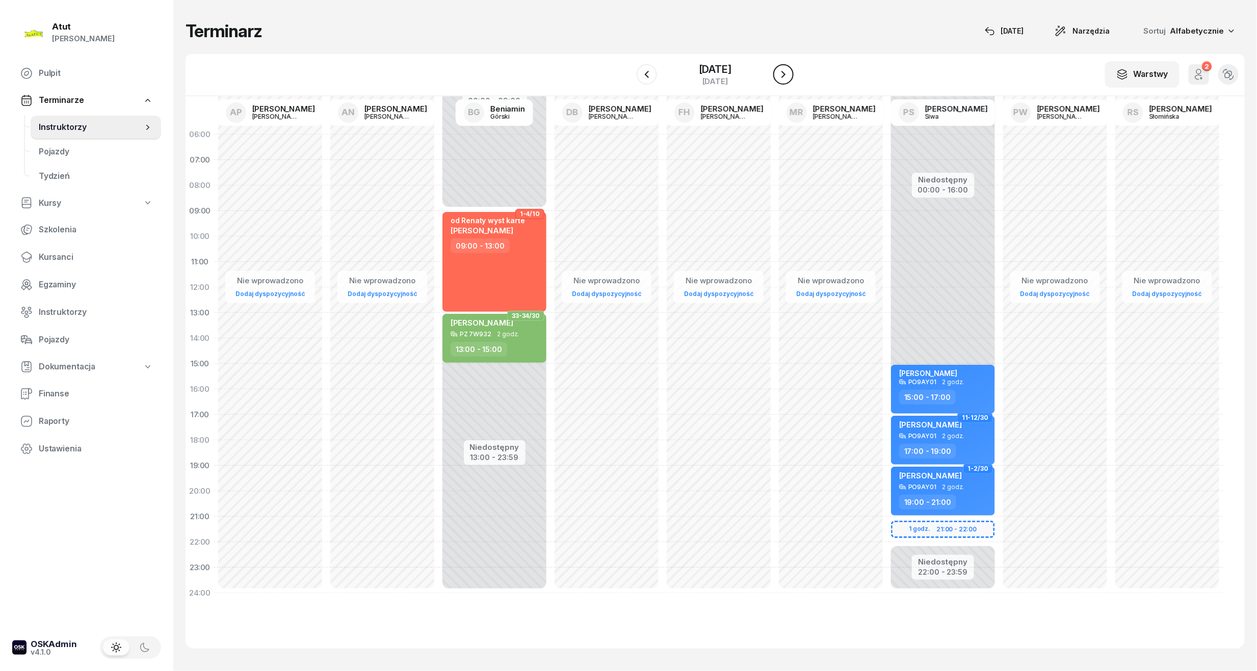
click at [786, 74] on icon "button" at bounding box center [783, 74] width 12 height 12
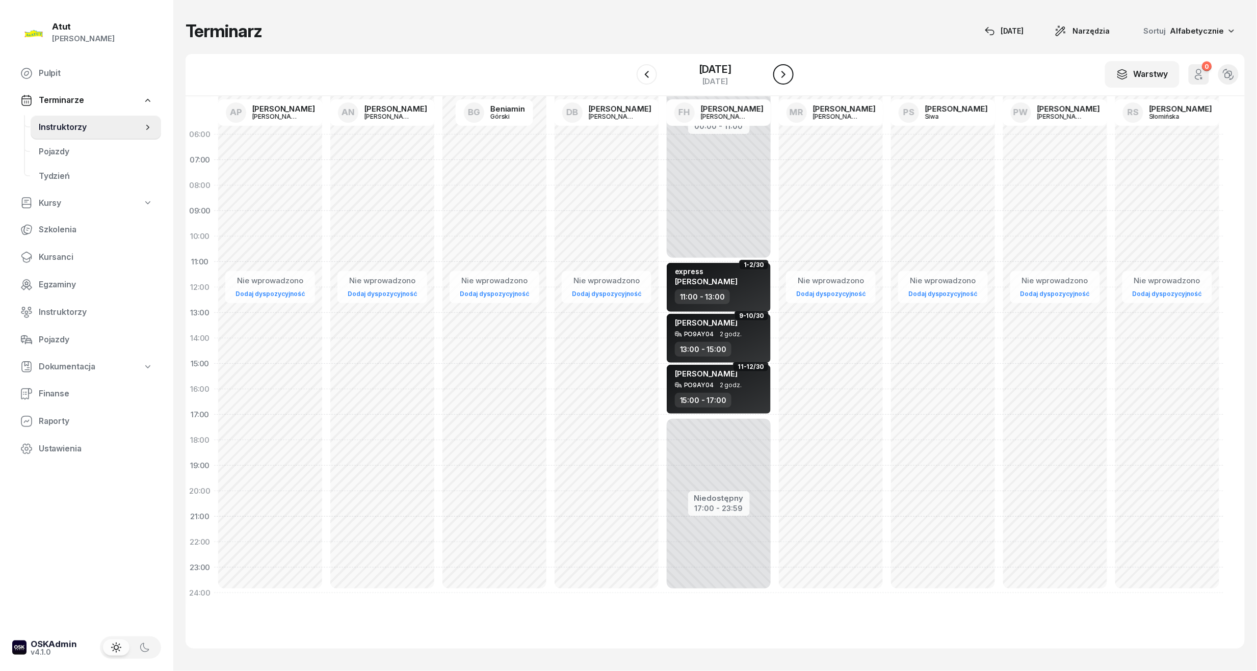
click at [786, 74] on icon "button" at bounding box center [783, 74] width 12 height 12
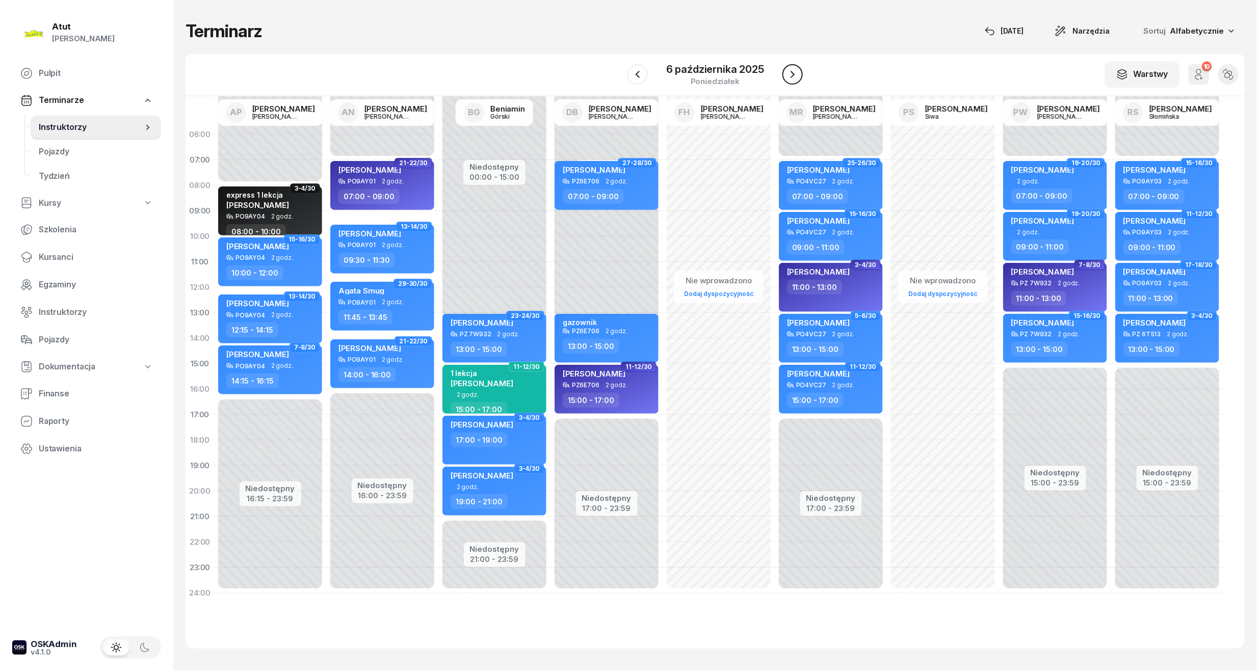
click at [786, 74] on icon "button" at bounding box center [792, 74] width 12 height 12
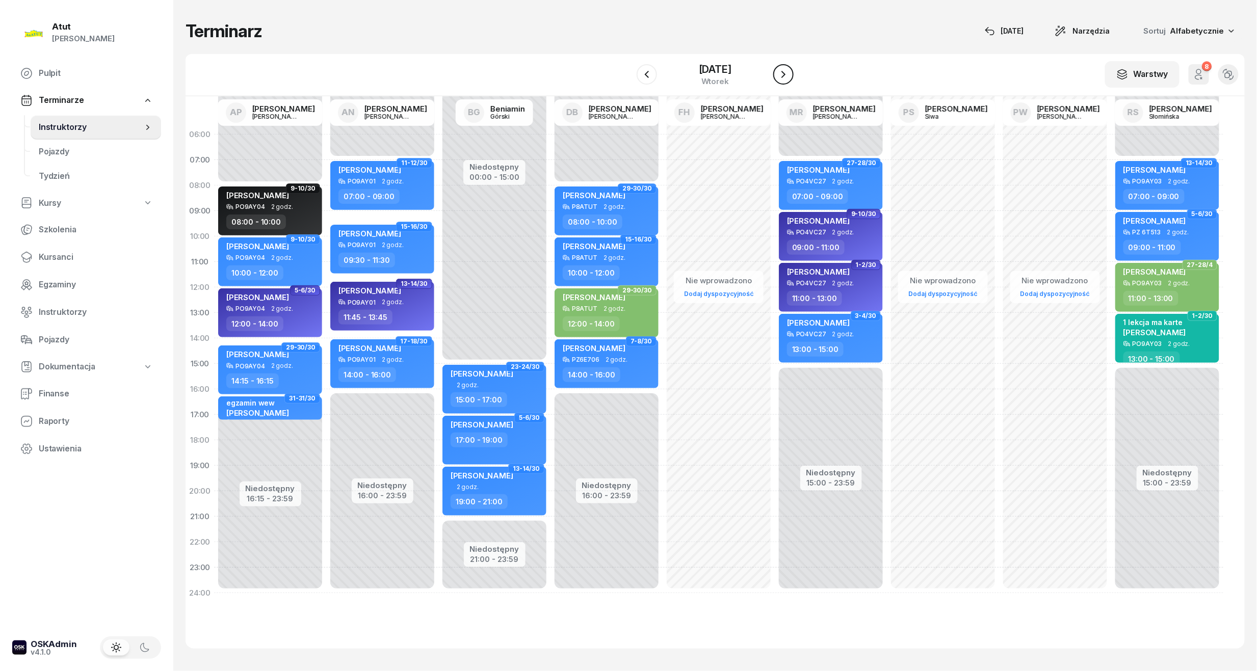
click at [786, 74] on icon "button" at bounding box center [783, 74] width 12 height 12
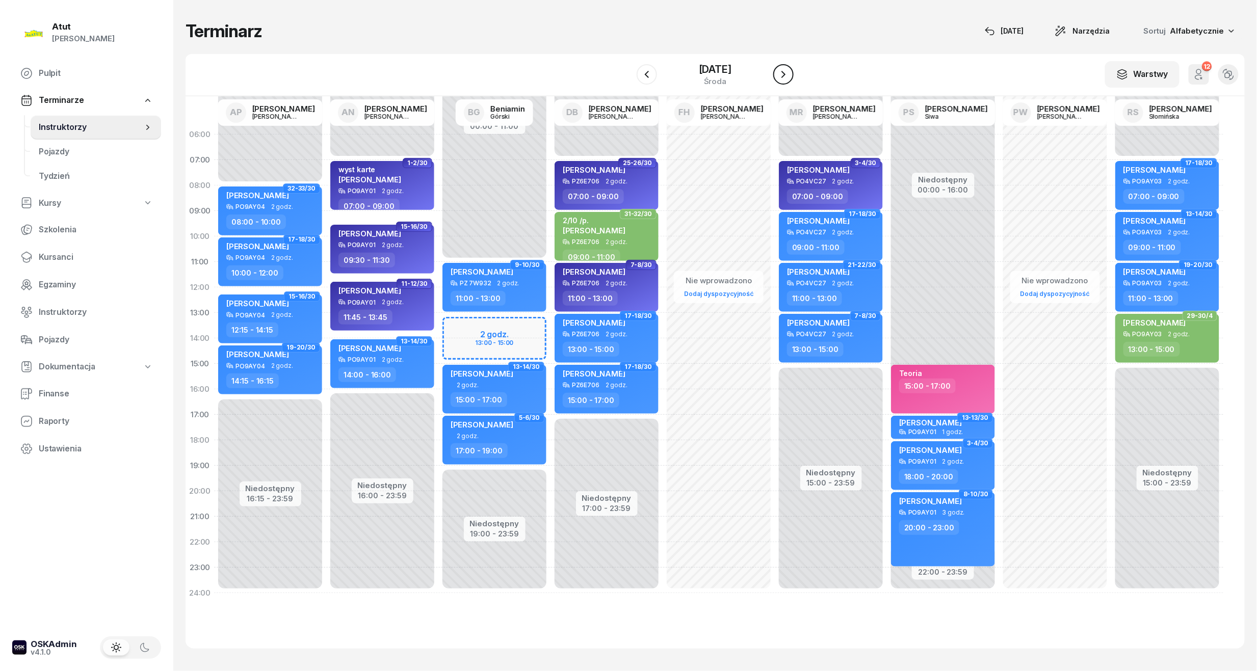
click at [786, 74] on icon "button" at bounding box center [783, 74] width 12 height 12
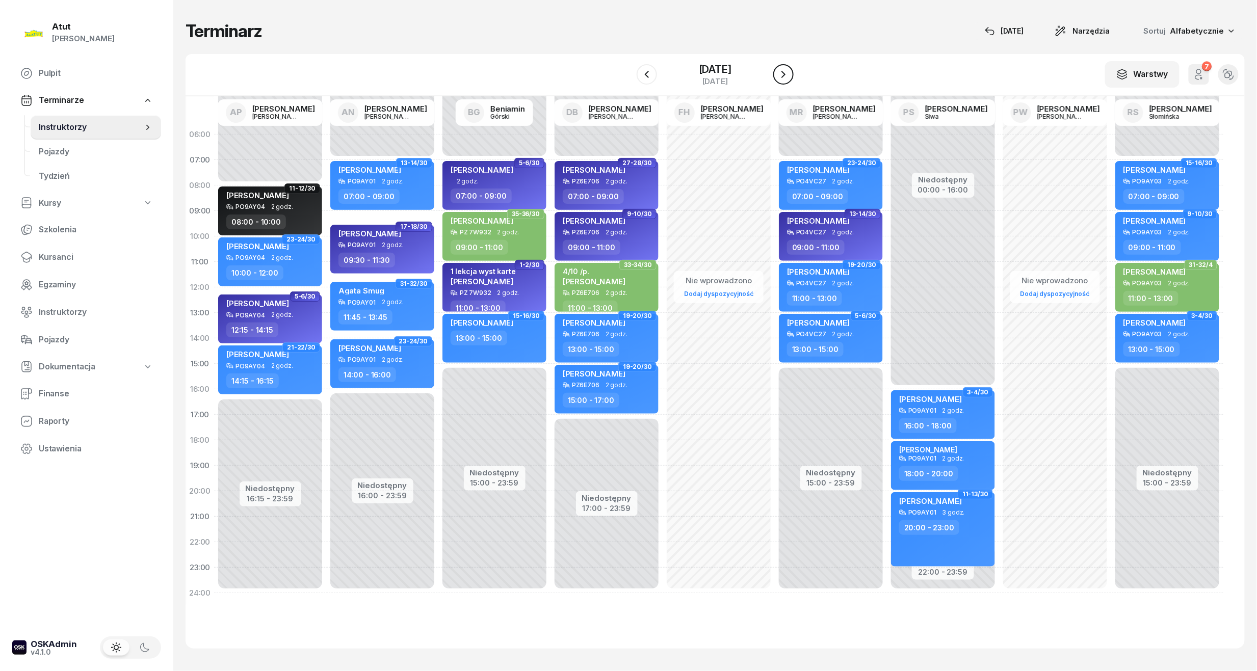
click at [786, 74] on icon "button" at bounding box center [783, 74] width 12 height 12
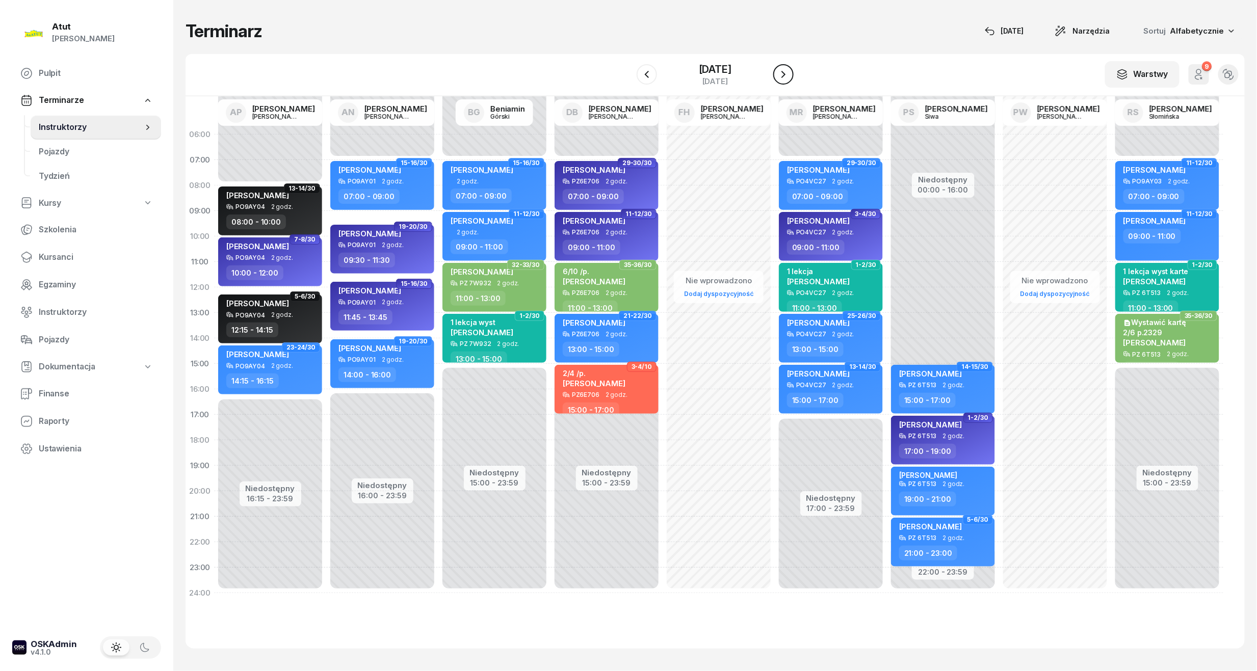
click at [786, 74] on button "button" at bounding box center [783, 74] width 20 height 20
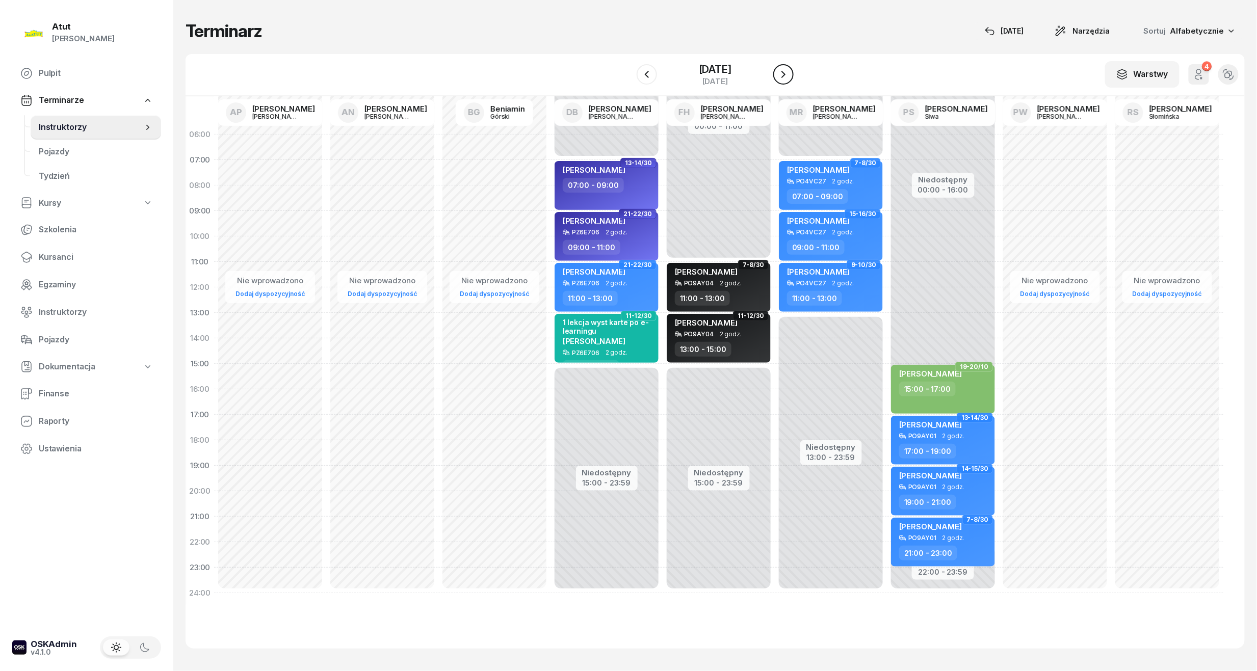
click at [786, 74] on button "button" at bounding box center [783, 74] width 20 height 20
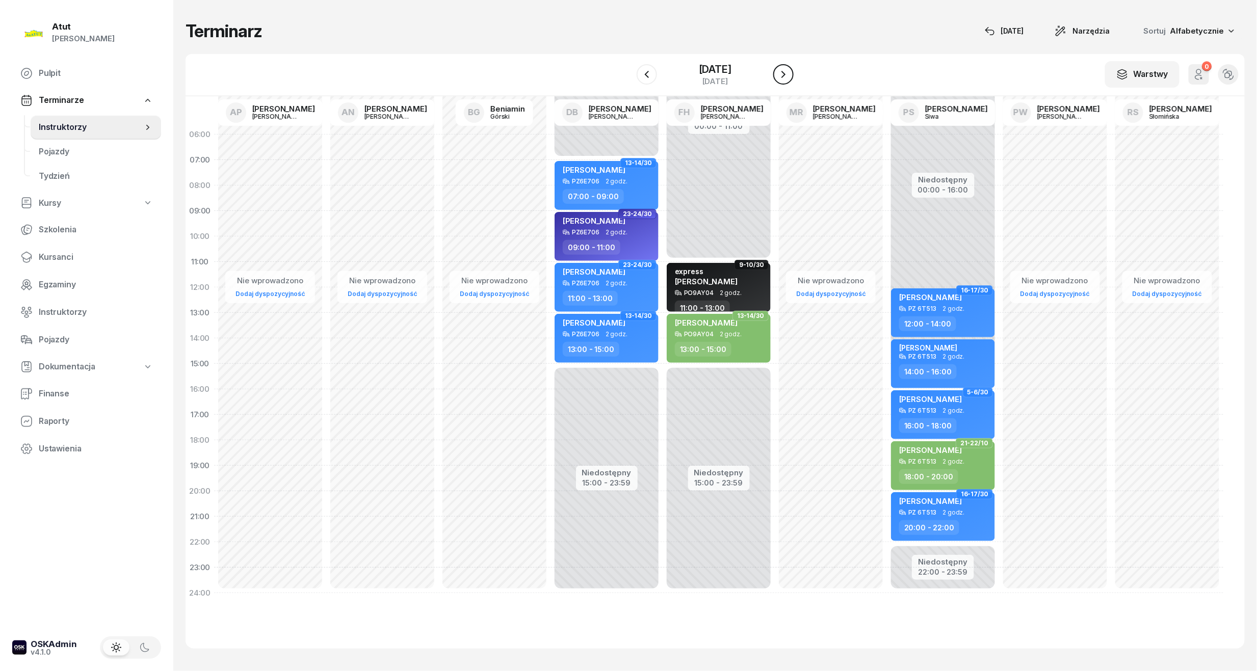
click at [786, 74] on button "button" at bounding box center [783, 74] width 20 height 20
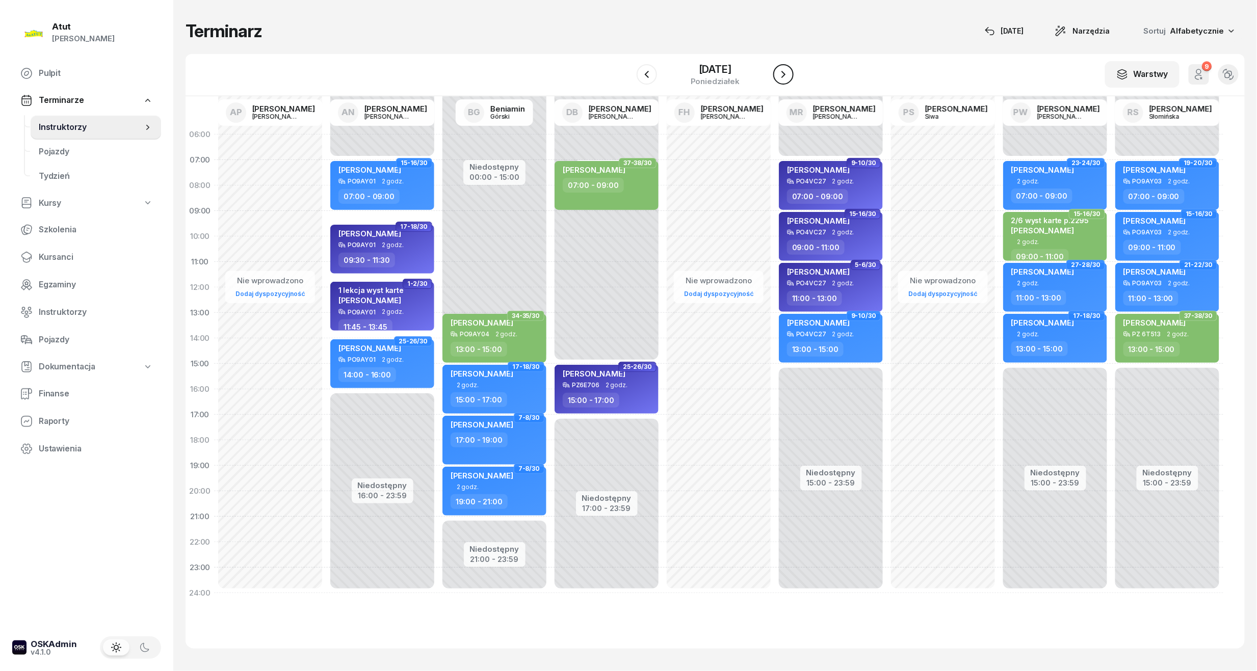
click at [786, 74] on button "button" at bounding box center [783, 74] width 20 height 20
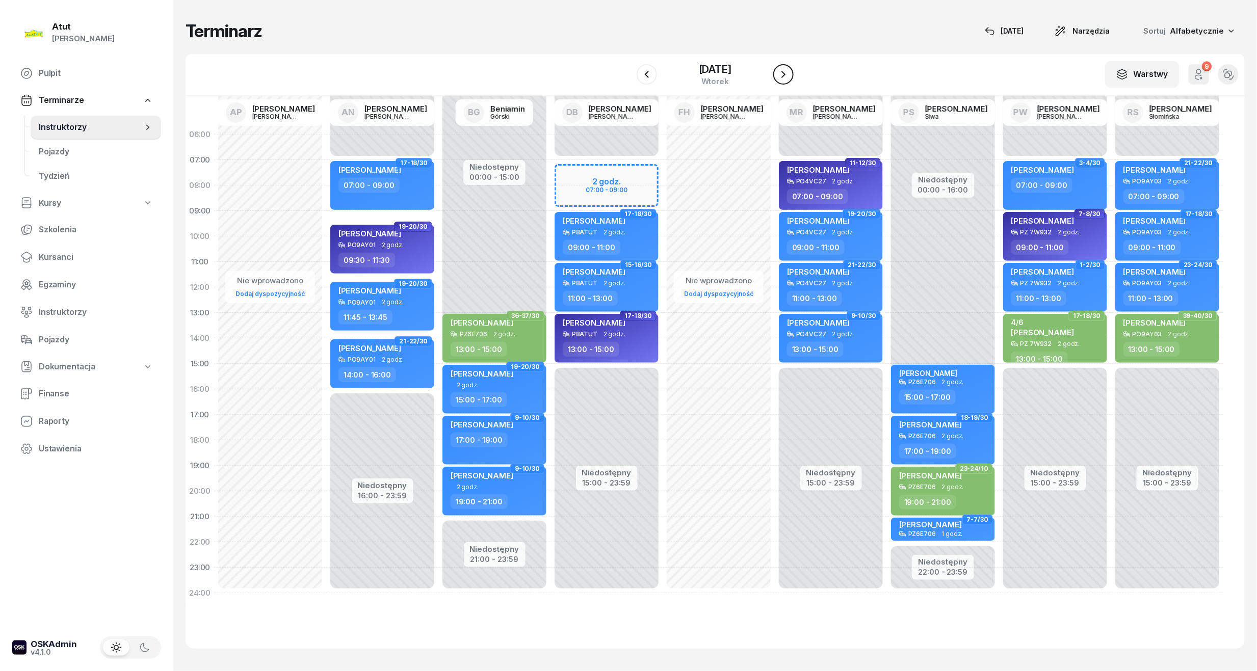
click at [786, 74] on button "button" at bounding box center [783, 74] width 20 height 20
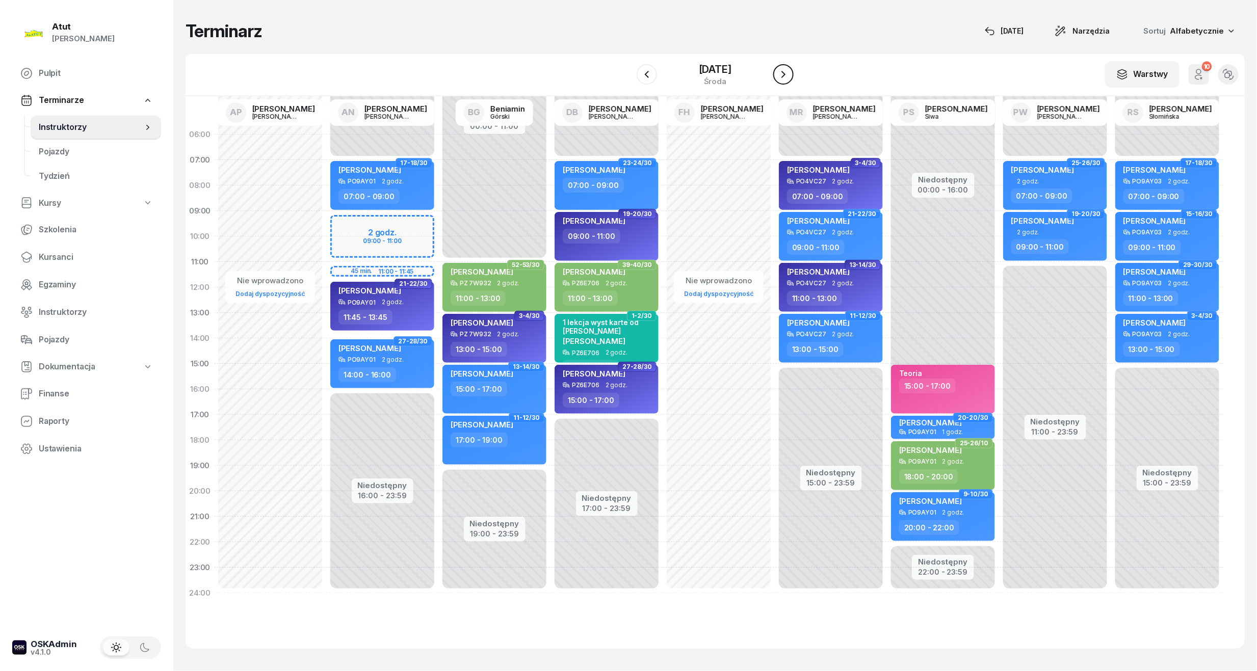
click at [786, 74] on button "button" at bounding box center [783, 74] width 20 height 20
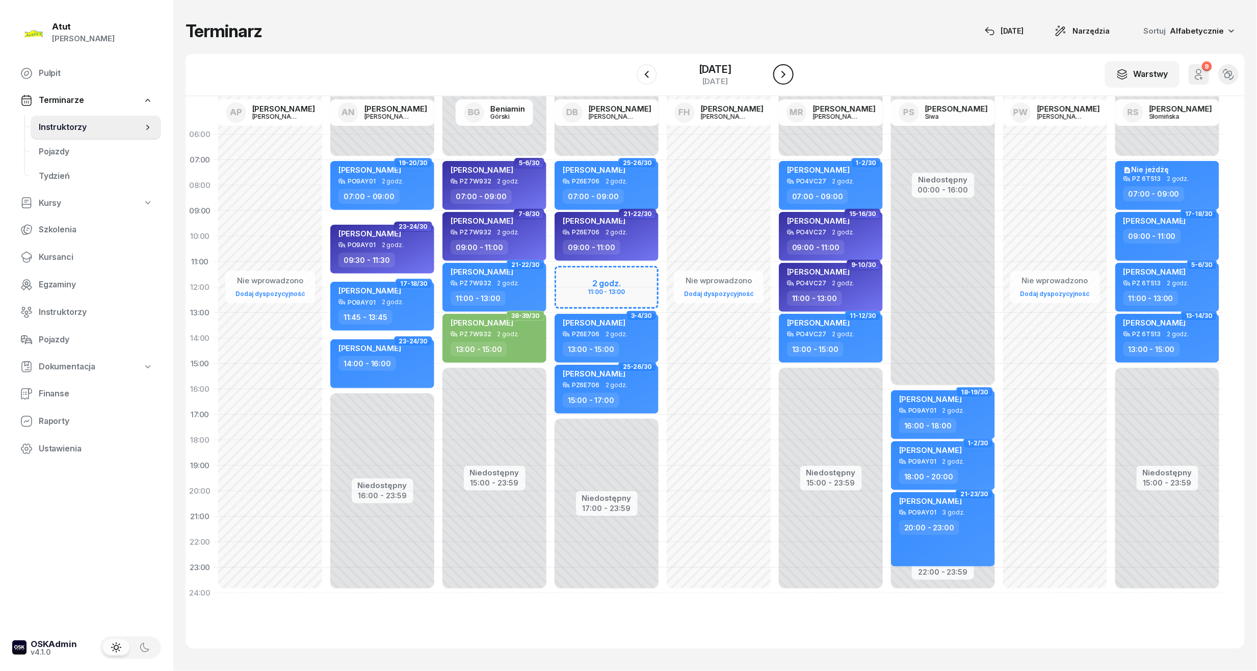
click at [786, 74] on button "button" at bounding box center [783, 74] width 20 height 20
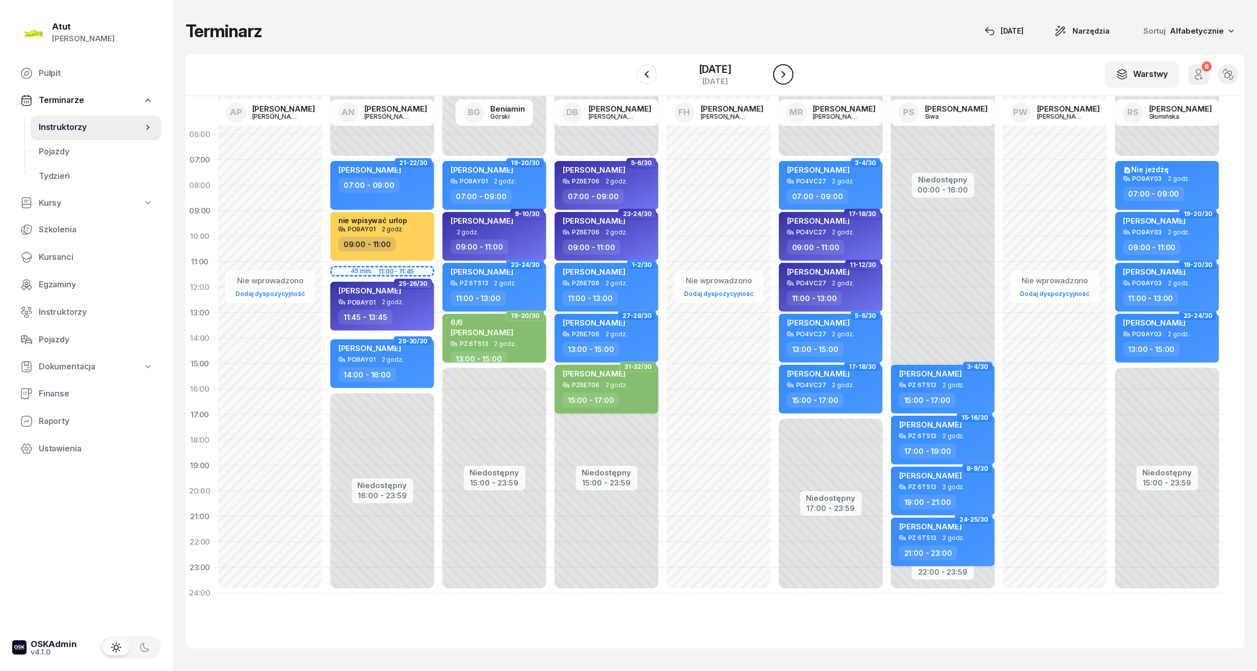
click at [786, 74] on button "button" at bounding box center [783, 74] width 20 height 20
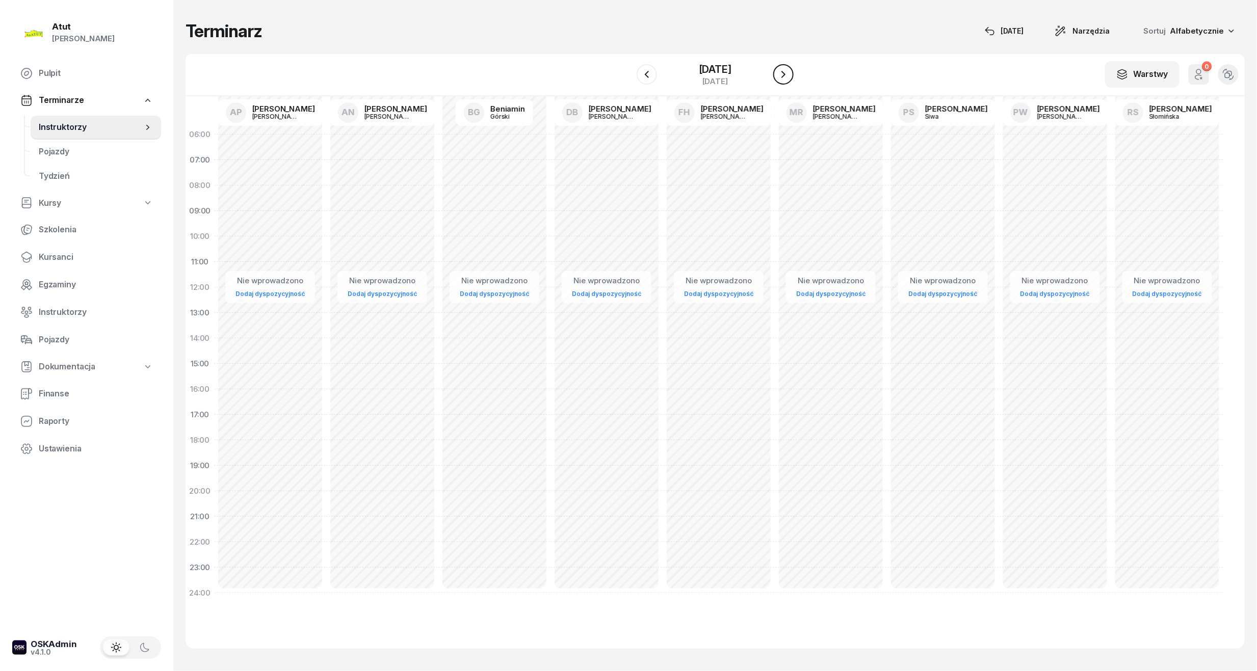
click at [786, 74] on button "button" at bounding box center [783, 74] width 20 height 20
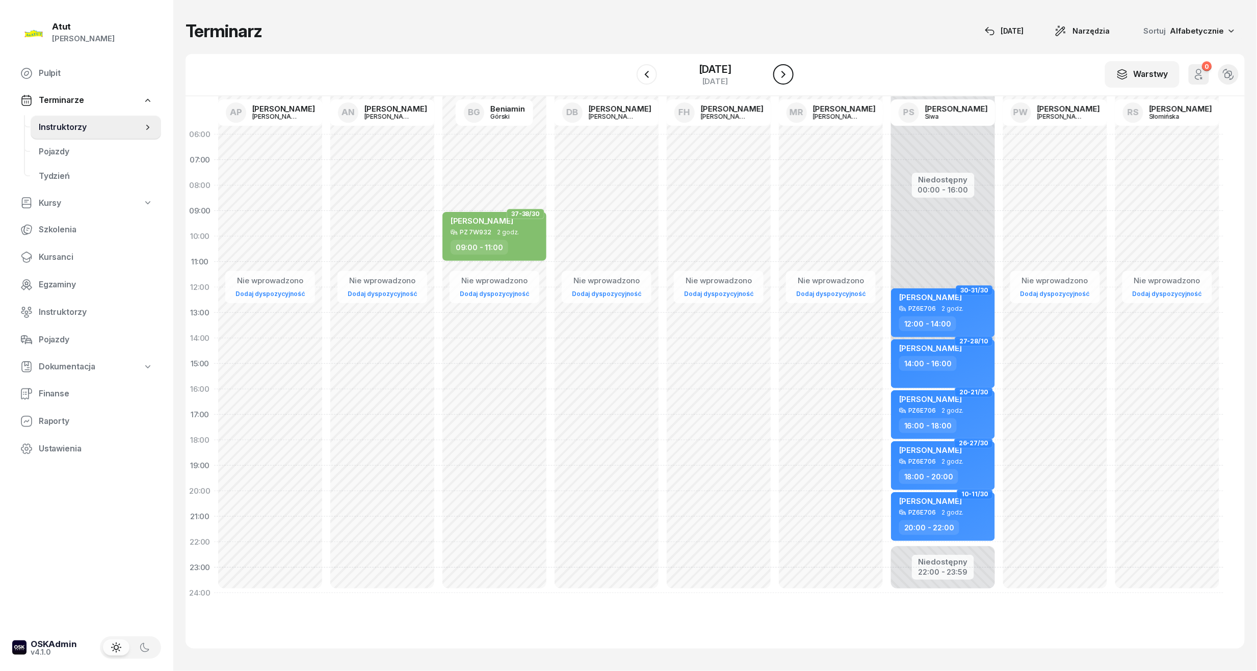
click at [786, 74] on button "button" at bounding box center [783, 74] width 20 height 20
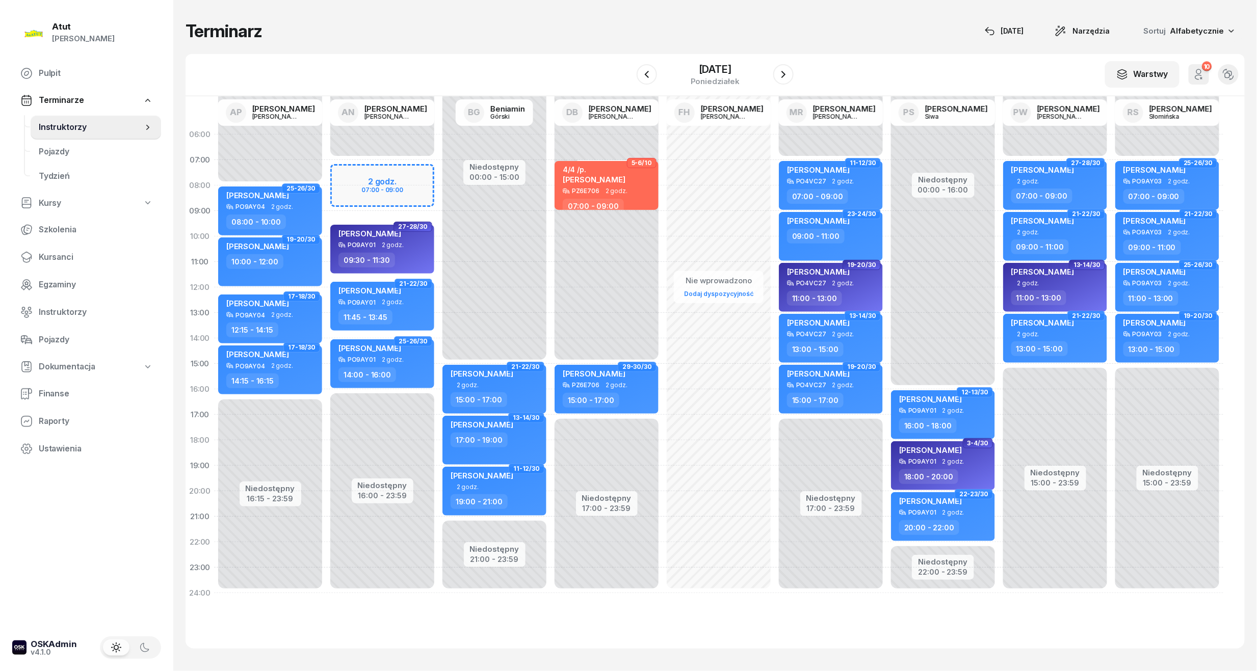
drag, startPoint x: 786, startPoint y: 74, endPoint x: 785, endPoint y: 79, distance: 5.2
click at [785, 79] on div at bounding box center [783, 74] width 20 height 20
click at [789, 72] on icon "button" at bounding box center [783, 74] width 12 height 12
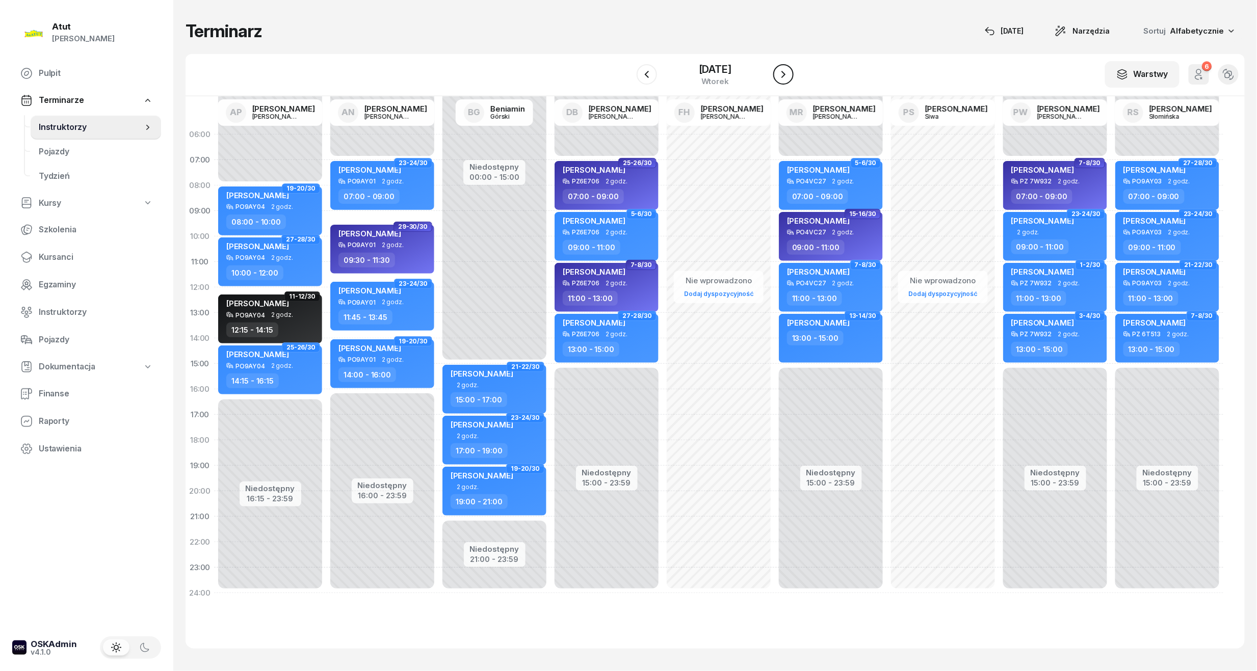
click at [789, 74] on icon "button" at bounding box center [783, 74] width 12 height 12
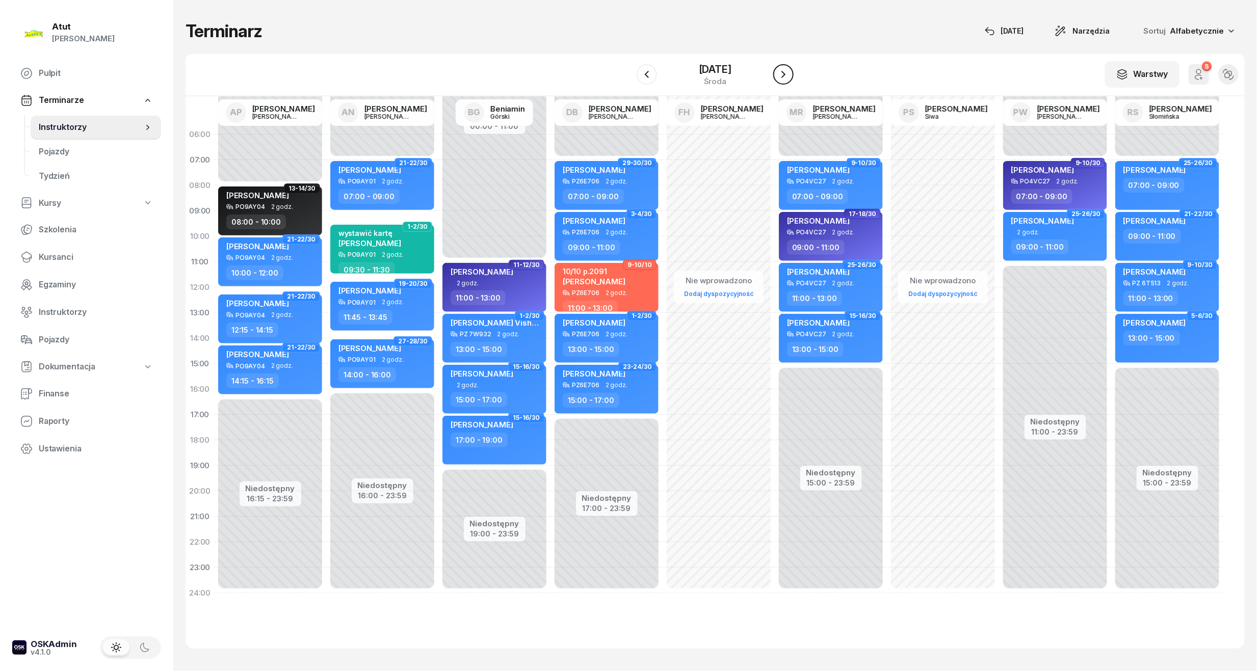
click at [793, 81] on button "button" at bounding box center [783, 74] width 20 height 20
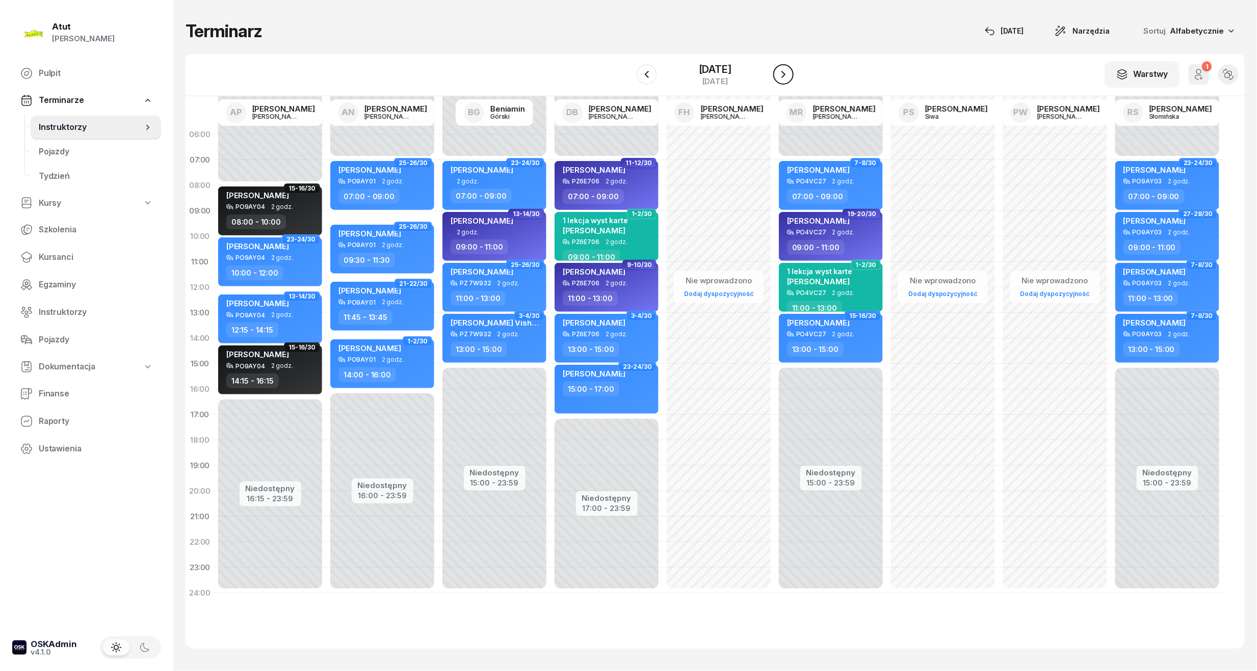
click at [793, 81] on button "button" at bounding box center [783, 74] width 20 height 20
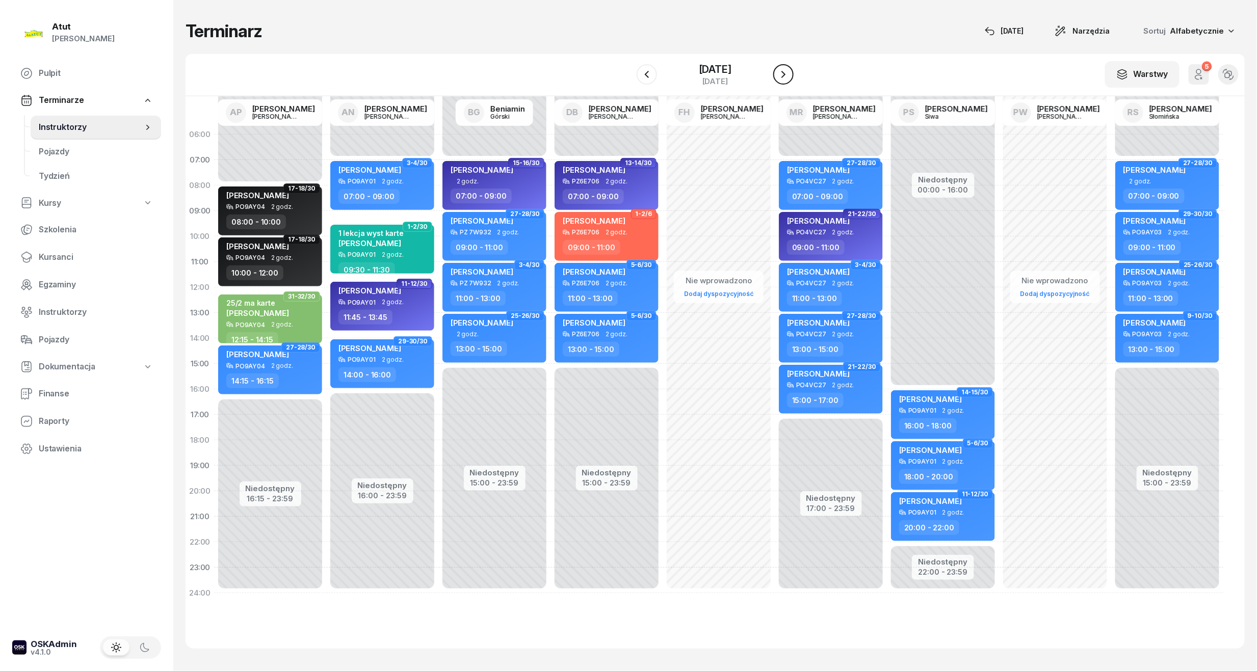
click at [793, 81] on button "button" at bounding box center [783, 74] width 20 height 20
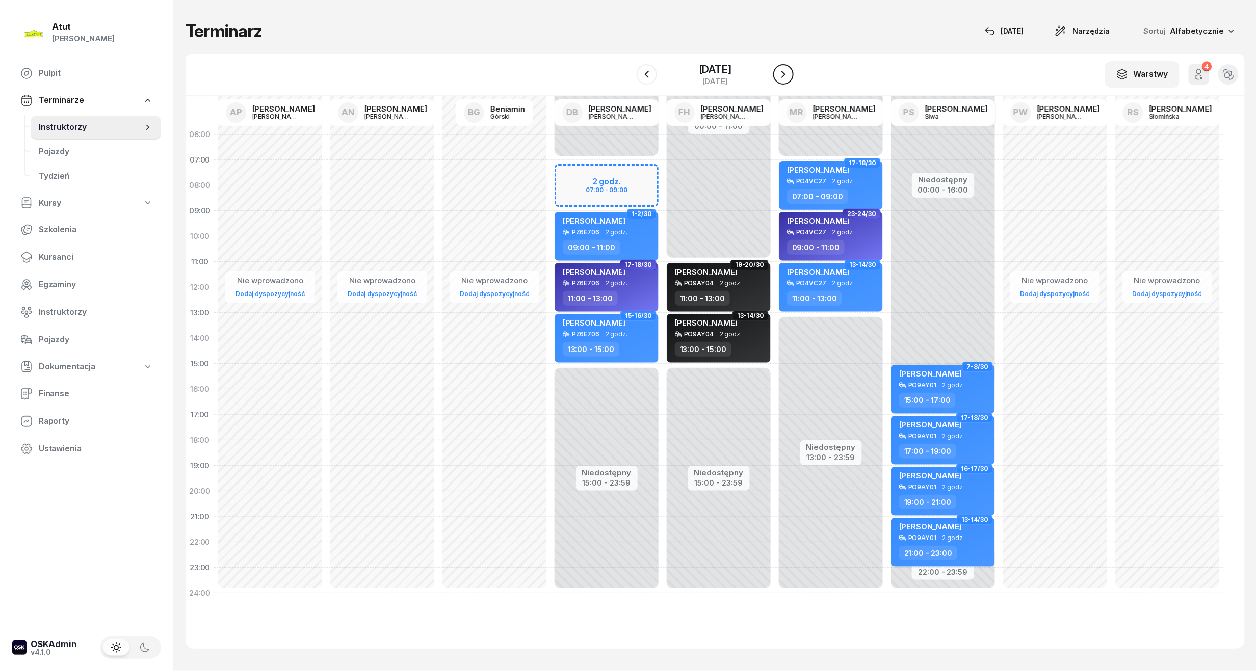
click at [793, 81] on button "button" at bounding box center [783, 74] width 20 height 20
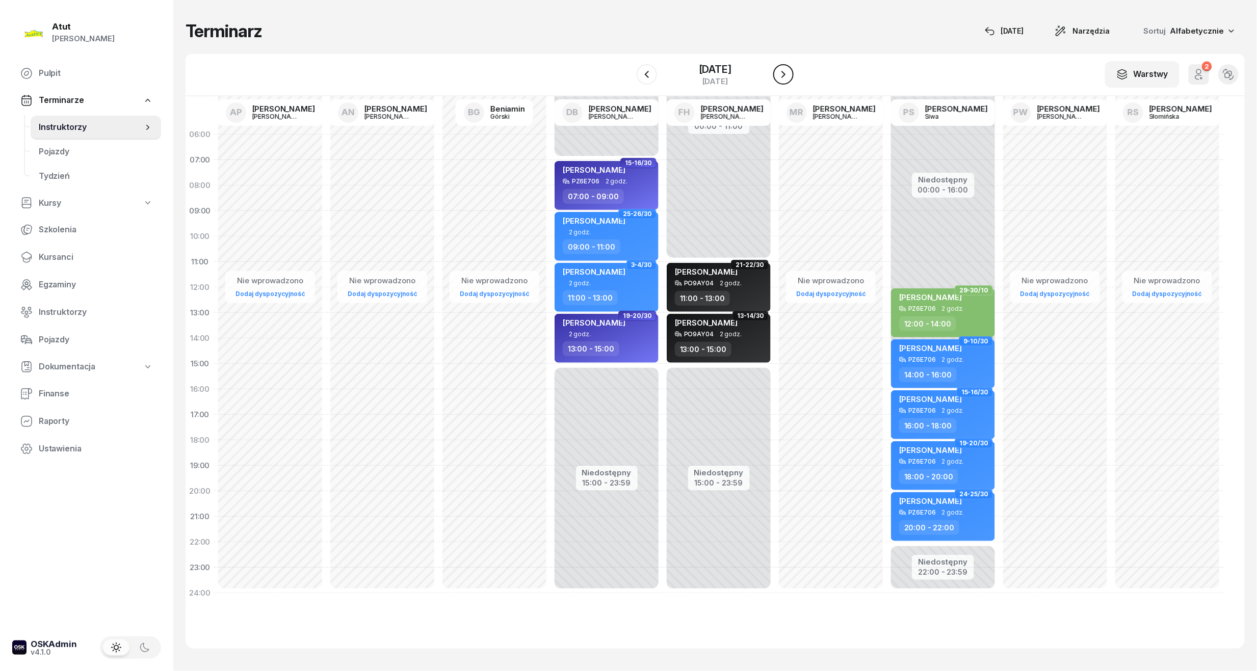
click at [793, 81] on button "button" at bounding box center [783, 74] width 20 height 20
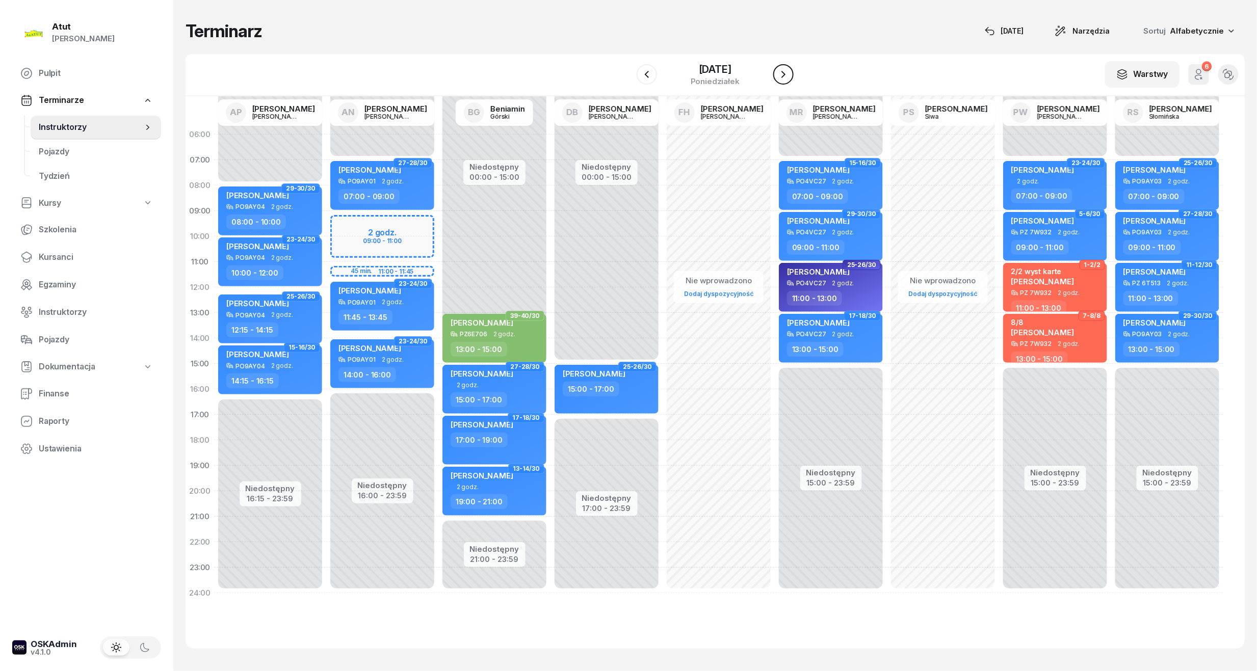
click at [789, 72] on icon "button" at bounding box center [783, 74] width 12 height 12
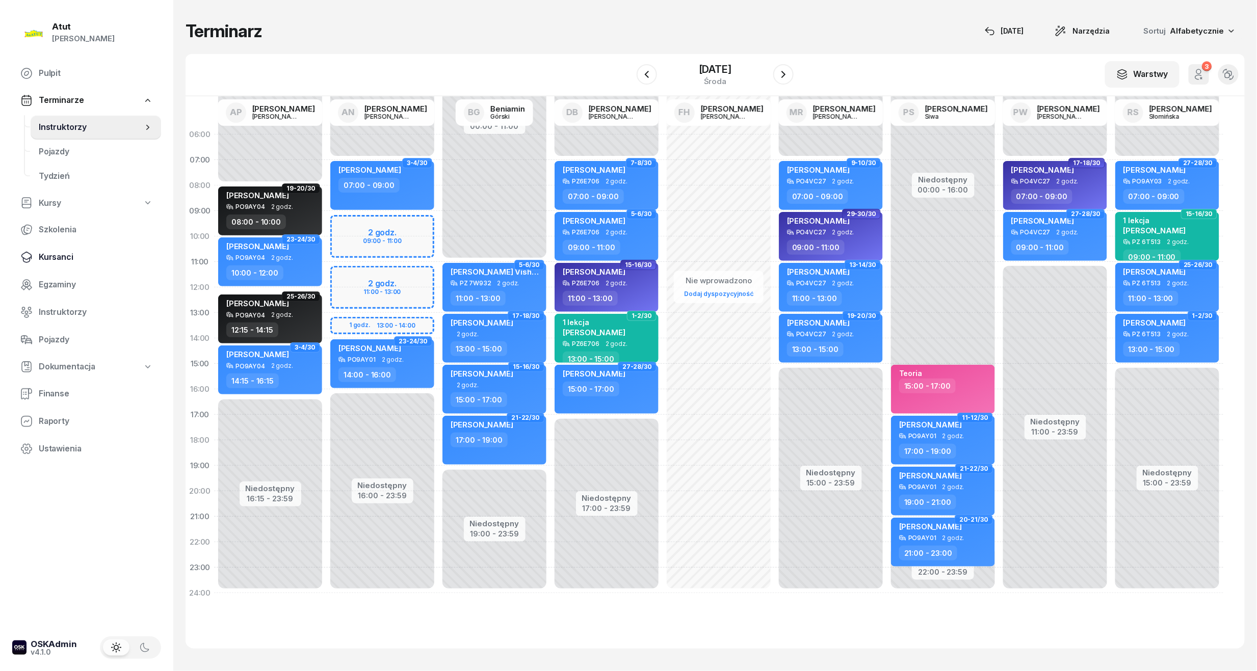
click at [49, 255] on span "Kursanci" at bounding box center [96, 257] width 114 height 13
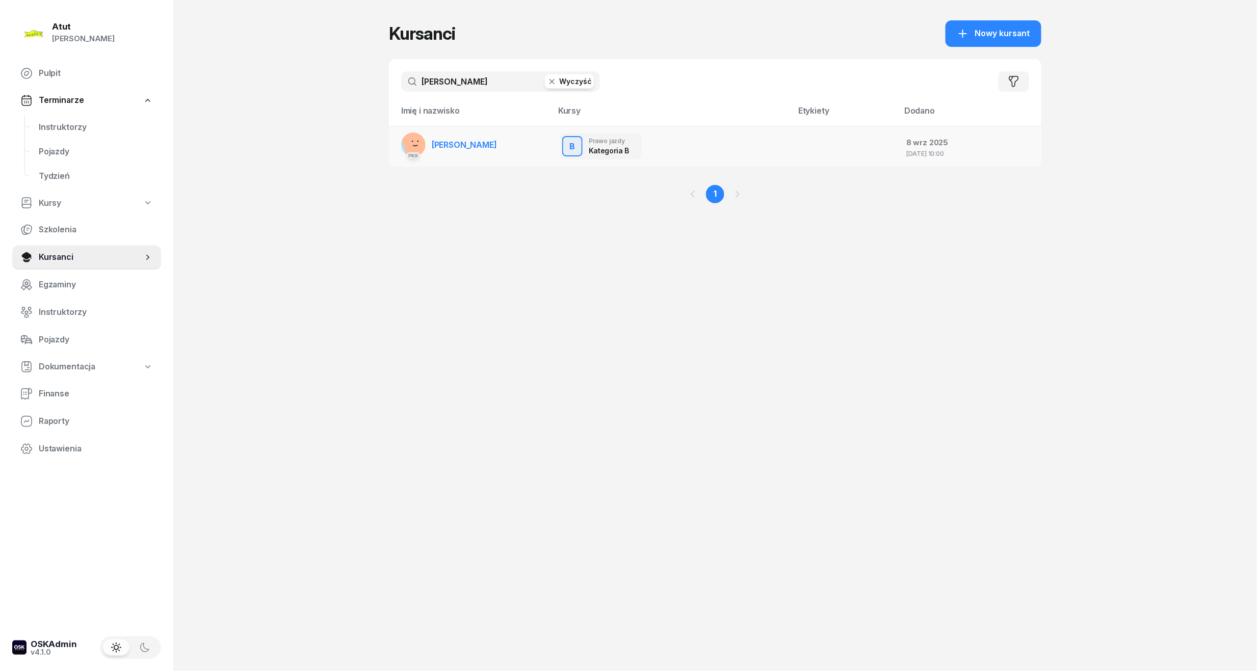
click at [463, 143] on span "[PERSON_NAME]" at bounding box center [464, 145] width 65 height 10
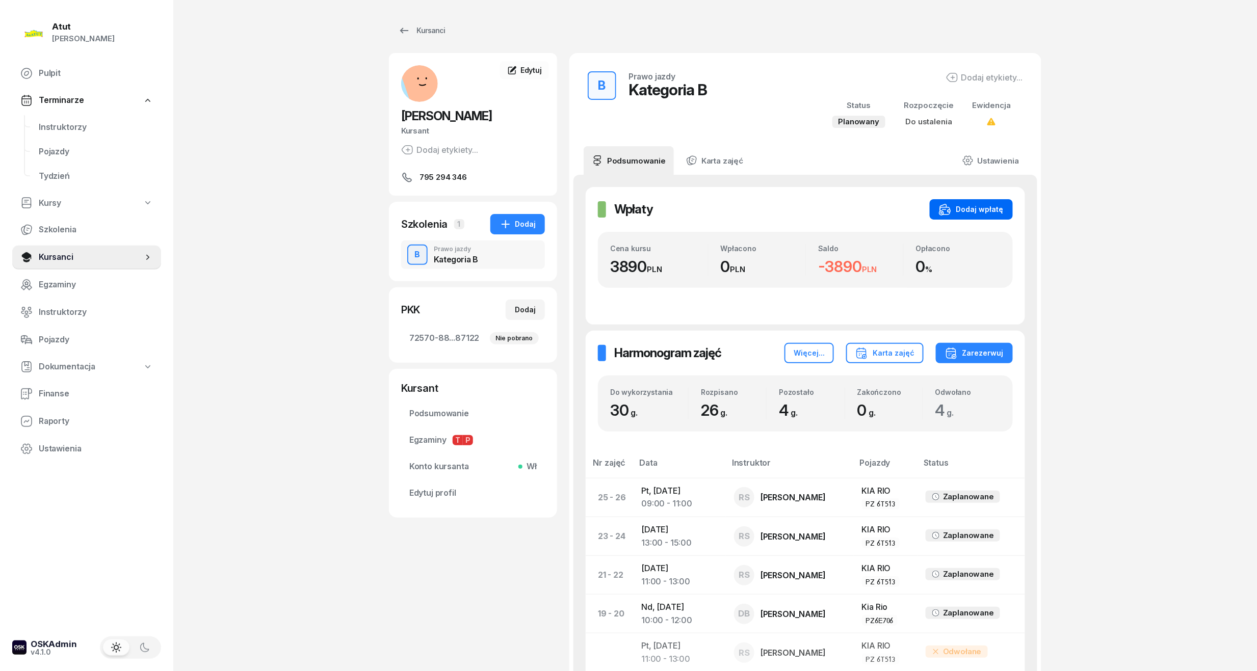
click at [989, 208] on div "Dodaj wpłatę" at bounding box center [971, 209] width 65 height 12
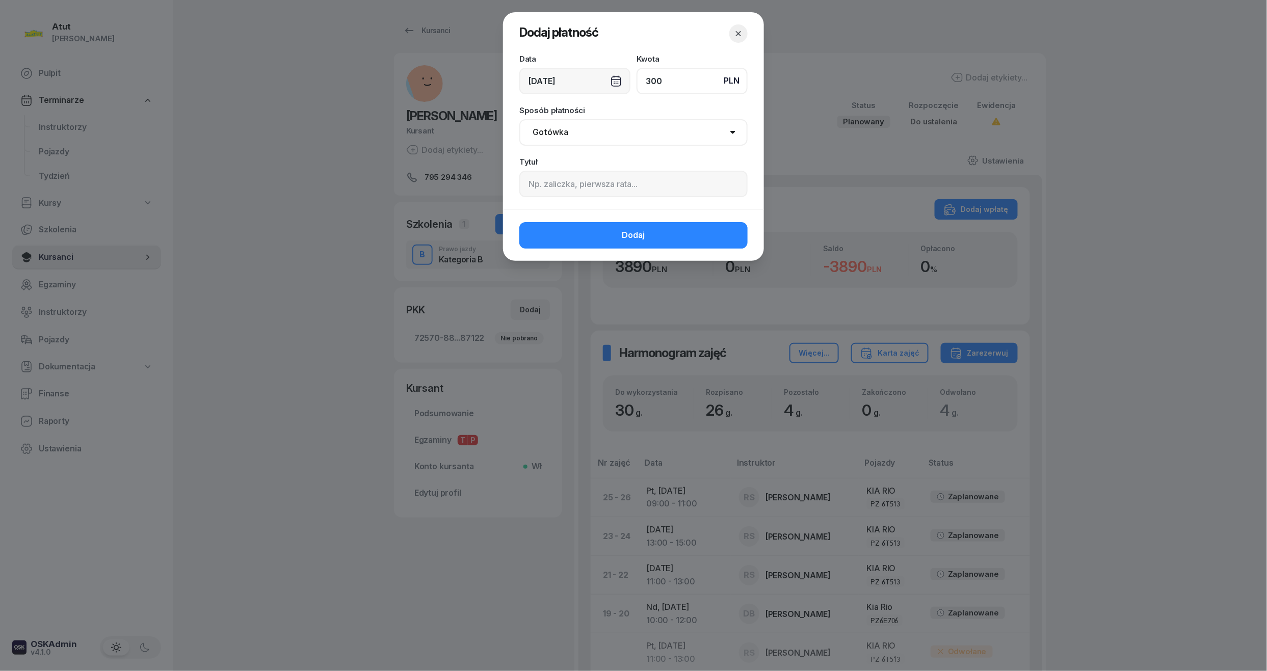
type input "300"
click at [604, 194] on input at bounding box center [633, 184] width 228 height 26
paste input "2191"
type input "1 rata/p.2191"
click at [606, 240] on button "Dodaj" at bounding box center [633, 235] width 228 height 26
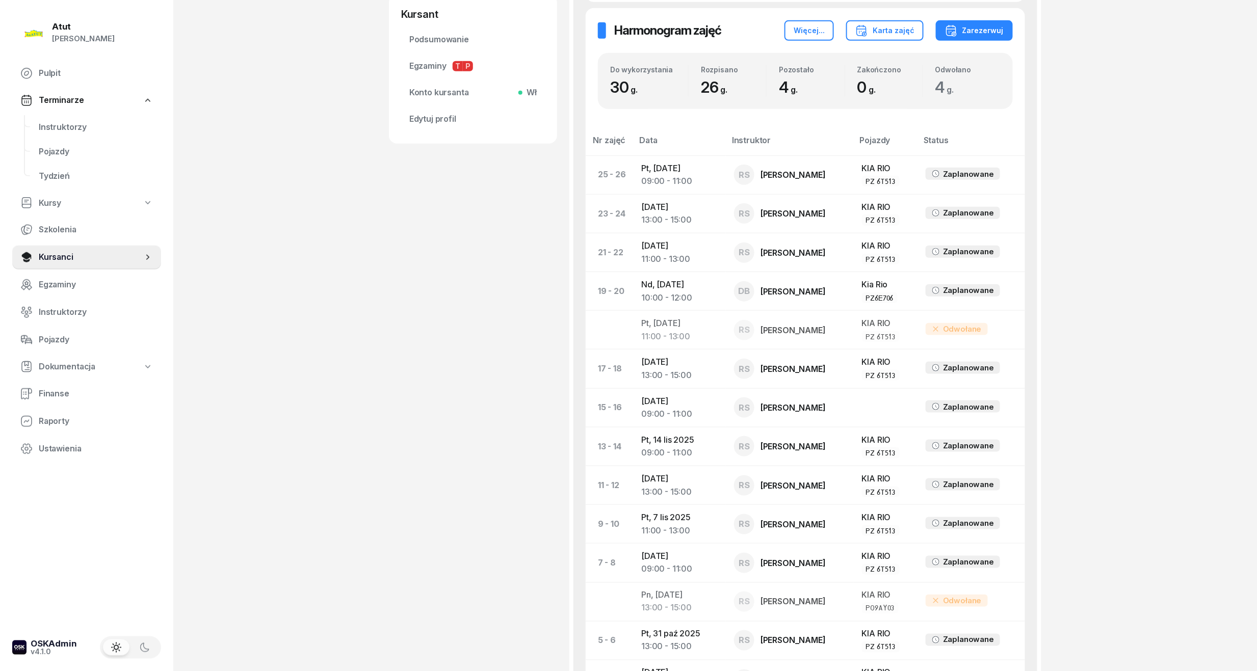
scroll to position [571, 0]
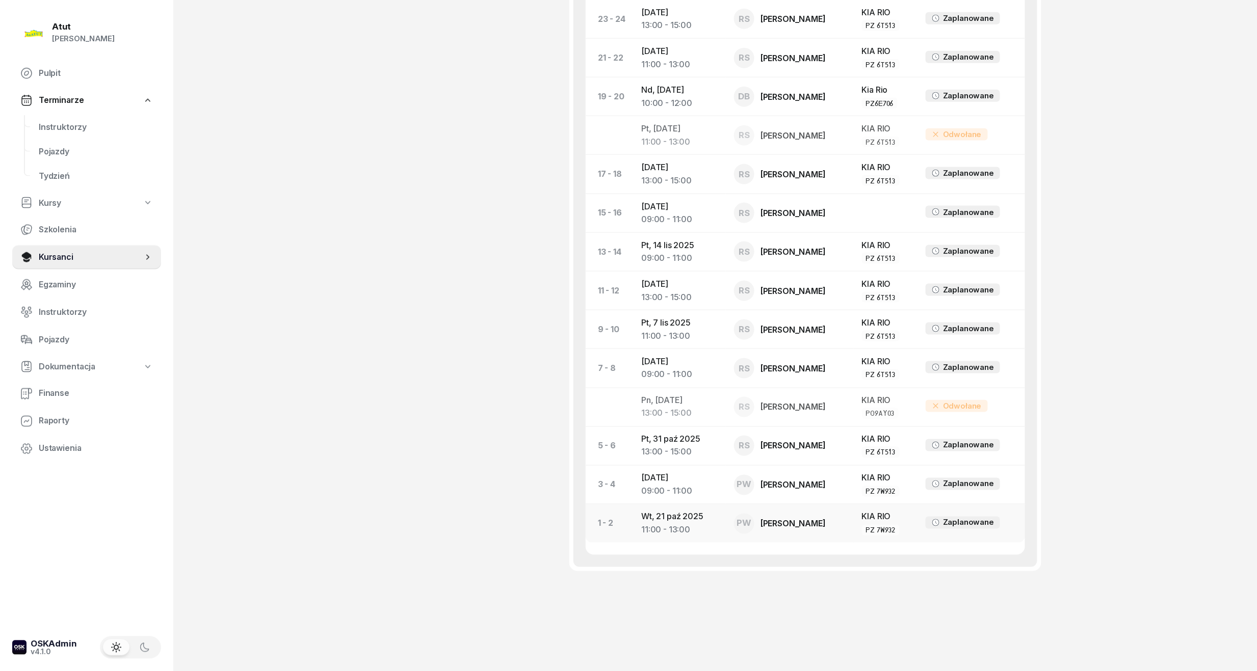
click at [661, 530] on div "11:00 - 13:00" at bounding box center [679, 530] width 76 height 13
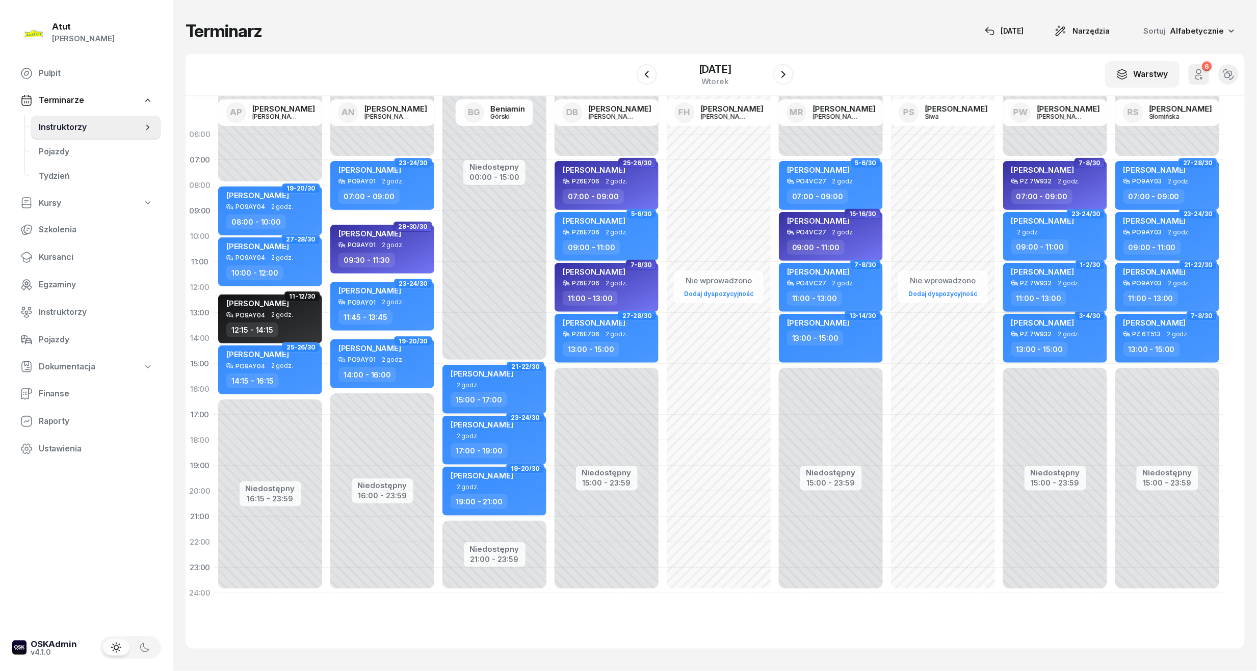
click at [1066, 279] on div "[PERSON_NAME]" at bounding box center [1042, 273] width 63 height 13
select select "11"
select select "13"
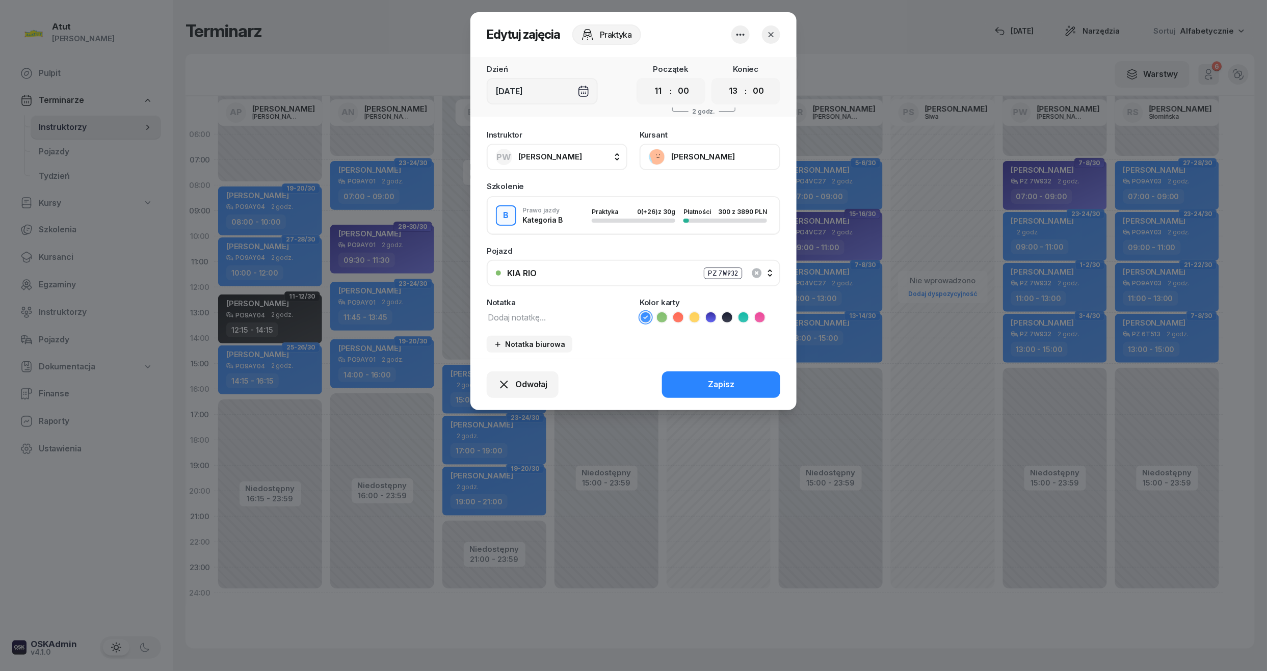
click at [750, 316] on ul at bounding box center [710, 317] width 141 height 12
click at [746, 320] on icon at bounding box center [743, 317] width 10 height 10
click at [579, 313] on textarea at bounding box center [557, 316] width 141 height 13
type textarea "1 lekcja"
click at [731, 382] on div "Zapisz" at bounding box center [721, 384] width 26 height 13
